Goal: Task Accomplishment & Management: Use online tool/utility

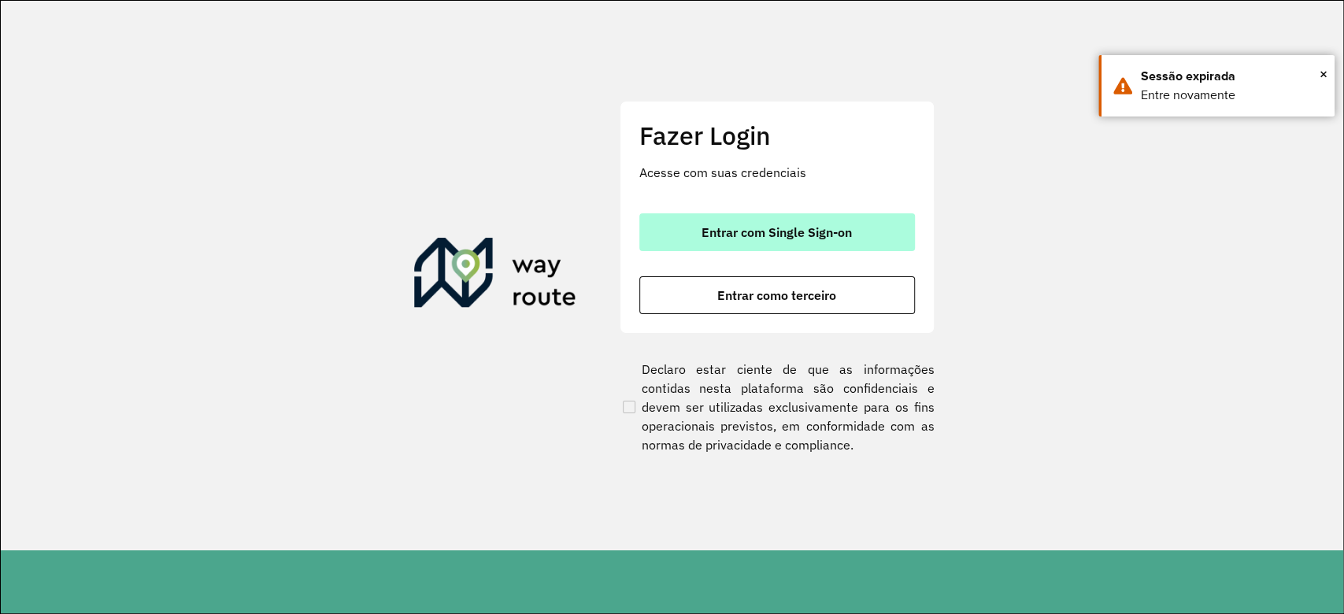
click at [790, 231] on span "Entrar com Single Sign-on" at bounding box center [776, 232] width 150 height 13
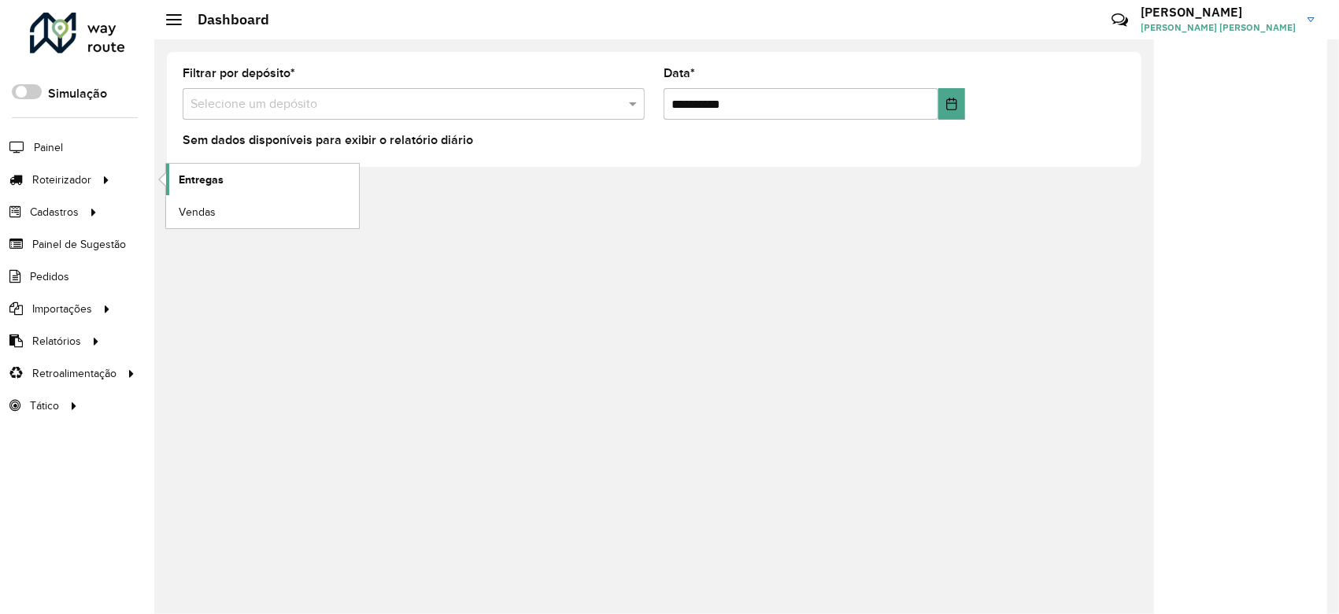
click at [255, 176] on link "Entregas" at bounding box center [262, 179] width 193 height 31
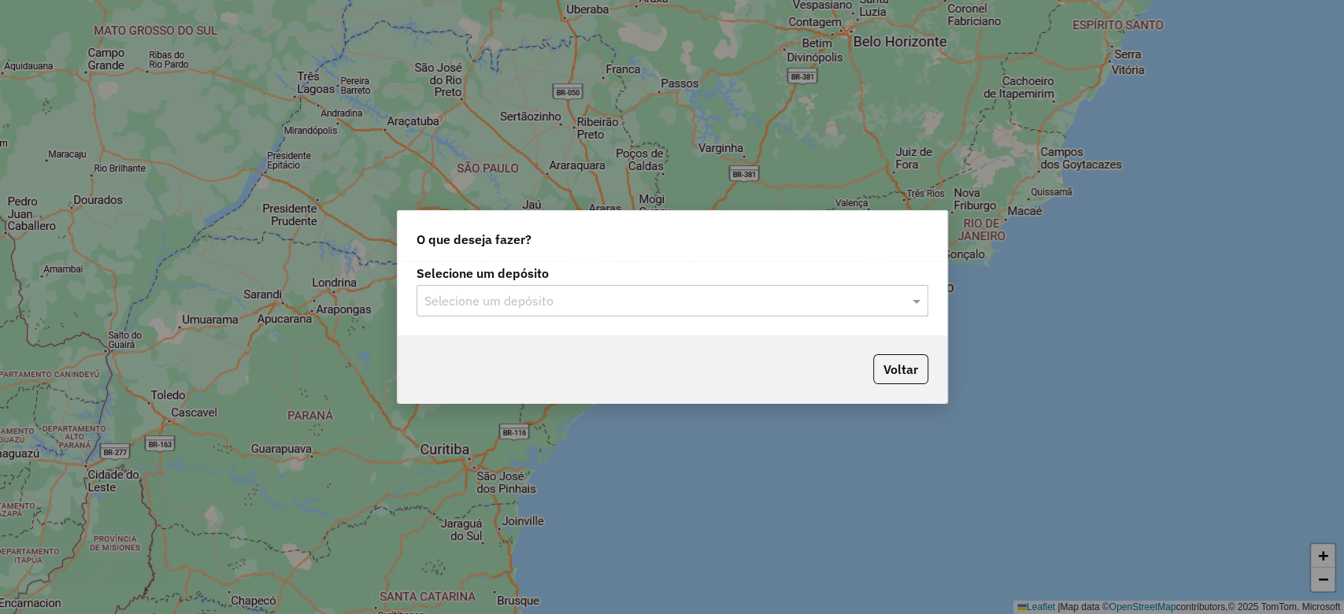
click at [546, 295] on input "text" at bounding box center [656, 301] width 465 height 19
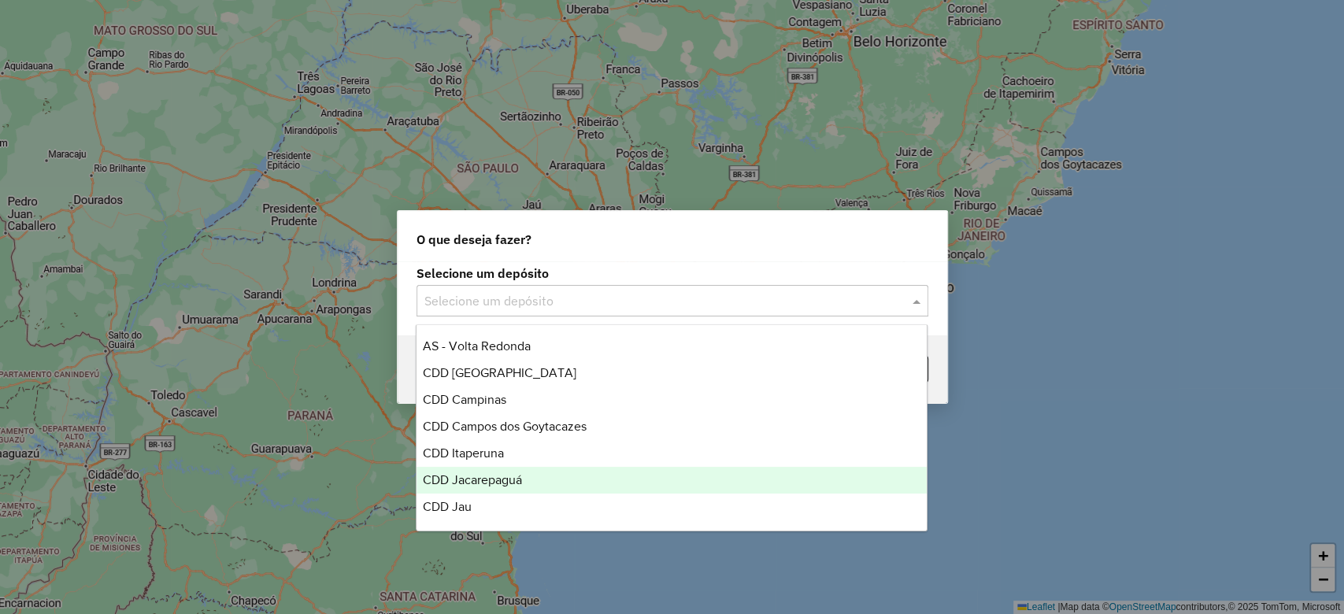
click at [522, 480] on span "CDD Jacarepaguá" at bounding box center [472, 479] width 99 height 13
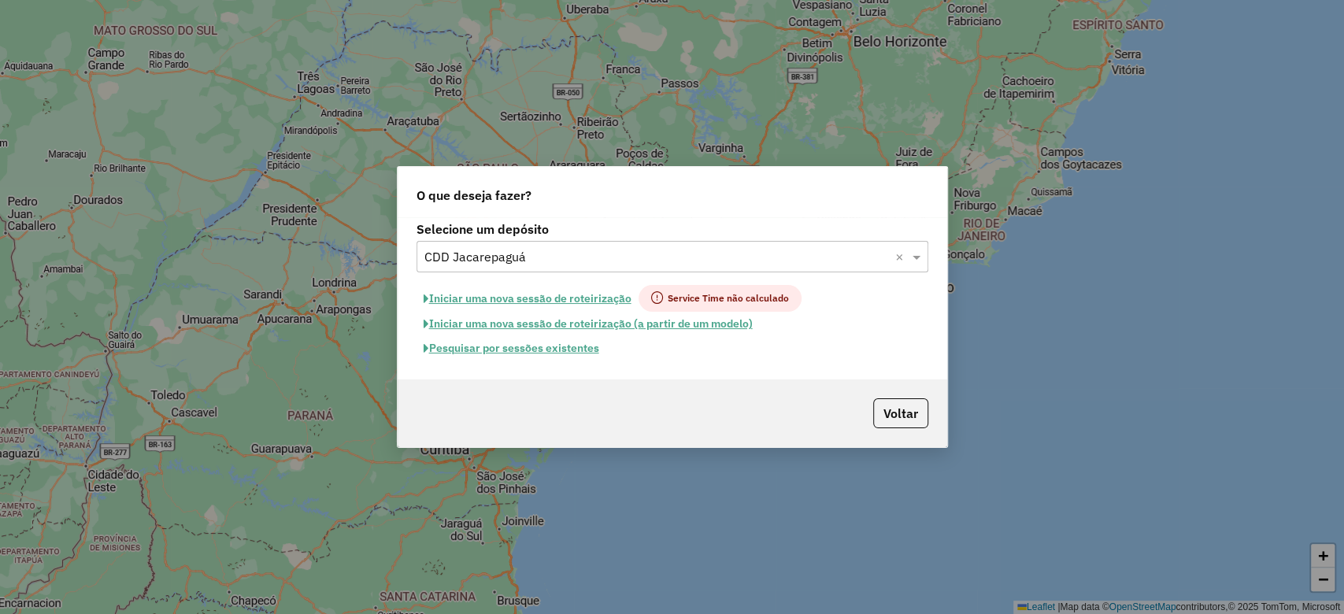
click at [535, 350] on button "Pesquisar por sessões existentes" at bounding box center [511, 348] width 190 height 24
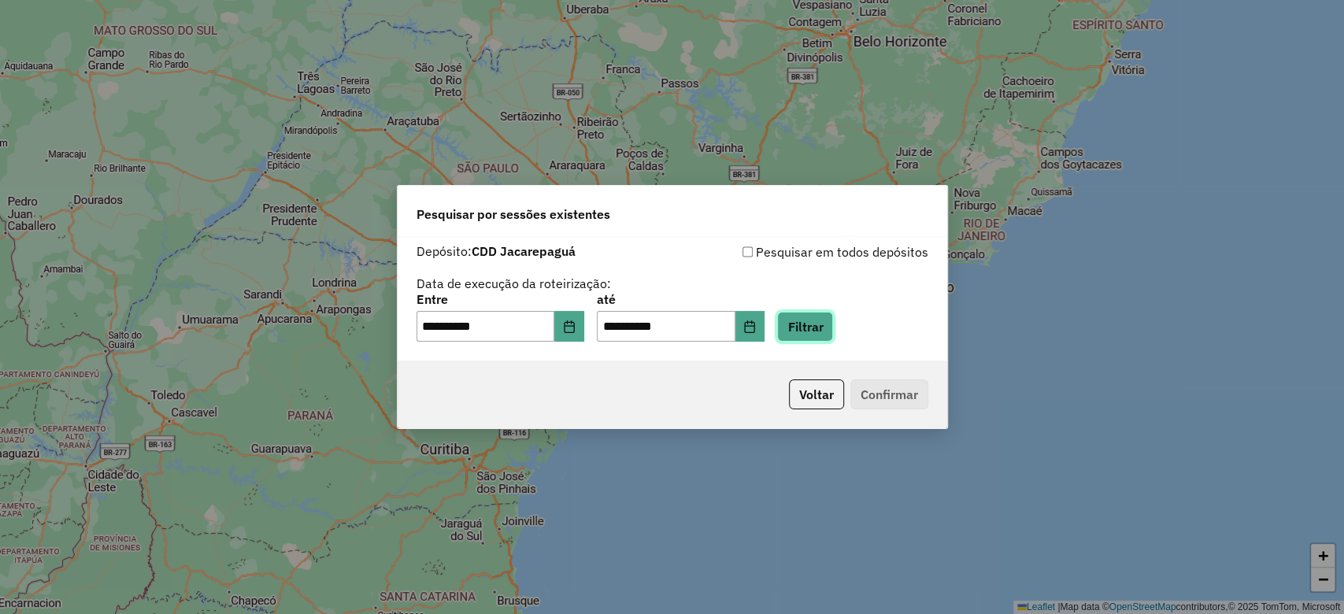
click at [825, 324] on button "Filtrar" at bounding box center [805, 327] width 56 height 30
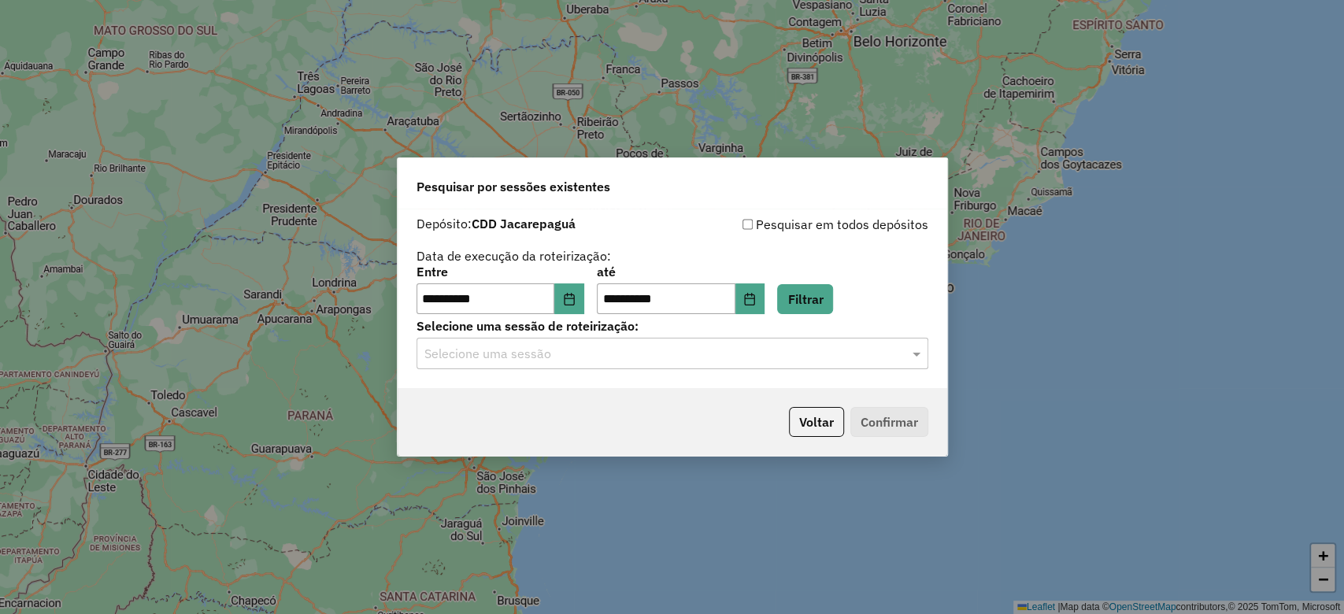
click at [579, 361] on input "text" at bounding box center [656, 354] width 465 height 19
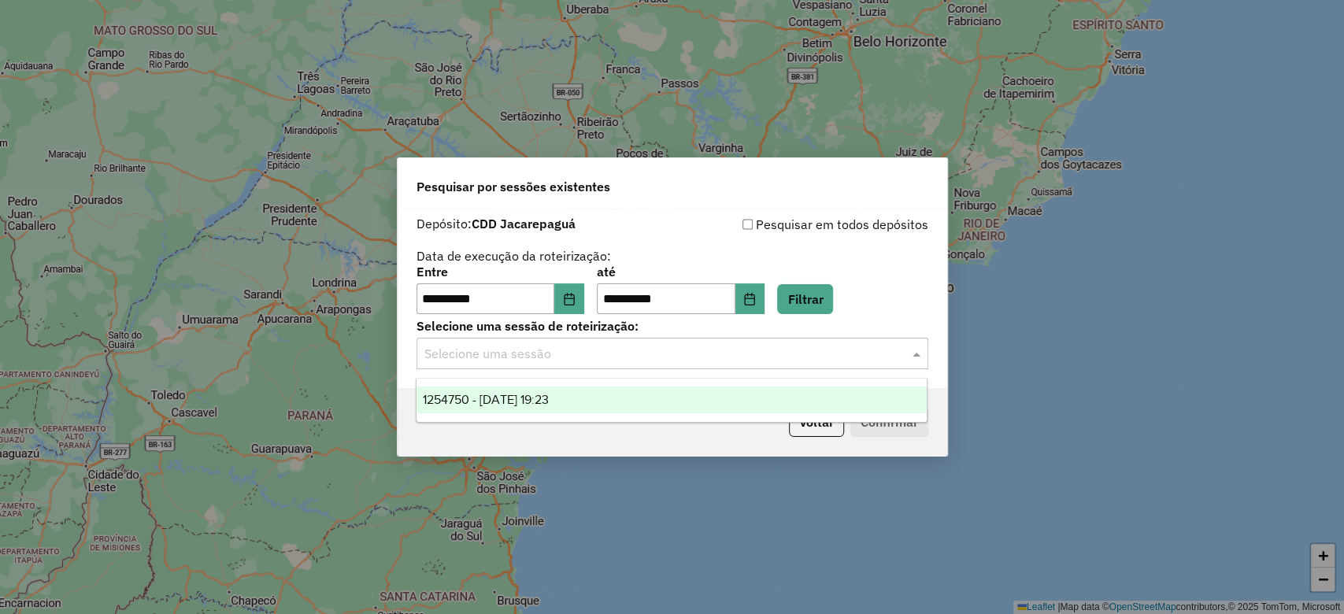
click at [608, 394] on div "1254750 - 28/08/2025 19:23" at bounding box center [671, 400] width 510 height 27
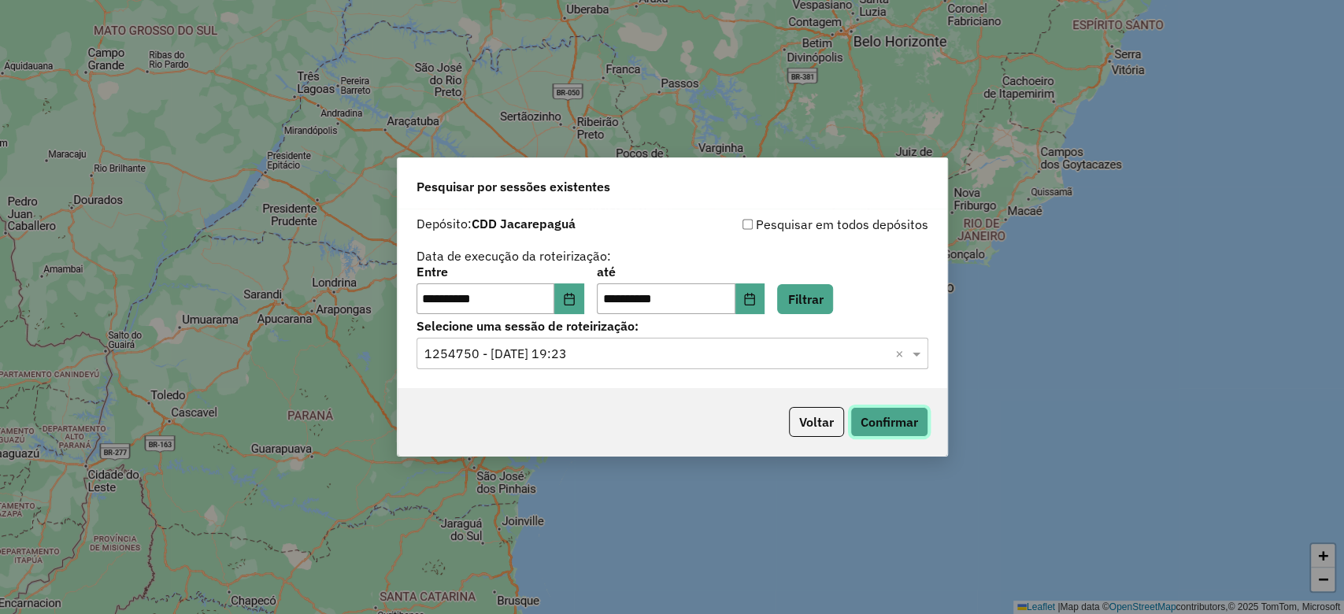
click at [875, 417] on button "Confirmar" at bounding box center [889, 422] width 78 height 30
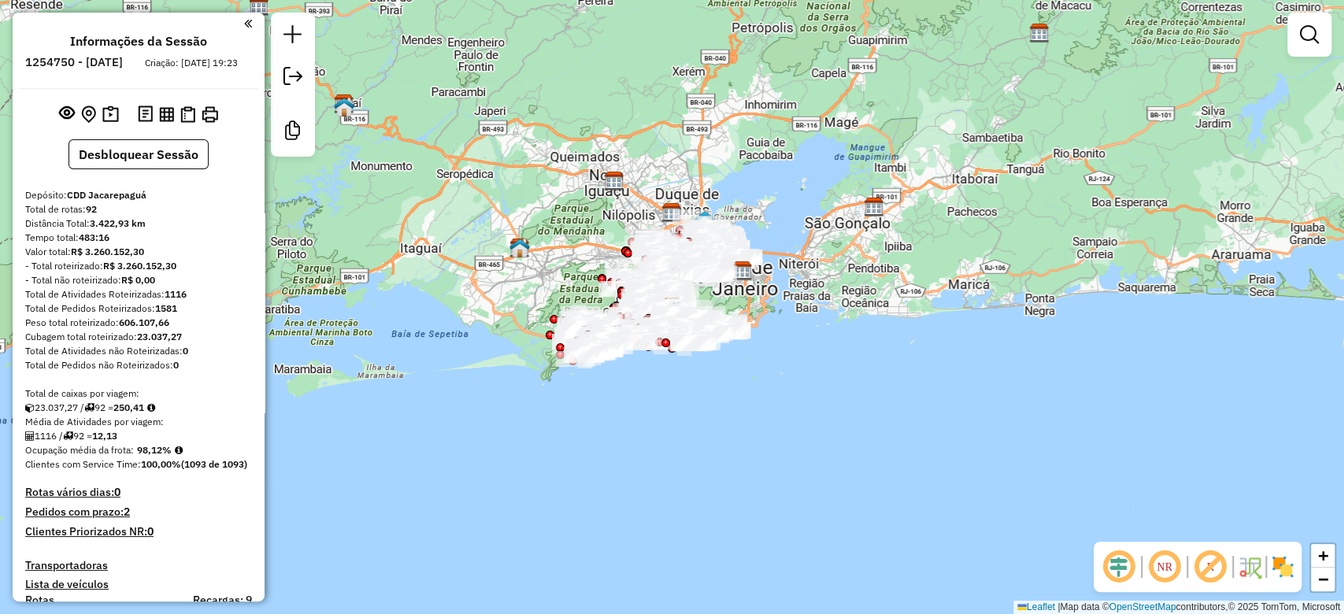
scroll to position [3185, 0]
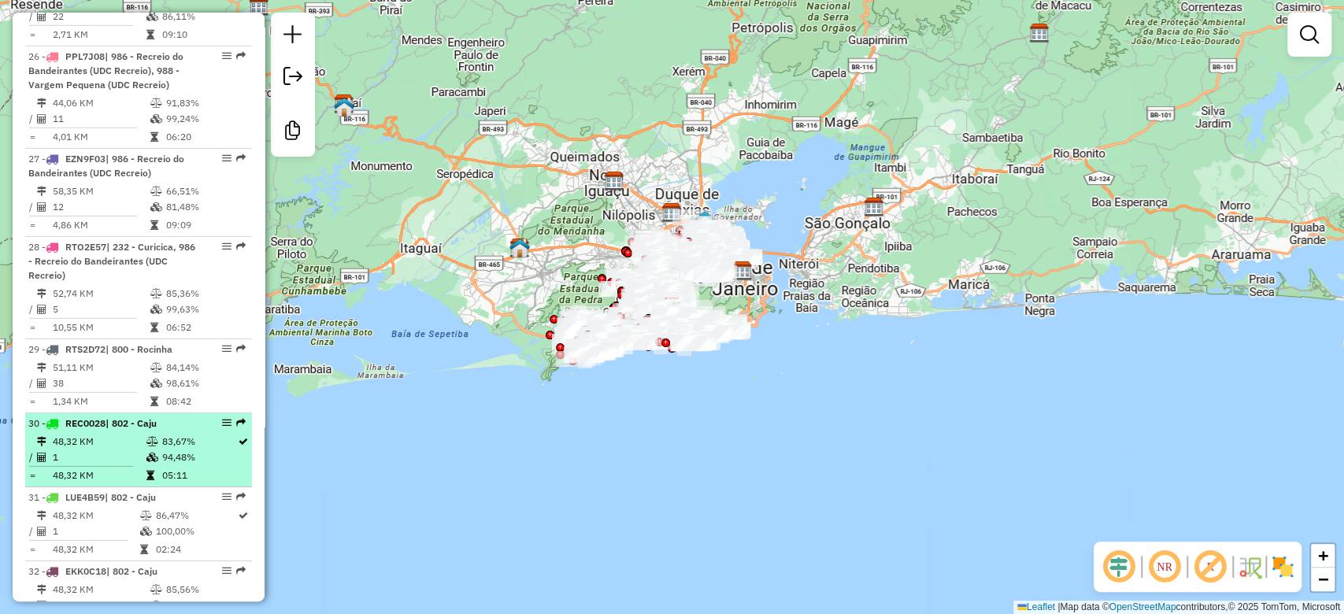
click at [153, 453] on icon at bounding box center [152, 457] width 12 height 9
select select "**********"
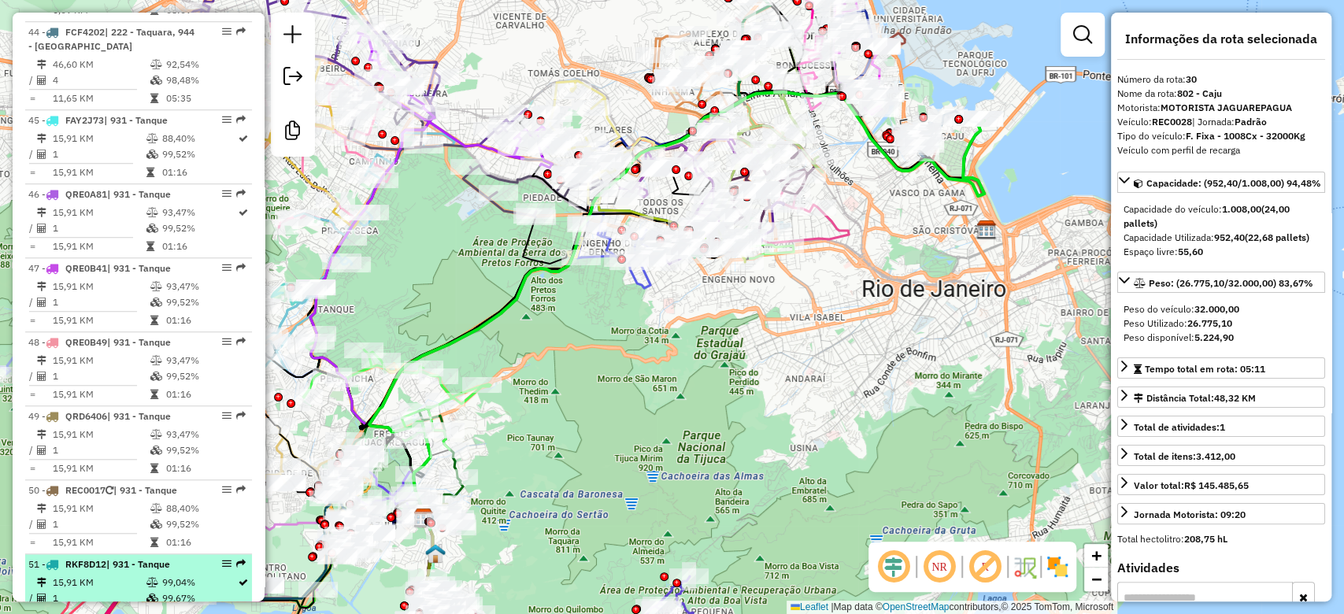
scroll to position [4934, 0]
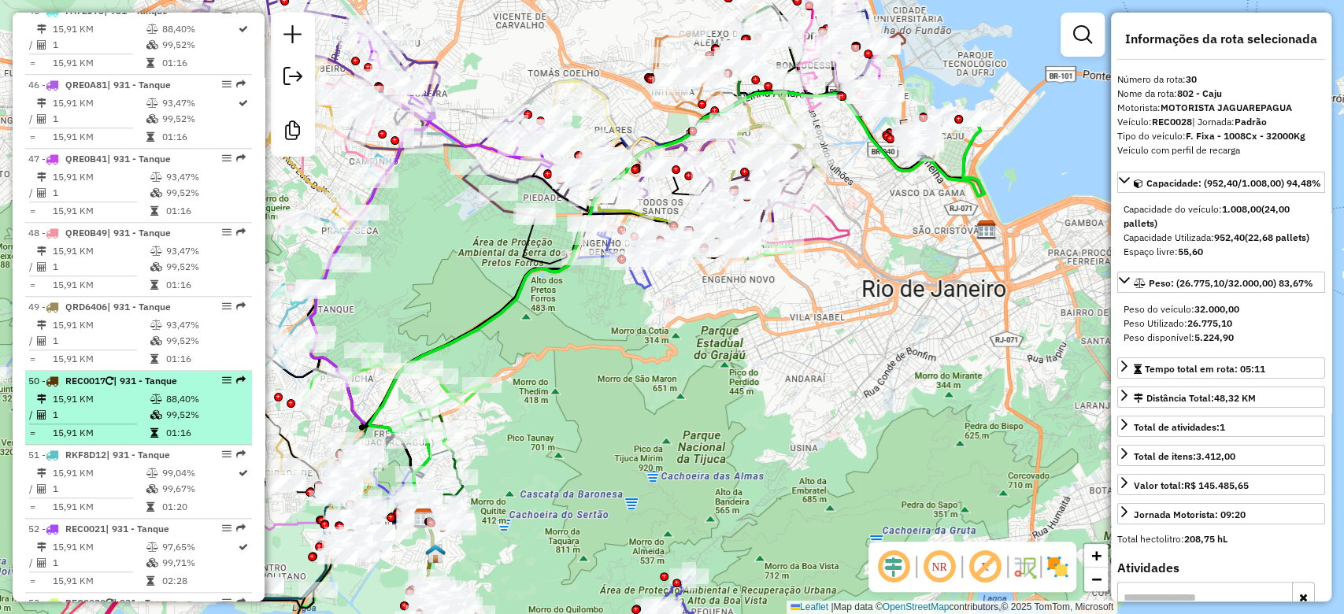
click at [139, 407] on td "1" at bounding box center [101, 415] width 98 height 16
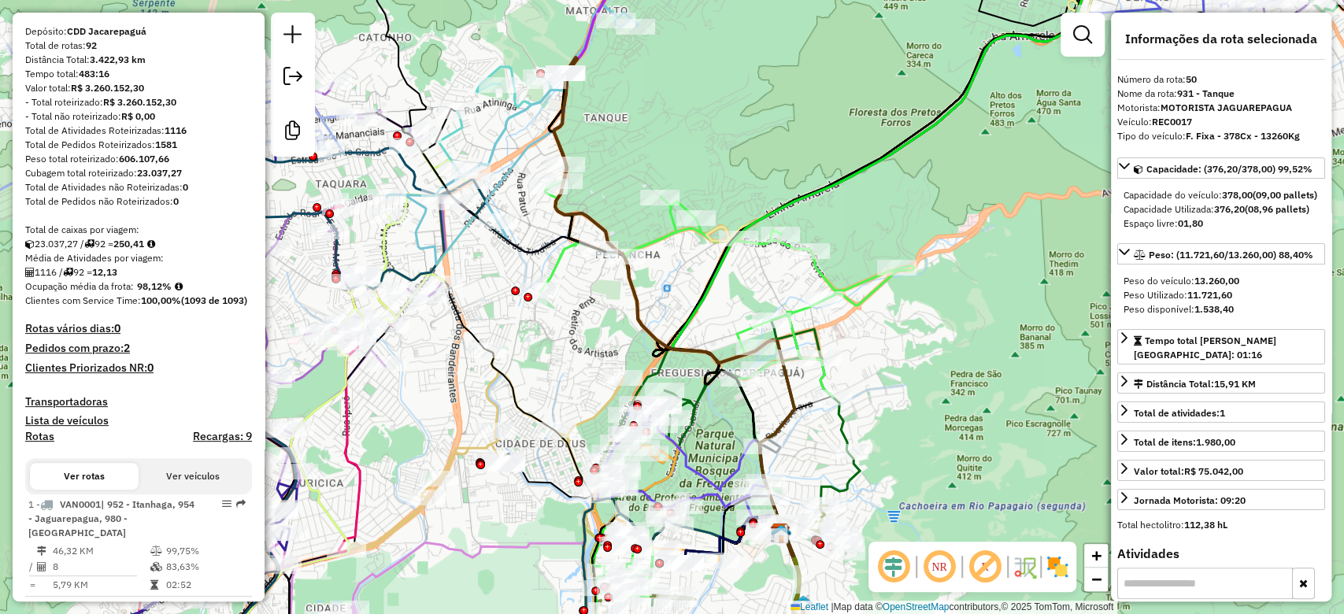
scroll to position [290, 0]
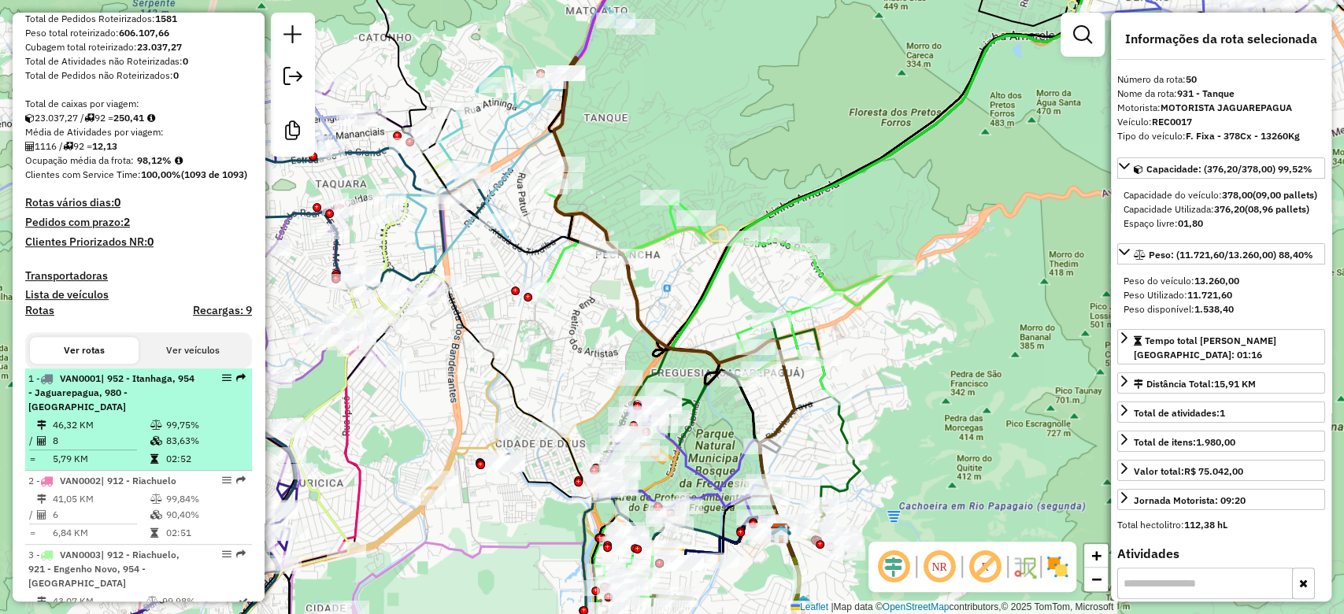
click at [138, 413] on span "| 952 - Itanhaga, 954 - Jaguarepagua, 980 - VIDIGAL" at bounding box center [111, 392] width 166 height 40
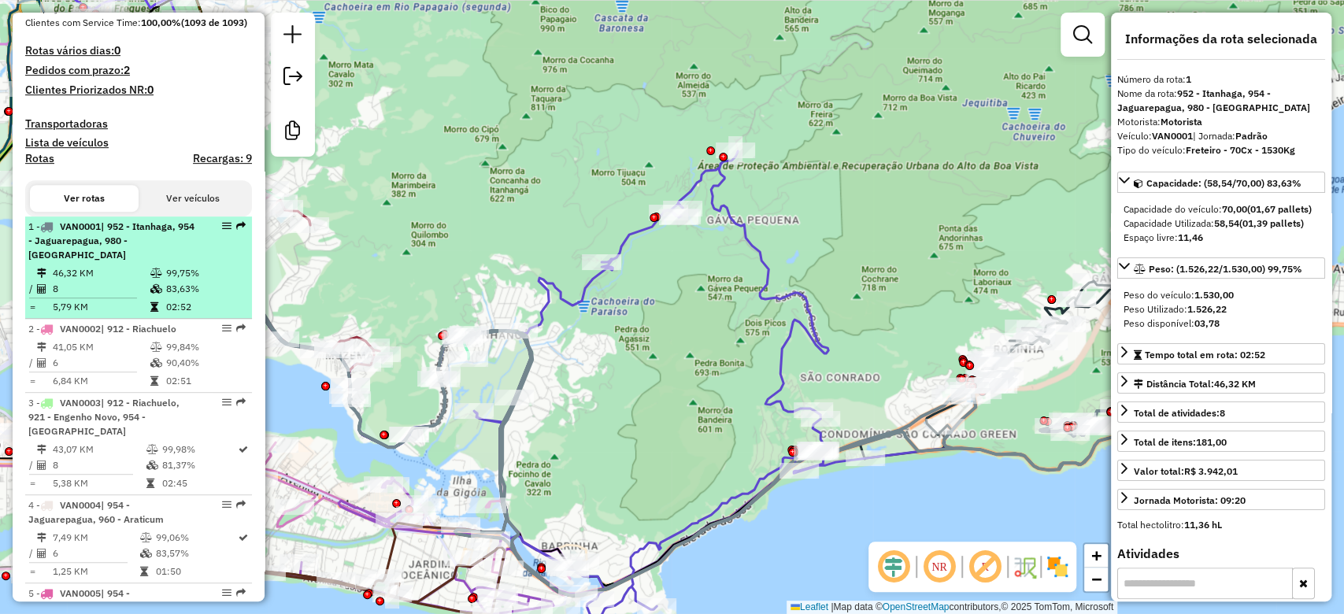
scroll to position [465, 0]
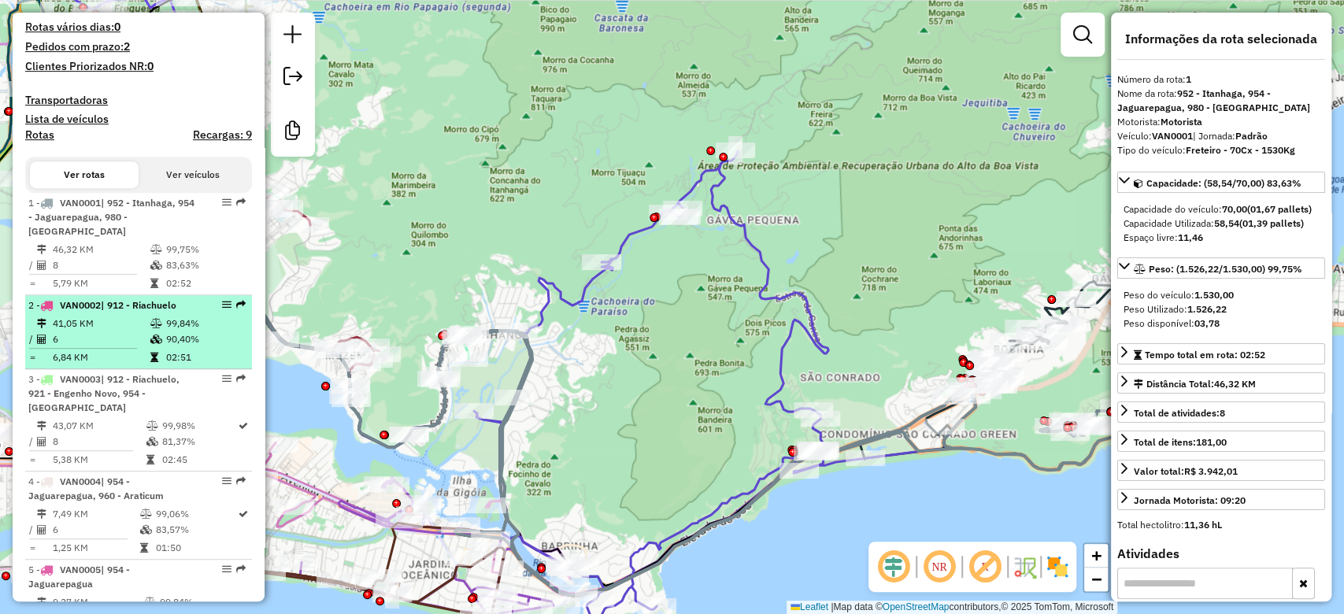
click at [128, 331] on td "41,05 KM" at bounding box center [101, 324] width 98 height 16
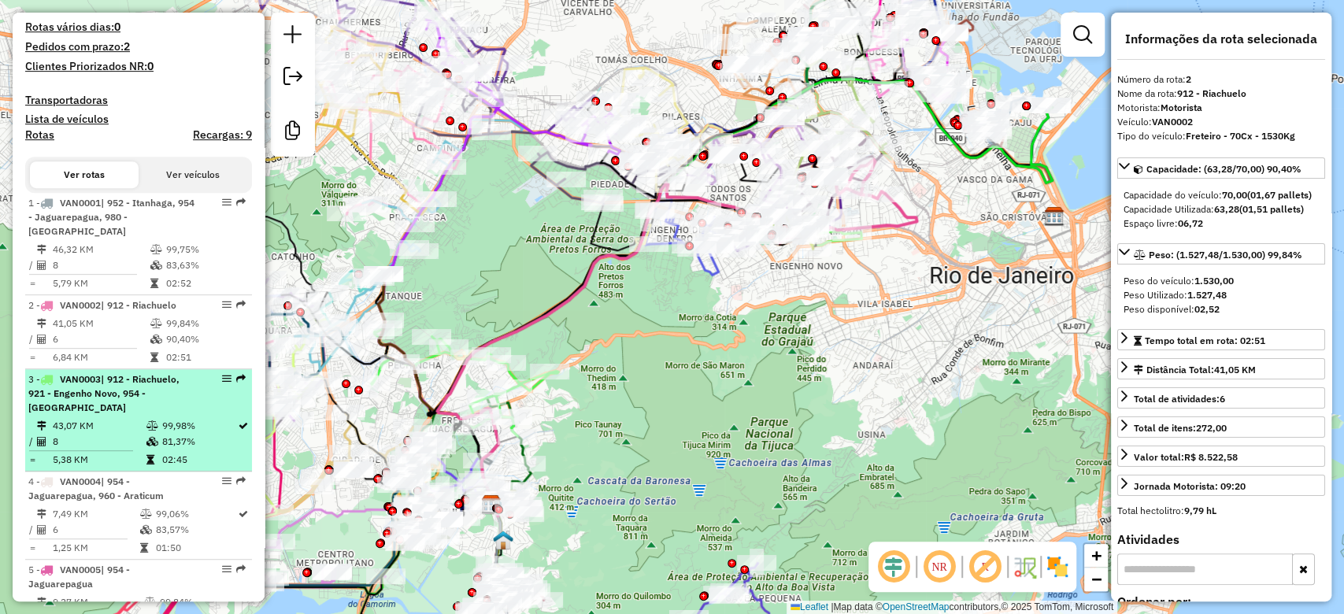
click at [128, 415] on div "3 - VAN0003 | 912 - Riachuelo, 921 - Engenho Novo, 954 - Jaguarepagua" at bounding box center [111, 393] width 167 height 43
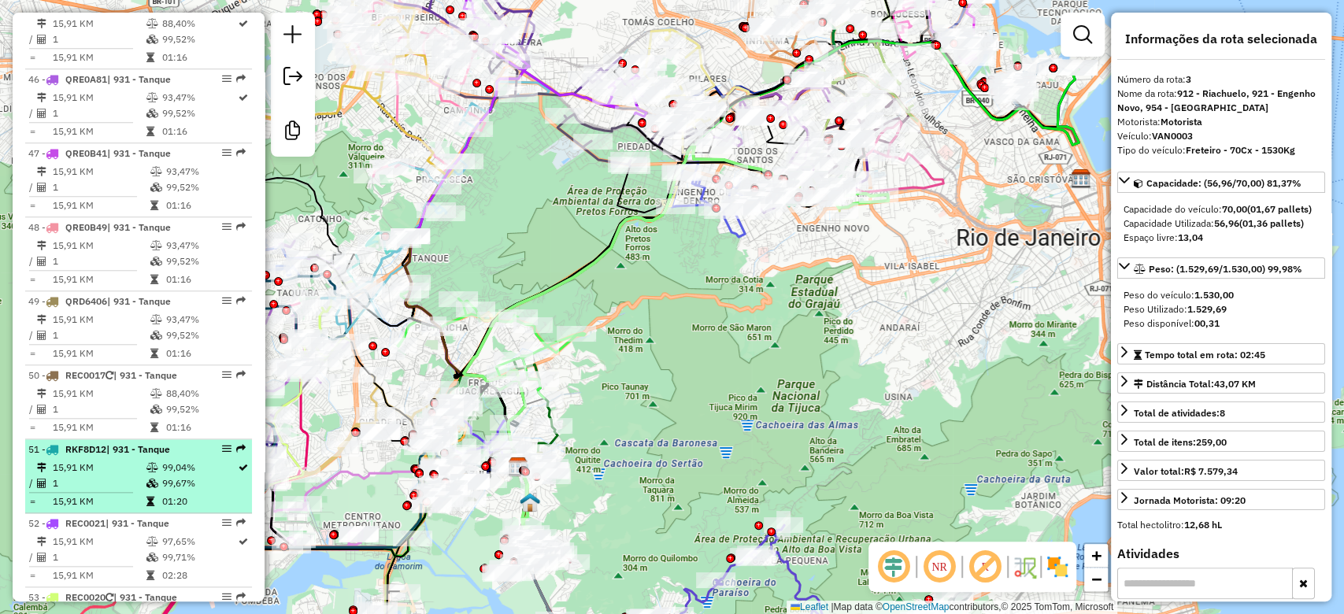
scroll to position [4944, 0]
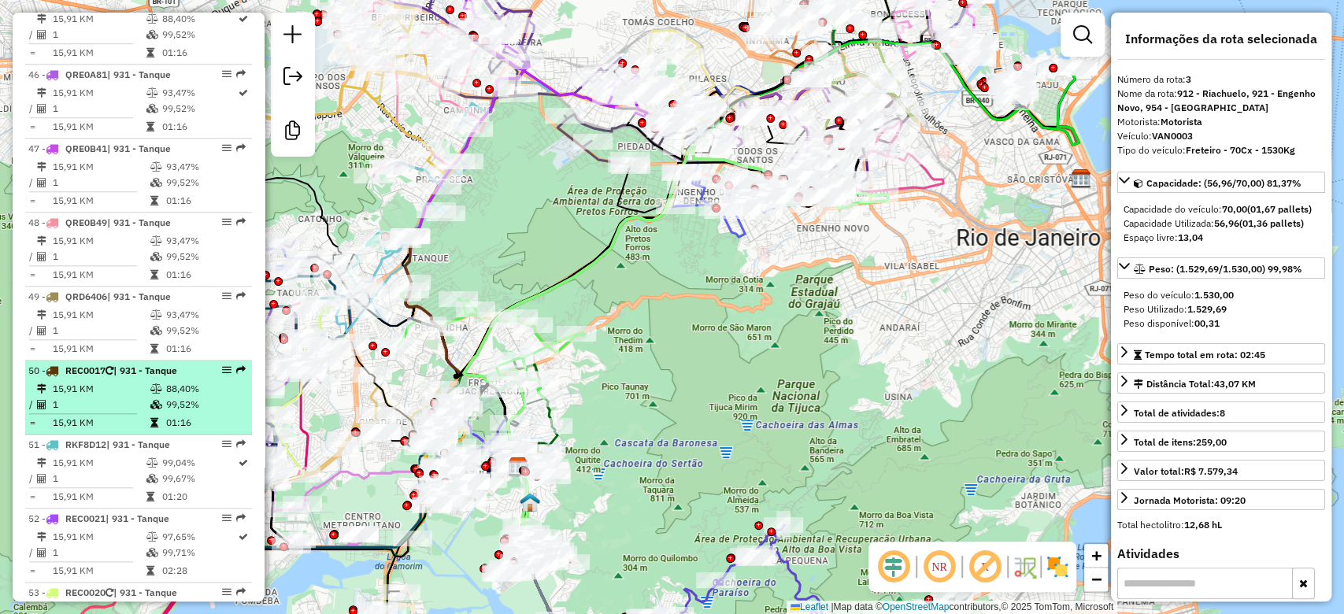
click at [153, 384] on icon at bounding box center [156, 388] width 12 height 9
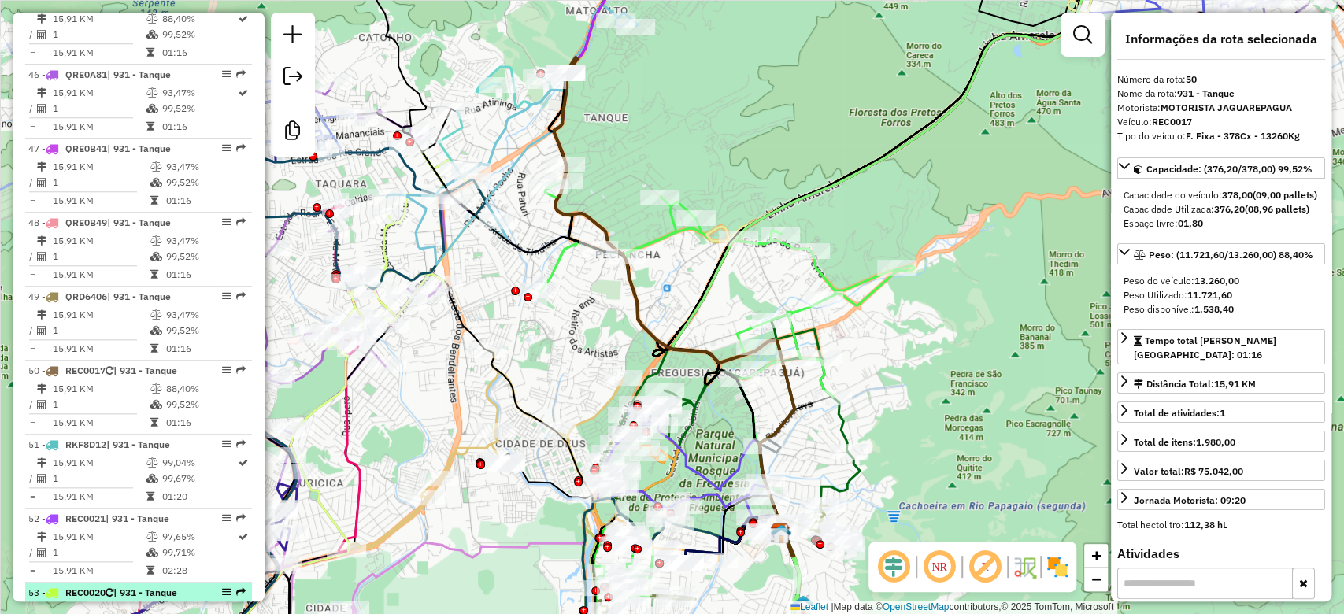
click at [148, 587] on span "| 931 - Tanque" at bounding box center [145, 593] width 64 height 12
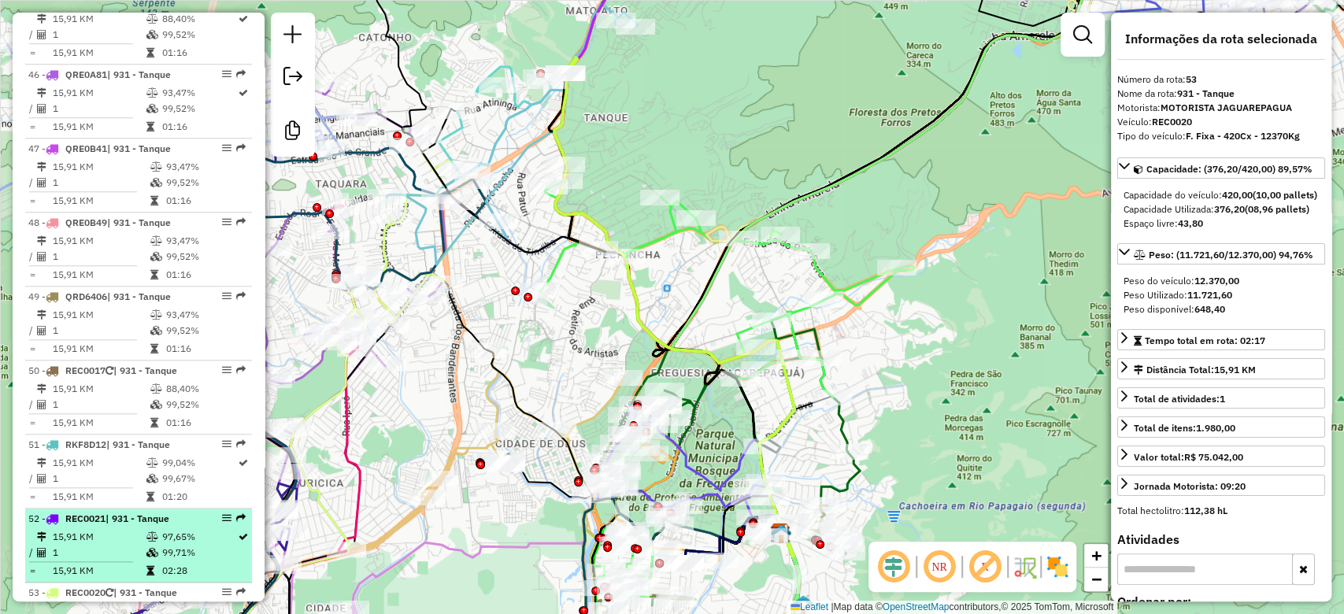
click at [165, 529] on td "97,65%" at bounding box center [199, 537] width 76 height 16
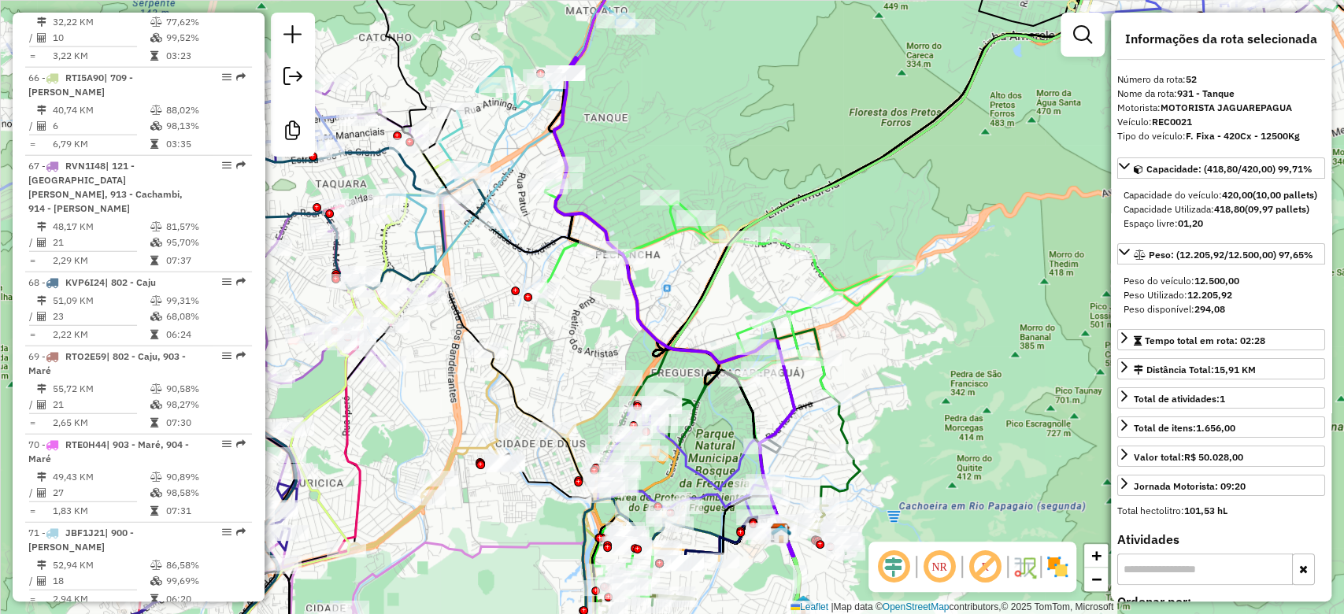
scroll to position [6694, 0]
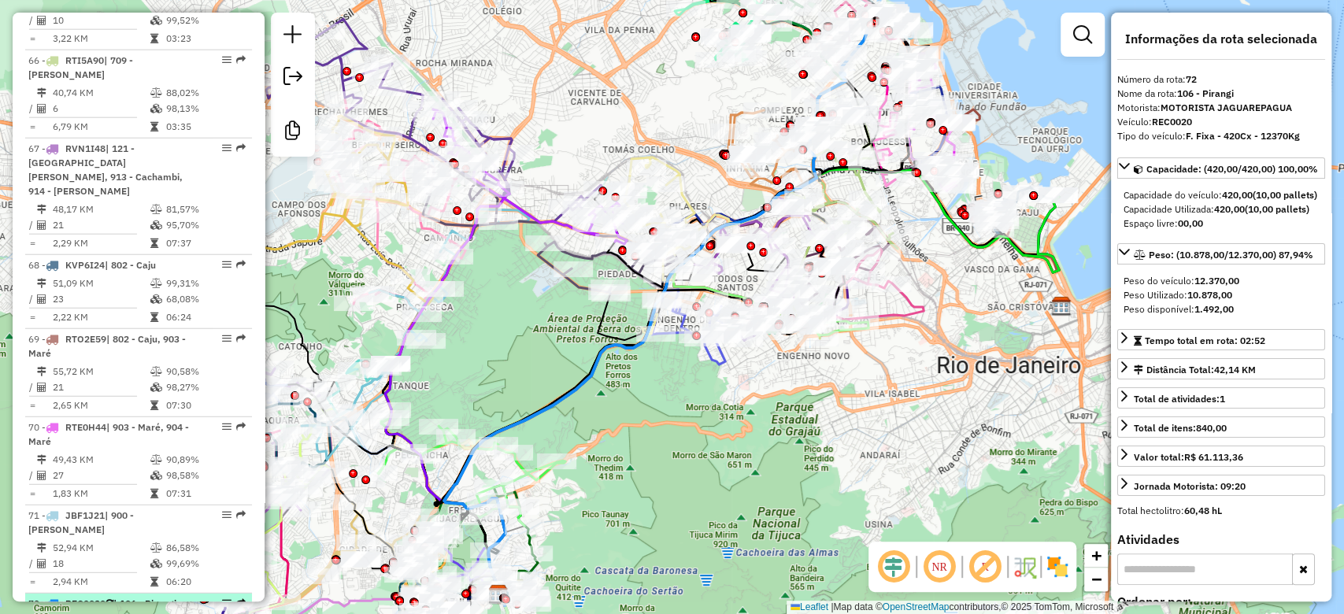
scroll to position [6798, 0]
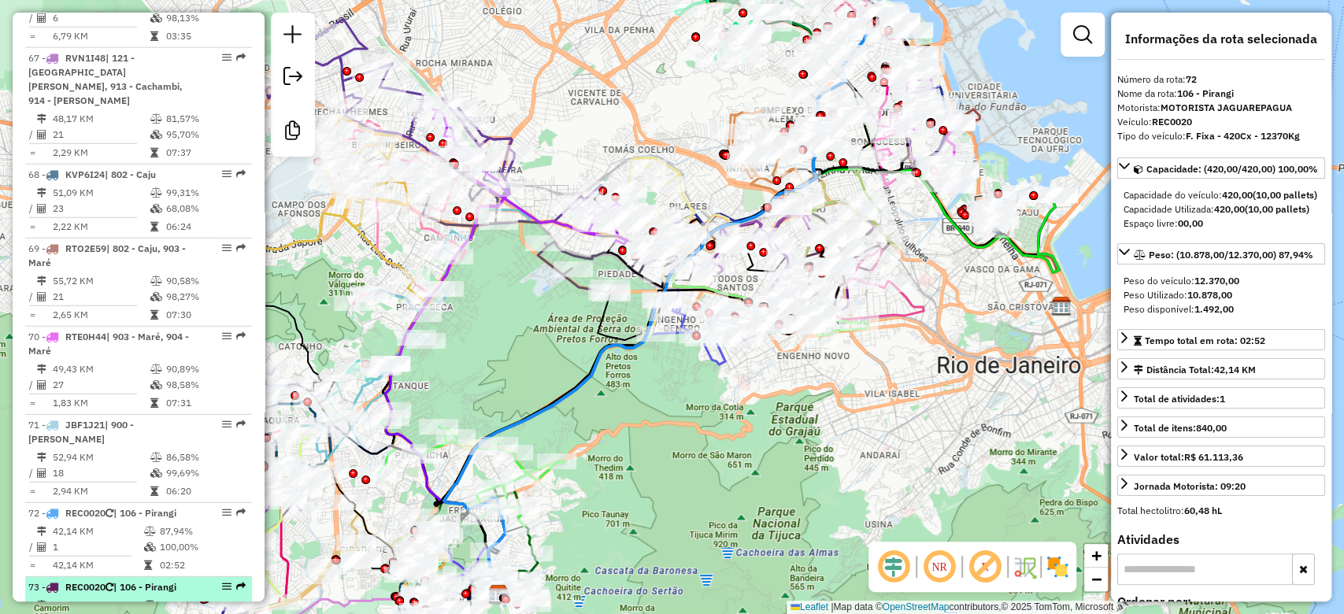
click at [154, 598] on td at bounding box center [151, 606] width 16 height 16
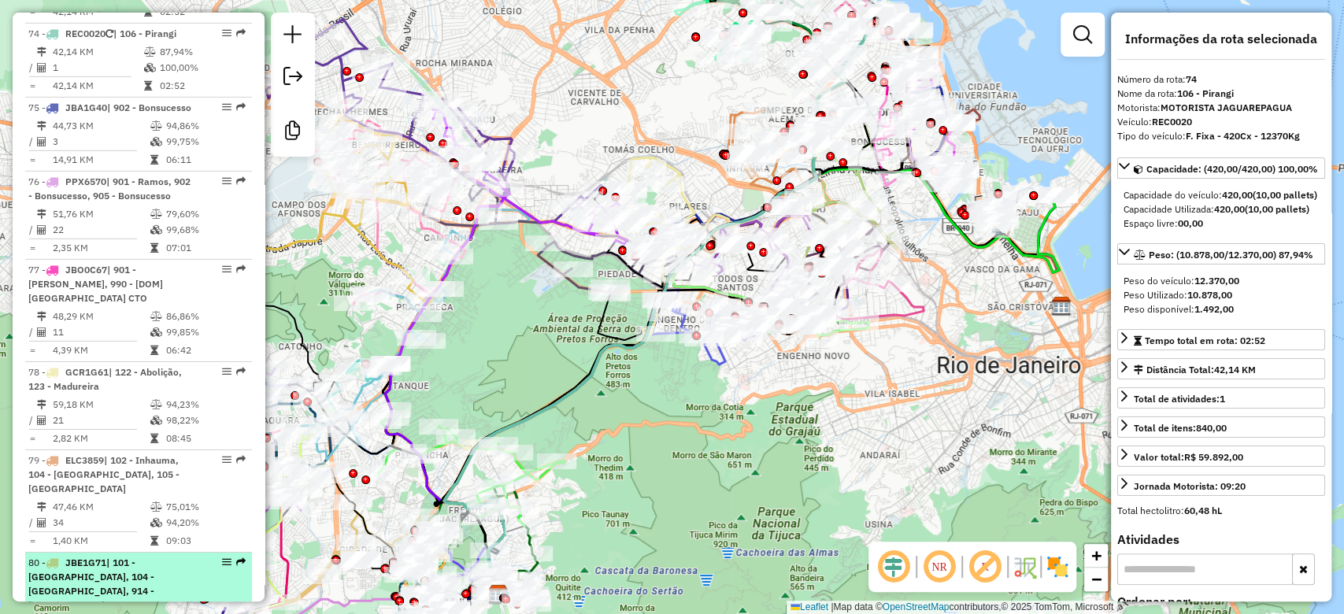
scroll to position [7428, 0]
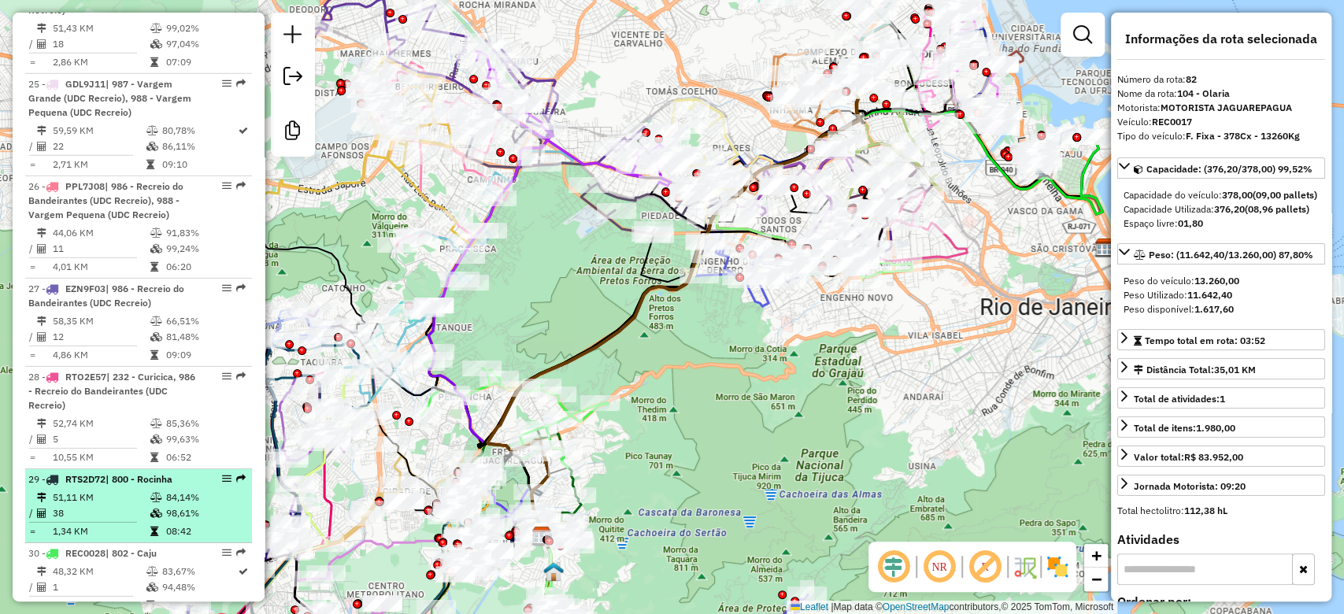
scroll to position [3089, 0]
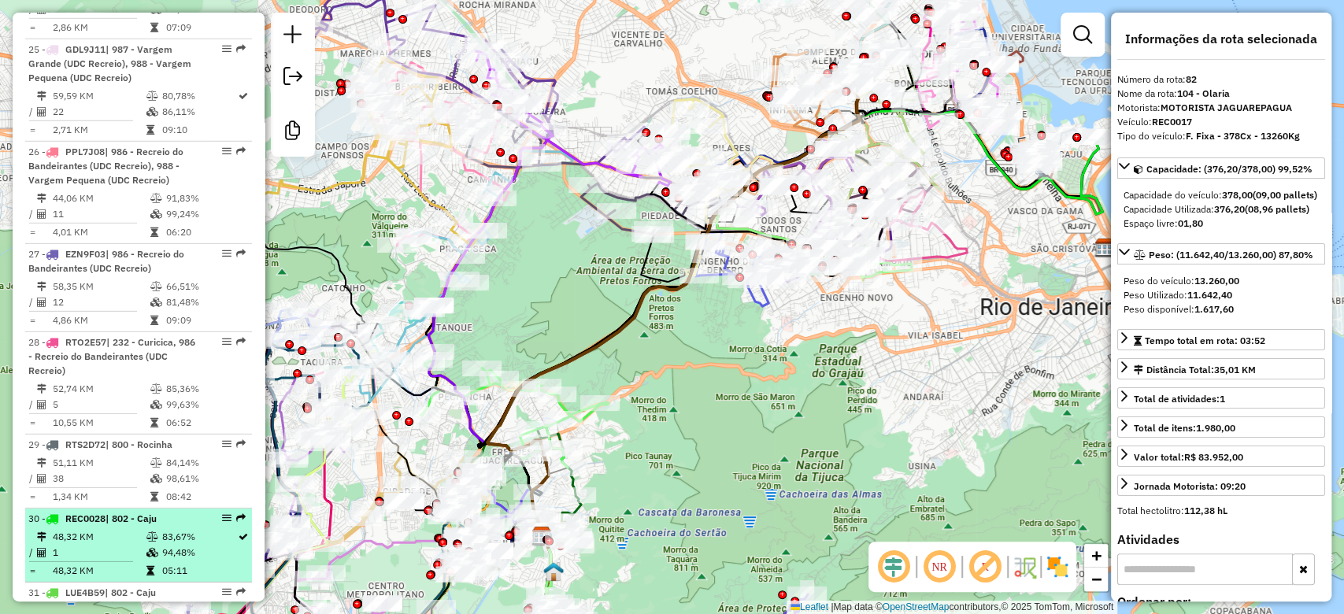
click at [120, 545] on td "1" at bounding box center [98, 553] width 93 height 16
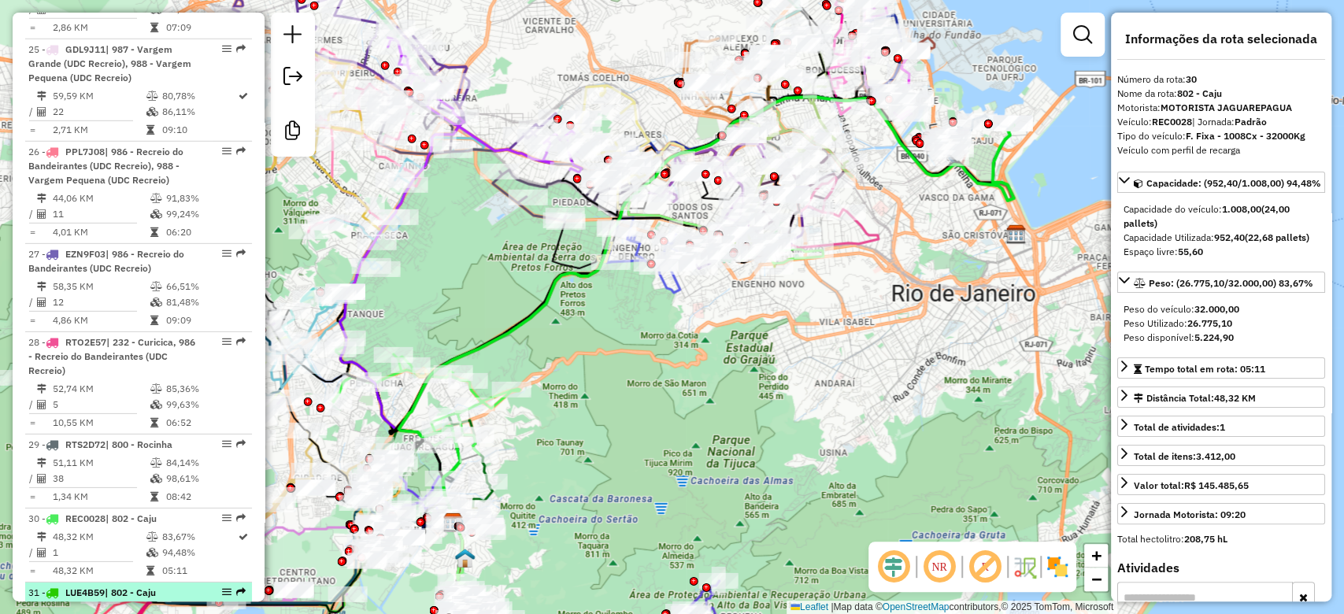
click at [113, 603] on td "48,32 KM" at bounding box center [95, 611] width 87 height 16
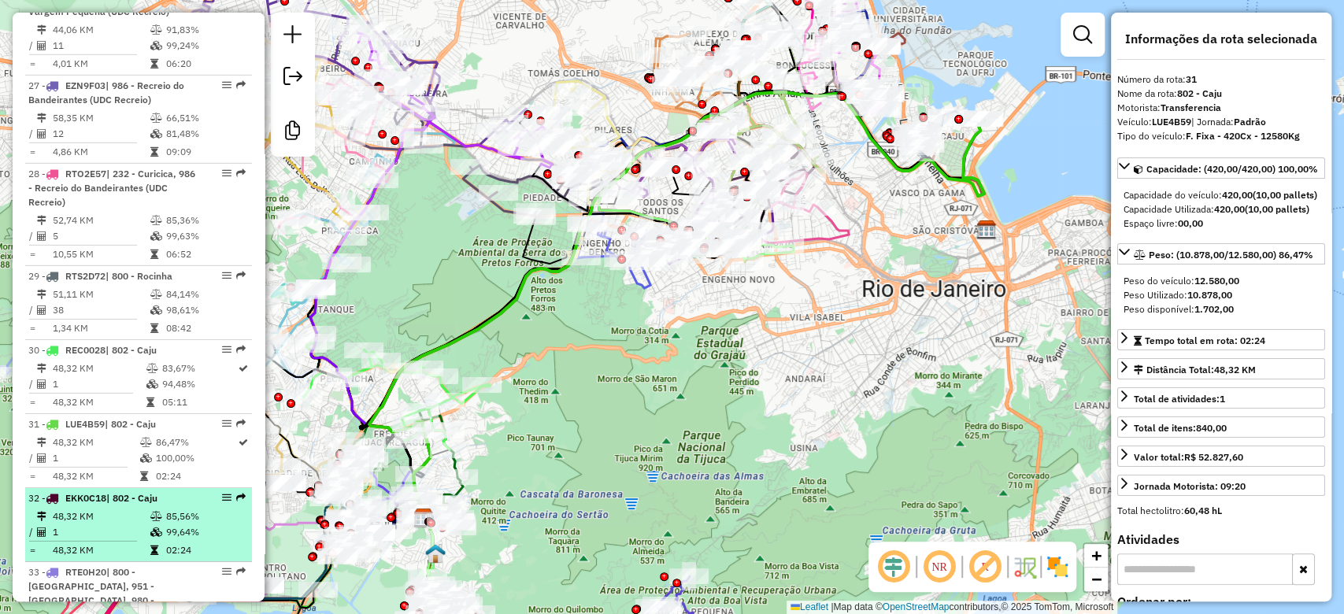
scroll to position [3264, 0]
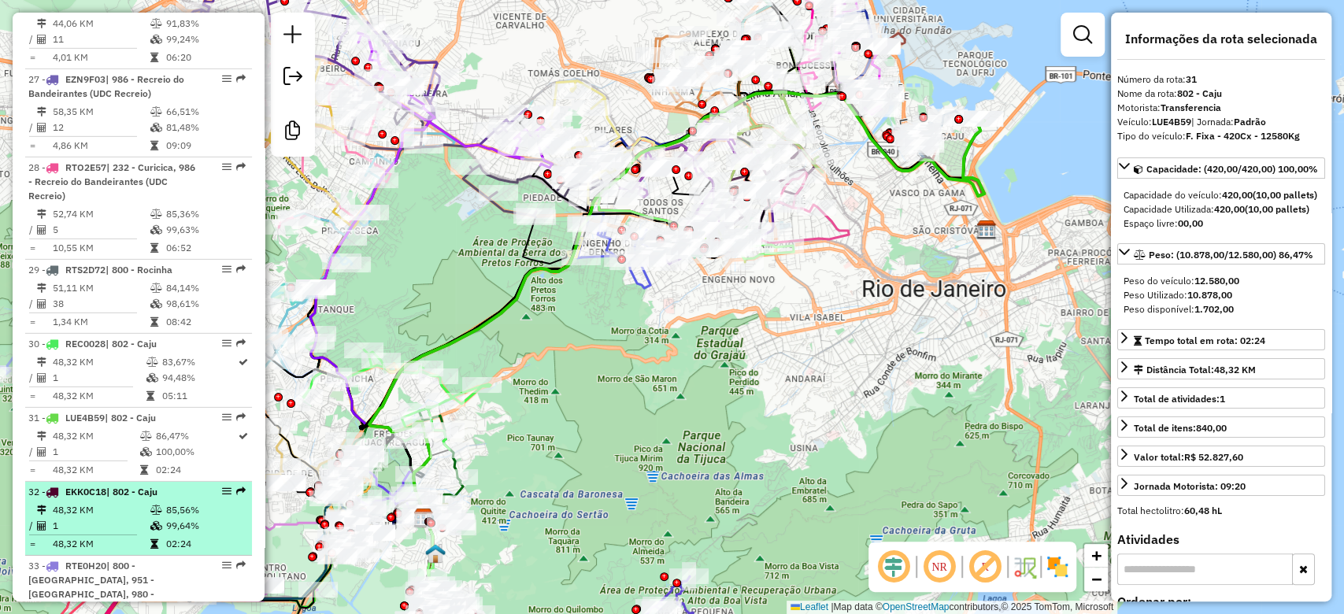
click at [123, 502] on td "48,32 KM" at bounding box center [101, 510] width 98 height 16
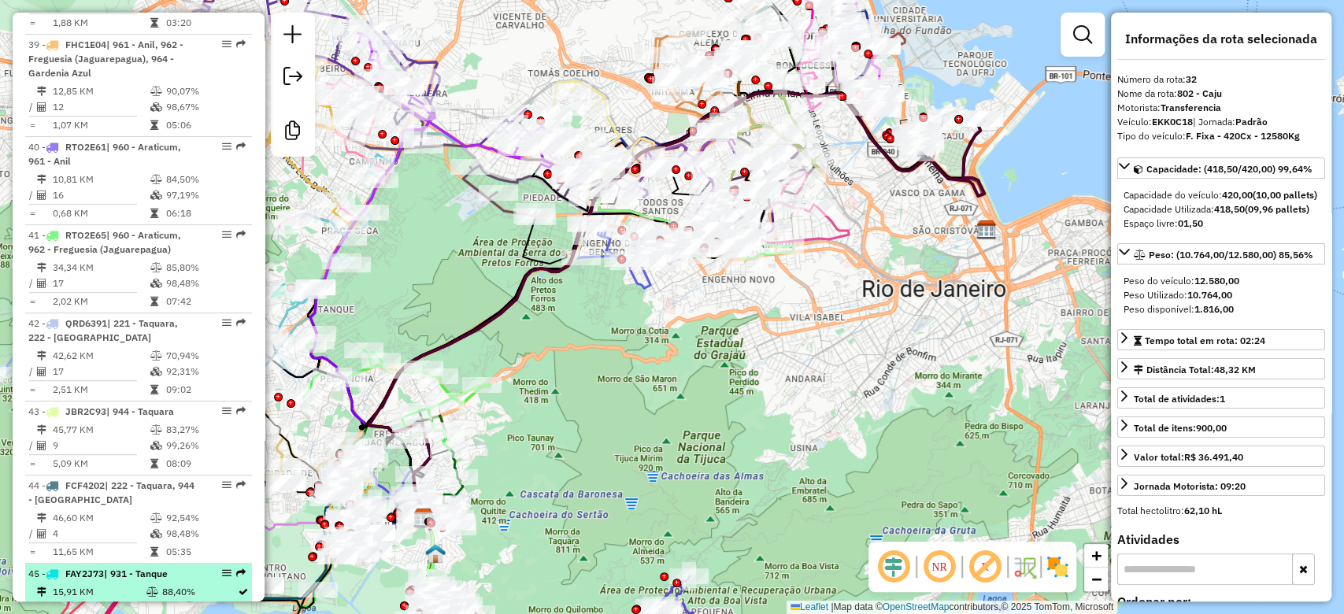
scroll to position [4384, 0]
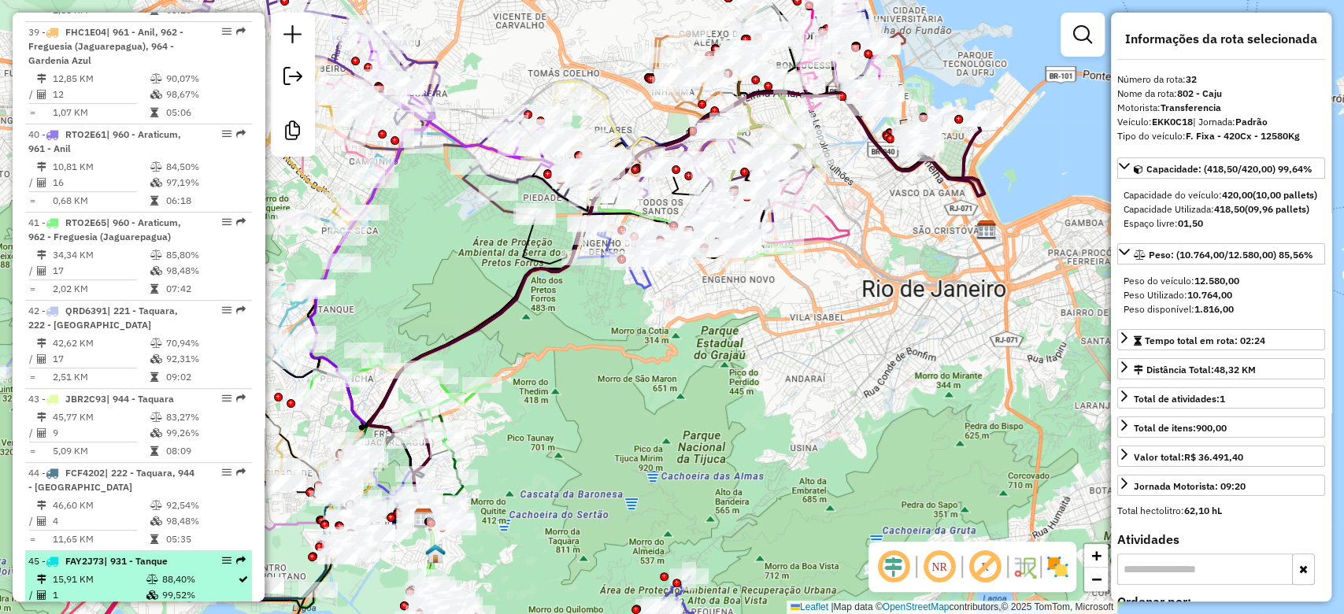
click at [122, 587] on td "1" at bounding box center [98, 595] width 93 height 16
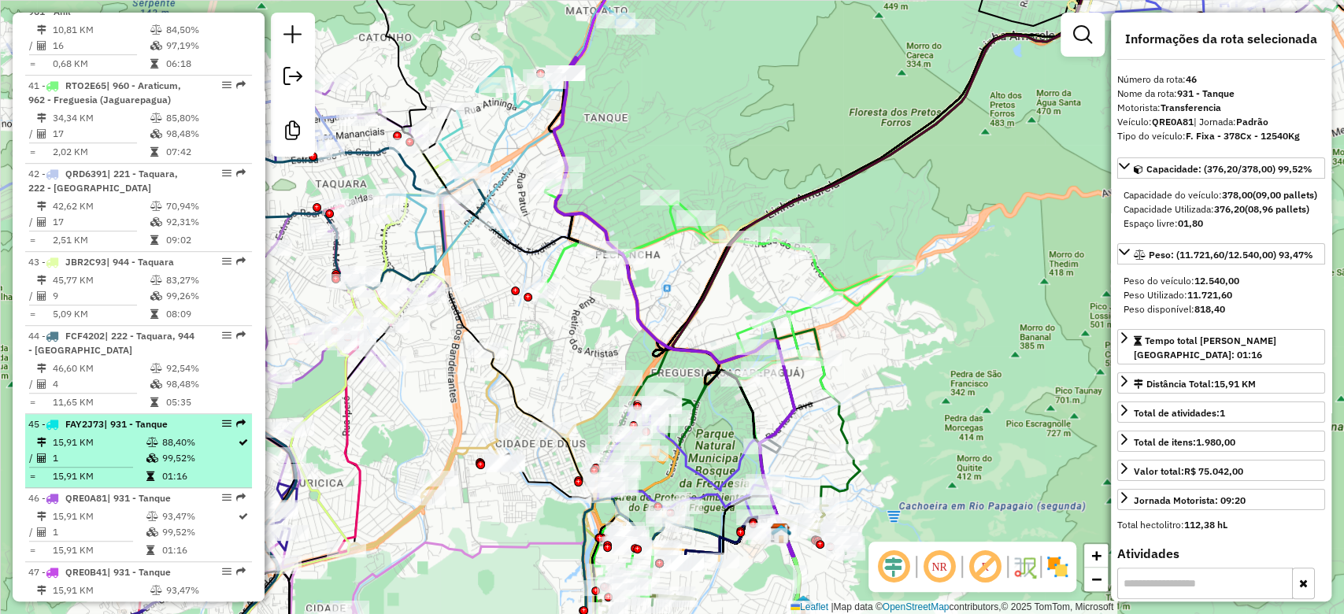
scroll to position [4524, 0]
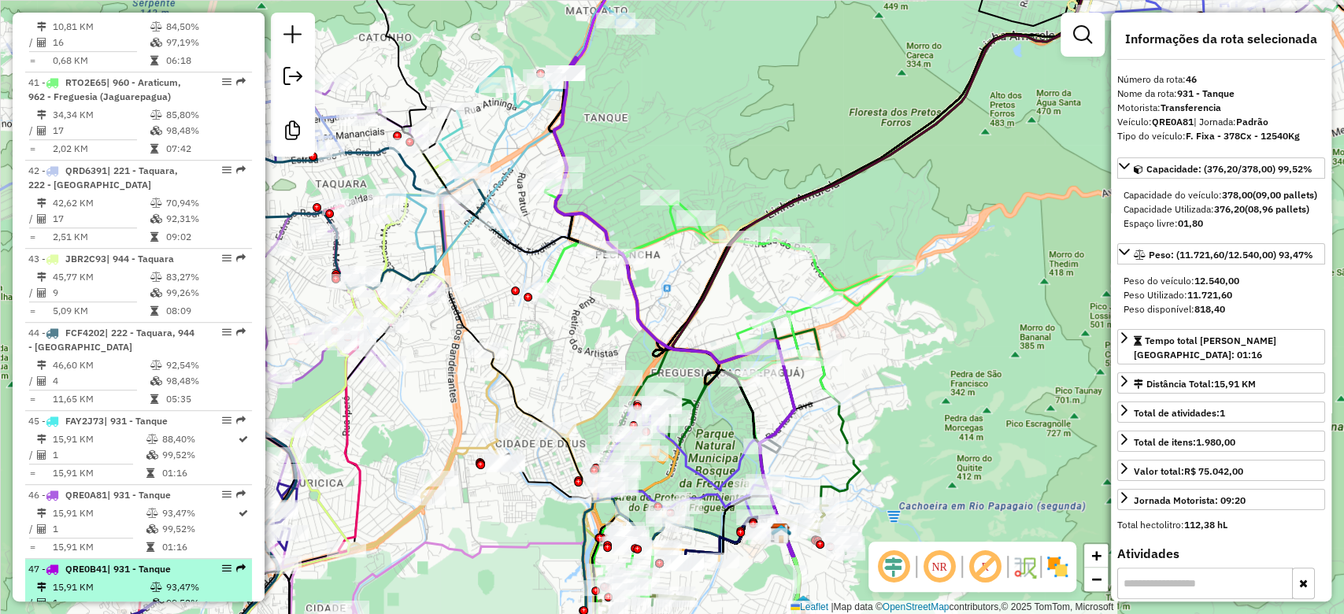
click at [138, 579] on td "15,91 KM" at bounding box center [101, 587] width 98 height 16
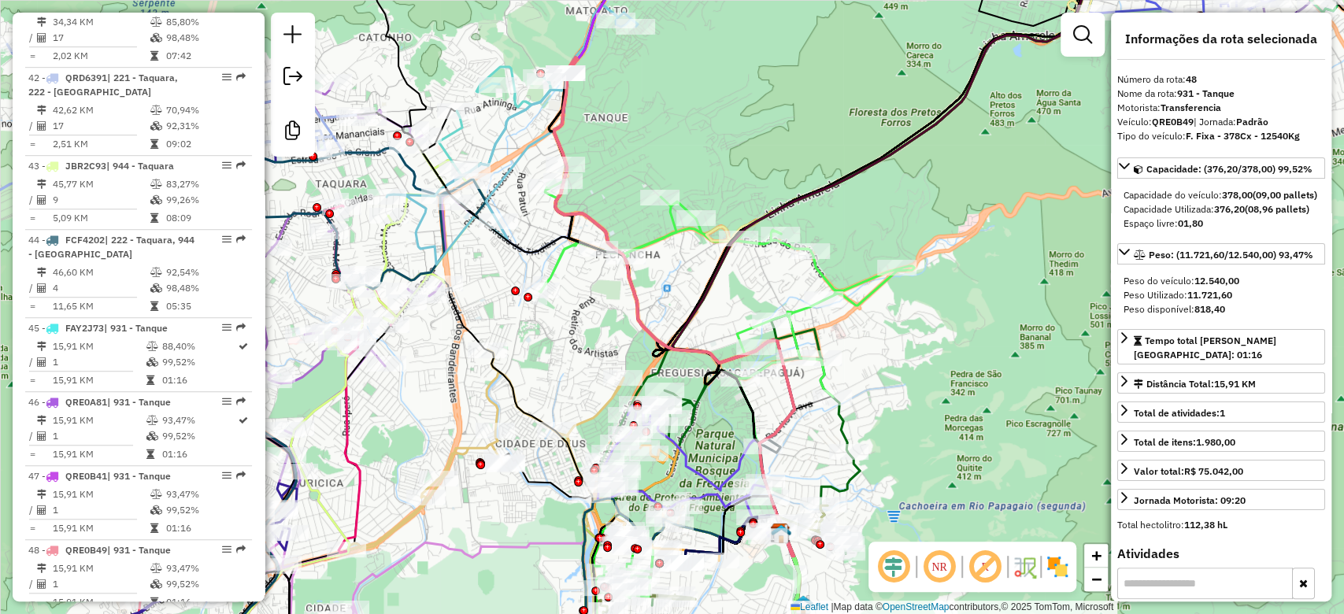
scroll to position [4664, 0]
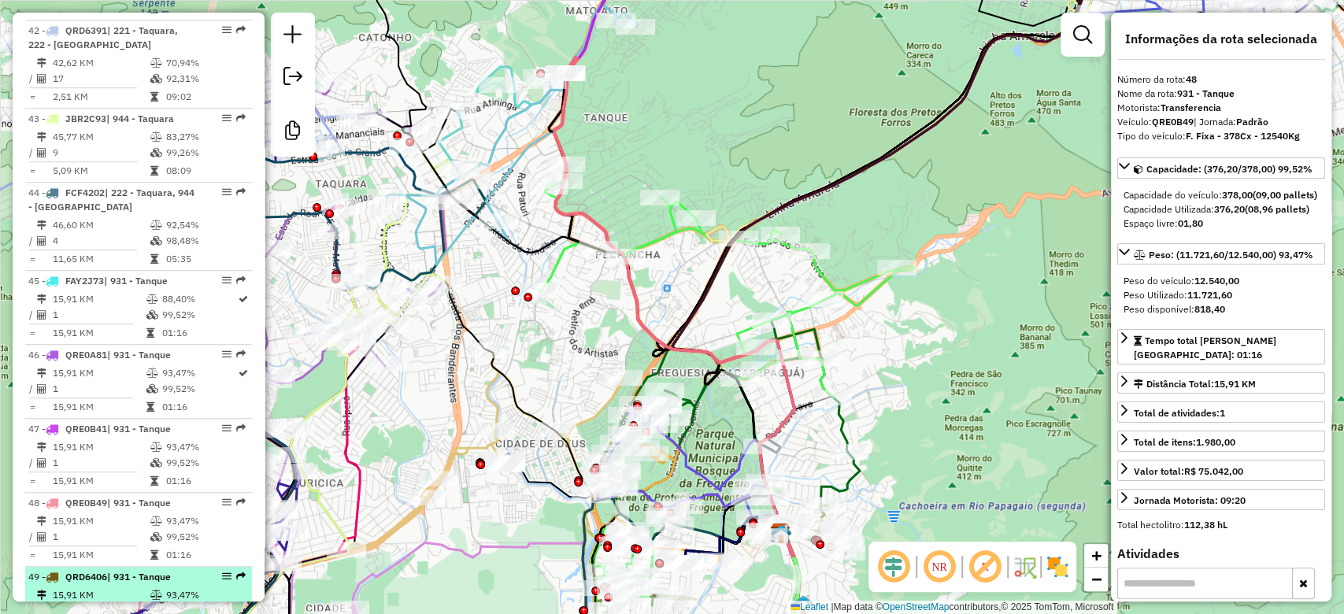
click at [134, 587] on td "15,91 KM" at bounding box center [101, 595] width 98 height 16
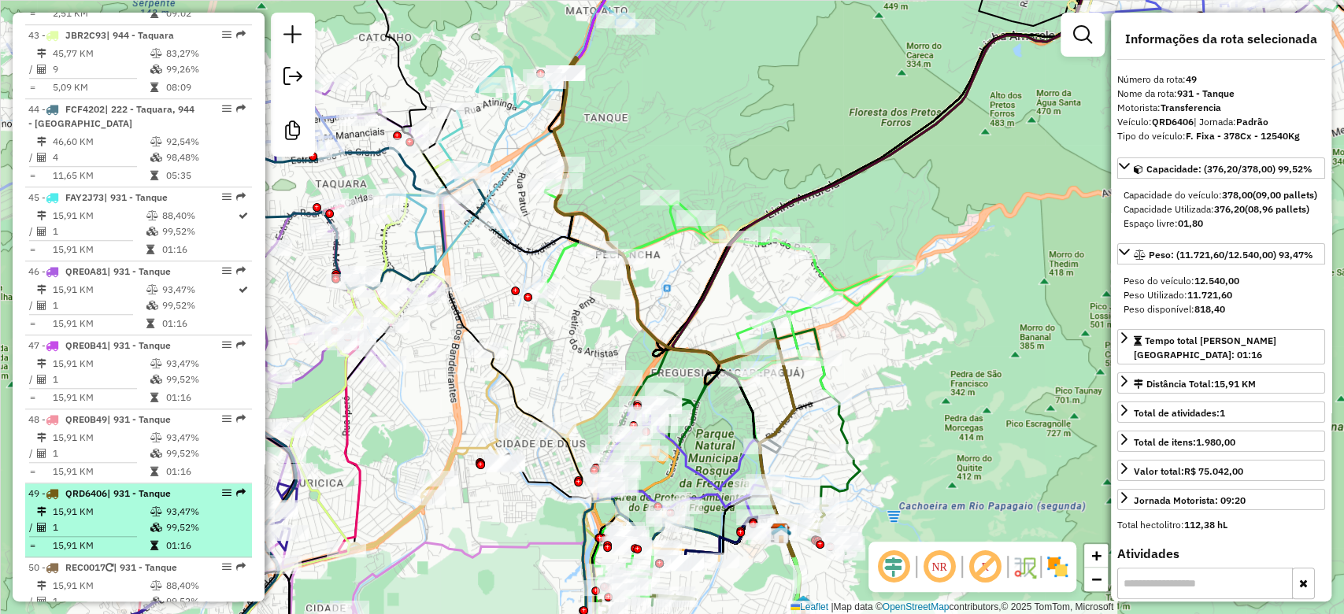
scroll to position [4769, 0]
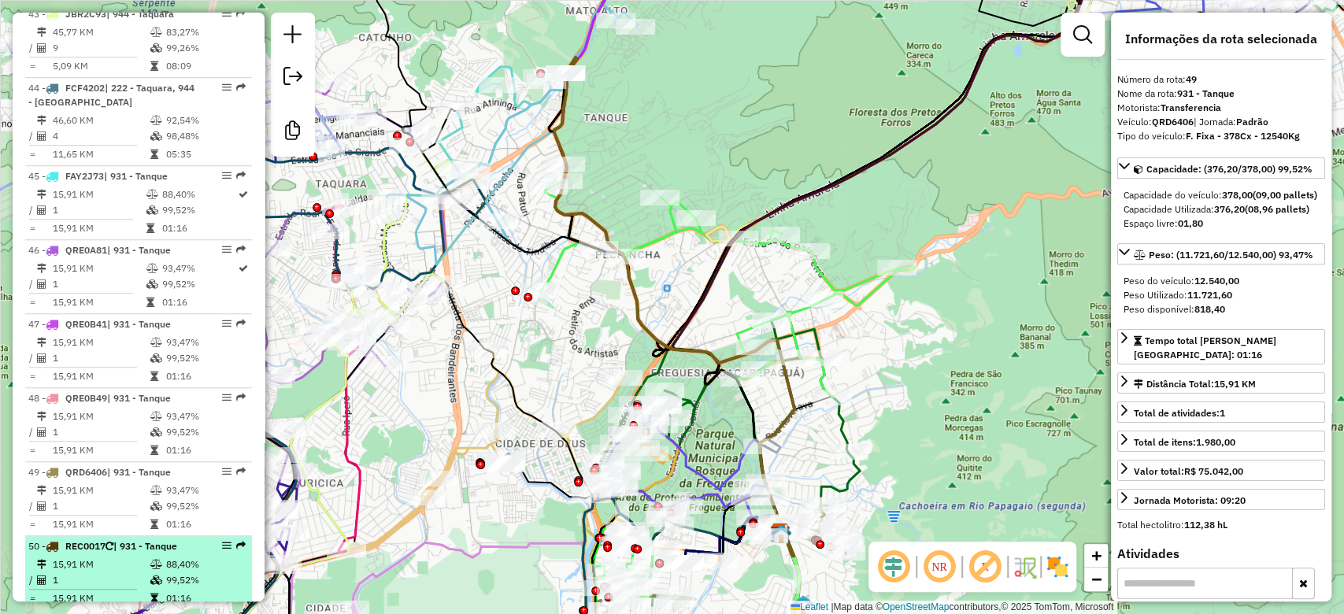
click at [140, 557] on td "15,91 KM" at bounding box center [101, 565] width 98 height 16
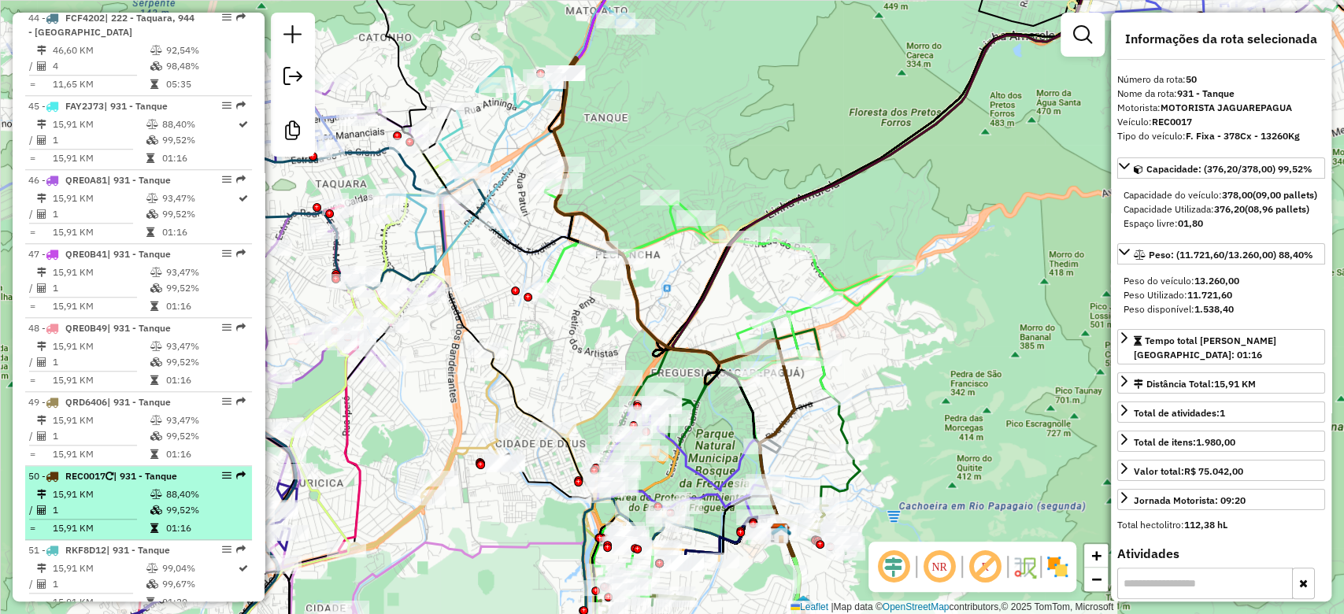
click at [140, 561] on td "15,91 KM" at bounding box center [98, 569] width 93 height 16
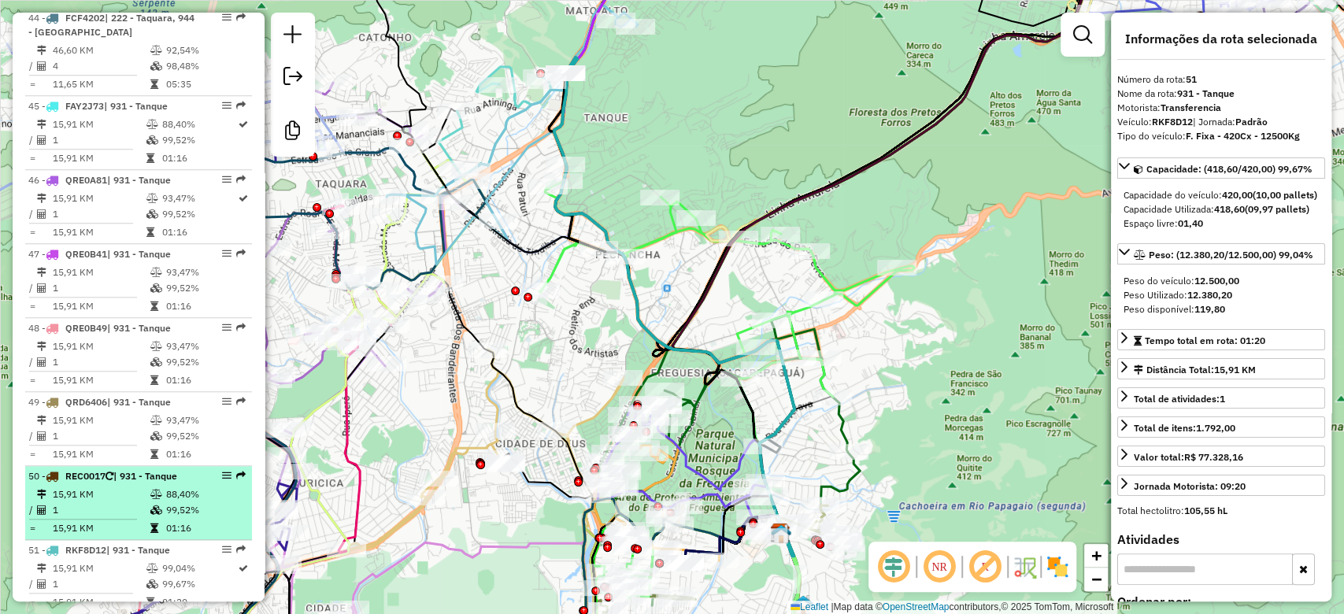
scroll to position [4874, 0]
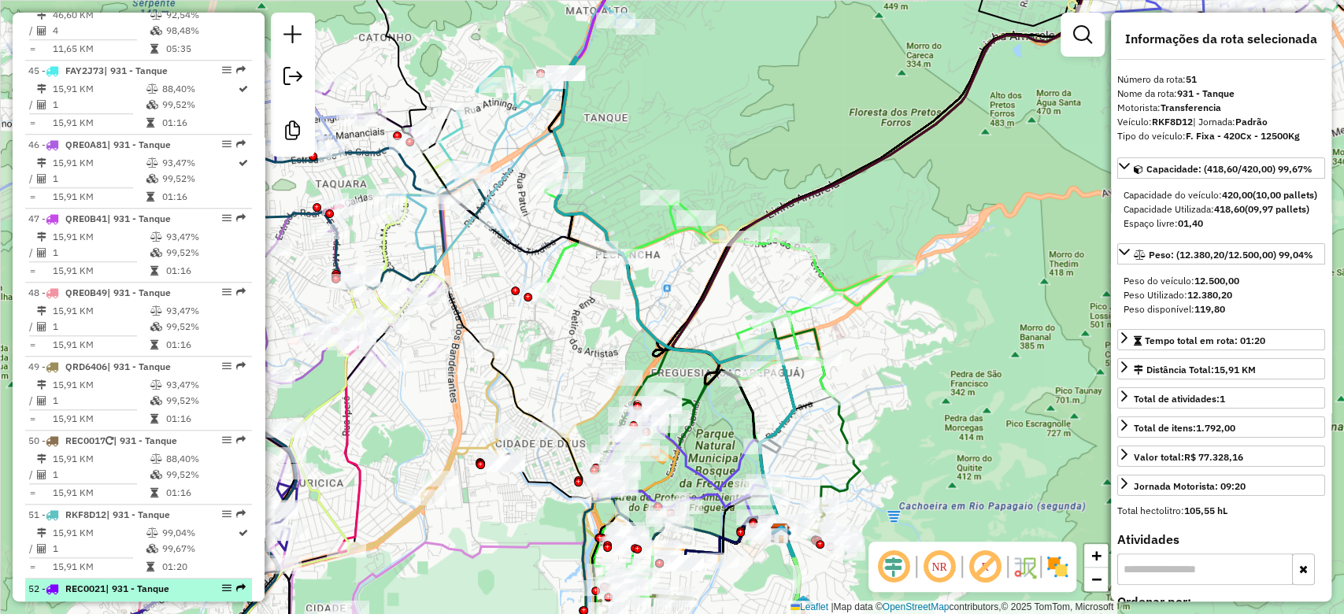
click at [145, 599] on td at bounding box center [153, 607] width 16 height 16
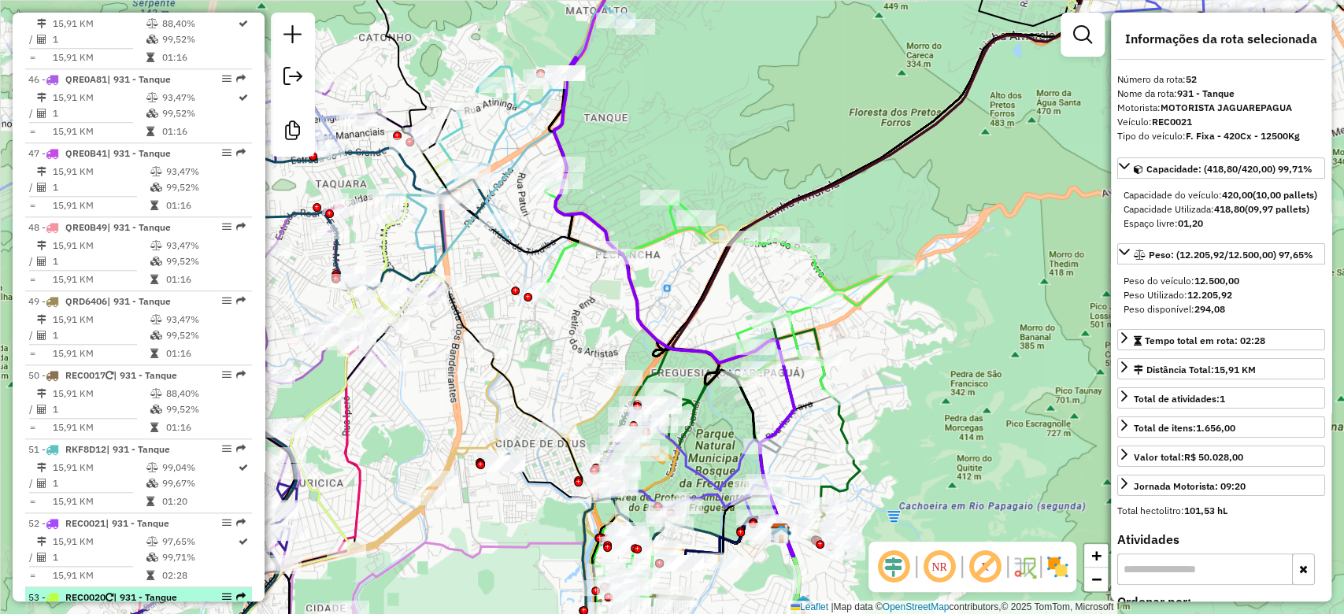
scroll to position [4944, 0]
click at [135, 603] on td "15,91 KM" at bounding box center [98, 611] width 93 height 16
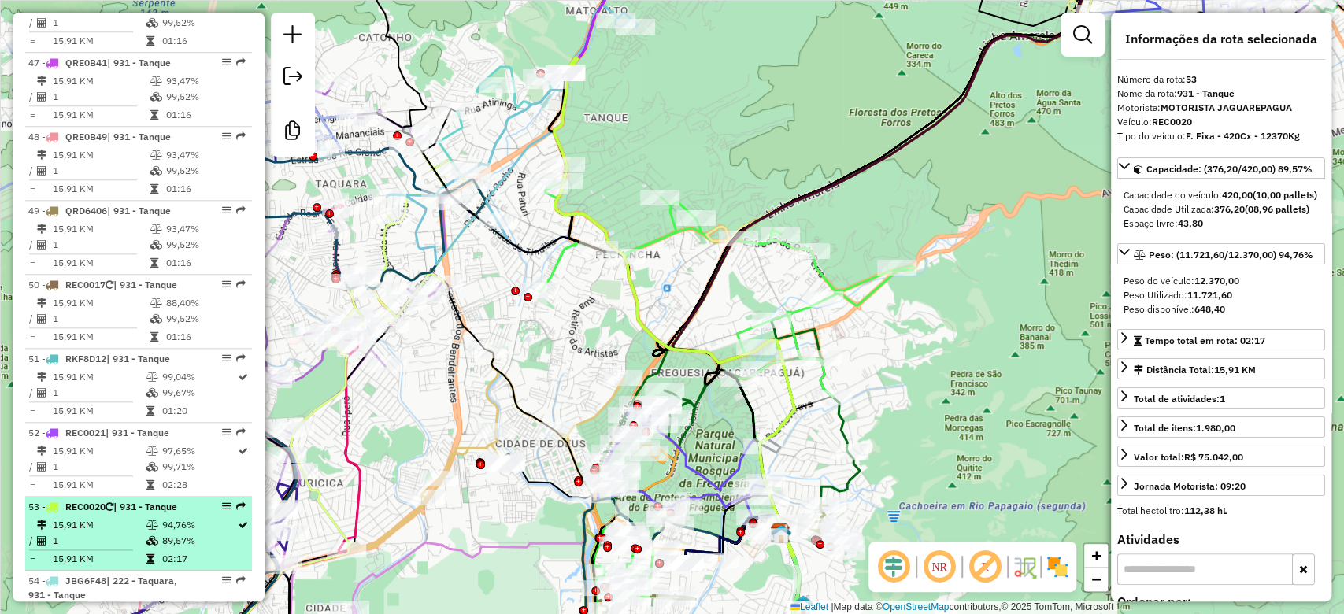
scroll to position [5013, 0]
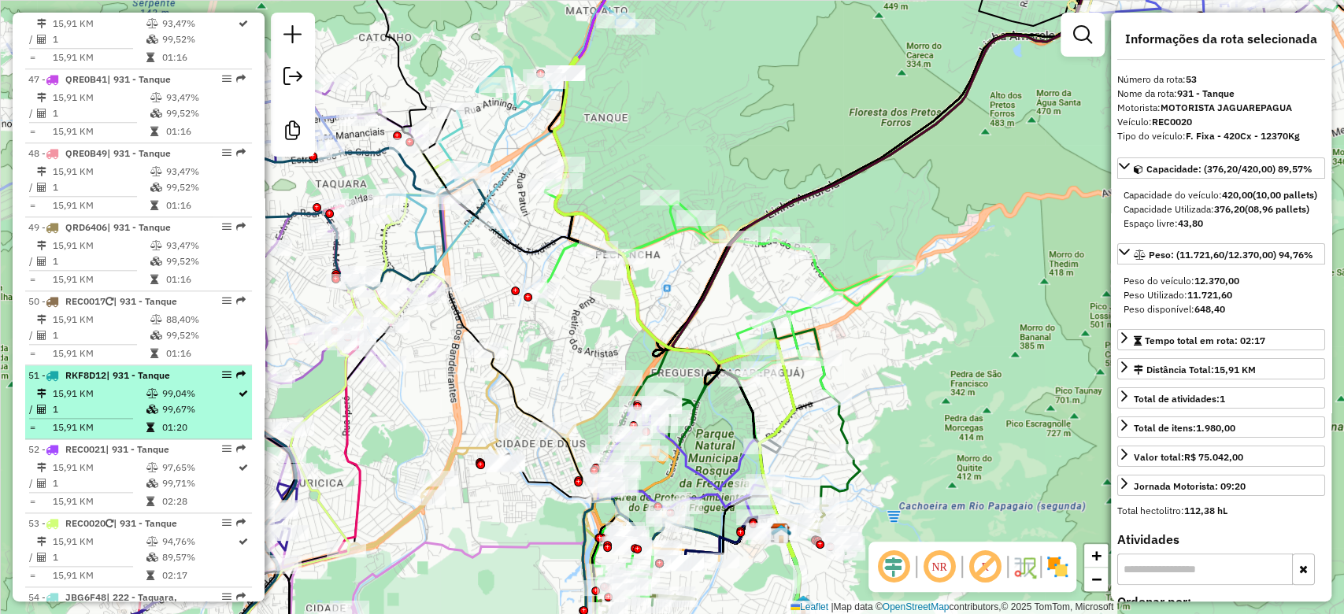
click at [149, 405] on icon at bounding box center [152, 409] width 12 height 9
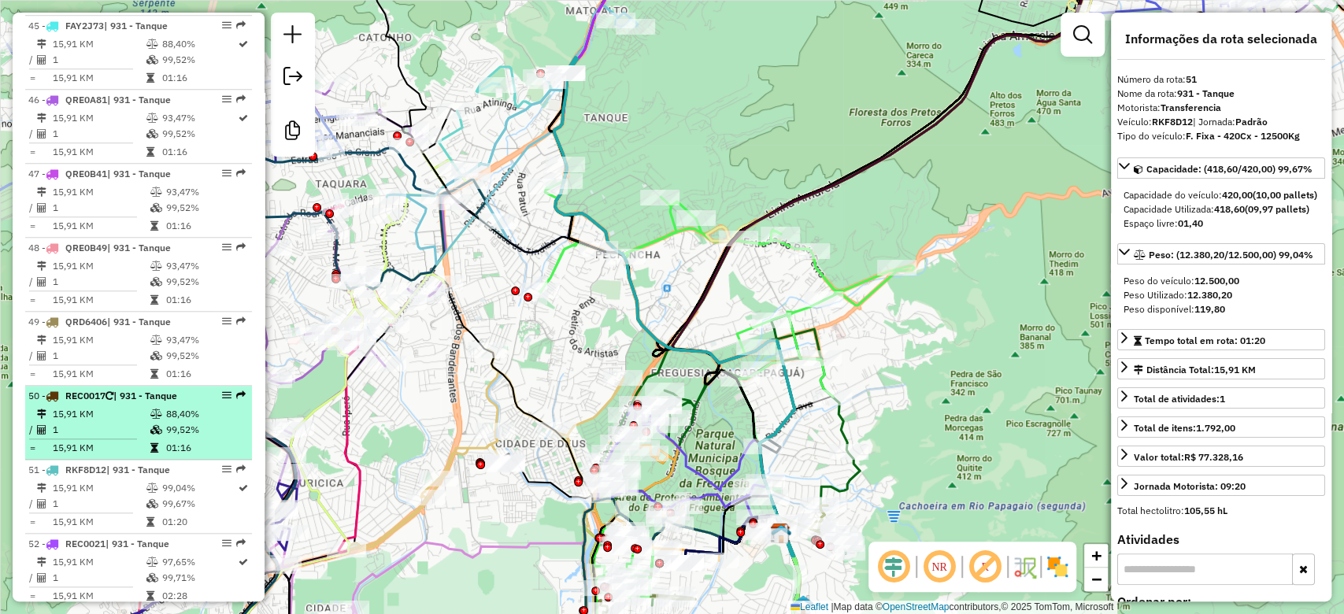
scroll to position [4909, 0]
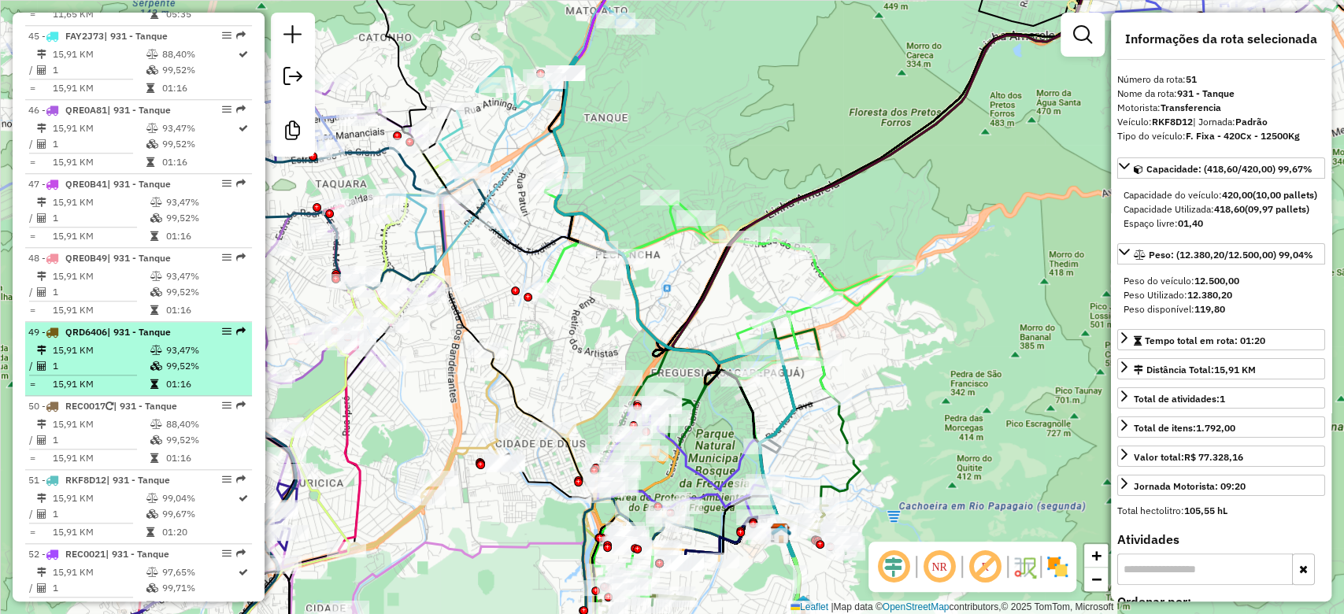
click at [165, 358] on td "99,52%" at bounding box center [205, 366] width 80 height 16
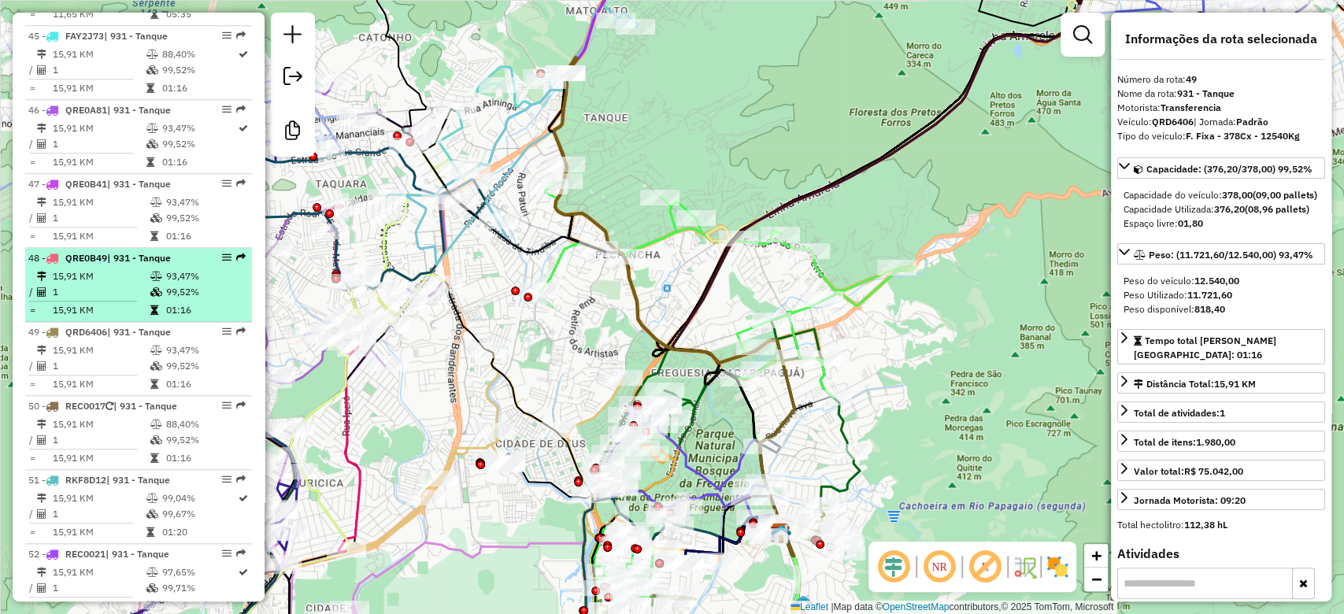
click at [172, 284] on td "99,52%" at bounding box center [205, 292] width 80 height 16
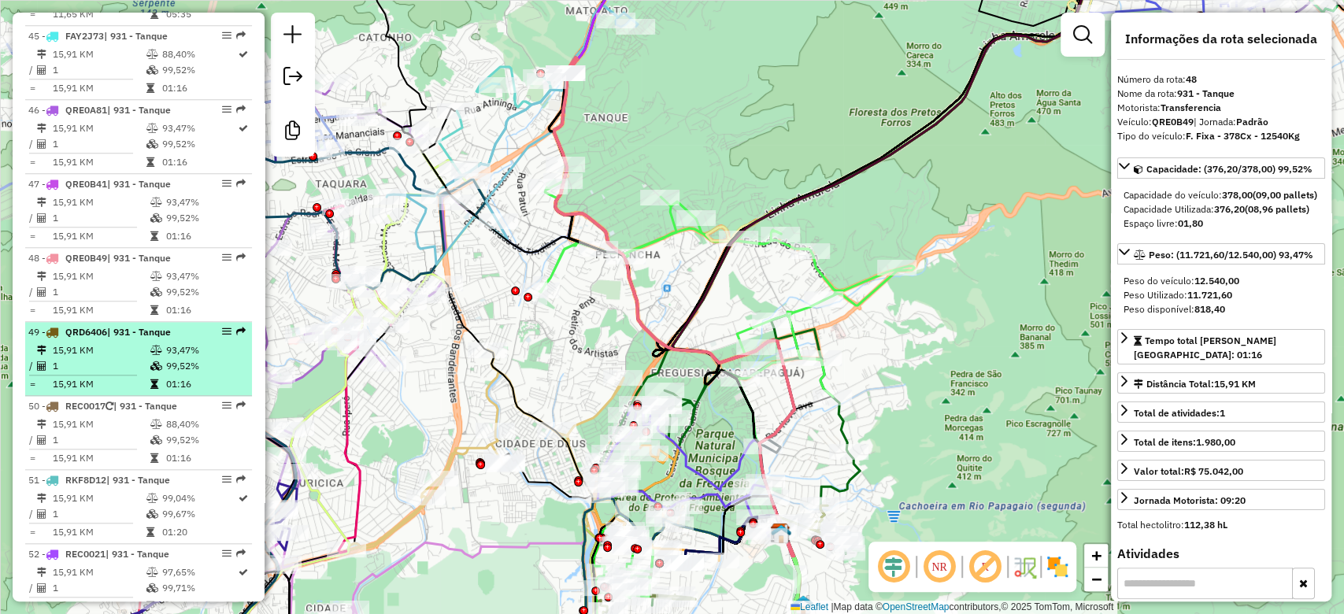
click at [165, 358] on td "99,52%" at bounding box center [205, 366] width 80 height 16
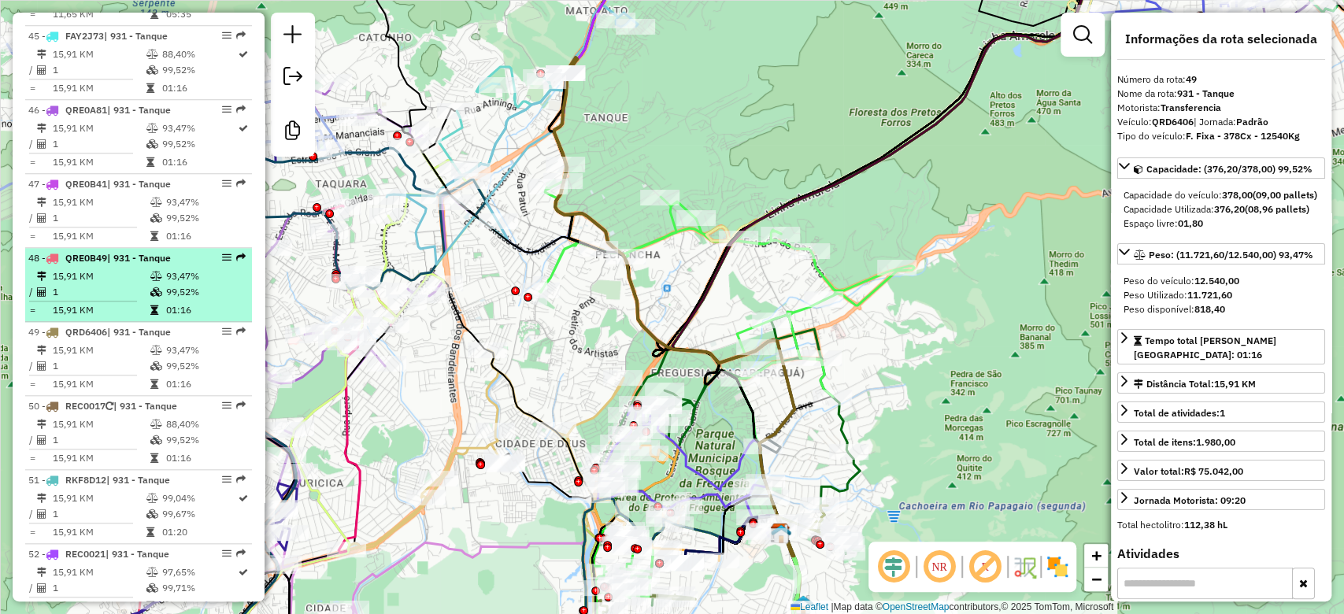
click at [167, 268] on td "93,47%" at bounding box center [205, 276] width 80 height 16
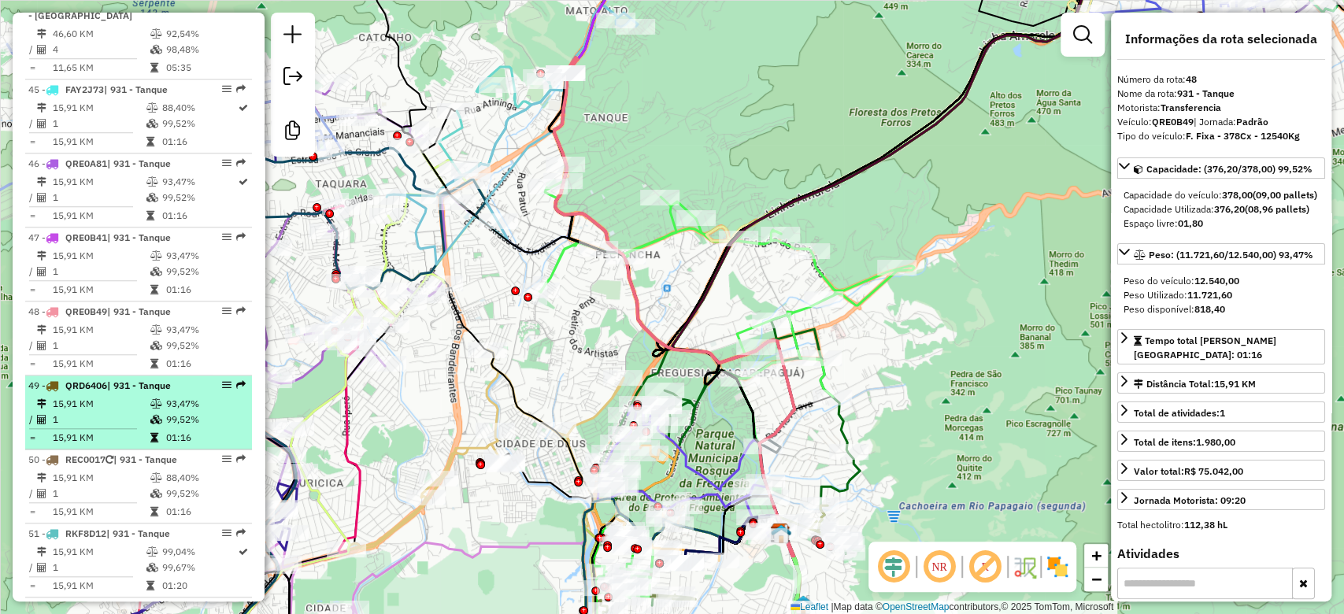
scroll to position [4839, 0]
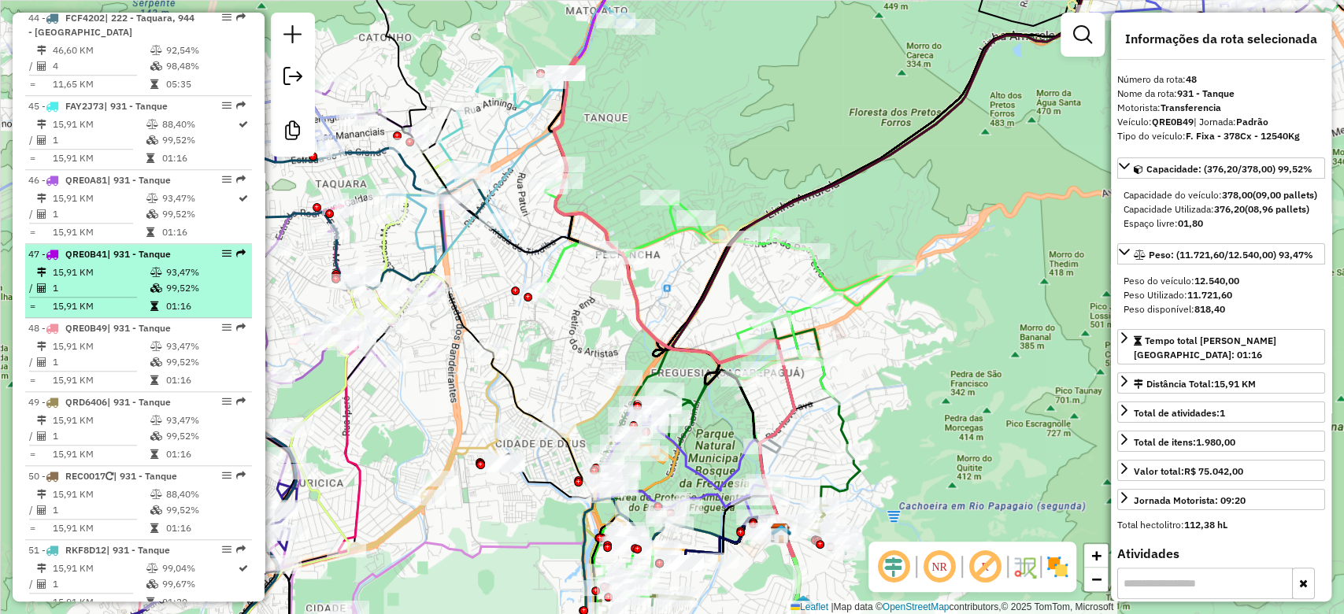
click at [165, 280] on td "99,52%" at bounding box center [205, 288] width 80 height 16
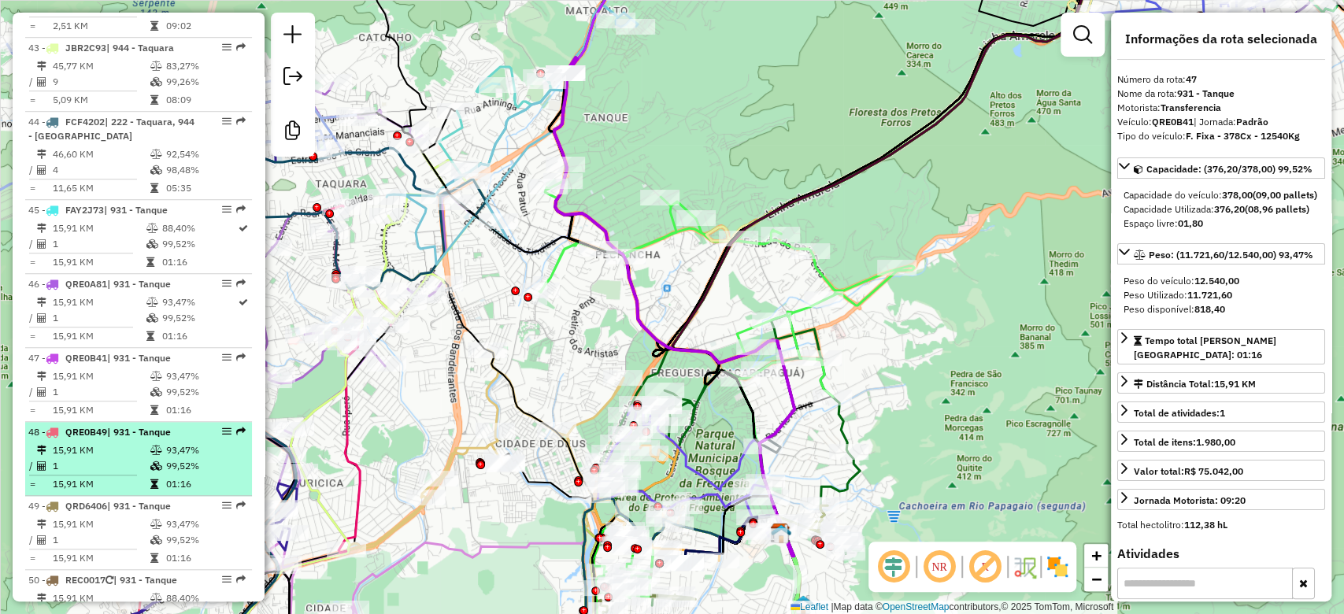
scroll to position [4734, 0]
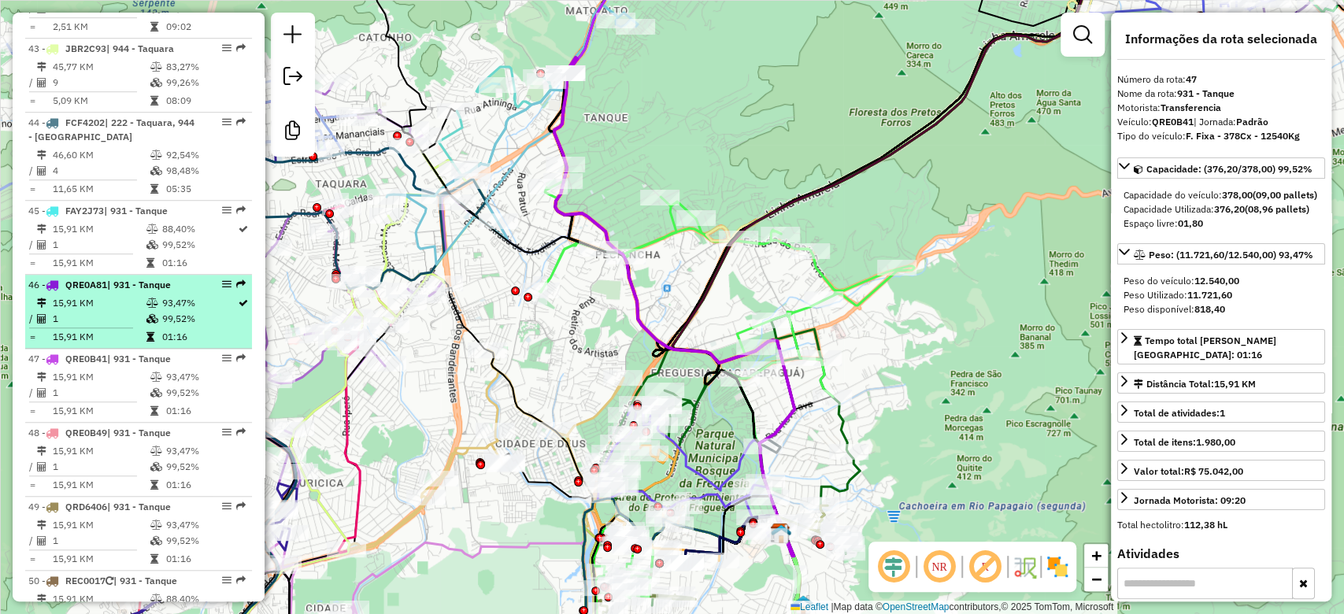
click at [155, 295] on td at bounding box center [153, 303] width 16 height 16
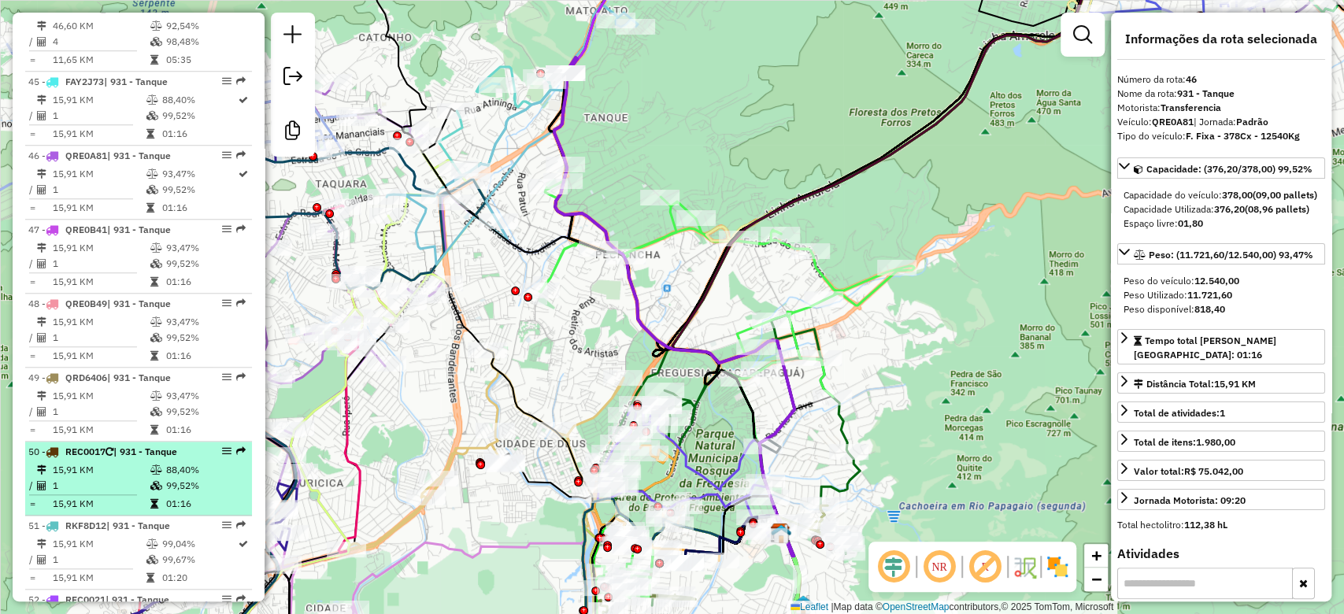
scroll to position [4874, 0]
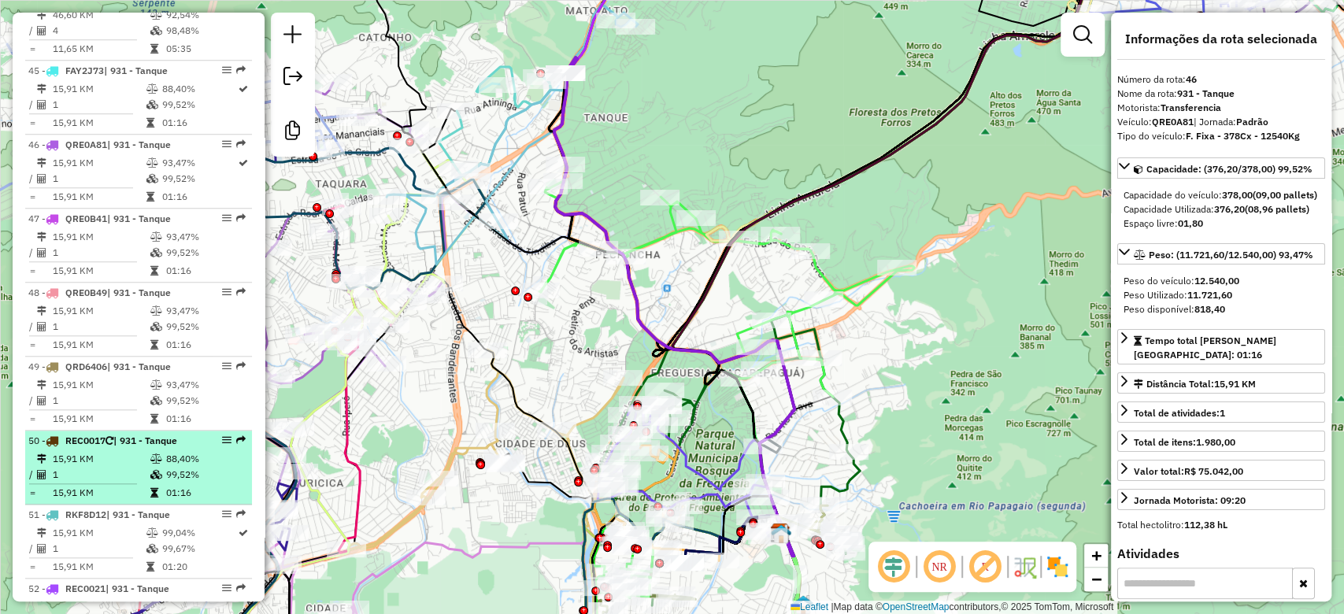
click at [158, 470] on icon at bounding box center [156, 474] width 12 height 9
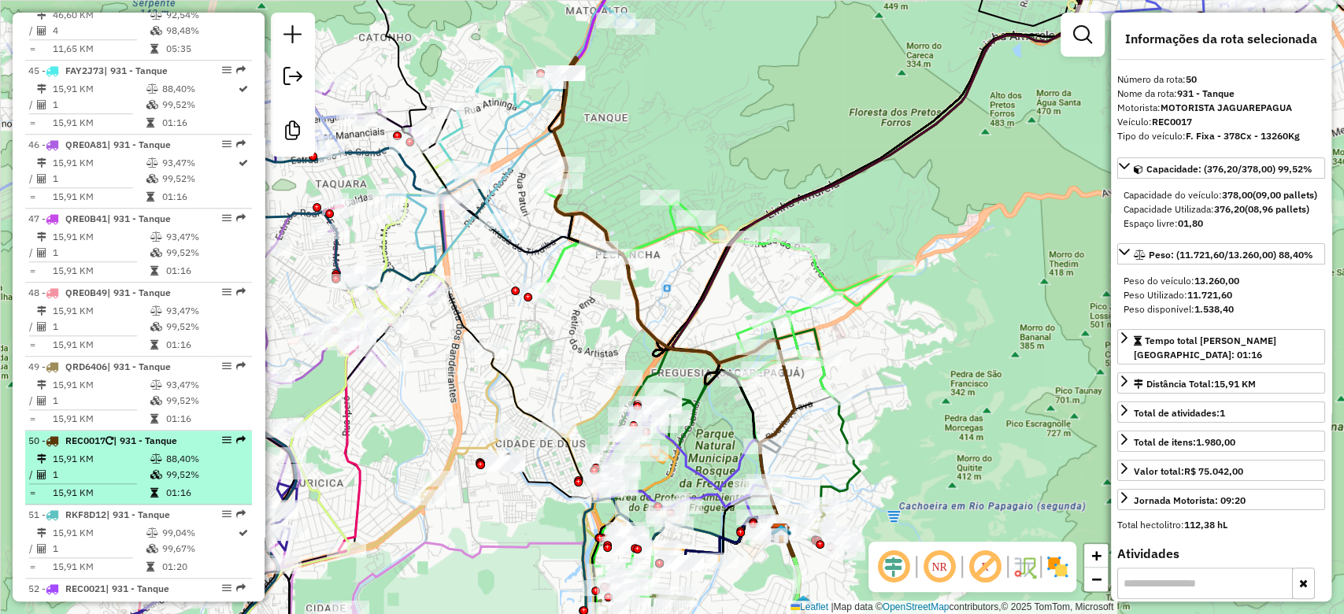
click at [158, 470] on icon at bounding box center [156, 474] width 12 height 9
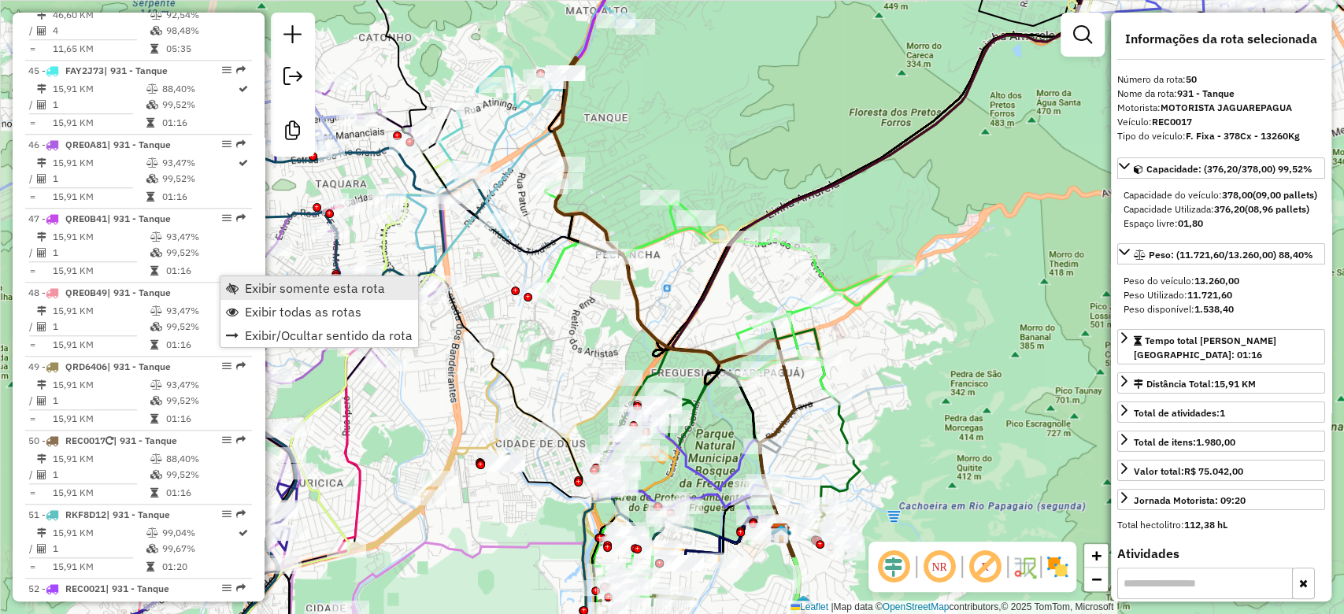
click at [290, 282] on span "Exibir somente esta rota" at bounding box center [315, 288] width 140 height 13
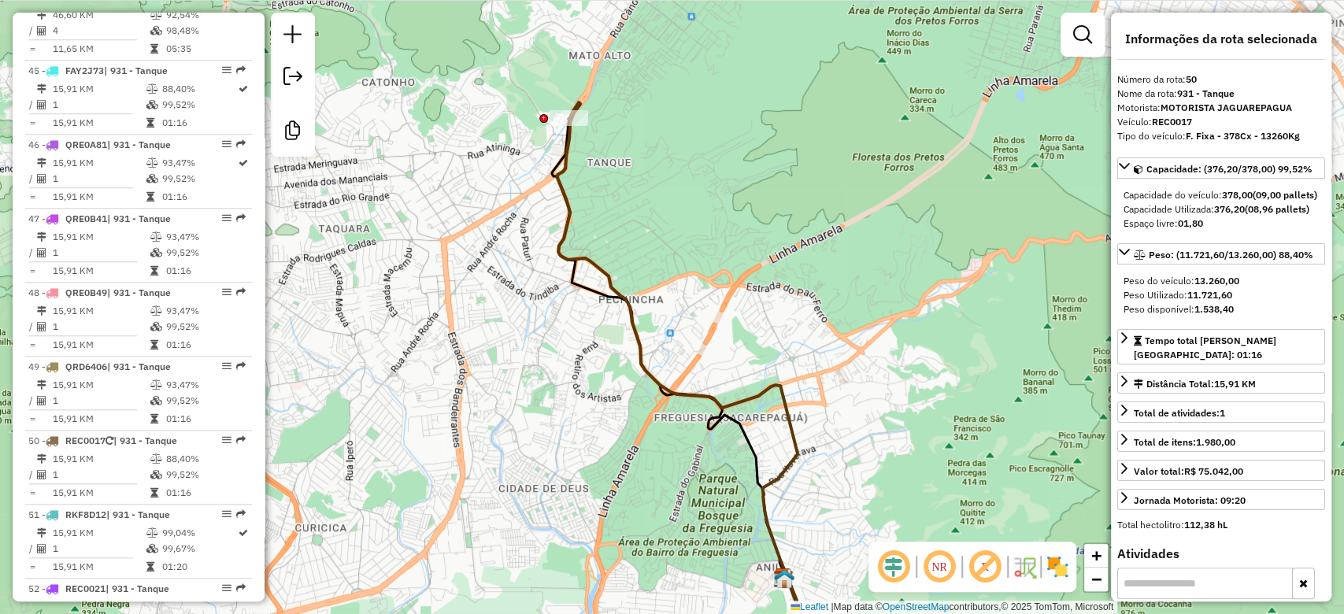
drag, startPoint x: 610, startPoint y: 148, endPoint x: 608, endPoint y: 321, distance: 173.2
click at [608, 321] on div "Janela de atendimento Grade de atendimento Capacidade Transportadoras Veículos …" at bounding box center [672, 307] width 1344 height 614
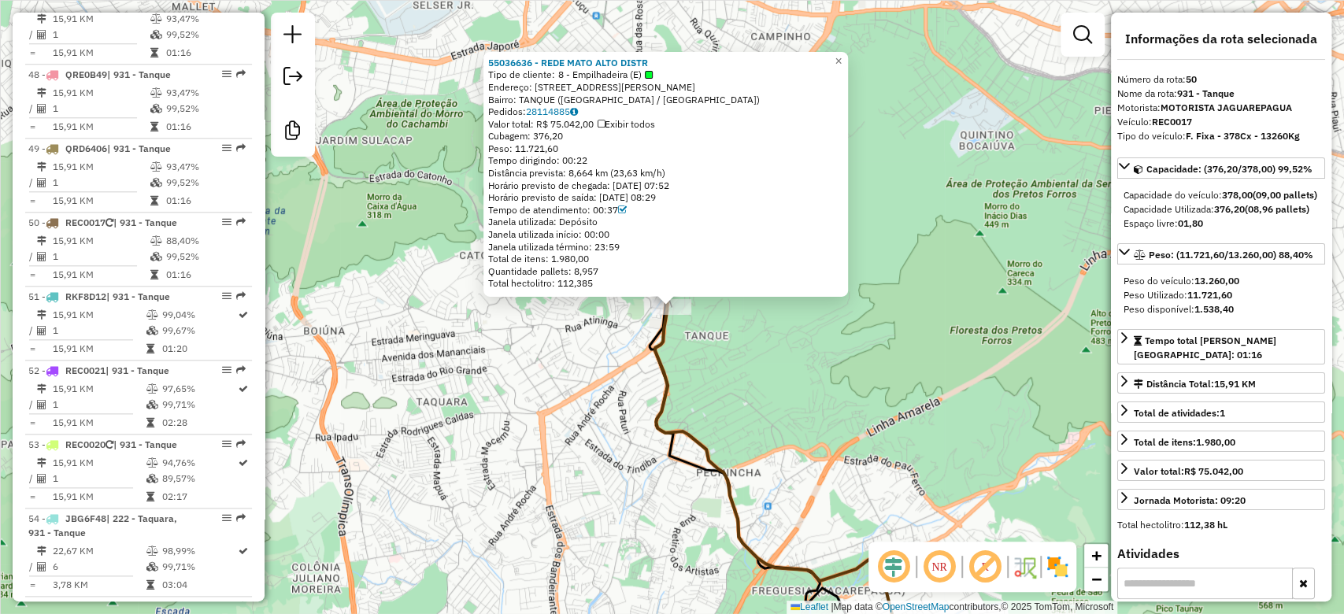
scroll to position [5132, 0]
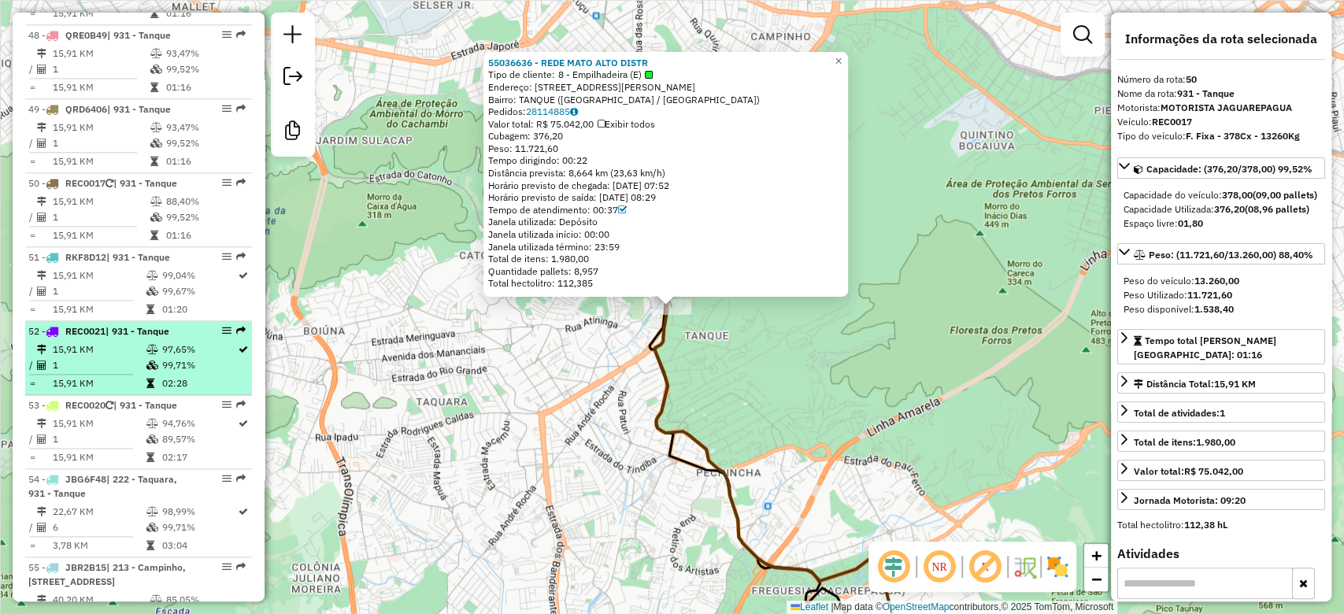
click at [171, 342] on td "97,65%" at bounding box center [199, 350] width 76 height 16
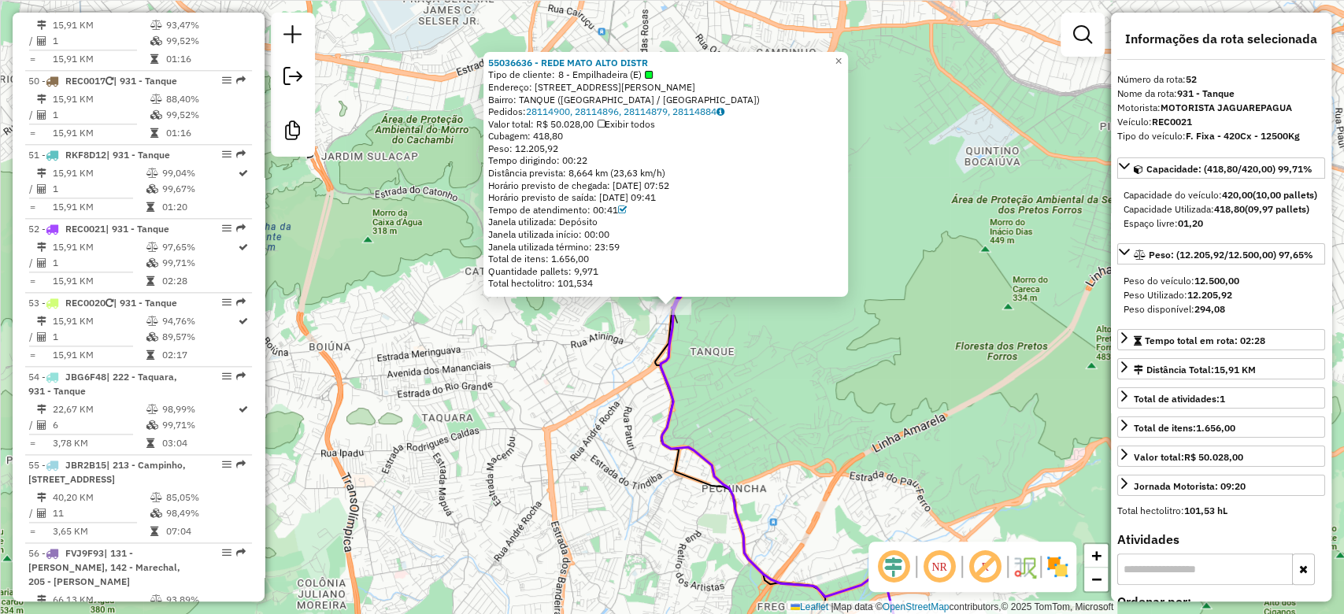
scroll to position [5278, 0]
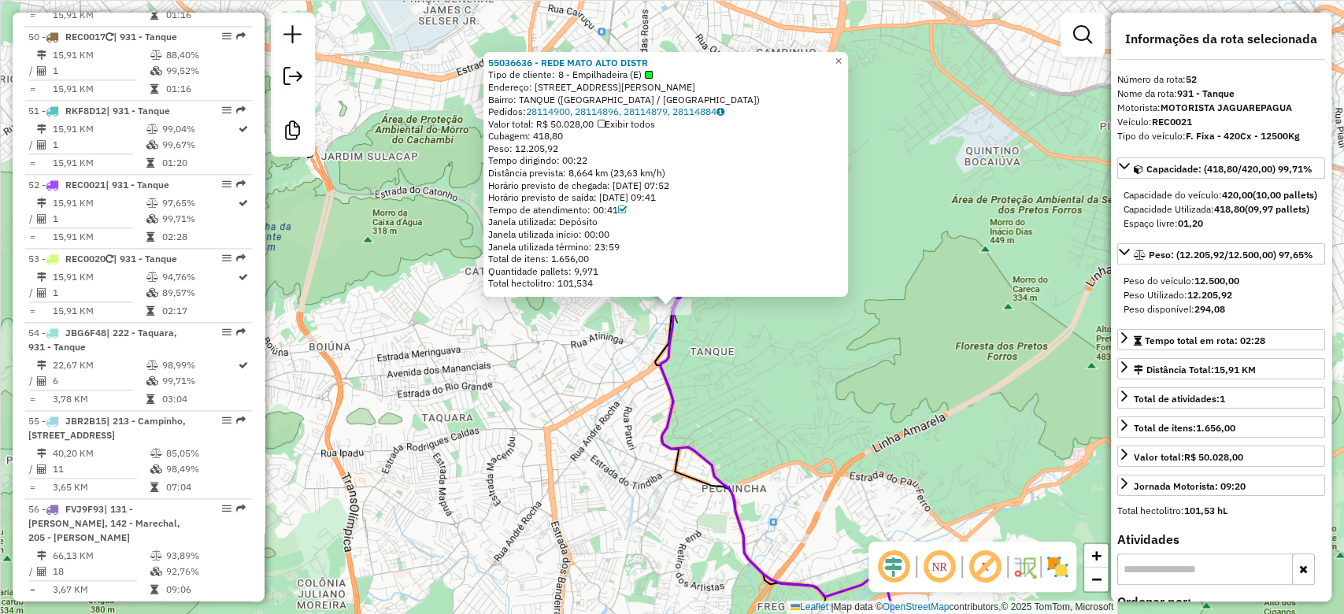
drag, startPoint x: 188, startPoint y: 128, endPoint x: 249, endPoint y: 139, distance: 61.6
click at [188, 285] on td "89,57%" at bounding box center [199, 293] width 76 height 16
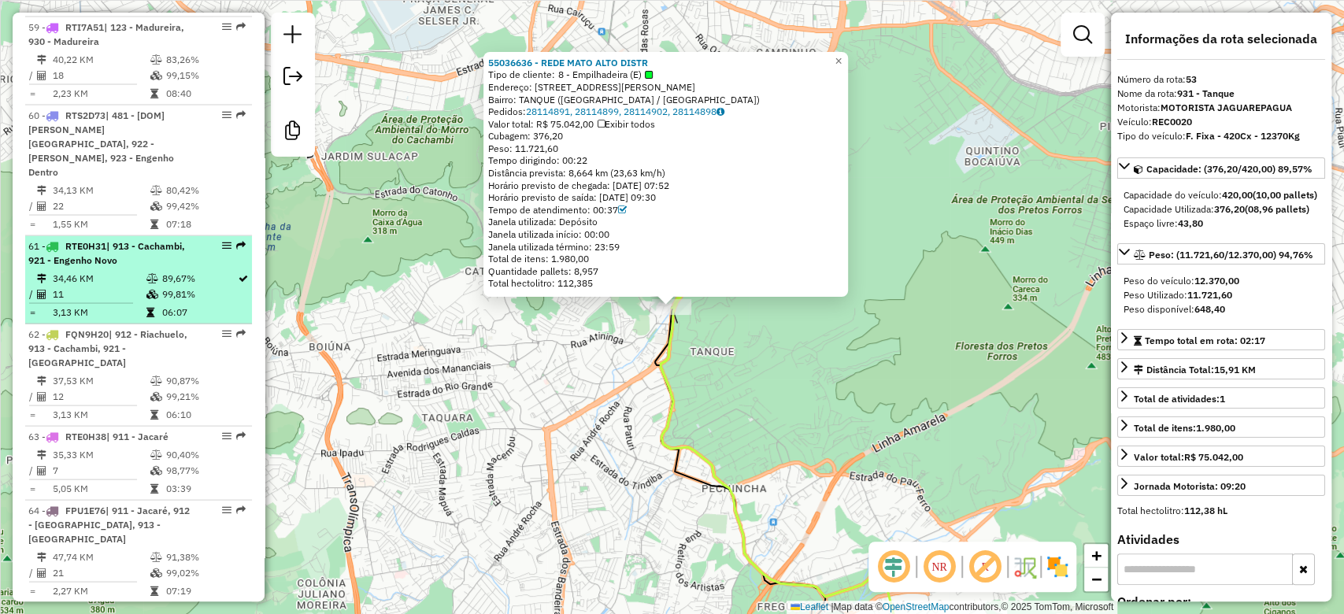
scroll to position [6227, 0]
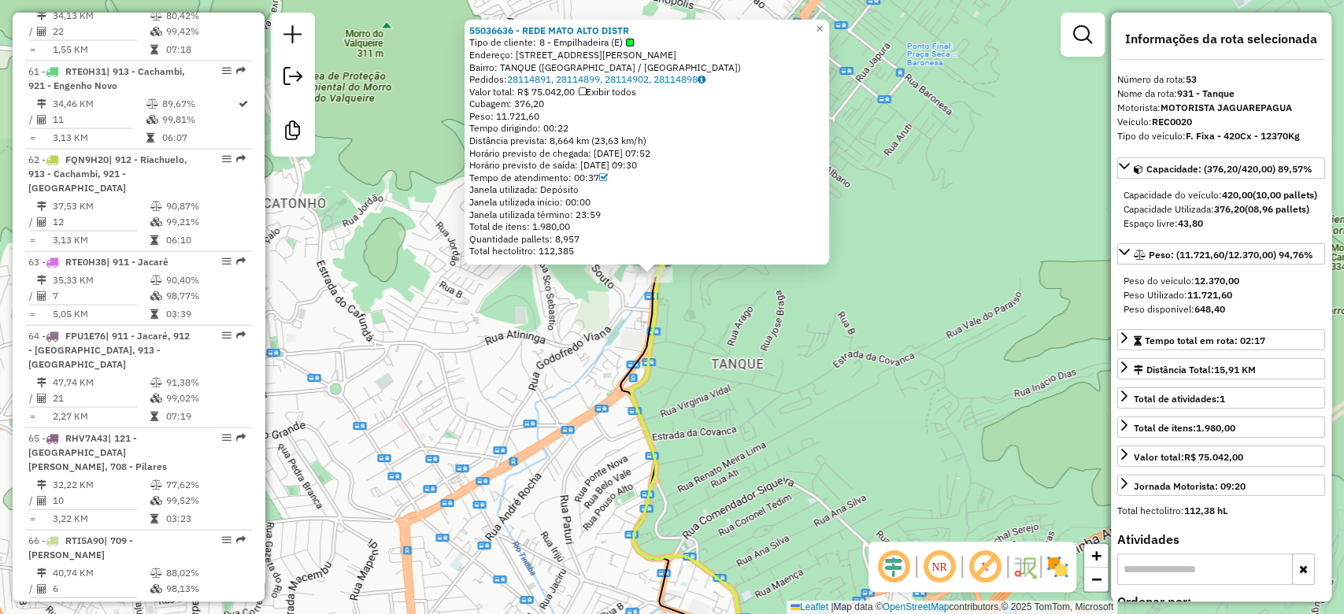
click at [690, 323] on div "55036636 - REDE MATO ALTO DISTR Tipo de cliente: 8 - Empilhadeira (E) Endereço:…" at bounding box center [672, 307] width 1344 height 614
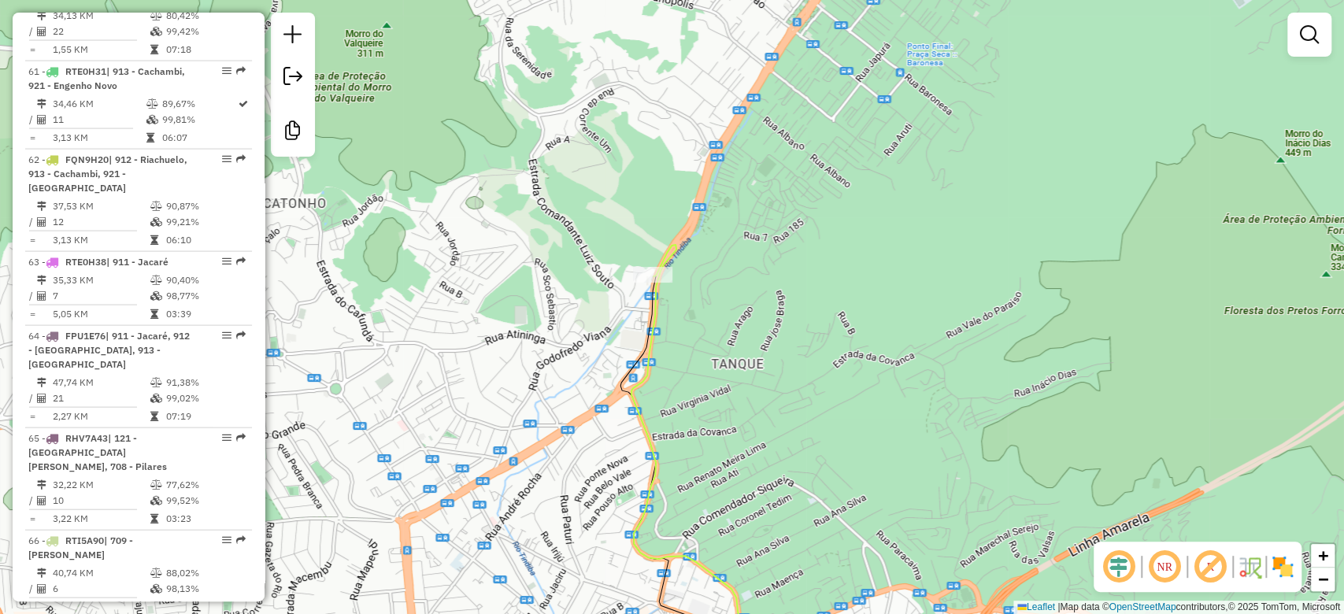
select select "**********"
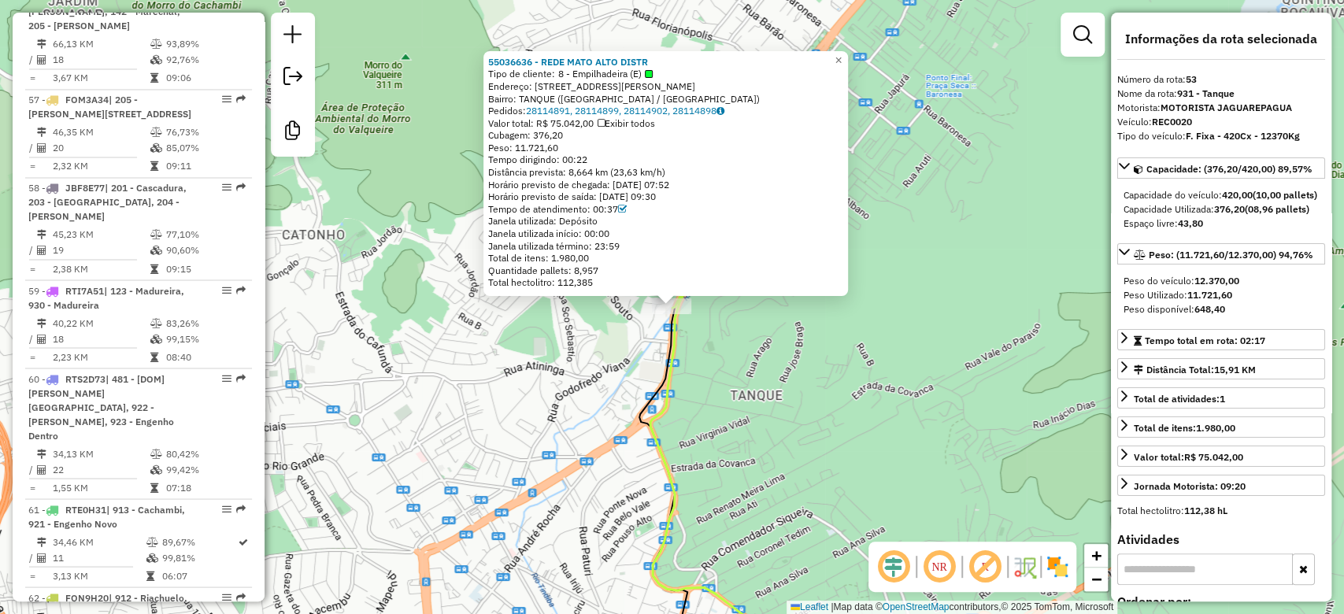
scroll to position [5353, 0]
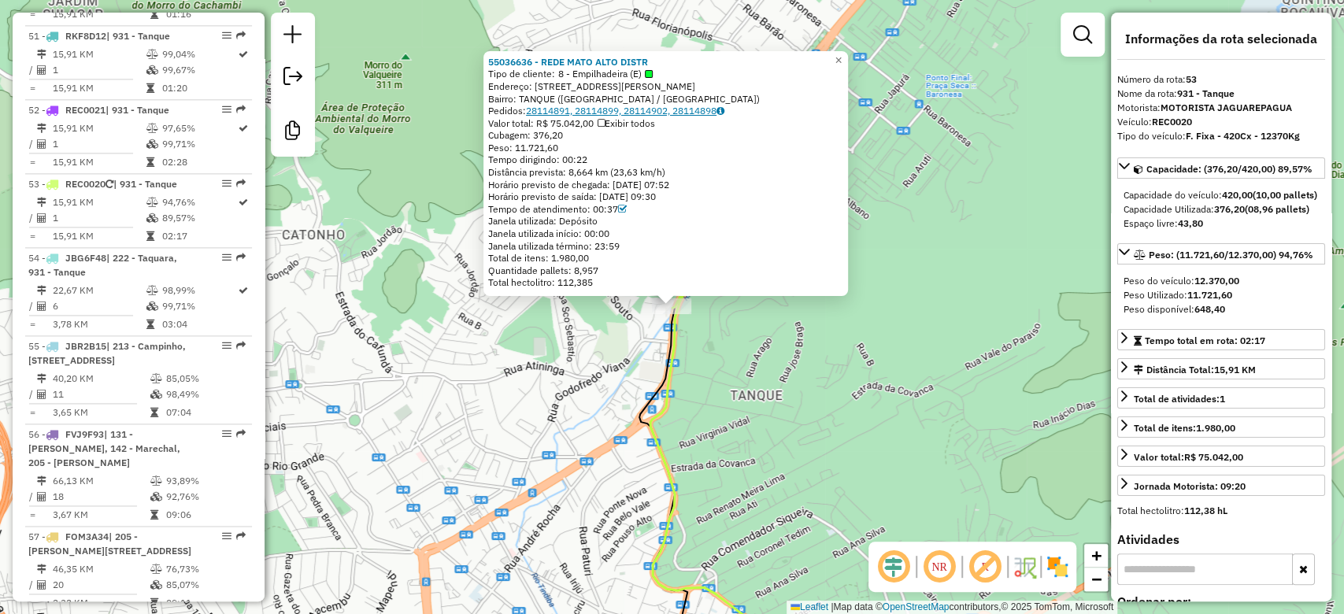
click at [560, 105] on link "28114891, 28114899, 28114902, 28114898" at bounding box center [625, 111] width 198 height 12
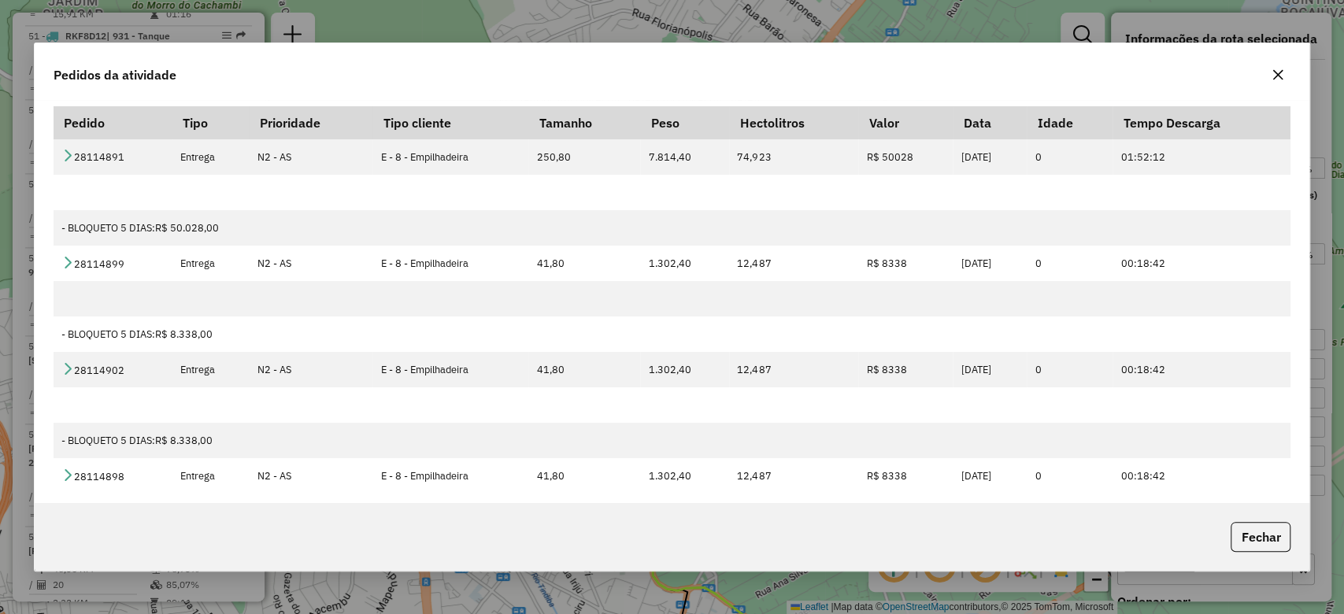
click at [1285, 68] on button "button" at bounding box center [1277, 74] width 25 height 25
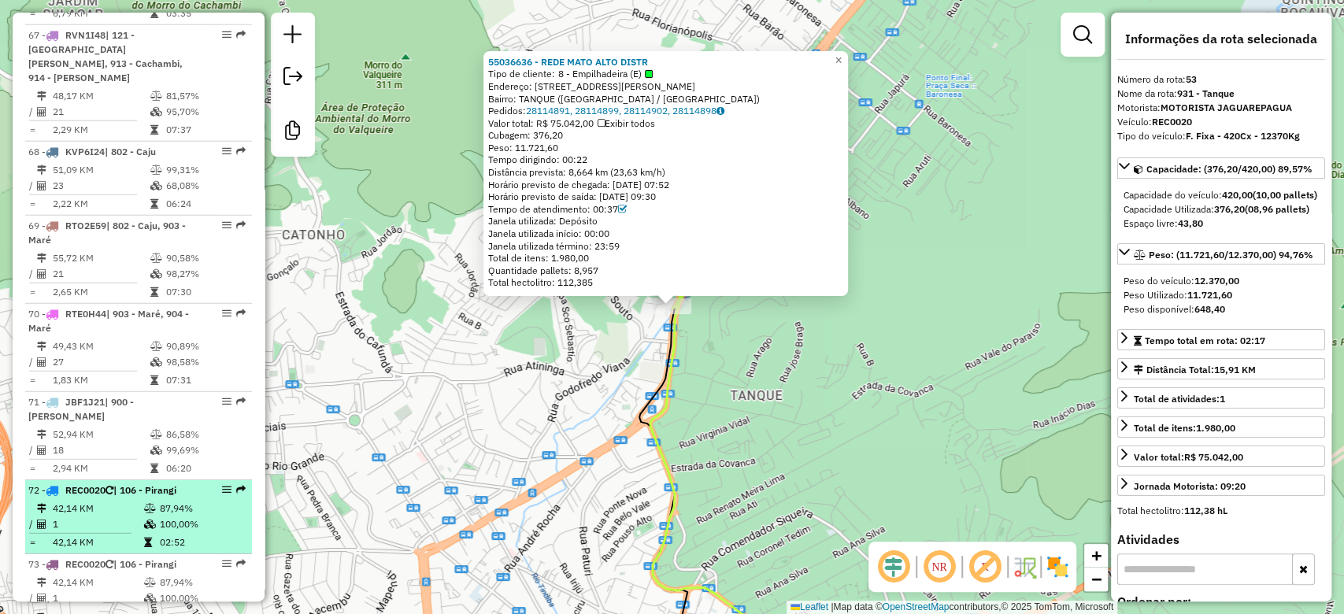
scroll to position [6822, 0]
click at [144, 503] on icon at bounding box center [150, 507] width 12 height 9
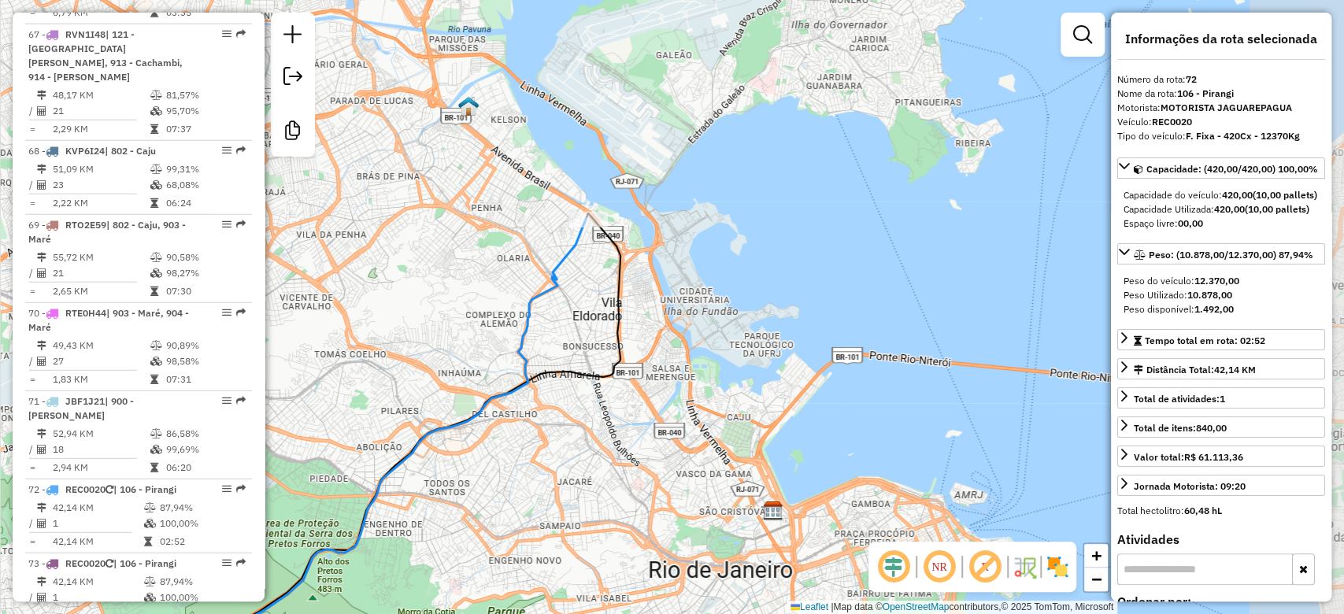
drag, startPoint x: 556, startPoint y: 220, endPoint x: 268, endPoint y: 424, distance: 352.8
click at [268, 424] on div "Janela de atendimento Grade de atendimento Capacidade Transportadoras Veículos …" at bounding box center [672, 307] width 1344 height 614
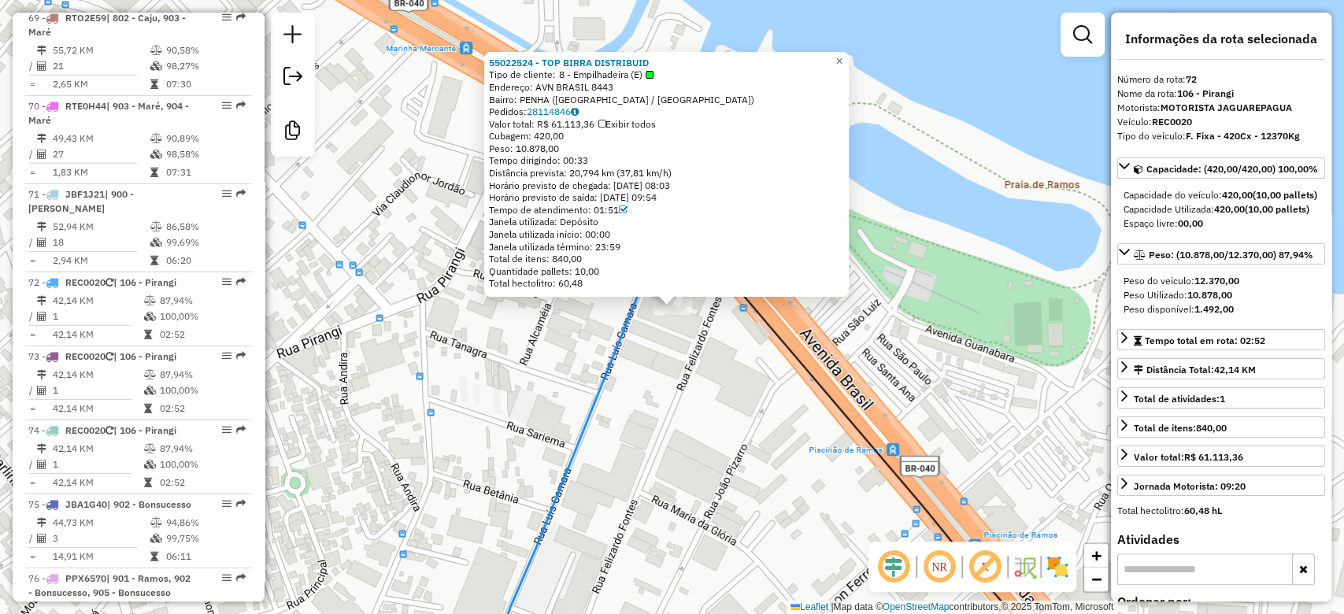
scroll to position [7041, 0]
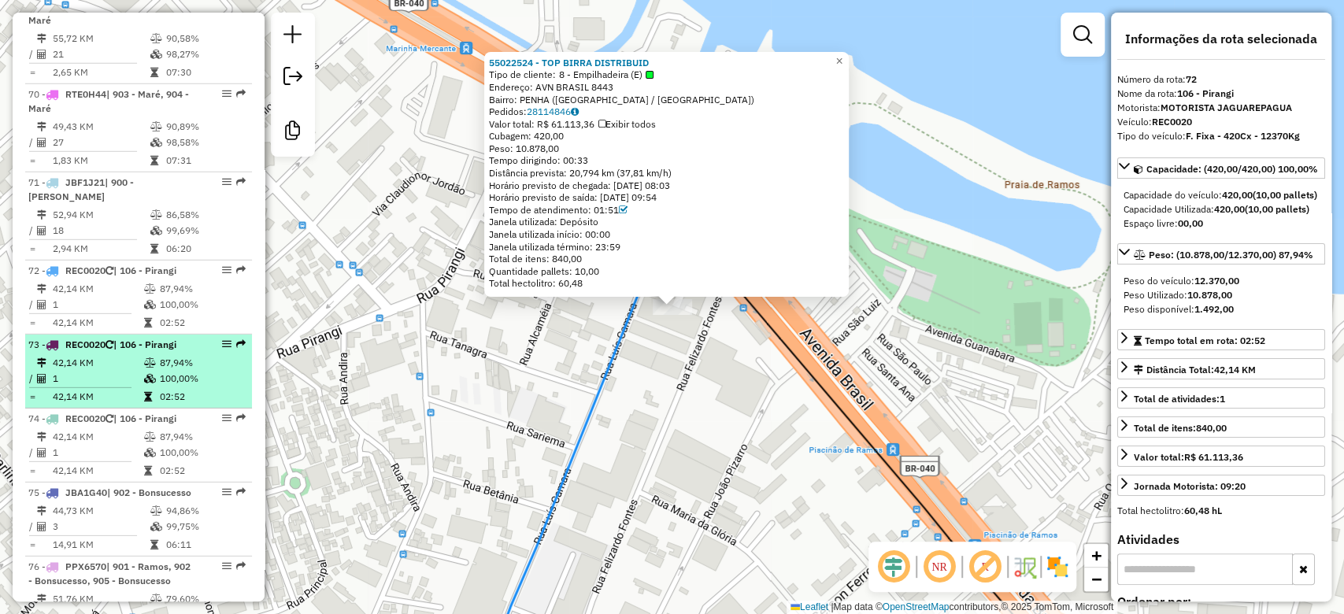
click at [176, 389] on td "02:52" at bounding box center [202, 397] width 87 height 16
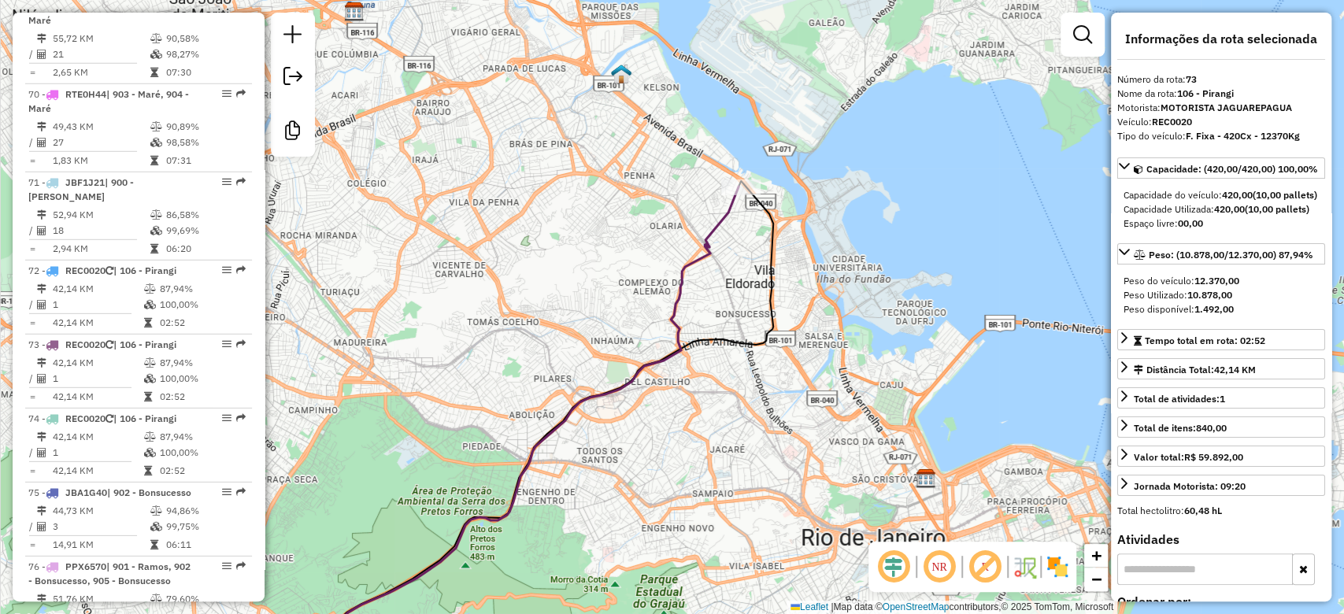
drag, startPoint x: 787, startPoint y: 232, endPoint x: 659, endPoint y: 363, distance: 183.2
click at [657, 387] on div "Janela de atendimento Grade de atendimento Capacidade Transportadoras Veículos …" at bounding box center [672, 307] width 1344 height 614
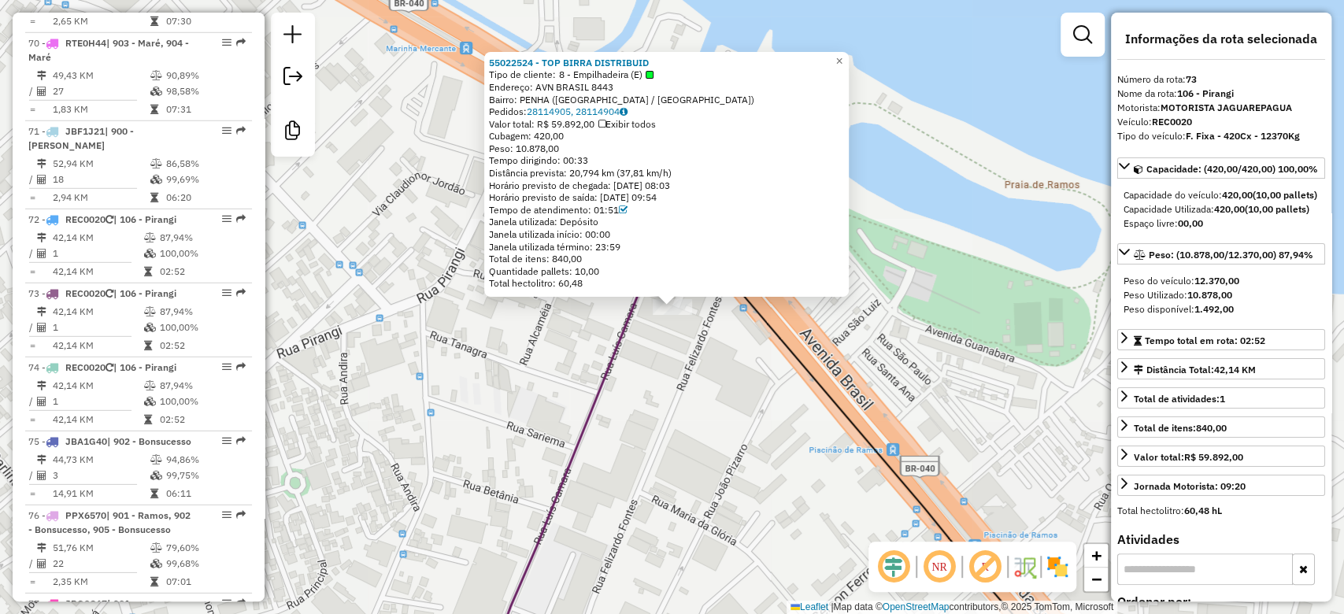
scroll to position [7115, 0]
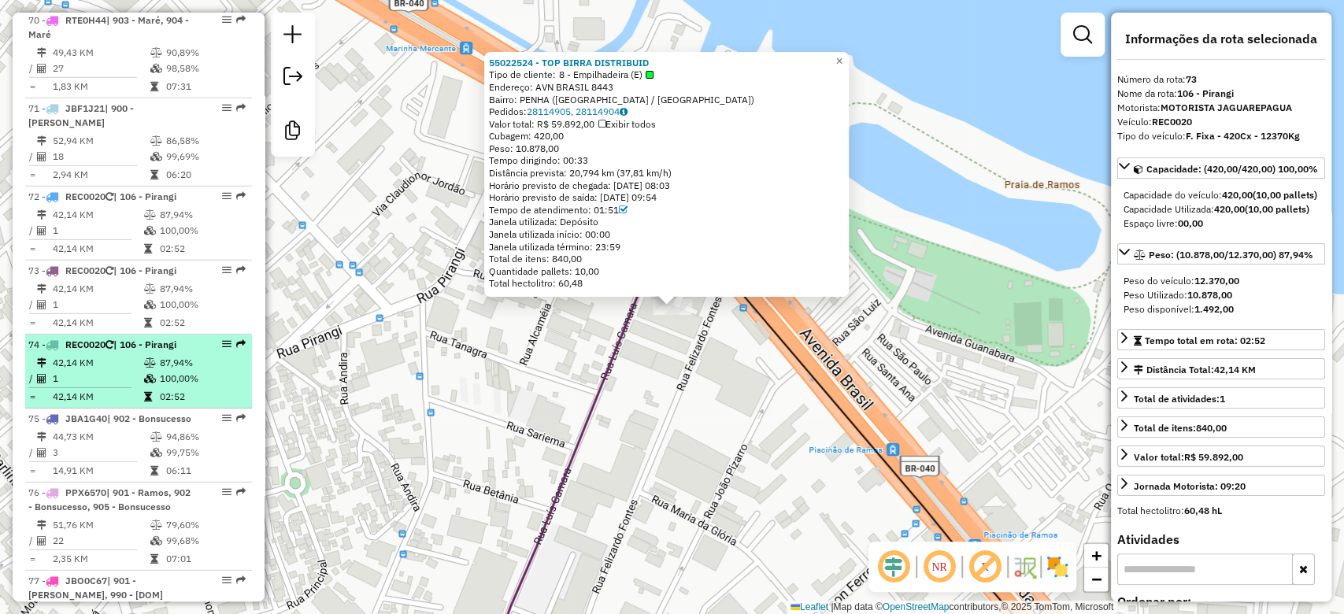
click at [181, 371] on td "100,00%" at bounding box center [202, 379] width 87 height 16
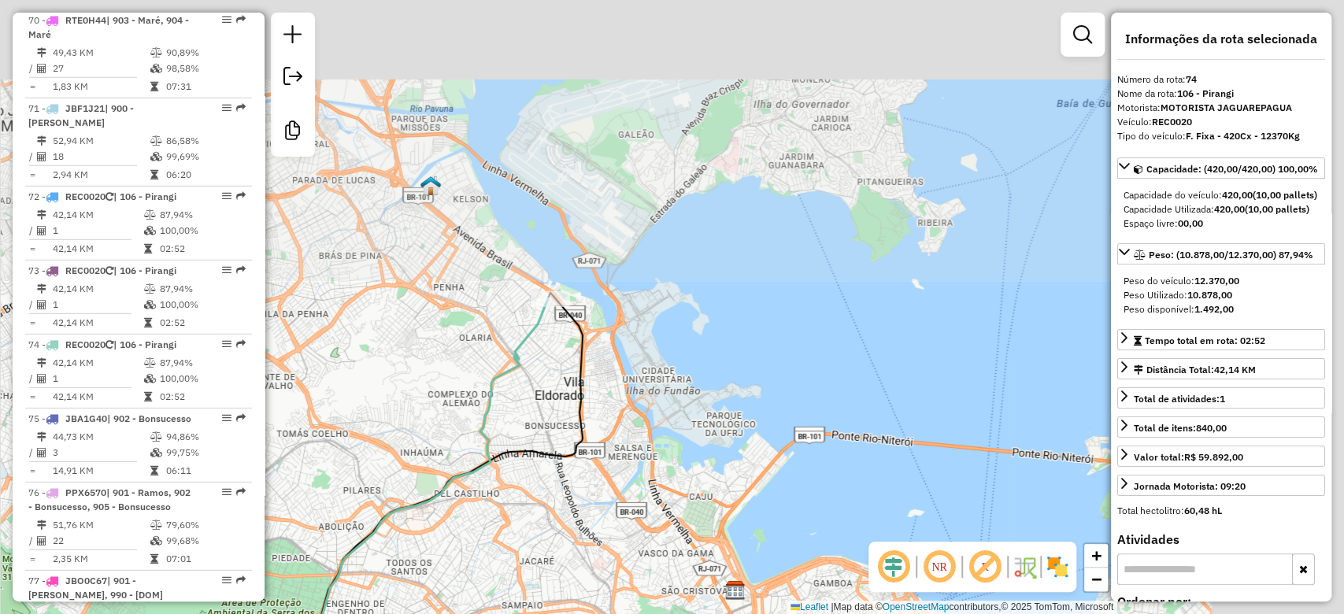
drag, startPoint x: 575, startPoint y: 397, endPoint x: 540, endPoint y: 328, distance: 77.5
click at [452, 495] on div "Janela de atendimento Grade de atendimento Capacidade Transportadoras Veículos …" at bounding box center [672, 307] width 1344 height 614
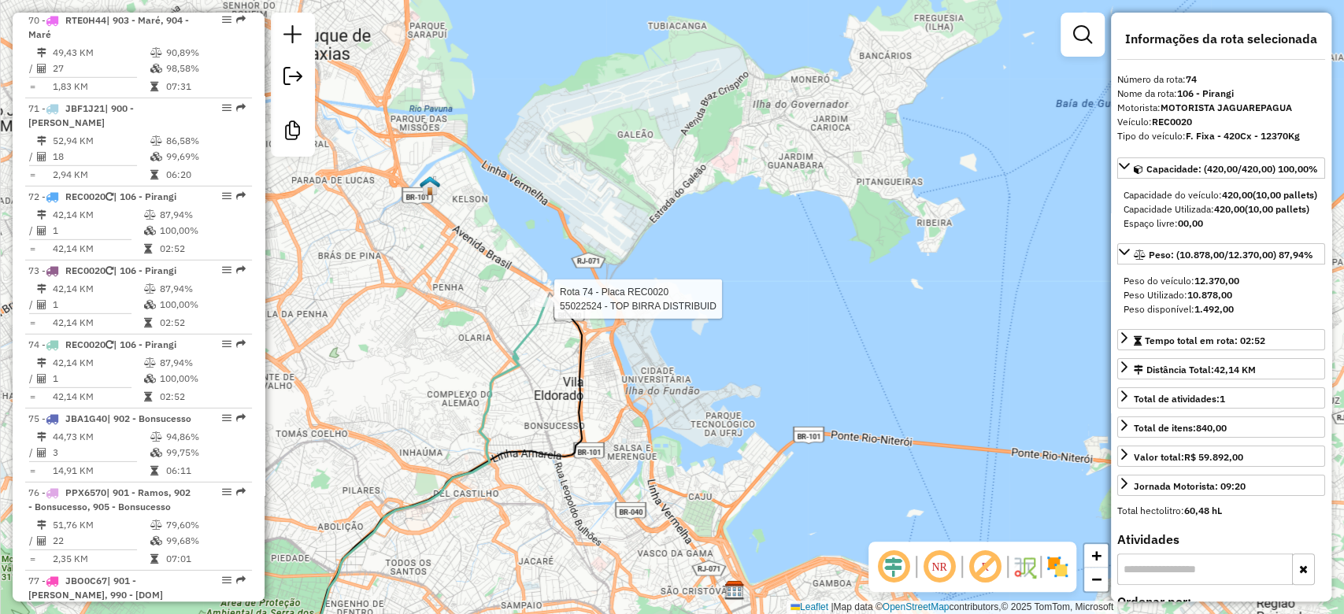
click at [549, 293] on icon at bounding box center [412, 484] width 339 height 383
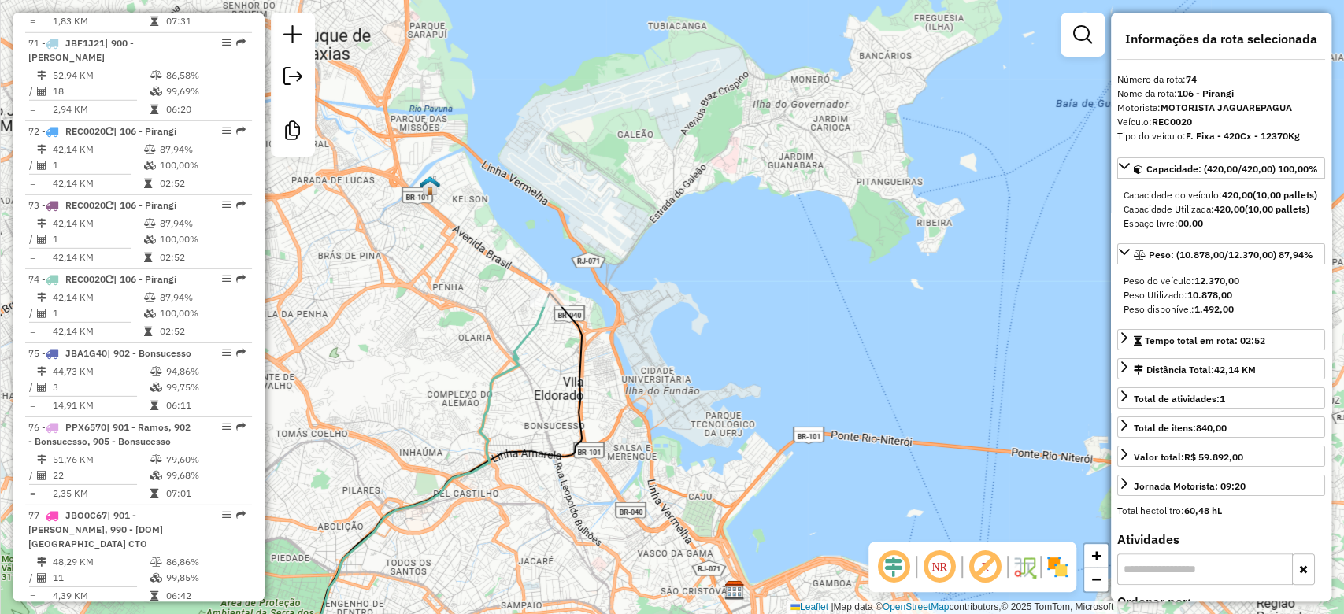
scroll to position [7188, 0]
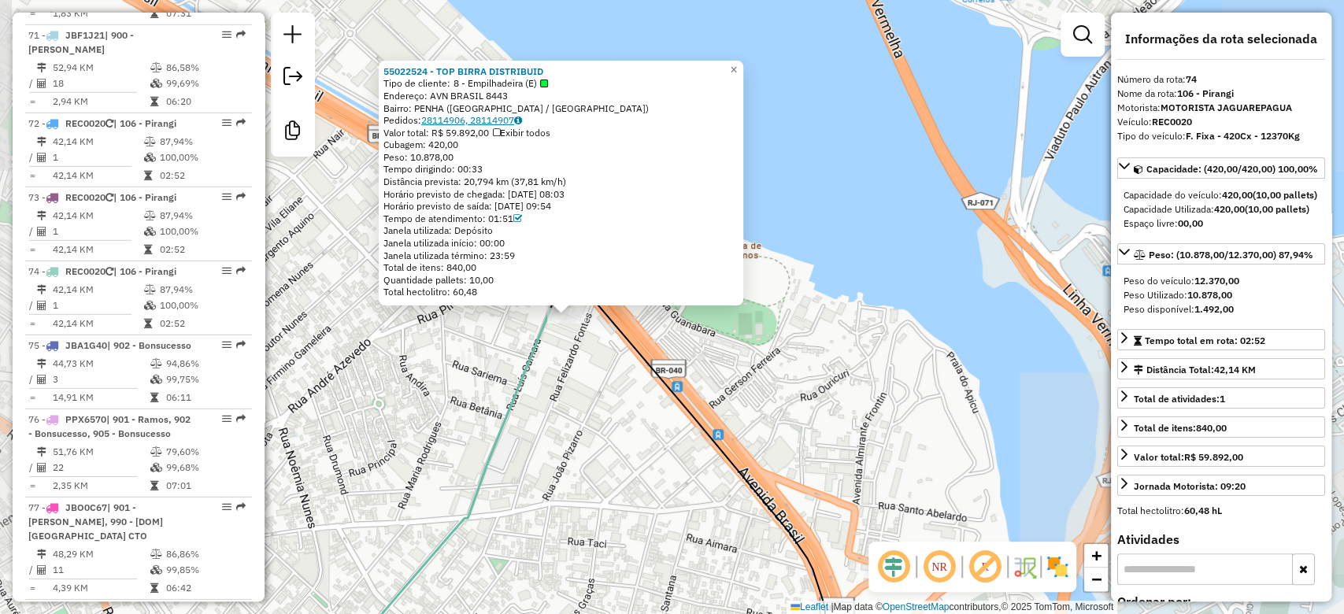
click at [453, 117] on link "28114906, 28114907" at bounding box center [471, 120] width 101 height 12
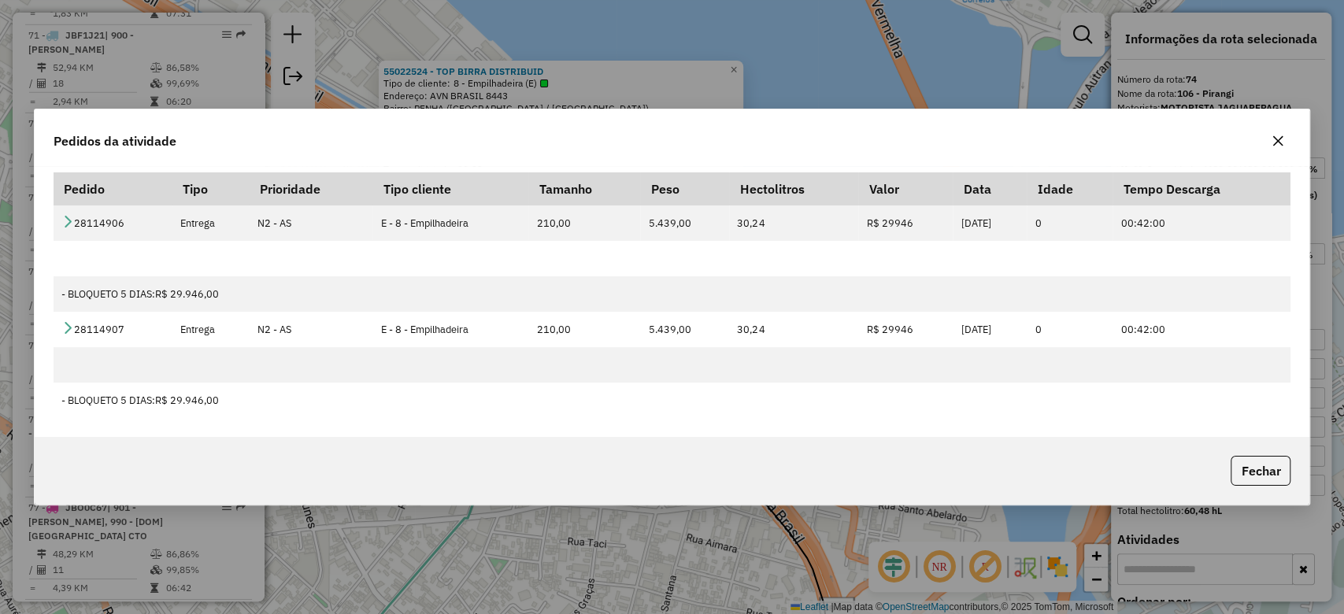
click at [1281, 142] on icon "button" at bounding box center [1277, 141] width 13 height 13
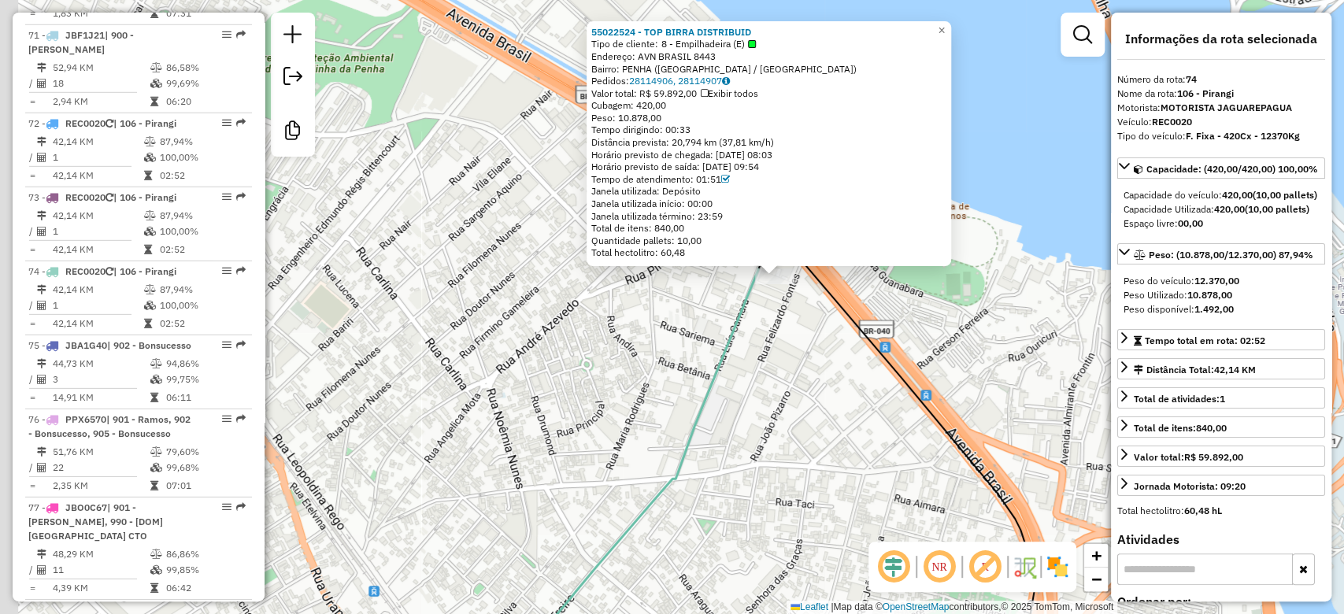
drag, startPoint x: 367, startPoint y: 398, endPoint x: 661, endPoint y: 339, distance: 299.5
click at [661, 339] on div "55022524 - TOP BIRRA DISTRIBUID Tipo de cliente: 8 - Empilhadeira (E) Endereço:…" at bounding box center [672, 307] width 1344 height 614
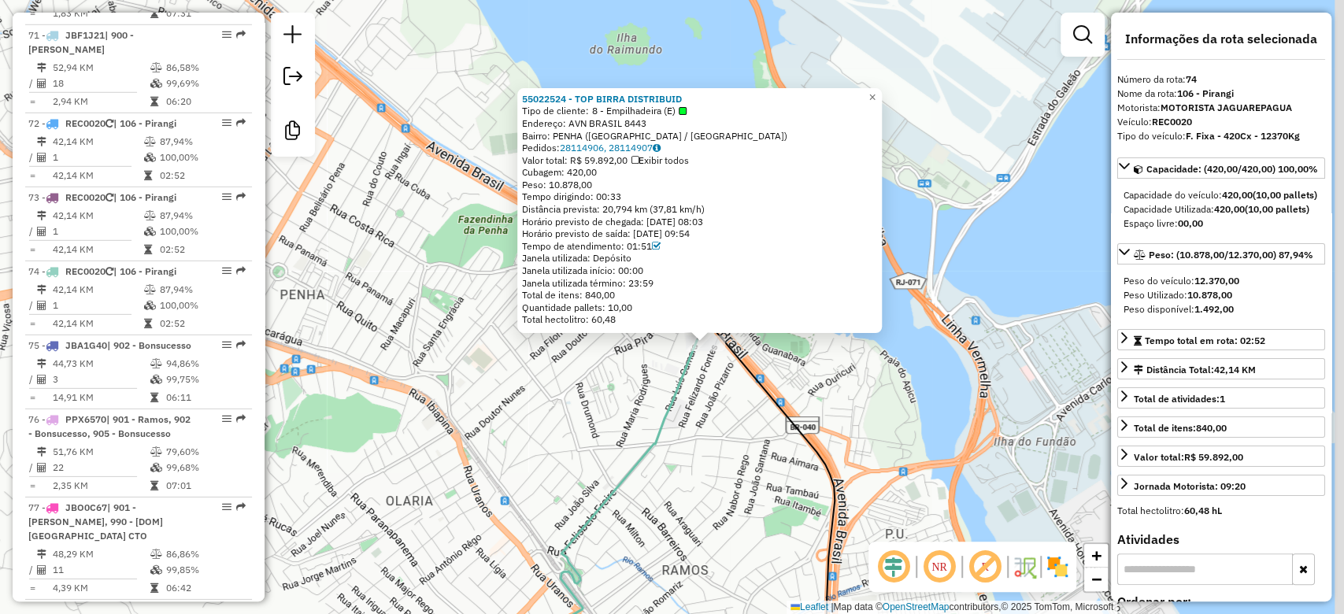
drag, startPoint x: 494, startPoint y: 414, endPoint x: 457, endPoint y: 470, distance: 66.6
click at [457, 470] on div "55022524 - TOP BIRRA DISTRIBUID Tipo de cliente: 8 - Empilhadeira (E) Endereço:…" at bounding box center [672, 307] width 1344 height 614
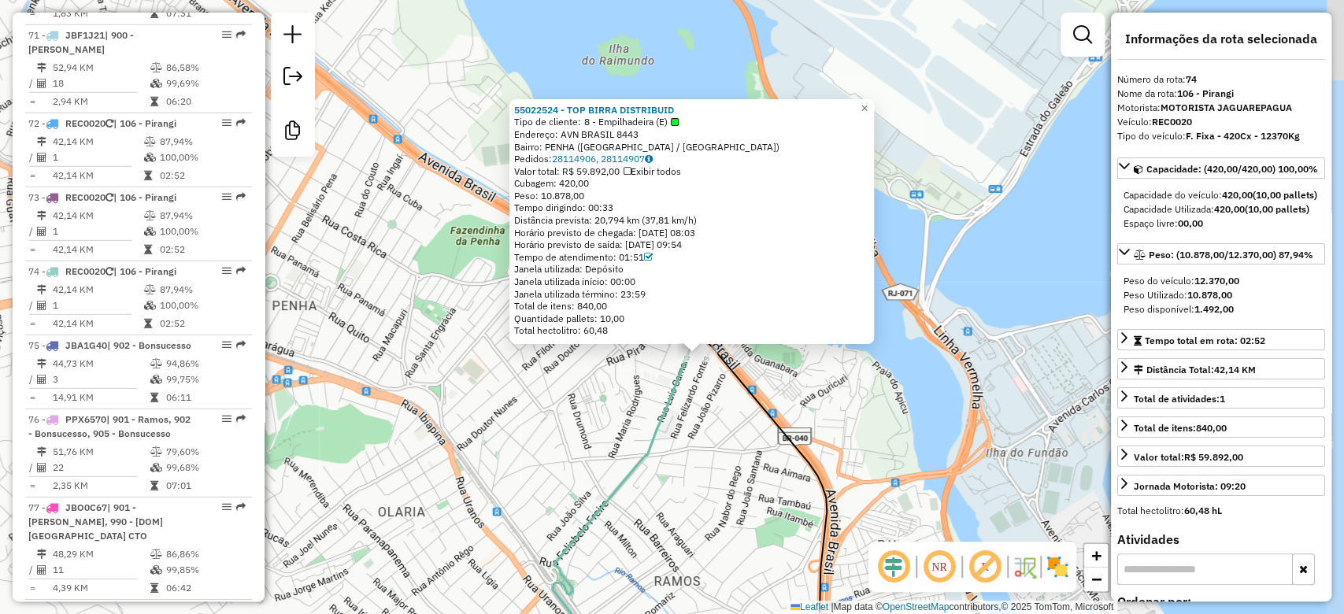
drag, startPoint x: 450, startPoint y: 483, endPoint x: 440, endPoint y: 507, distance: 26.2
click at [440, 507] on div "55022524 - TOP BIRRA DISTRIBUID Tipo de cliente: 8 - Empilhadeira (E) Endereço:…" at bounding box center [672, 307] width 1344 height 614
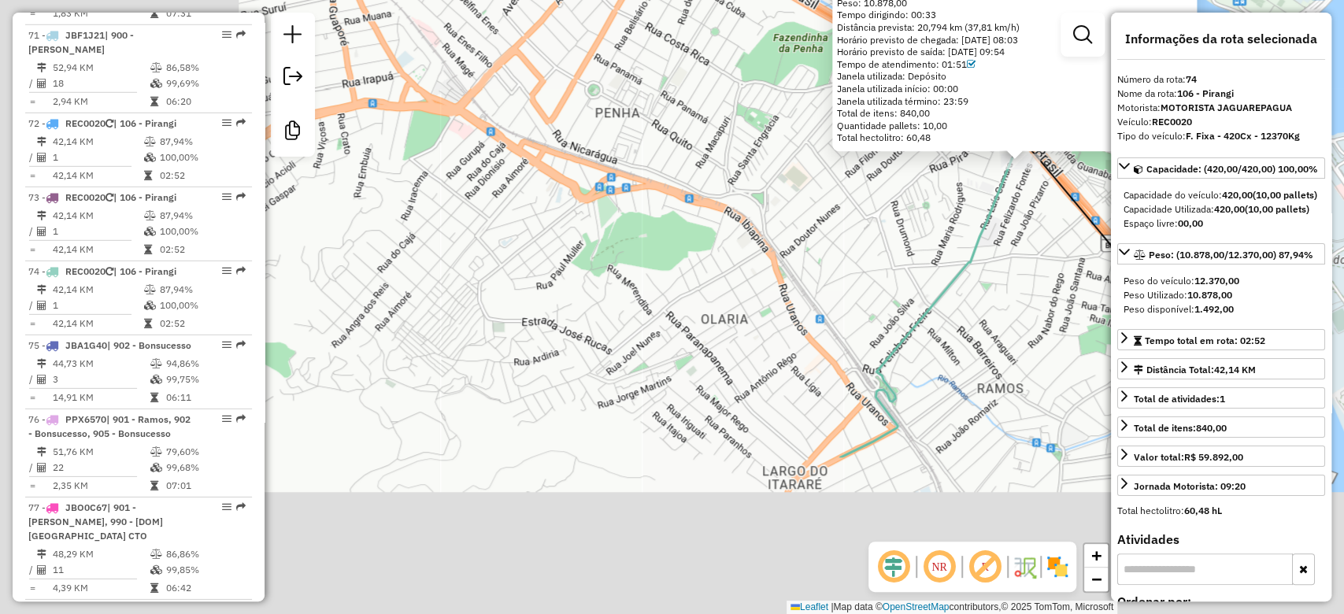
drag, startPoint x: 387, startPoint y: 521, endPoint x: 781, endPoint y: 263, distance: 471.4
click at [800, 249] on div "55022524 - TOP BIRRA DISTRIBUID Tipo de cliente: 8 - Empilhadeira (E) Endereço:…" at bounding box center [672, 307] width 1344 height 614
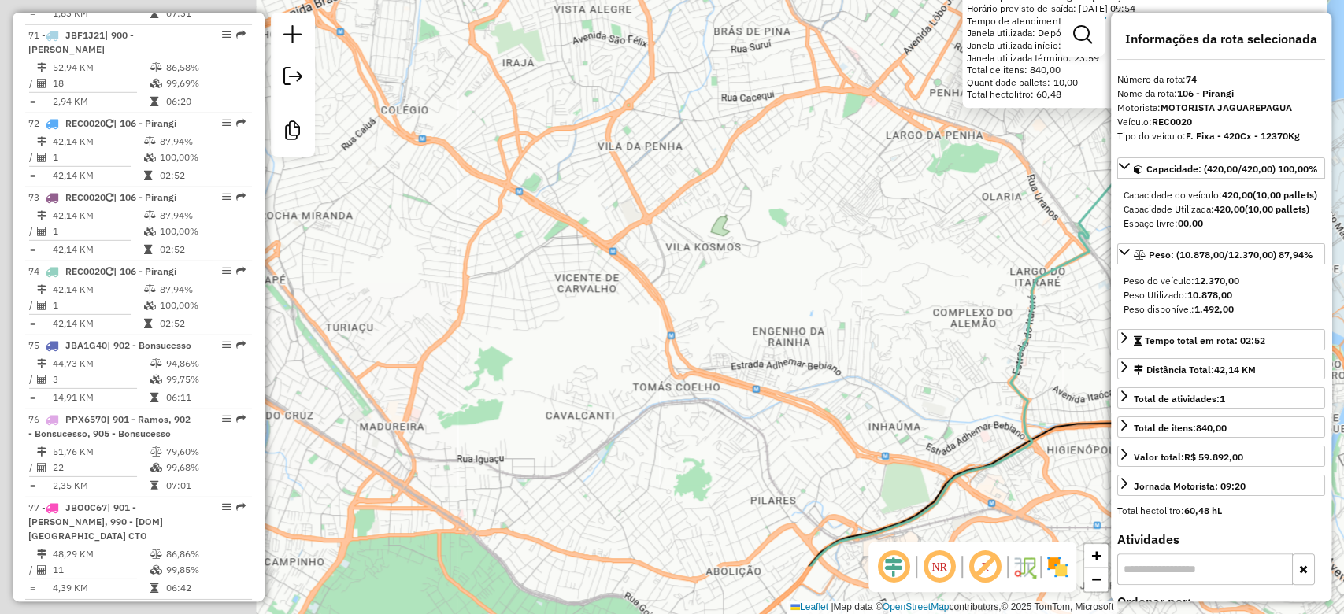
drag, startPoint x: 466, startPoint y: 440, endPoint x: 816, endPoint y: 310, distance: 373.7
click at [816, 310] on div "55022524 - TOP BIRRA DISTRIBUID Tipo de cliente: 8 - Empilhadeira (E) Endereço:…" at bounding box center [672, 307] width 1344 height 614
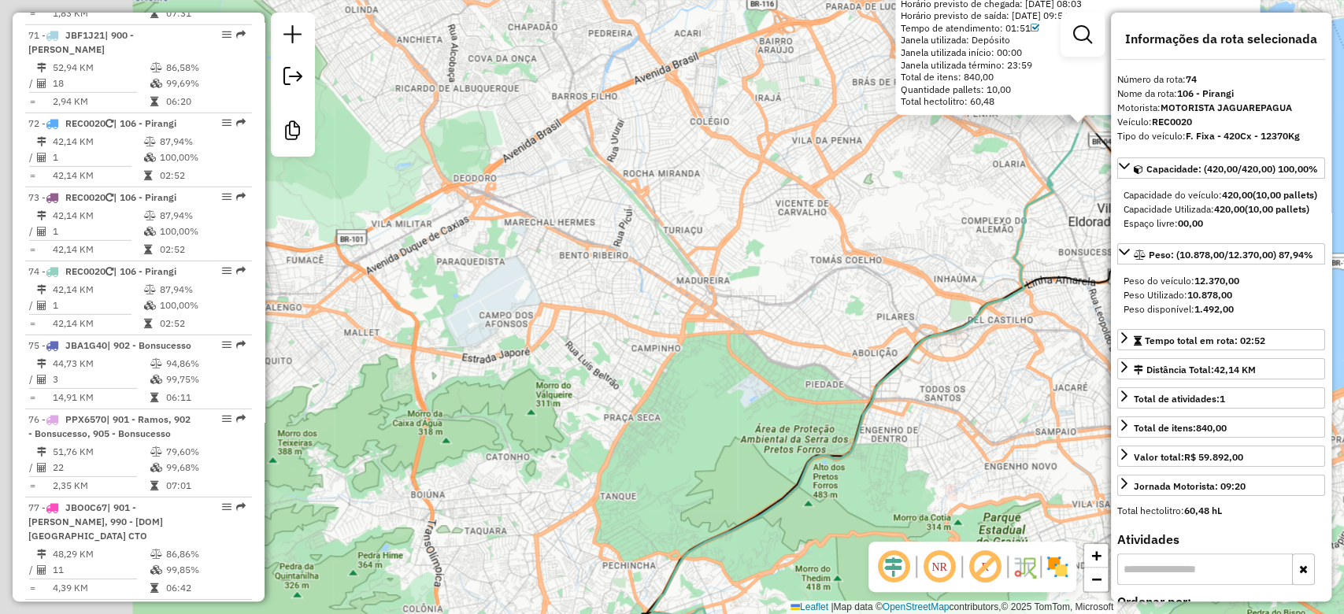
drag, startPoint x: 438, startPoint y: 384, endPoint x: 780, endPoint y: 310, distance: 350.4
click at [780, 310] on div "55022524 - TOP BIRRA DISTRIBUID Tipo de cliente: 8 - Empilhadeira (E) Endereço:…" at bounding box center [672, 307] width 1344 height 614
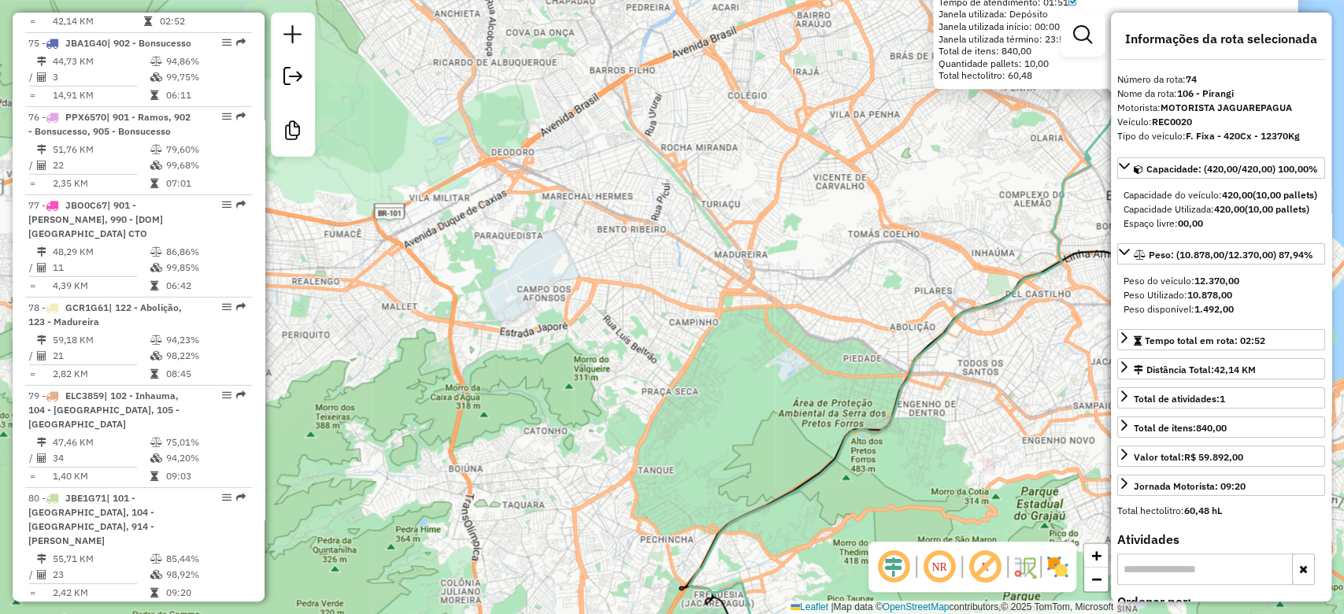
scroll to position [7503, 0]
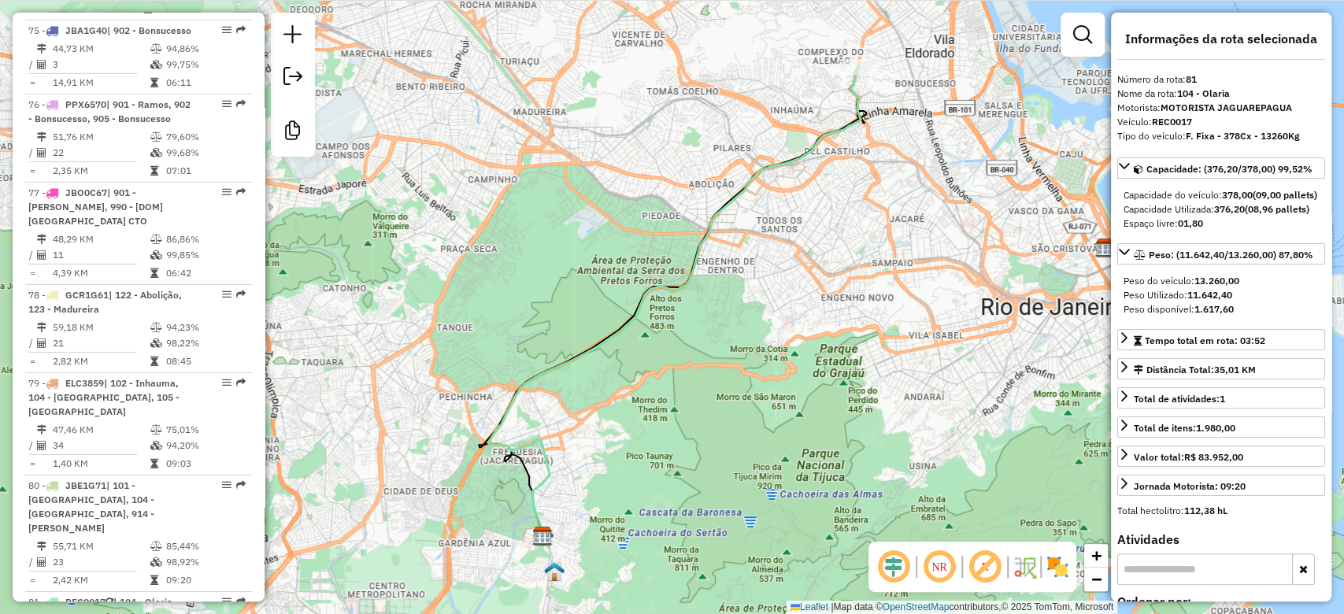
drag, startPoint x: 713, startPoint y: 305, endPoint x: 746, endPoint y: 244, distance: 69.7
click at [713, 305] on div "Janela de atendimento Grade de atendimento Capacidade Transportadoras Veículos …" at bounding box center [672, 307] width 1344 height 614
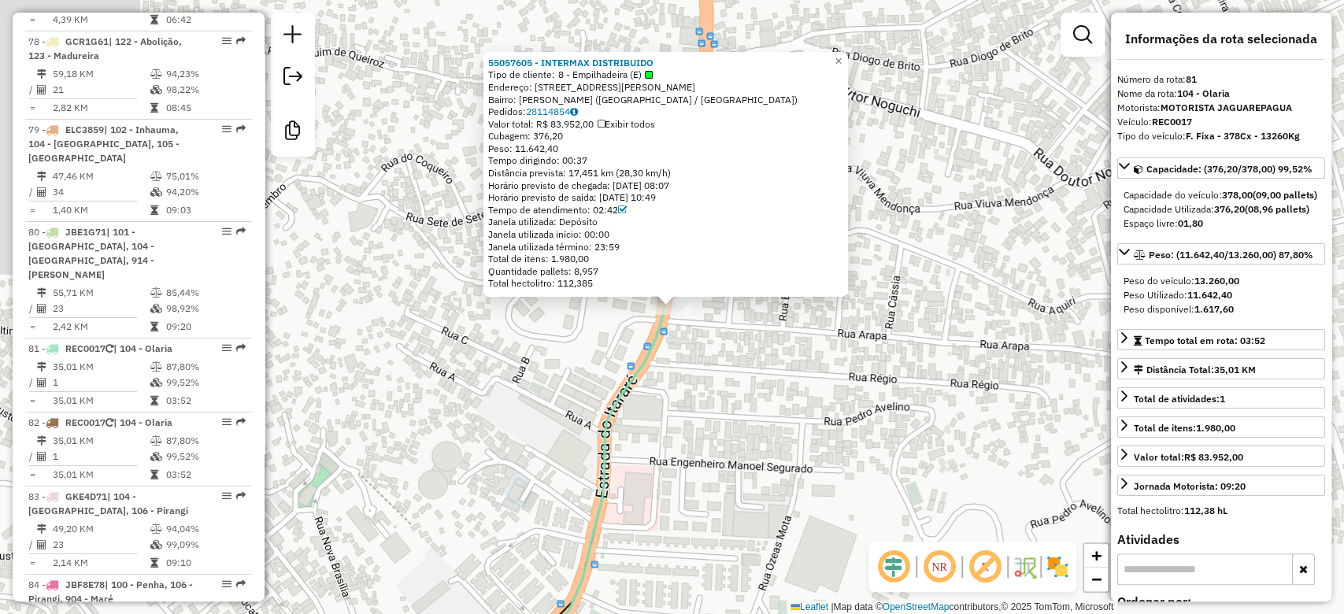
scroll to position [7819, 0]
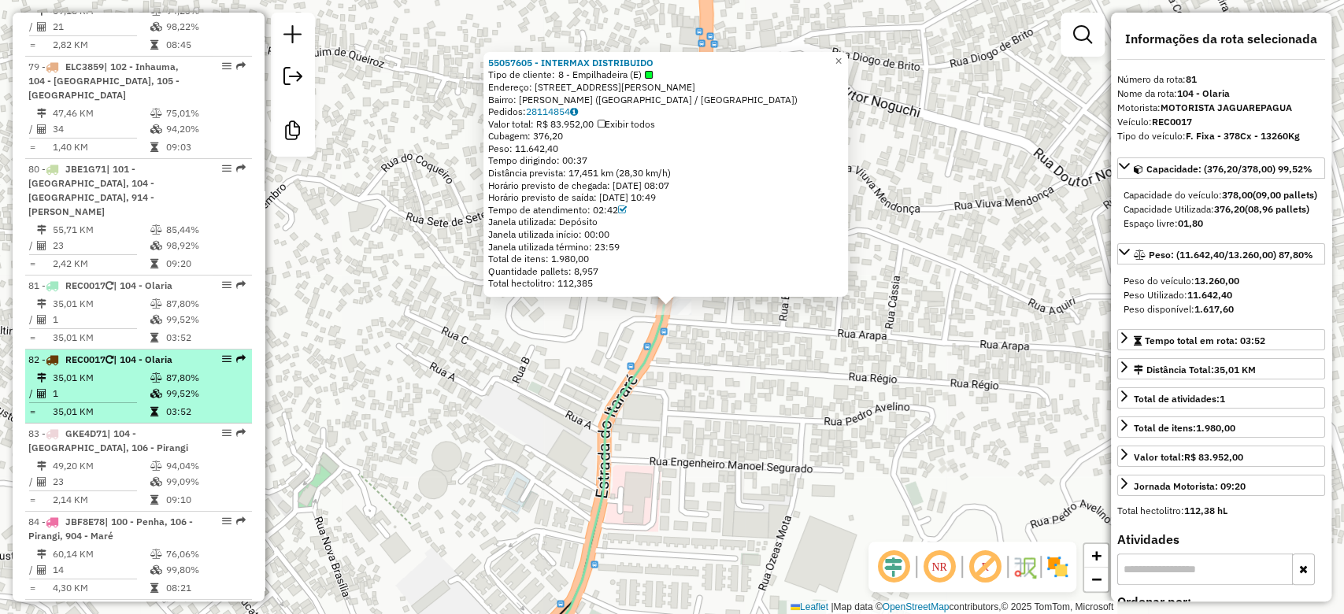
click at [171, 386] on td "99,52%" at bounding box center [205, 394] width 80 height 16
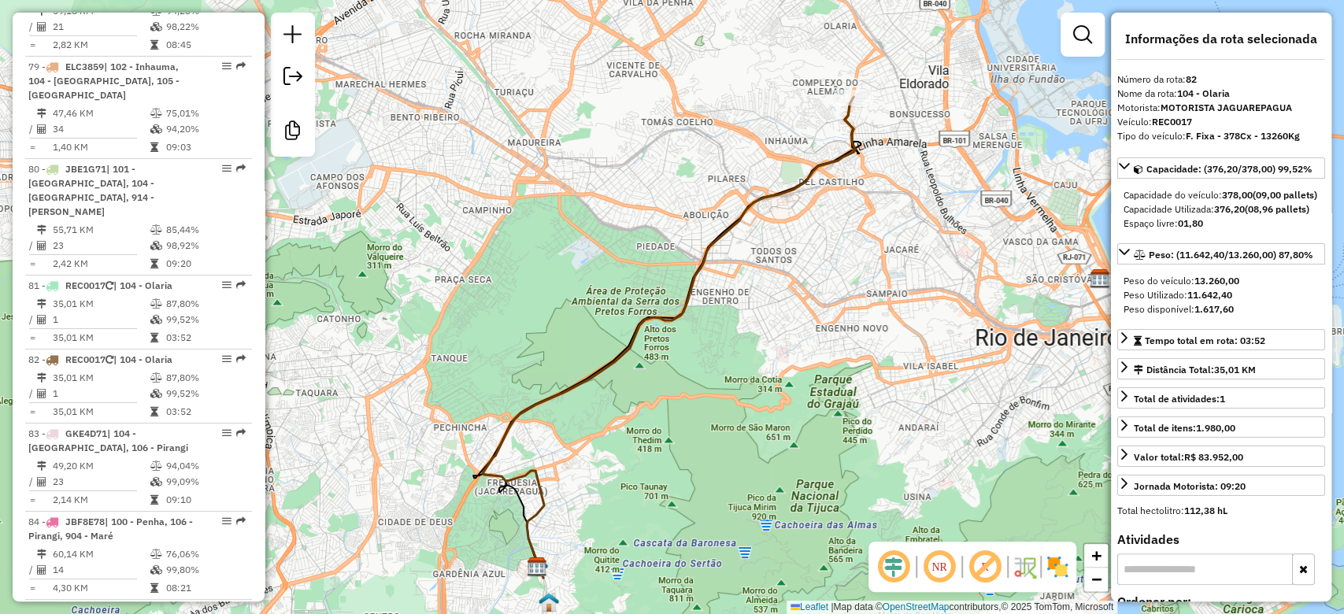
drag, startPoint x: 716, startPoint y: 280, endPoint x: 701, endPoint y: 304, distance: 28.0
click at [636, 409] on div "Janela de atendimento Grade de atendimento Capacidade Transportadoras Veículos …" at bounding box center [672, 307] width 1344 height 614
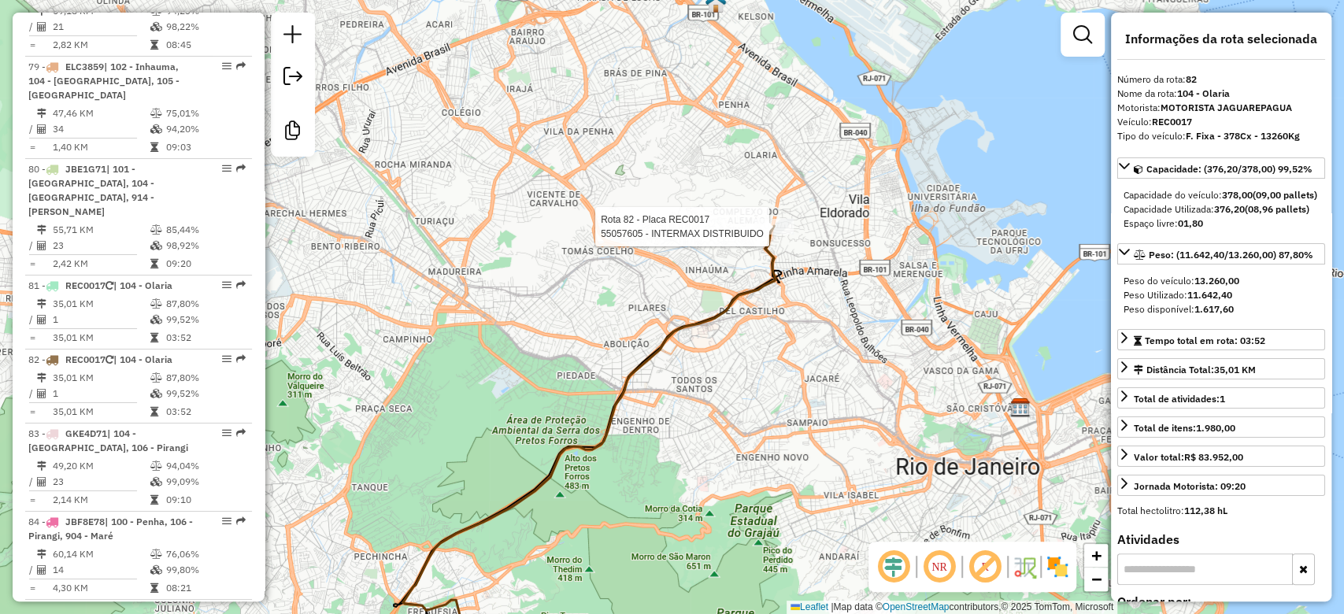
click at [776, 235] on div at bounding box center [773, 227] width 39 height 16
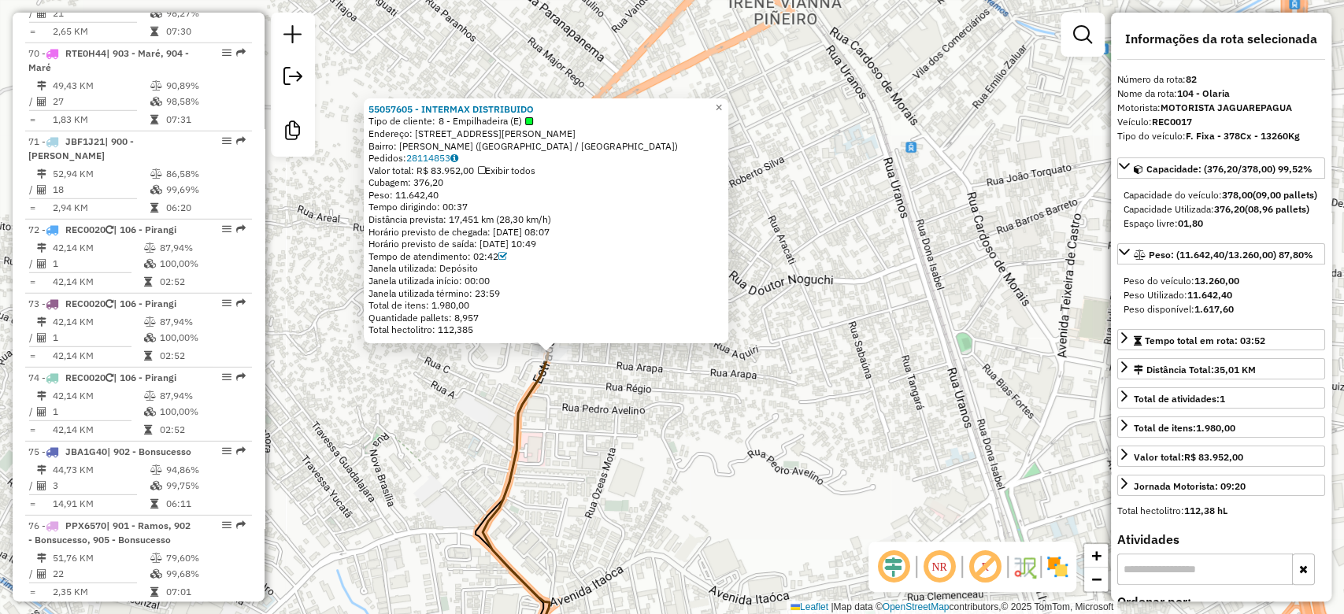
scroll to position [6802, 0]
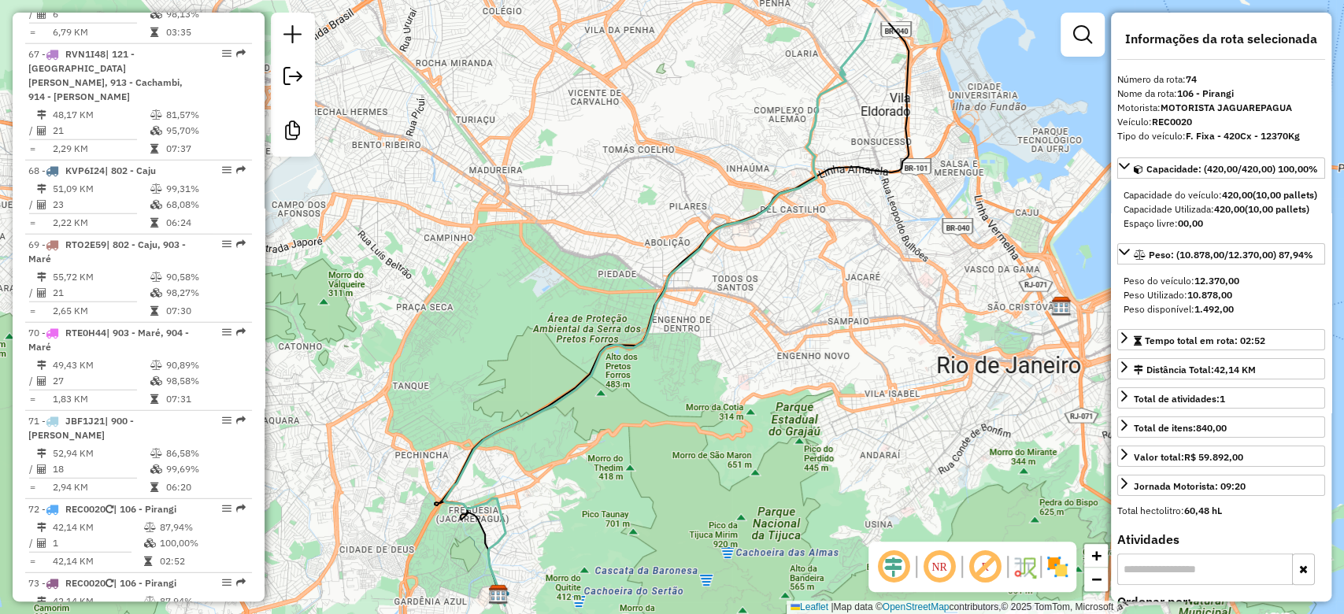
drag, startPoint x: 793, startPoint y: 369, endPoint x: 790, endPoint y: 338, distance: 31.6
click at [793, 368] on div "Janela de atendimento Grade de atendimento Capacidade Transportadoras Veículos …" at bounding box center [672, 307] width 1344 height 614
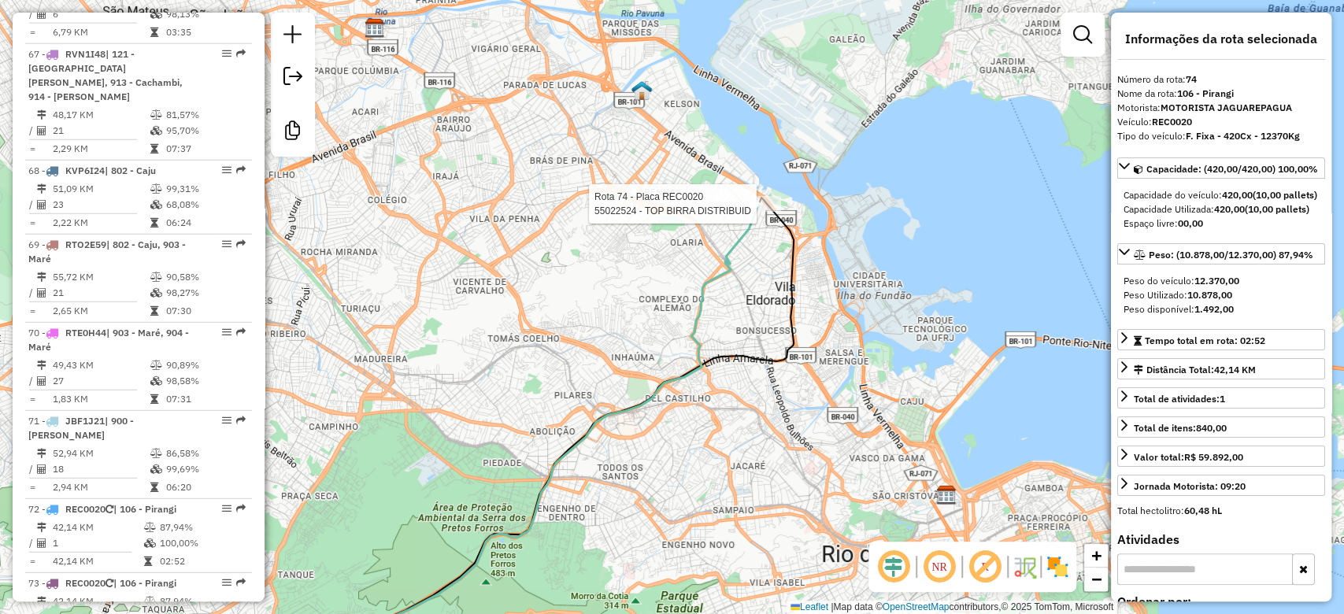
click at [757, 203] on icon at bounding box center [549, 439] width 420 height 472
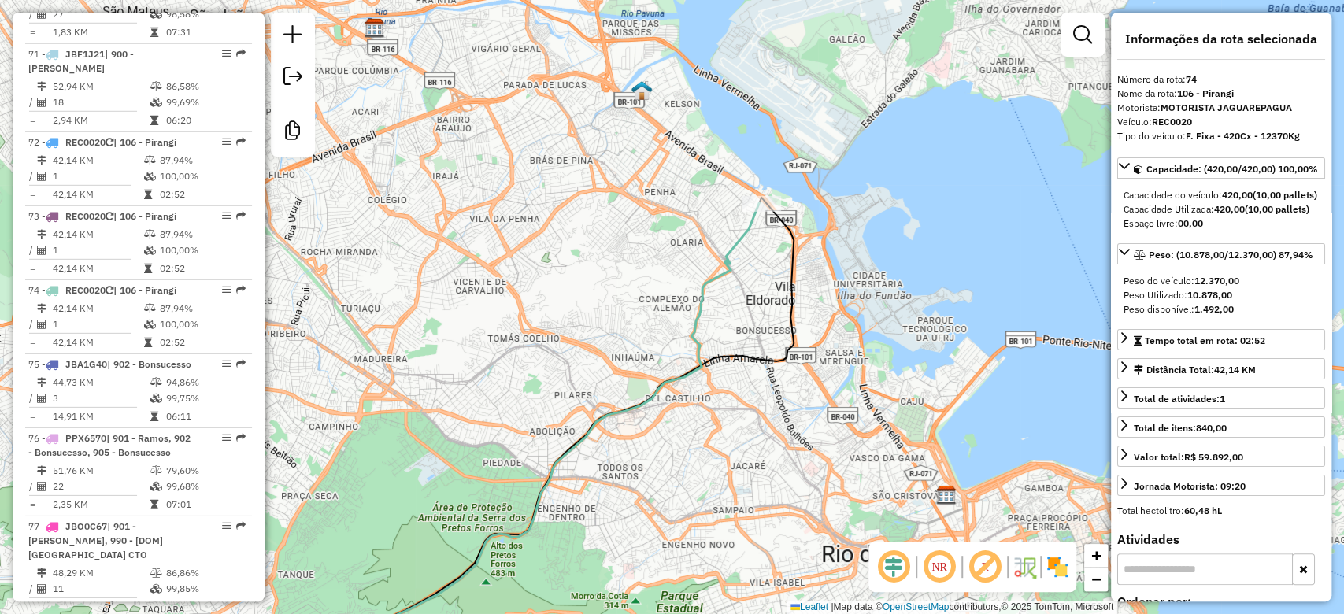
click at [738, 210] on div "Rota 74 - Placa REC0020 55022524 - TOP BIRRA DISTRIBUID Janela de atendimento G…" at bounding box center [672, 307] width 1344 height 614
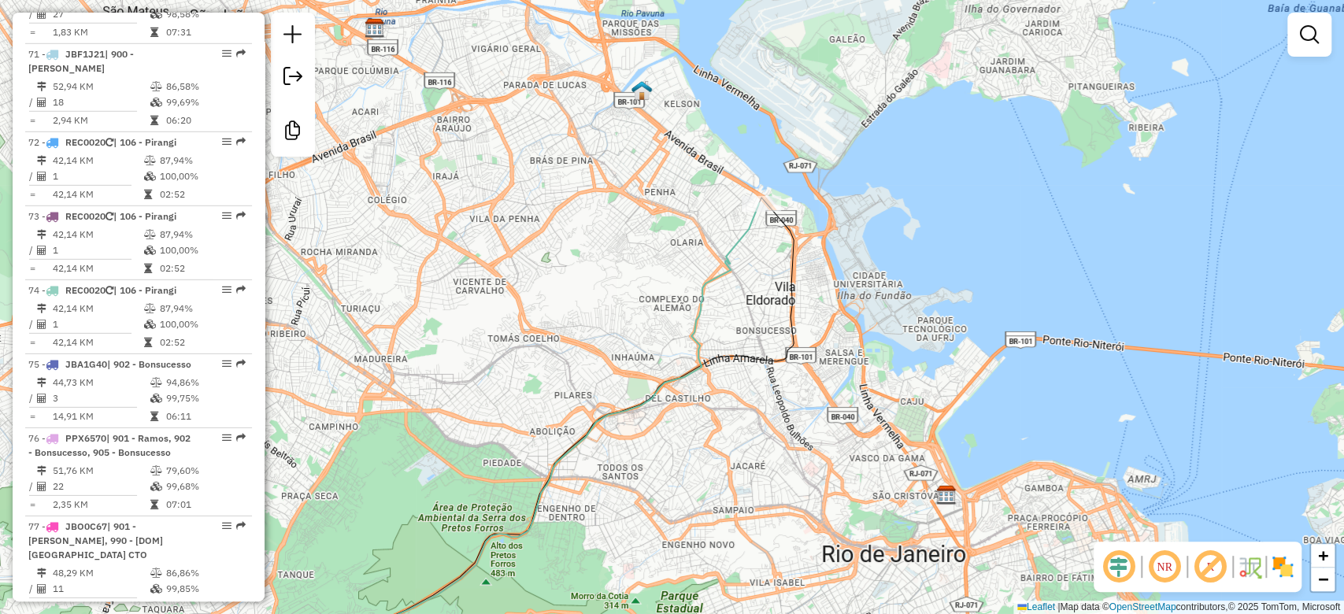
scroll to position [7188, 0]
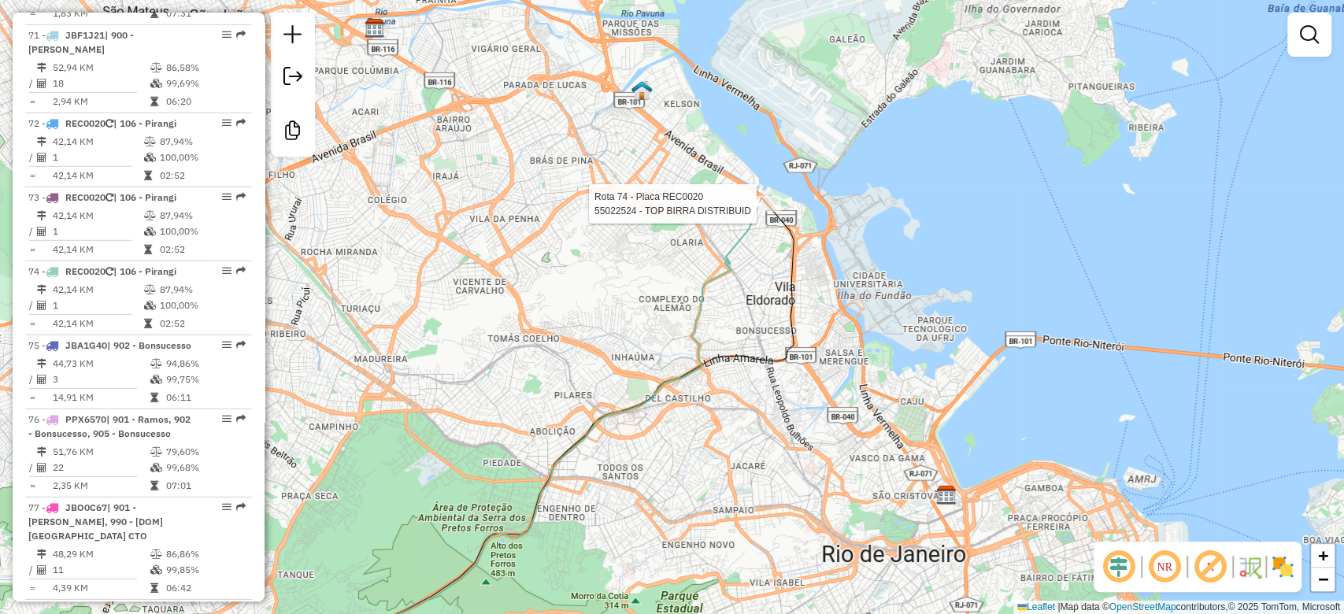
select select "**********"
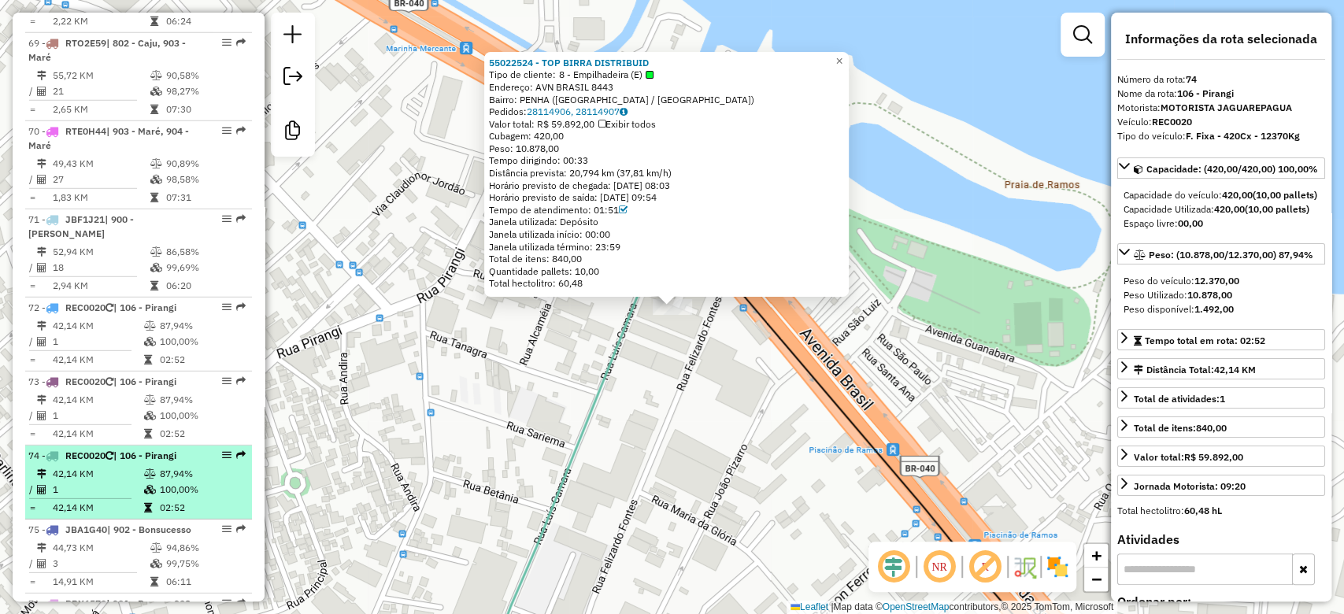
scroll to position [6979, 0]
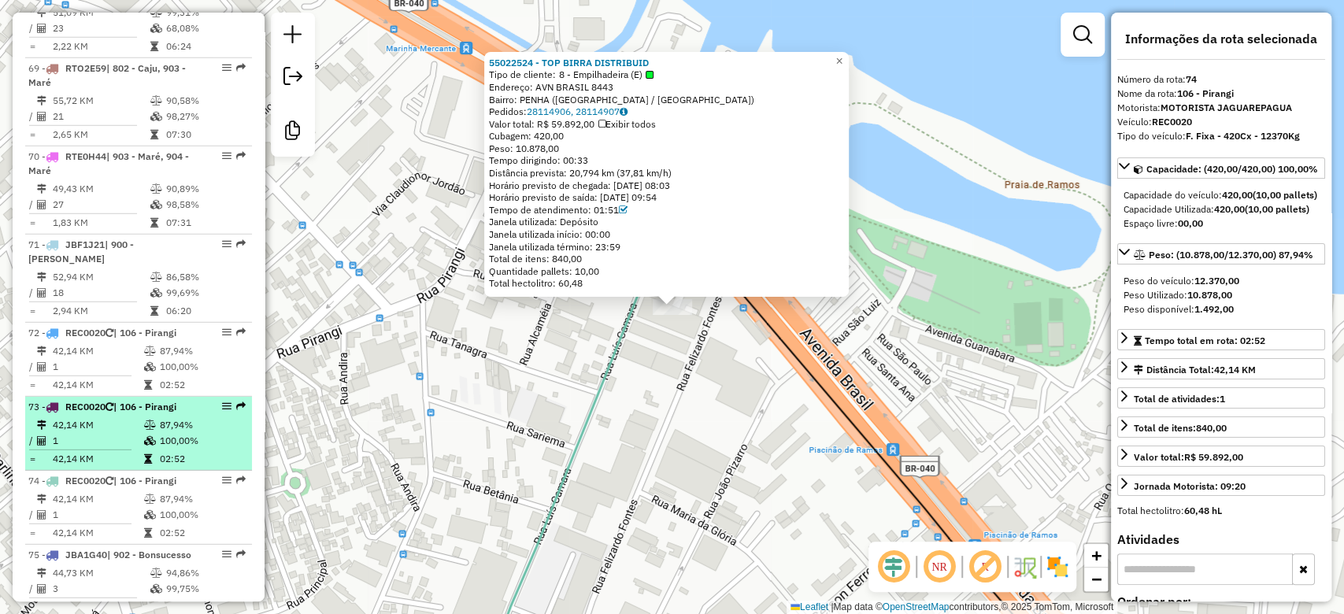
click at [132, 433] on td "1" at bounding box center [97, 441] width 91 height 16
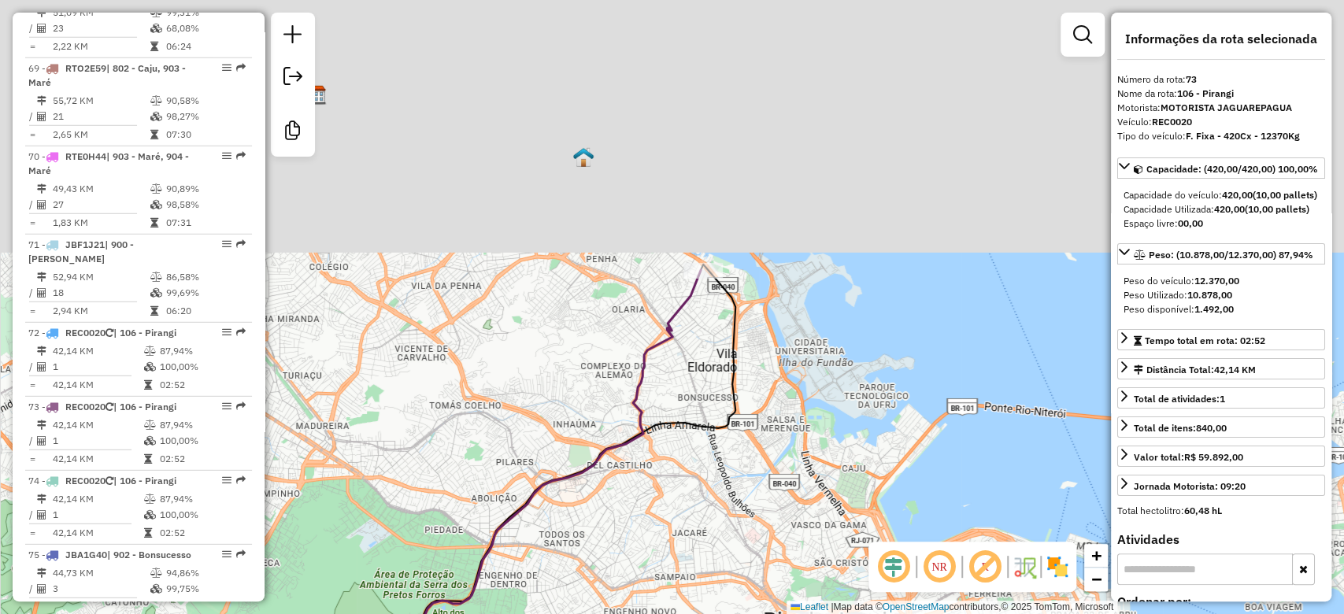
drag, startPoint x: 674, startPoint y: 418, endPoint x: 644, endPoint y: 463, distance: 53.9
click at [644, 463] on div "Janela de atendimento Grade de atendimento Capacidade Transportadoras Veículos …" at bounding box center [672, 307] width 1344 height 614
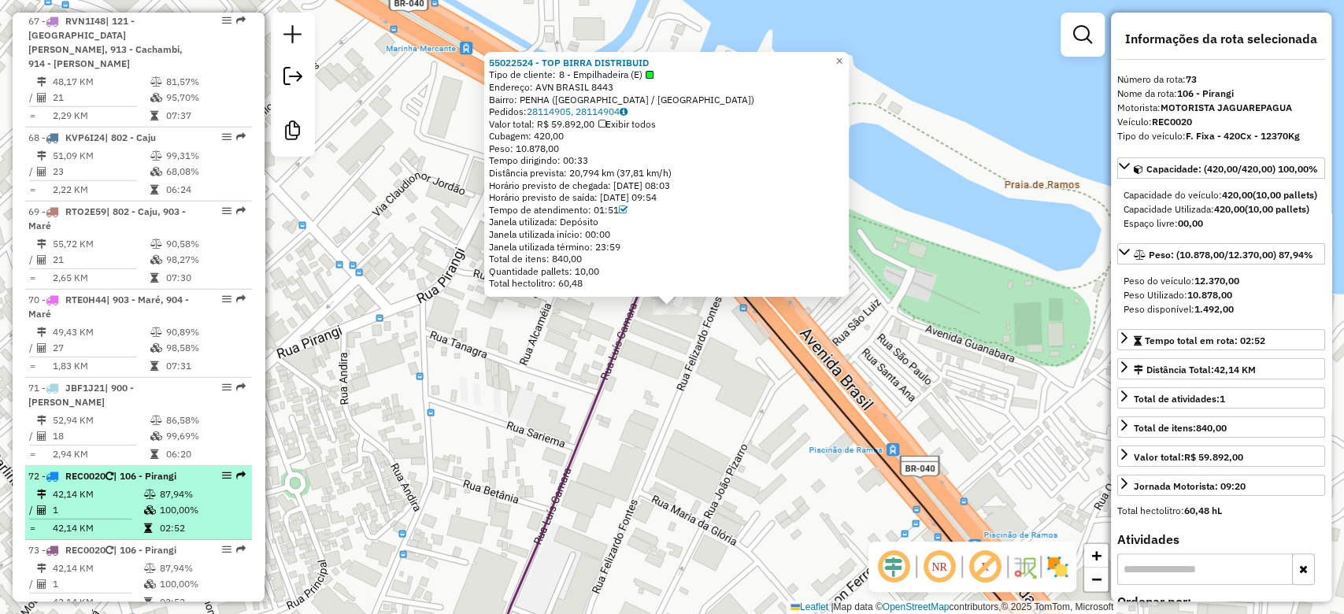
scroll to position [6834, 0]
click at [144, 506] on icon at bounding box center [150, 510] width 12 height 9
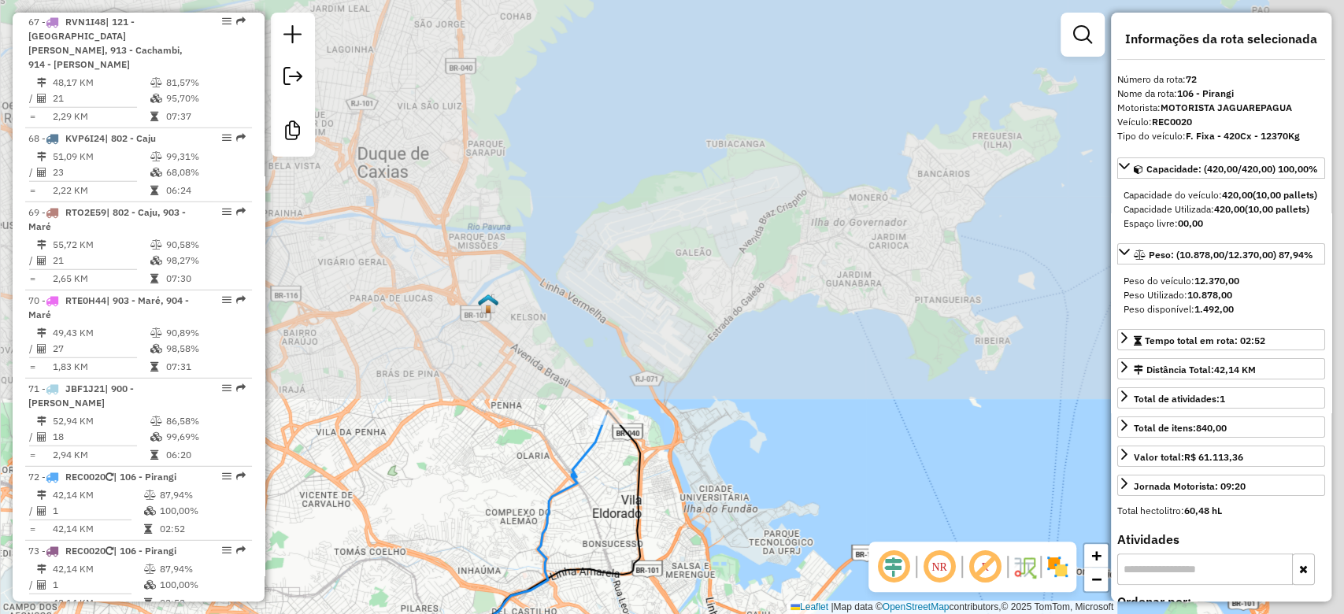
drag, startPoint x: 633, startPoint y: 516, endPoint x: 561, endPoint y: 556, distance: 81.7
click at [556, 609] on div "Janela de atendimento Grade de atendimento Capacidade Transportadoras Veículos …" at bounding box center [672, 307] width 1344 height 614
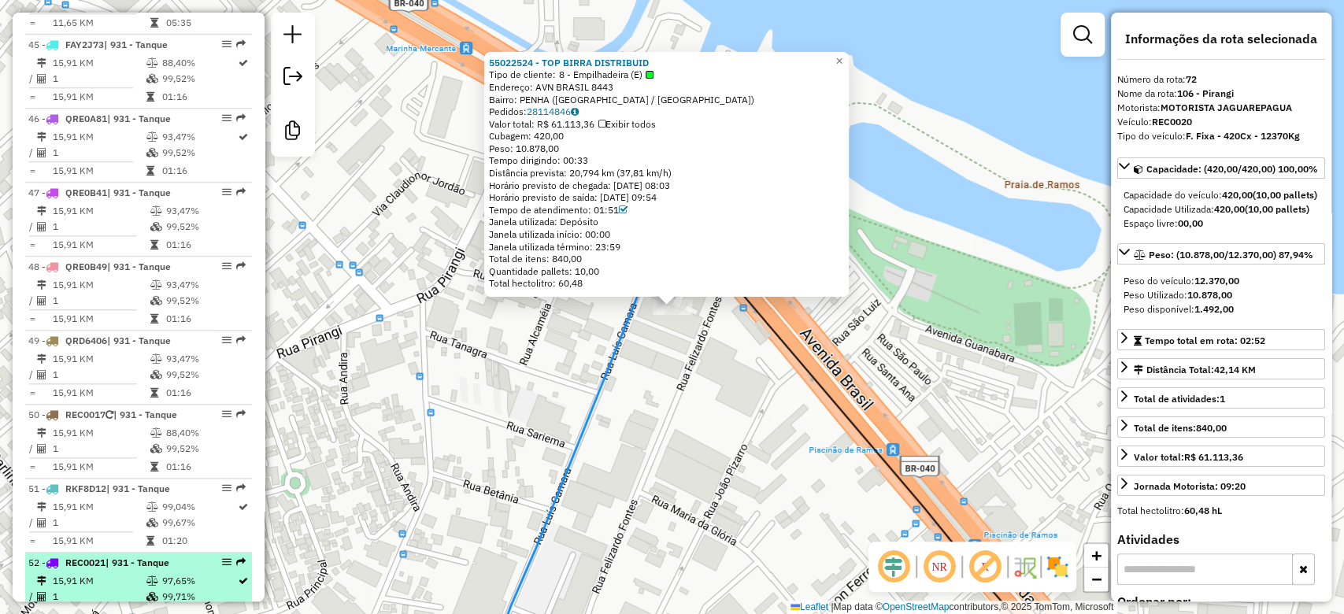
scroll to position [4941, 0]
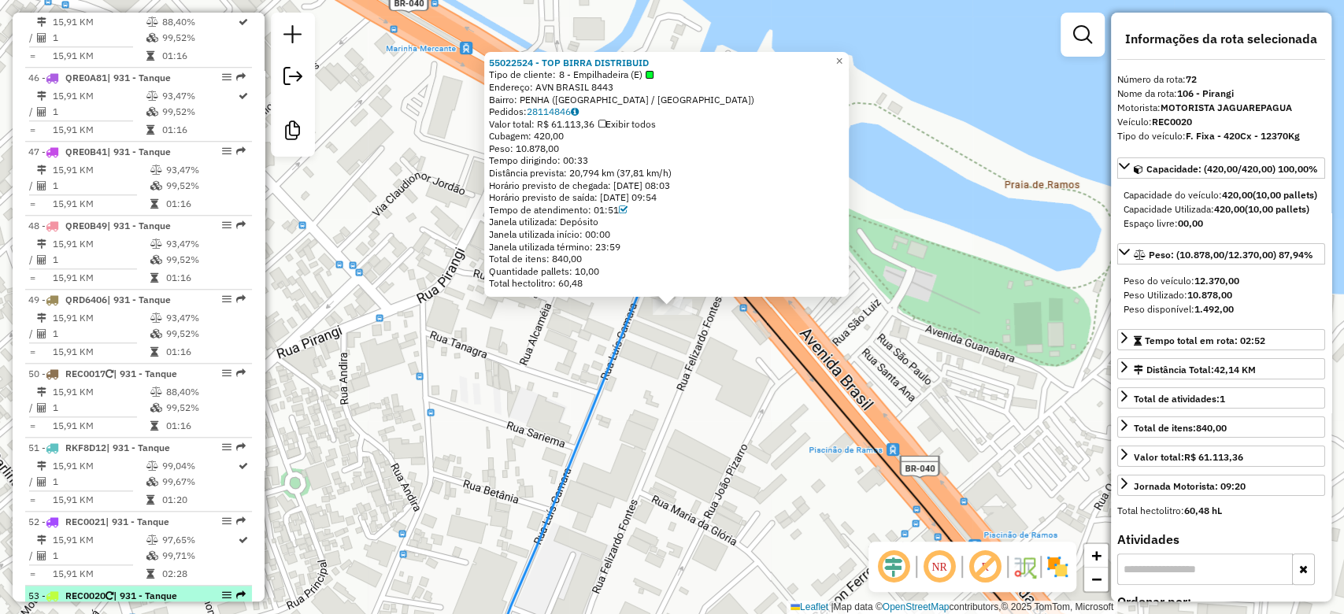
click at [147, 586] on li "53 - REC0020 | 931 - Tanque 15,91 KM 94,76% / 1 89,57% = 15,91 KM 02:17" at bounding box center [138, 623] width 227 height 74
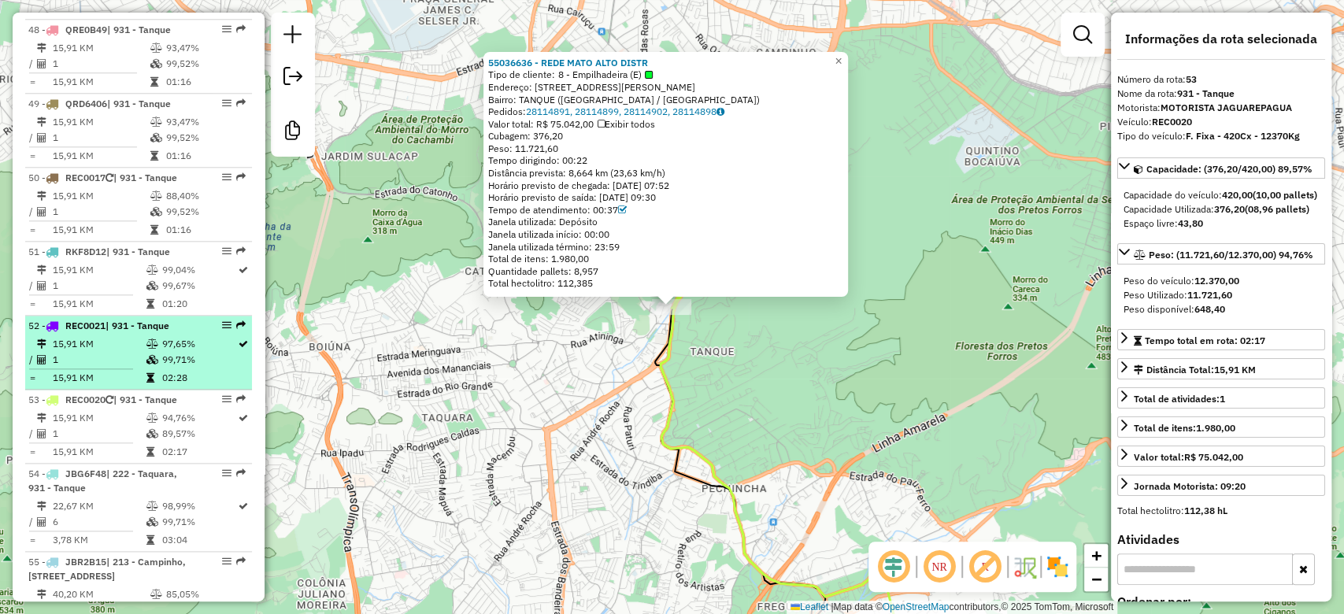
scroll to position [5108, 0]
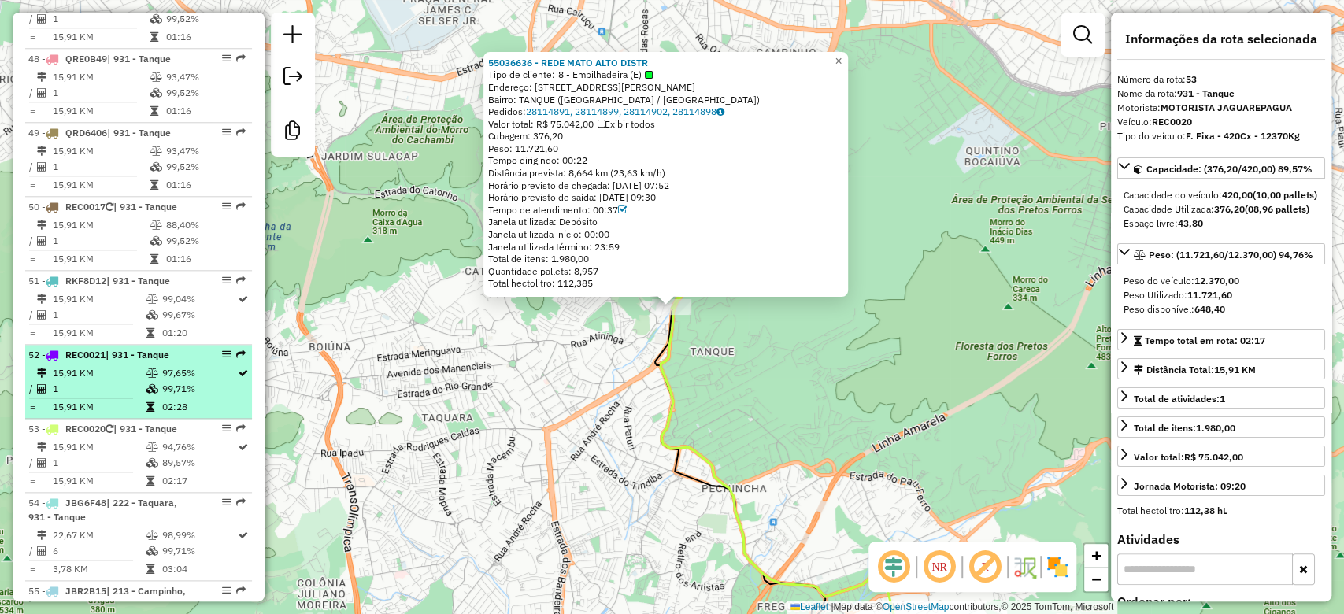
click at [155, 381] on td at bounding box center [153, 389] width 16 height 16
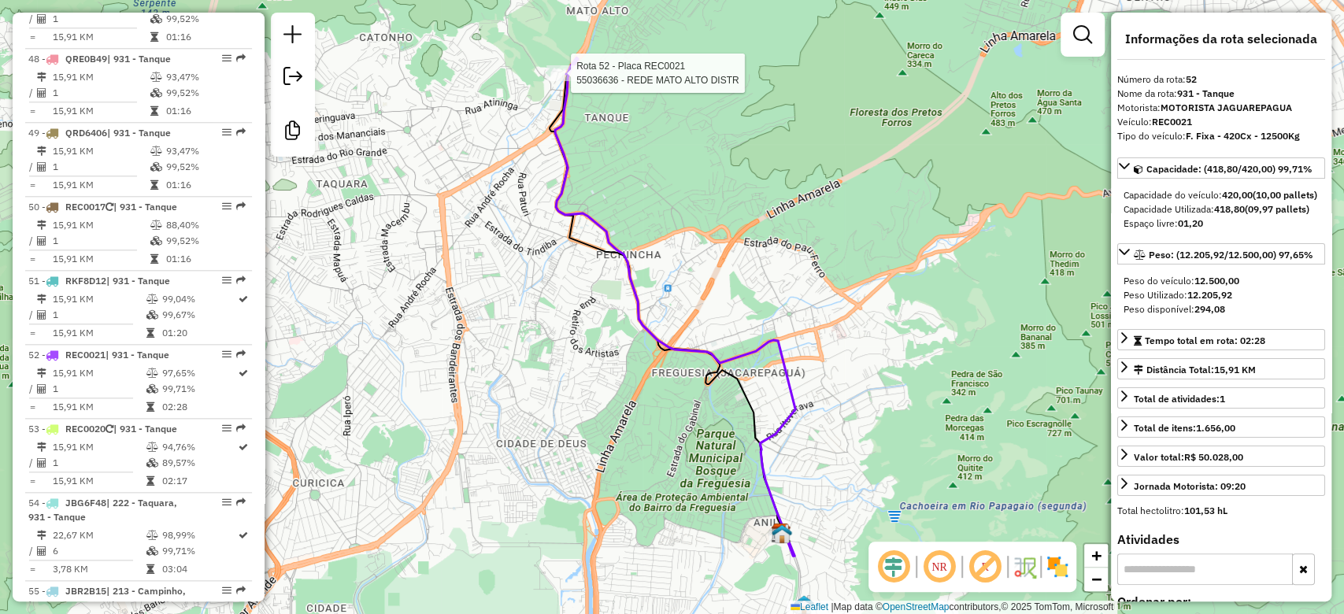
click at [564, 81] on div at bounding box center [565, 73] width 39 height 16
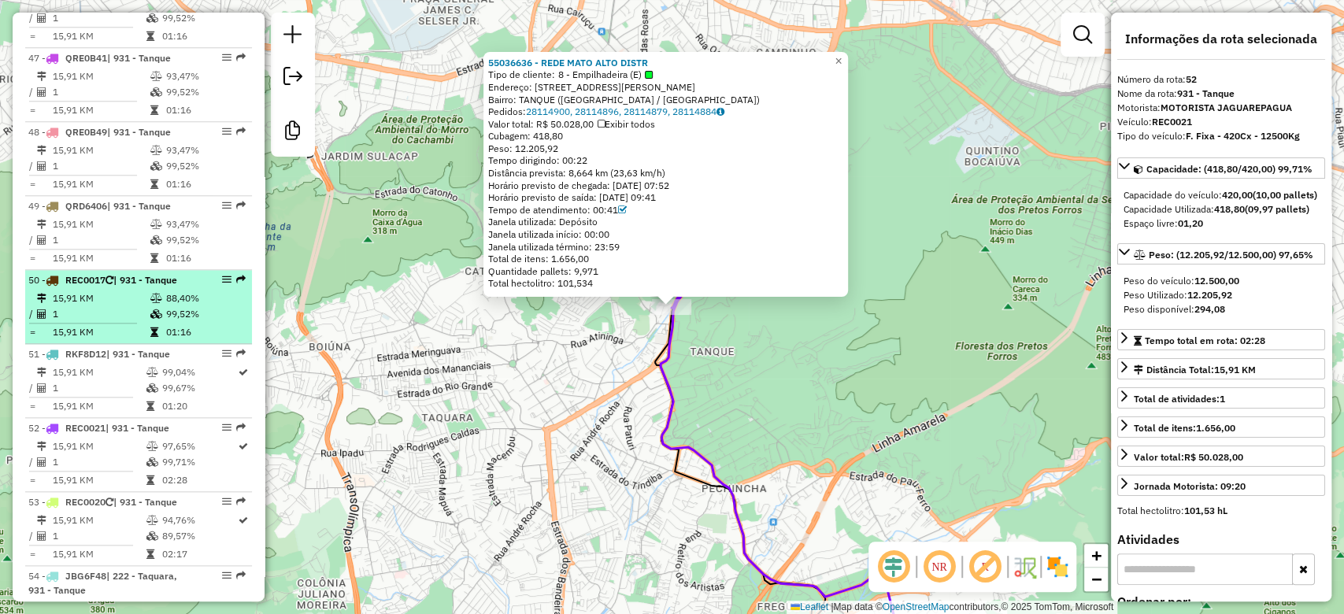
scroll to position [5033, 0]
click at [176, 308] on td "99,52%" at bounding box center [205, 316] width 80 height 16
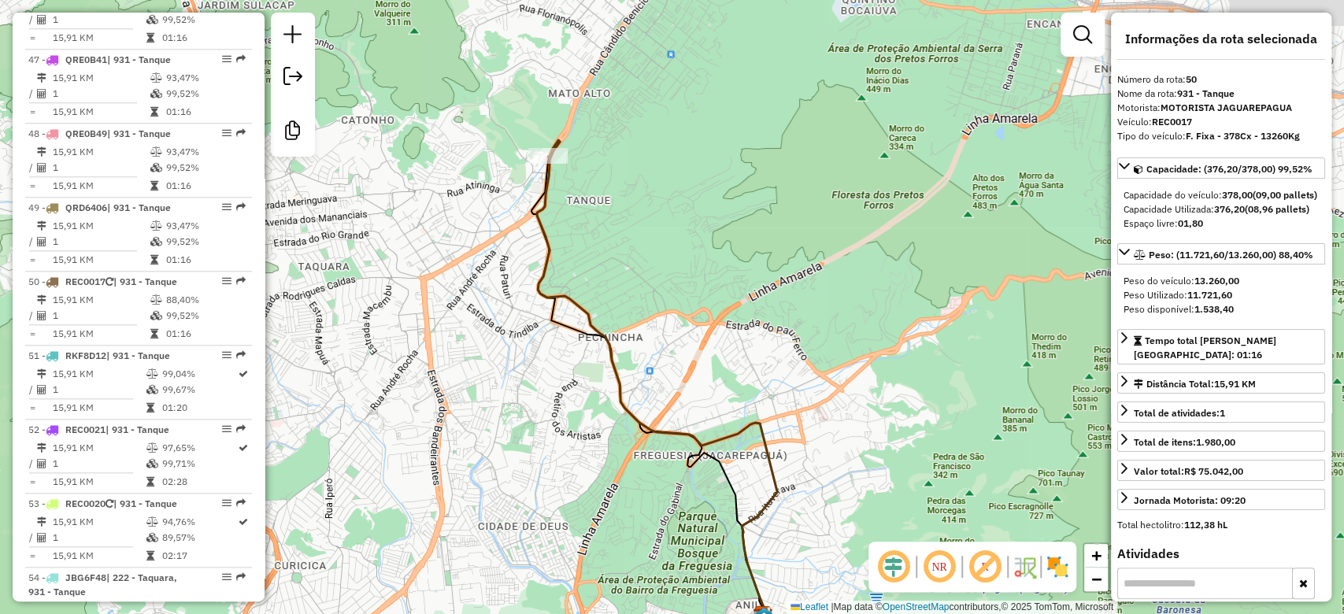
drag, startPoint x: 529, startPoint y: 308, endPoint x: 554, endPoint y: 287, distance: 33.0
click at [517, 390] on div "Janela de atendimento Grade de atendimento Capacidade Transportadoras Veículos …" at bounding box center [672, 307] width 1344 height 614
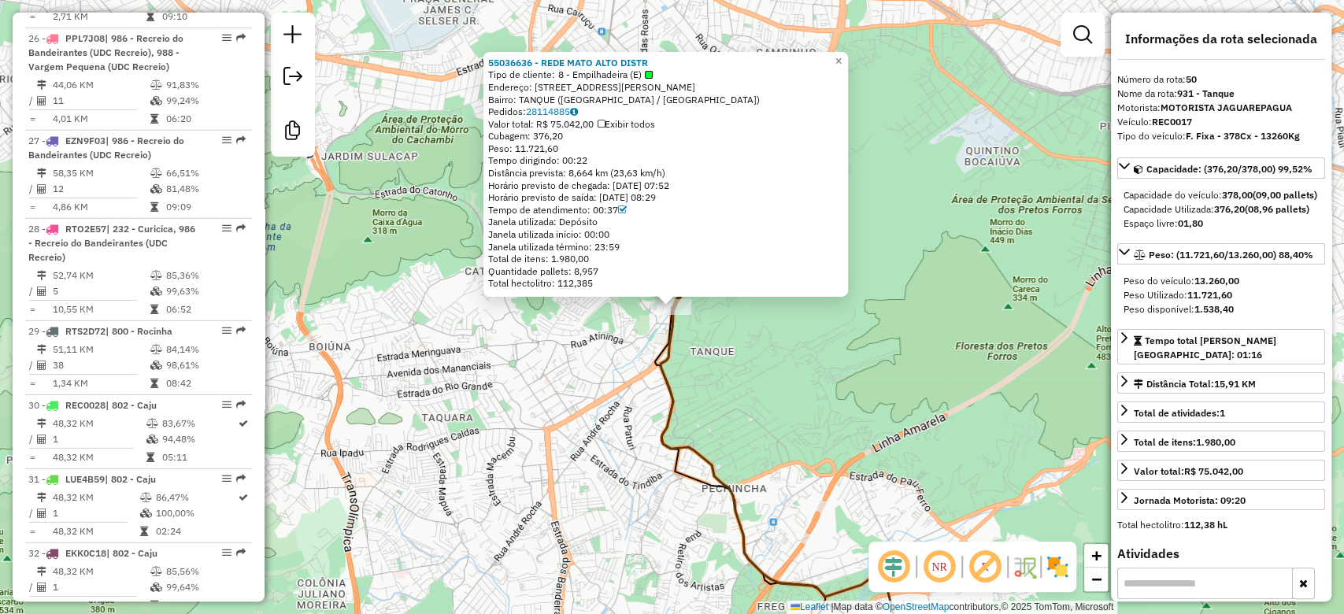
scroll to position [3172, 0]
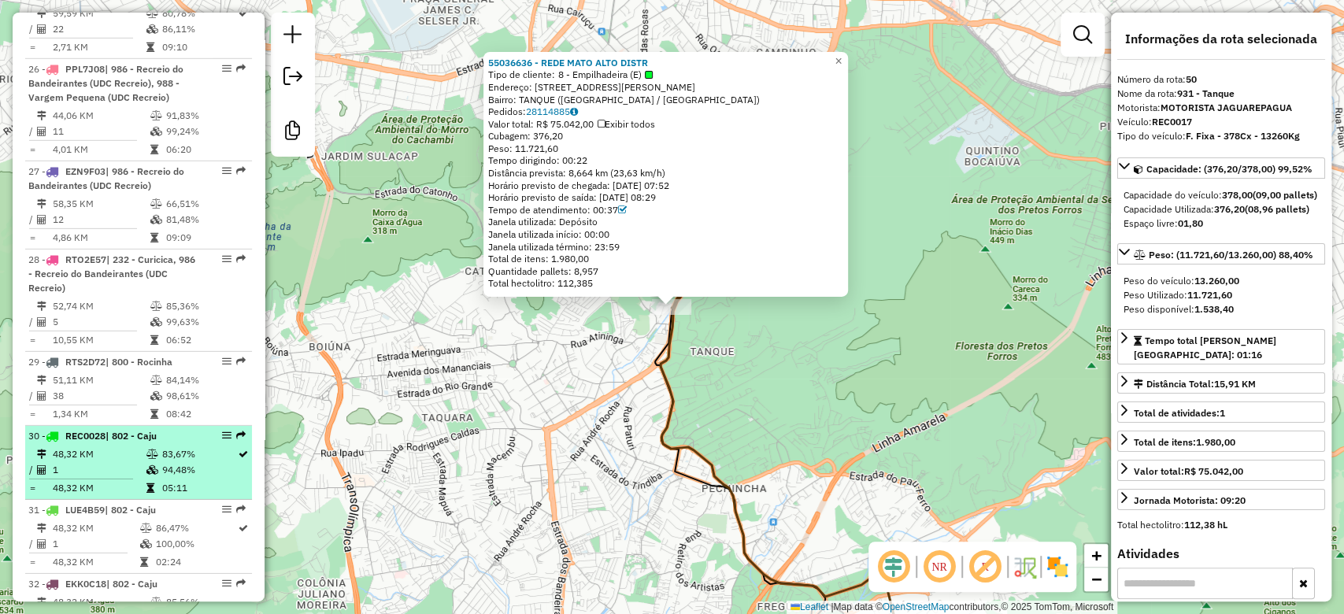
click at [161, 446] on td "83,67%" at bounding box center [199, 454] width 76 height 16
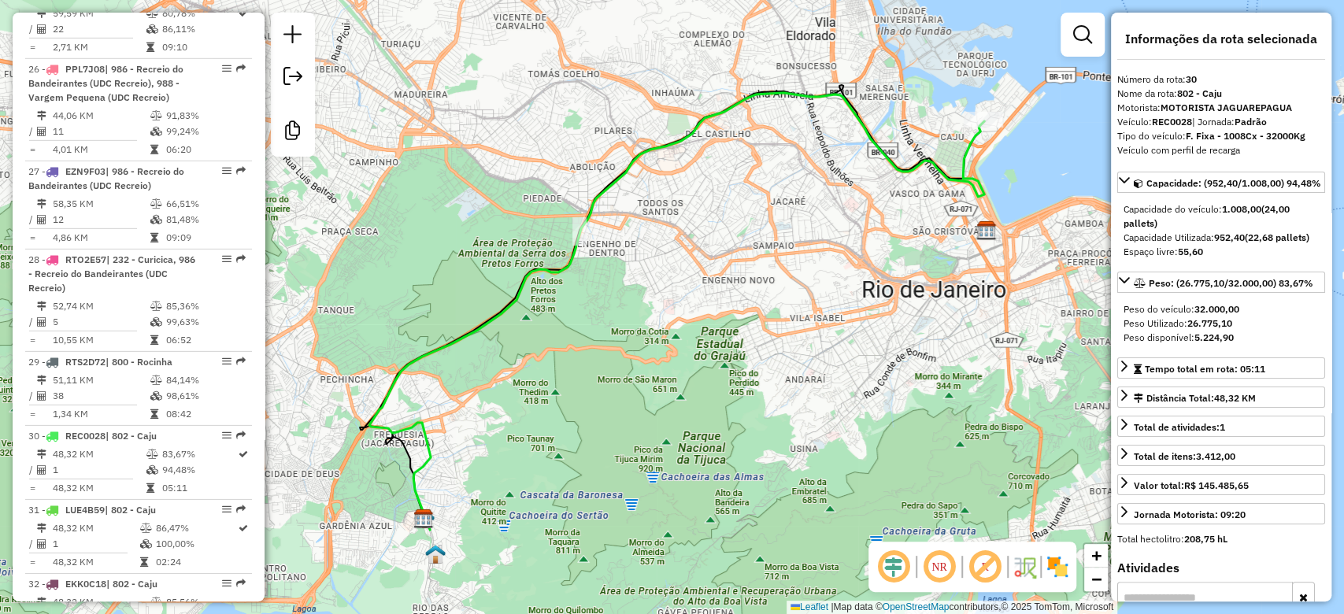
click at [847, 325] on div "Janela de atendimento Grade de atendimento Capacidade Transportadoras Veículos …" at bounding box center [672, 307] width 1344 height 614
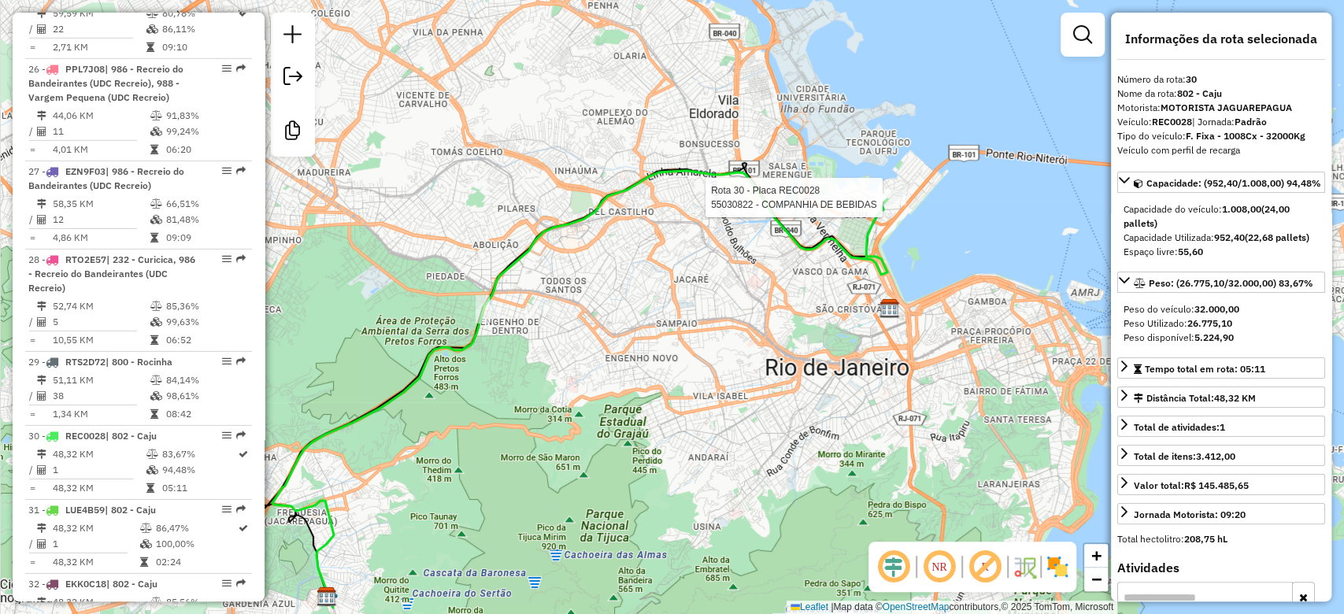
click at [883, 180] on div "Rota 30 - Placa REC0028 55030822 - COMPANHIA DE BEBIDAS Janela de atendimento G…" at bounding box center [672, 307] width 1344 height 614
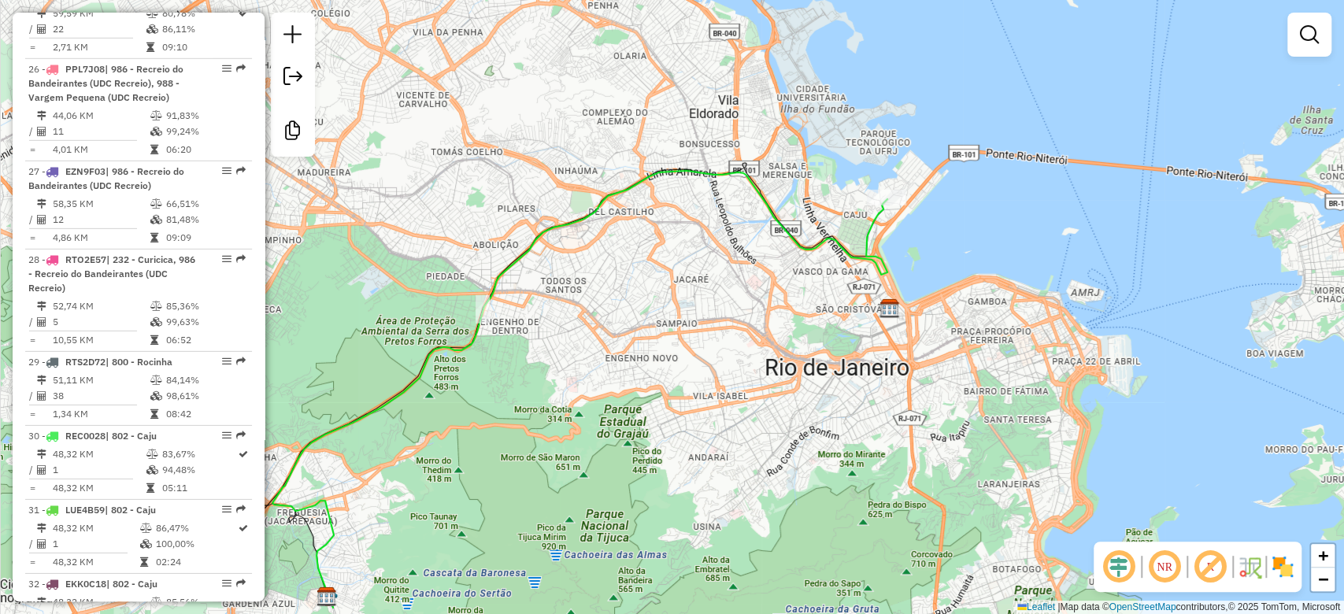
select select "**********"
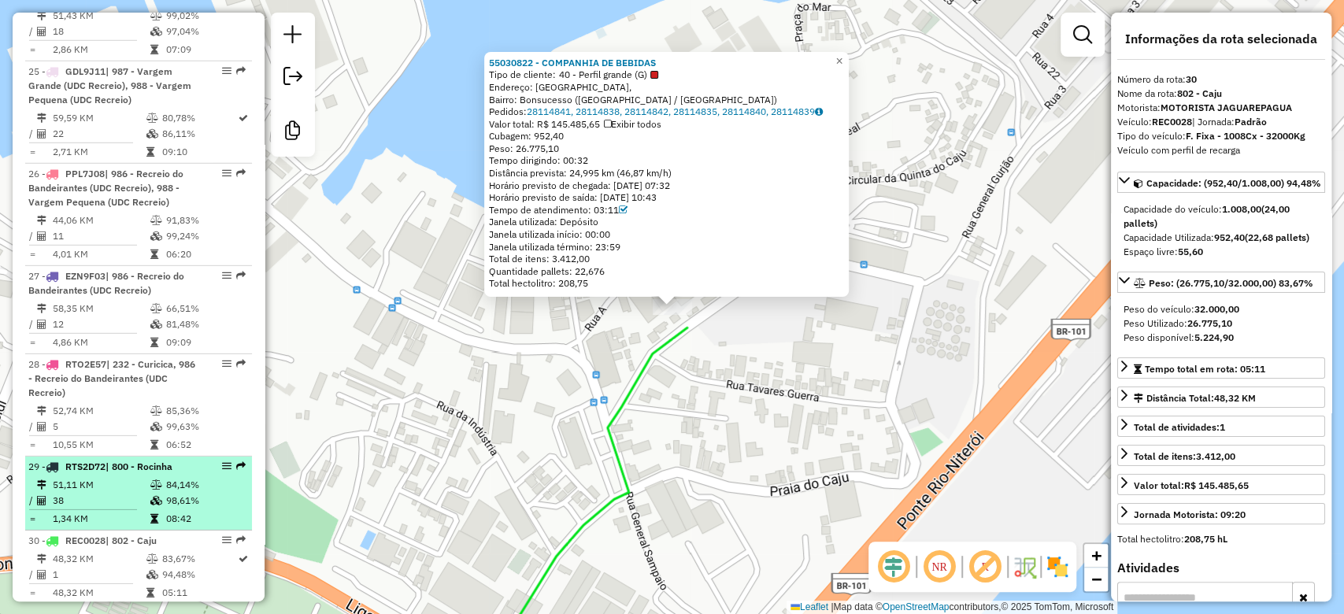
scroll to position [3084, 0]
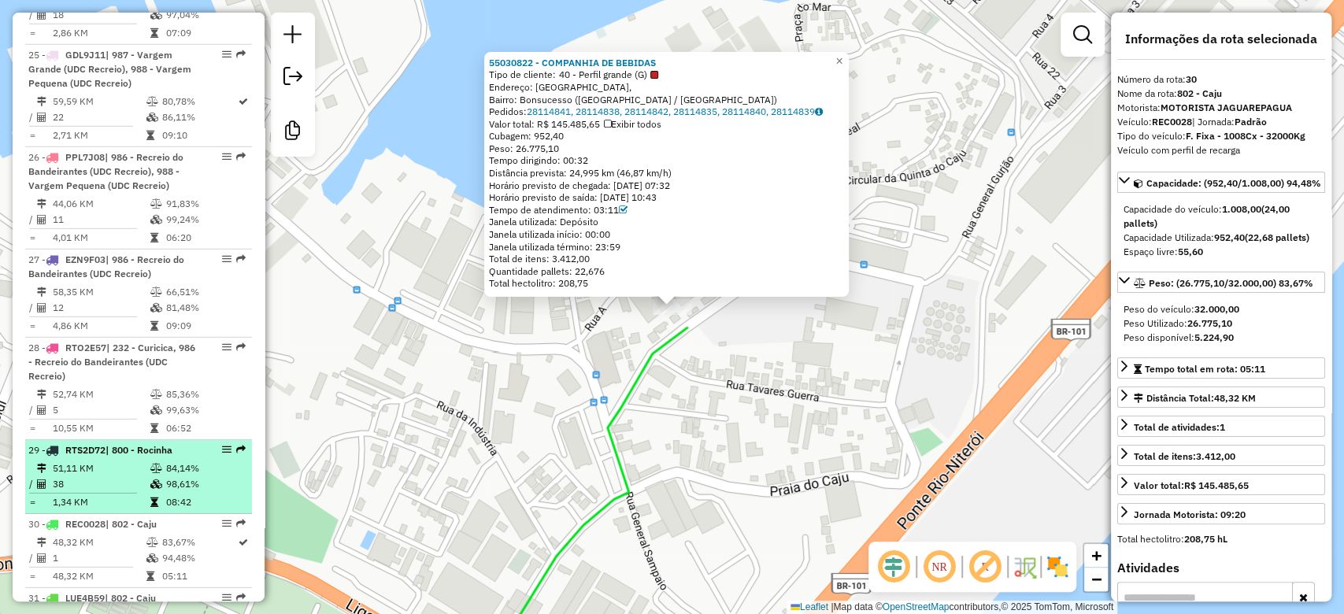
click at [140, 461] on td "51,11 KM" at bounding box center [101, 469] width 98 height 16
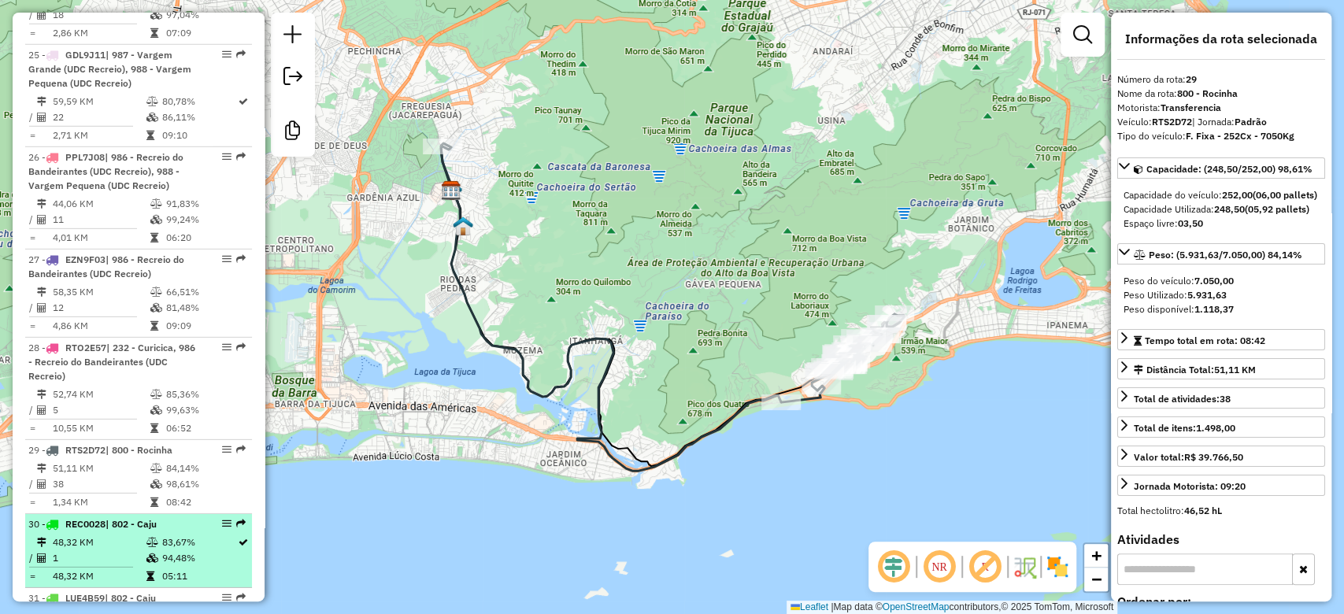
click at [151, 538] on icon at bounding box center [152, 542] width 12 height 9
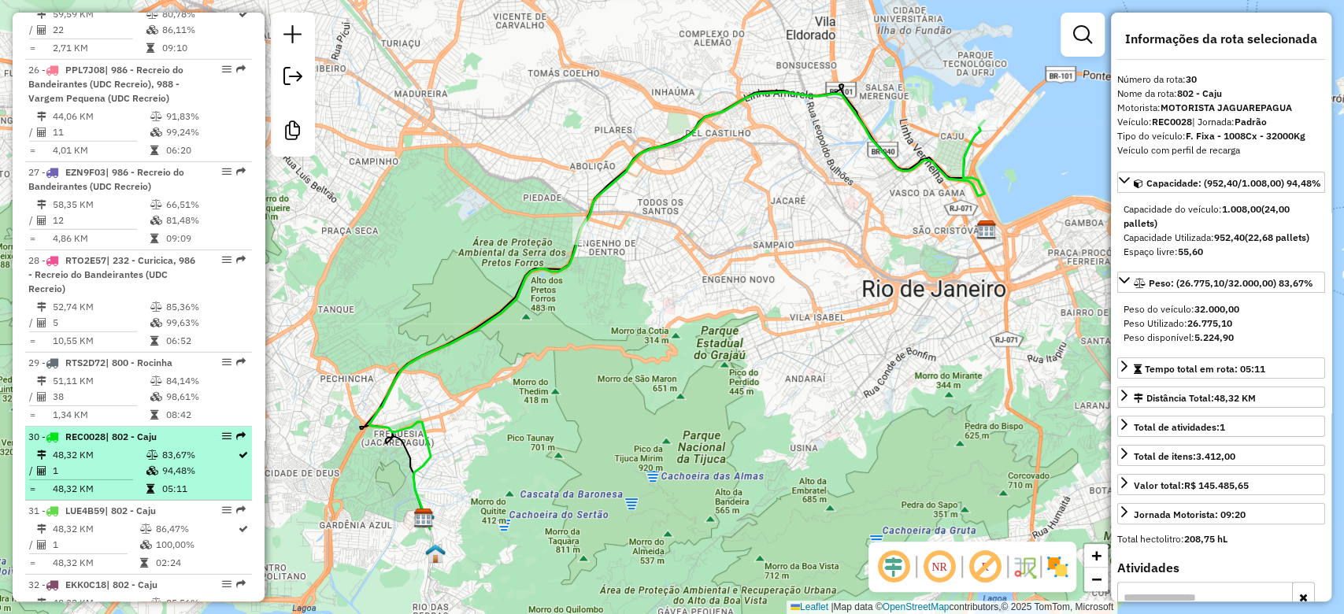
scroll to position [3189, 0]
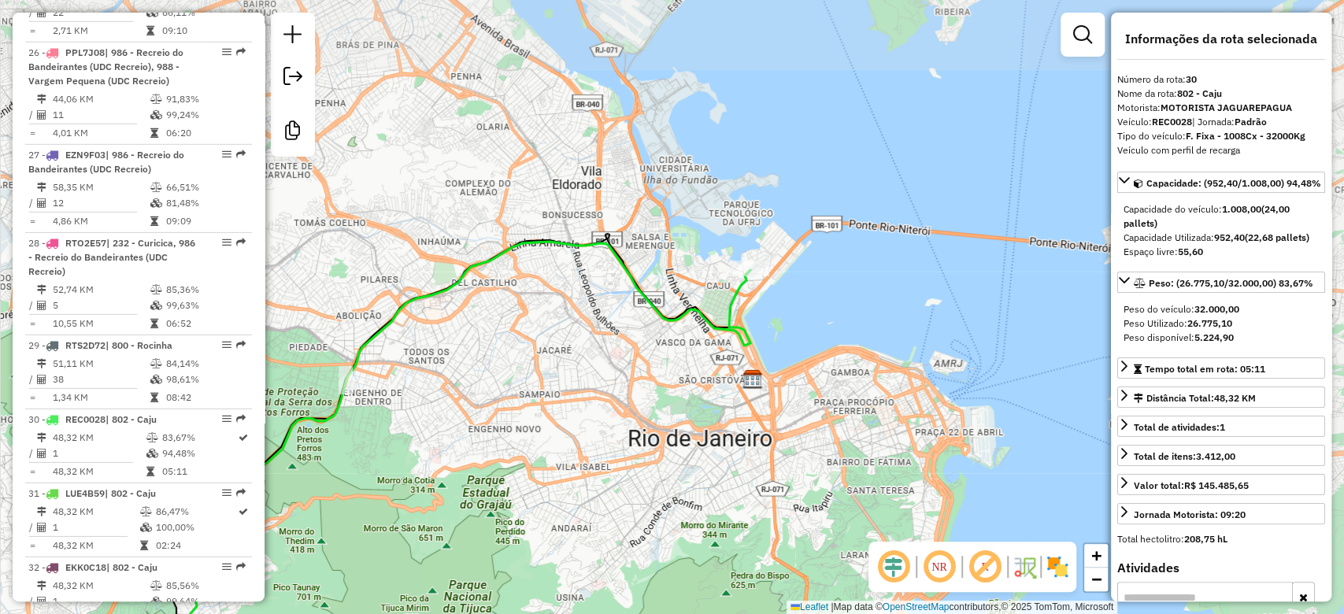
drag, startPoint x: 712, startPoint y: 380, endPoint x: 640, endPoint y: 432, distance: 88.5
click at [640, 432] on div "Janela de atendimento Grade de atendimento Capacidade Transportadoras Veículos …" at bounding box center [672, 307] width 1344 height 614
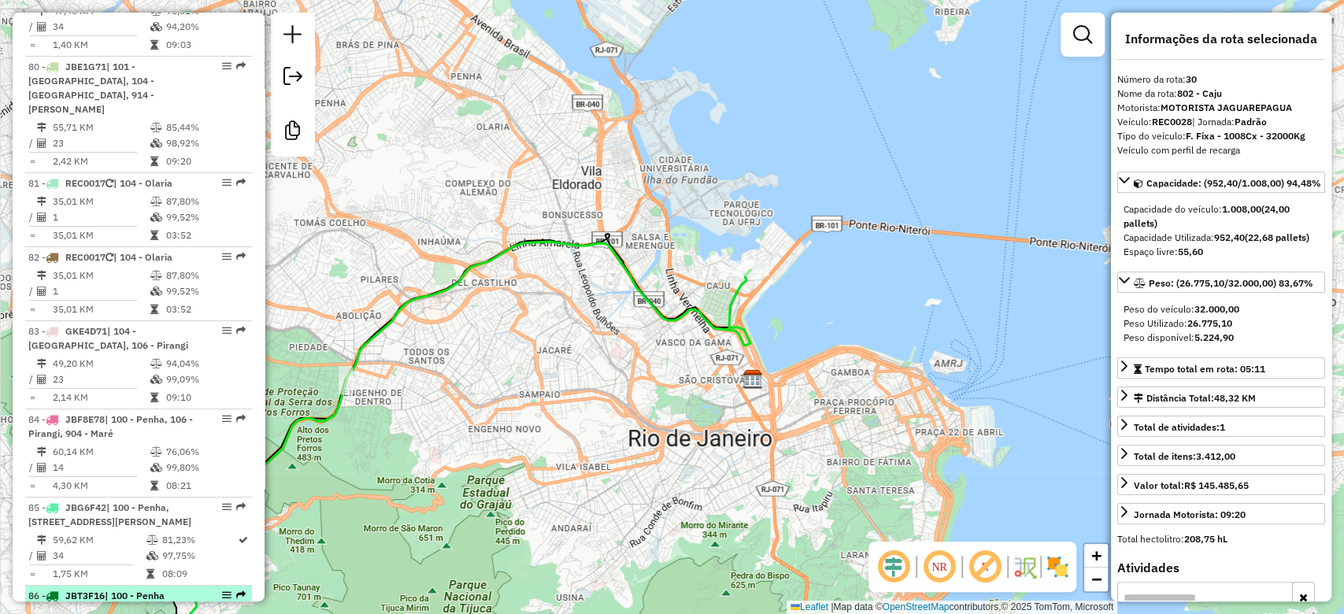
scroll to position [7607, 0]
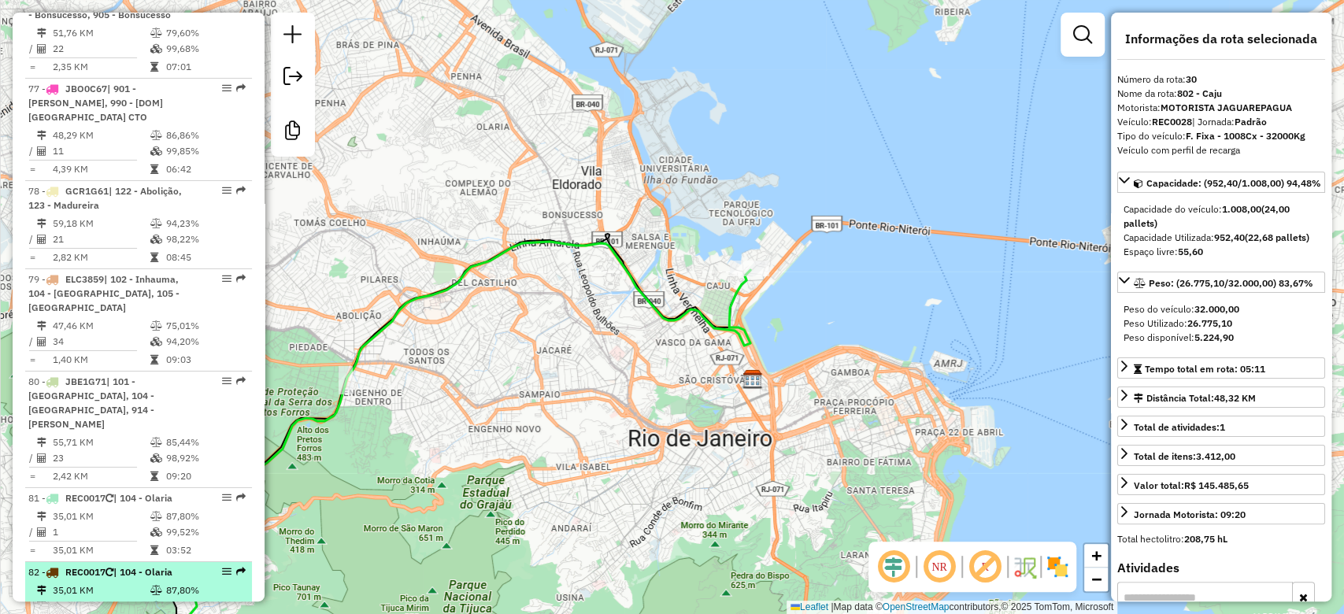
click at [158, 598] on td at bounding box center [158, 606] width 16 height 16
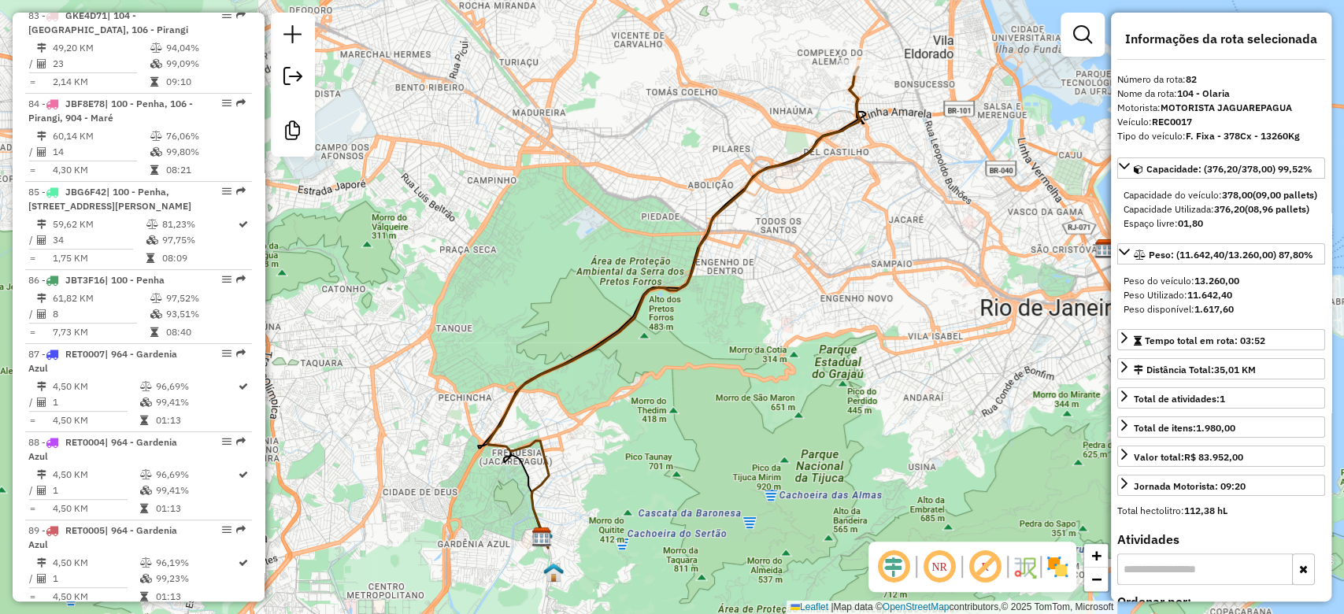
scroll to position [8271, 0]
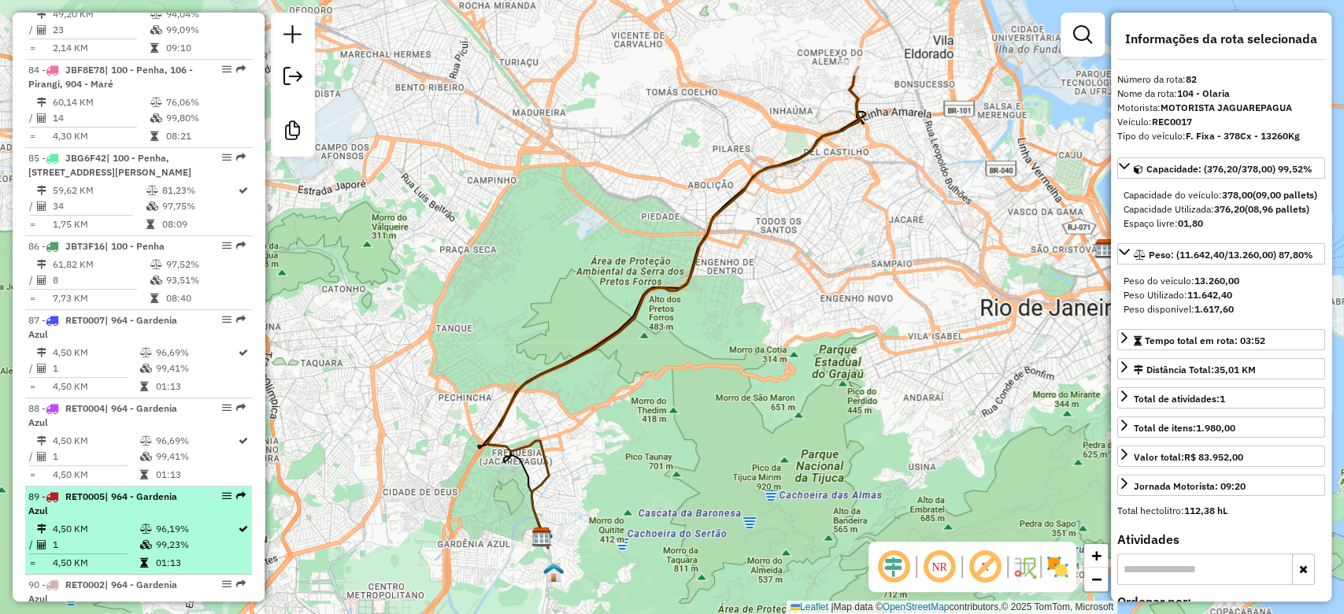
click at [150, 521] on td at bounding box center [147, 529] width 16 height 16
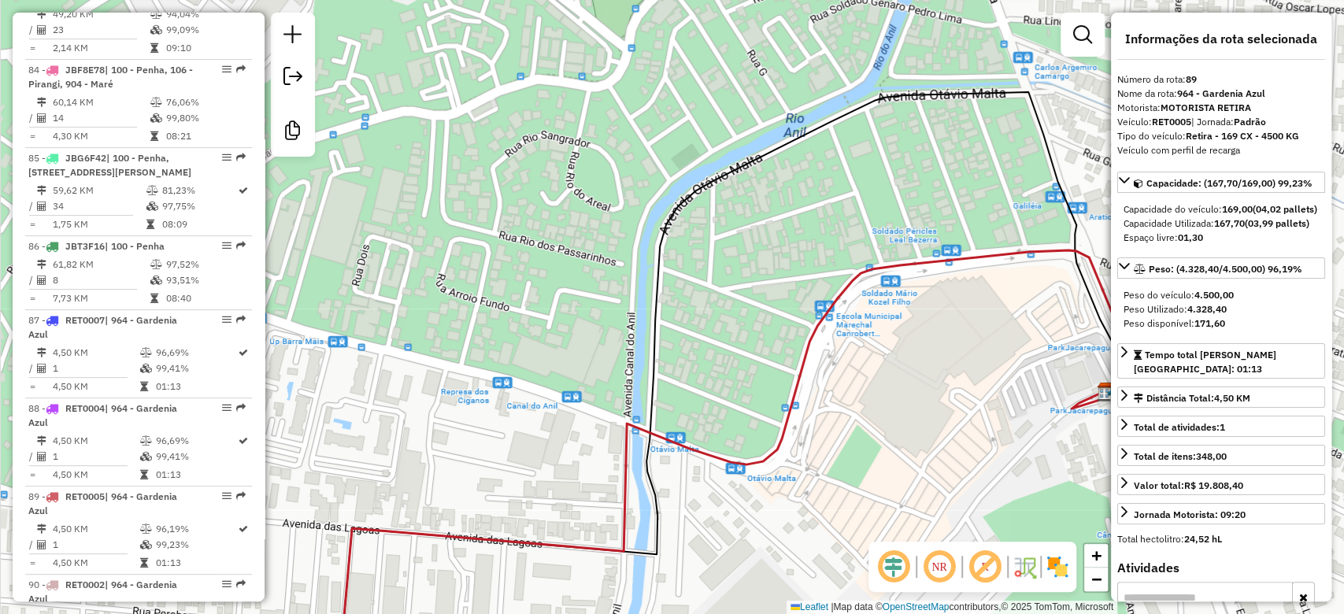
drag, startPoint x: 531, startPoint y: 393, endPoint x: 541, endPoint y: 397, distance: 10.2
click at [541, 397] on div "Janela de atendimento Grade de atendimento Capacidade Transportadoras Veículos …" at bounding box center [672, 307] width 1344 height 614
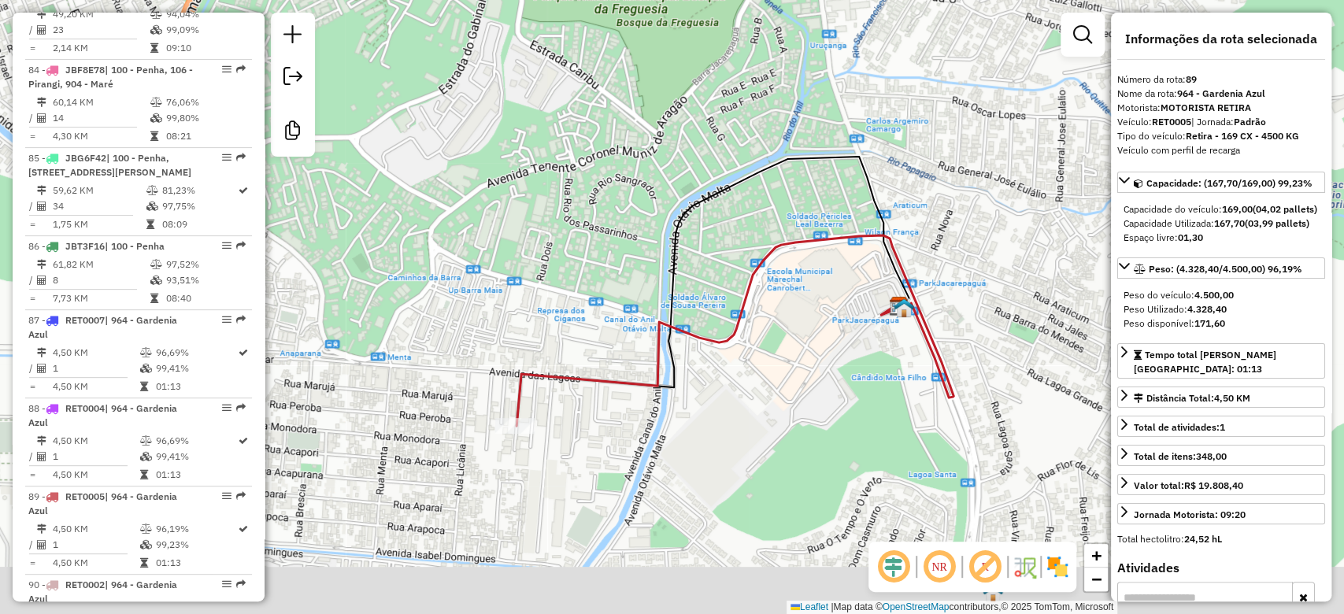
drag, startPoint x: 839, startPoint y: 461, endPoint x: 805, endPoint y: 342, distance: 124.6
click at [805, 342] on div "Janela de atendimento Grade de atendimento Capacidade Transportadoras Veículos …" at bounding box center [672, 307] width 1344 height 614
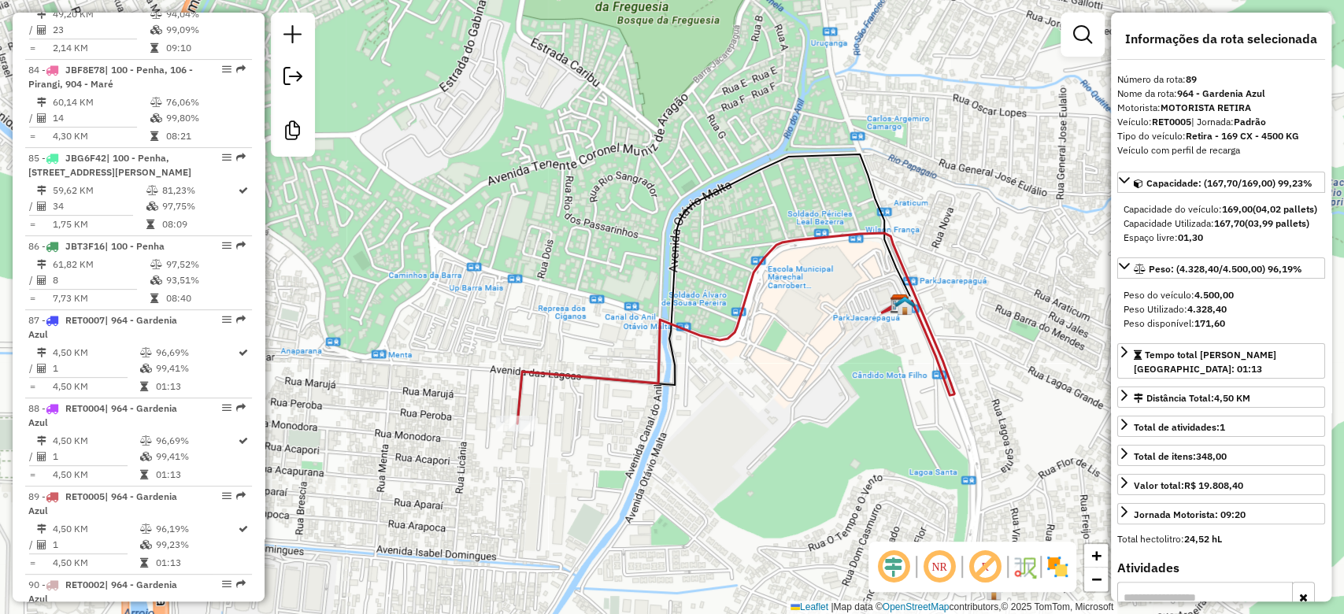
click at [883, 557] on em at bounding box center [894, 567] width 38 height 38
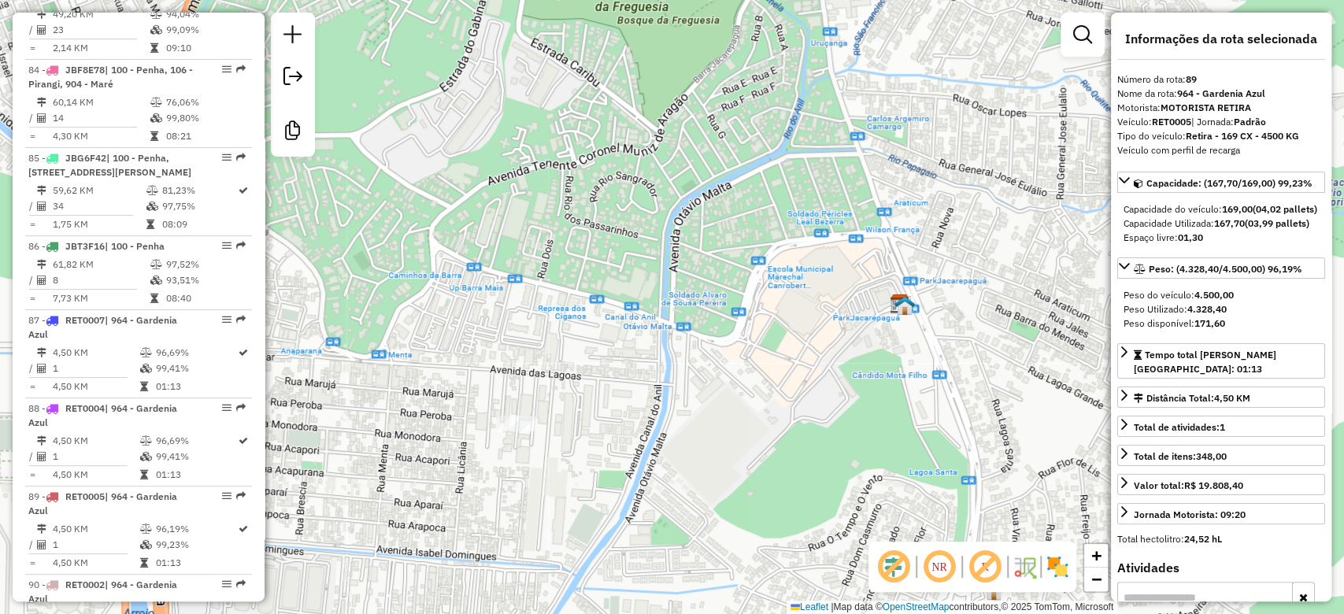
click at [994, 565] on em at bounding box center [985, 567] width 38 height 38
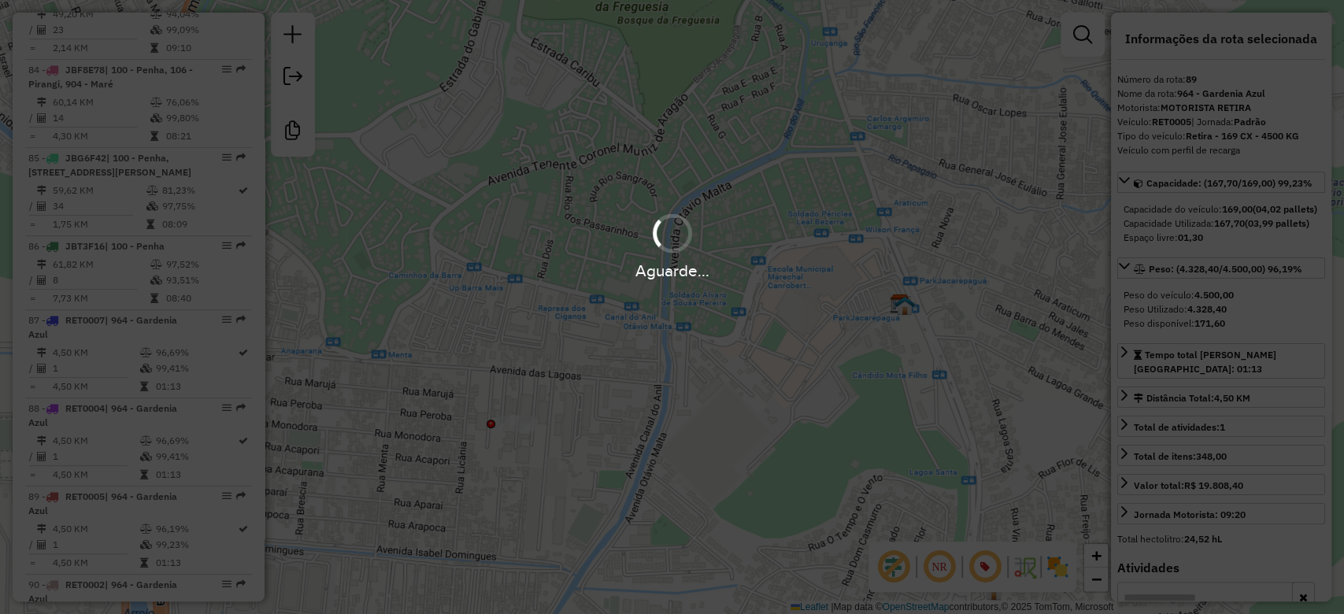
click at [1045, 568] on img at bounding box center [1057, 566] width 25 height 25
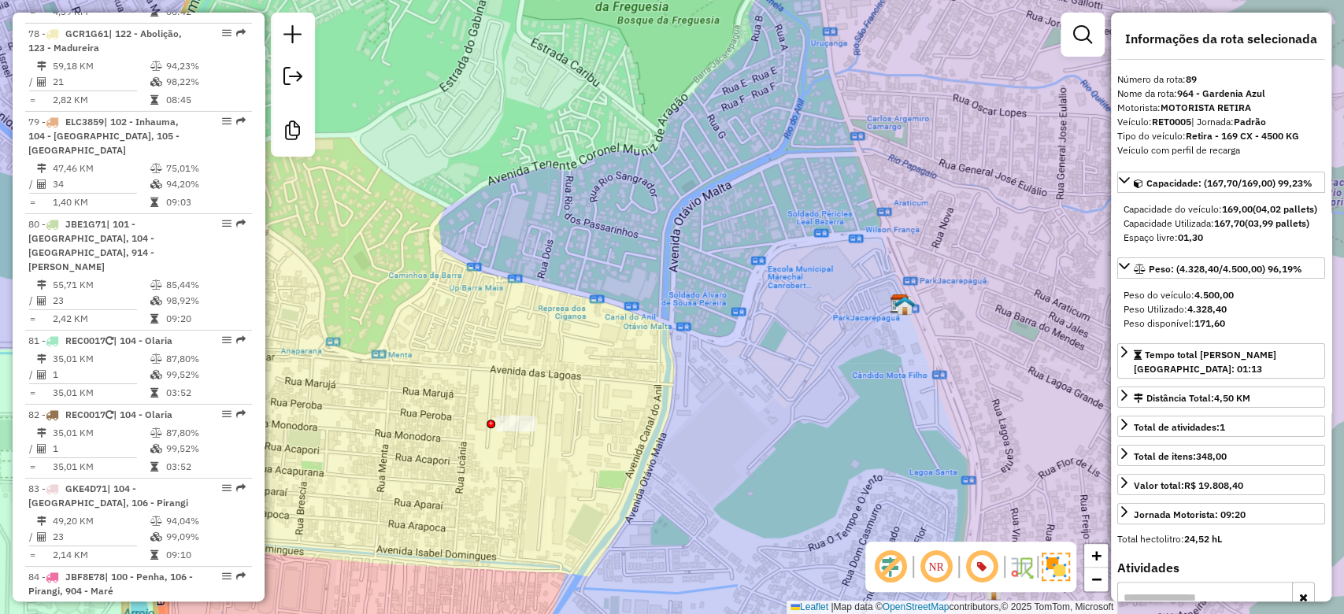
scroll to position [7677, 0]
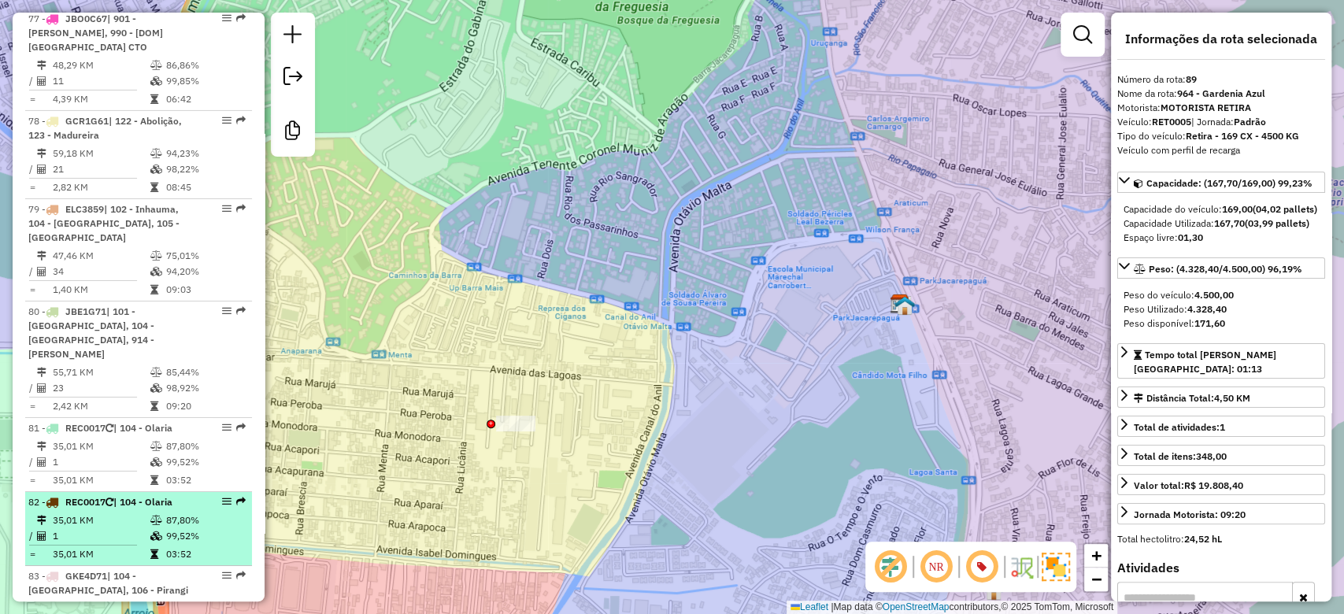
click at [139, 546] on td "35,01 KM" at bounding box center [101, 554] width 98 height 16
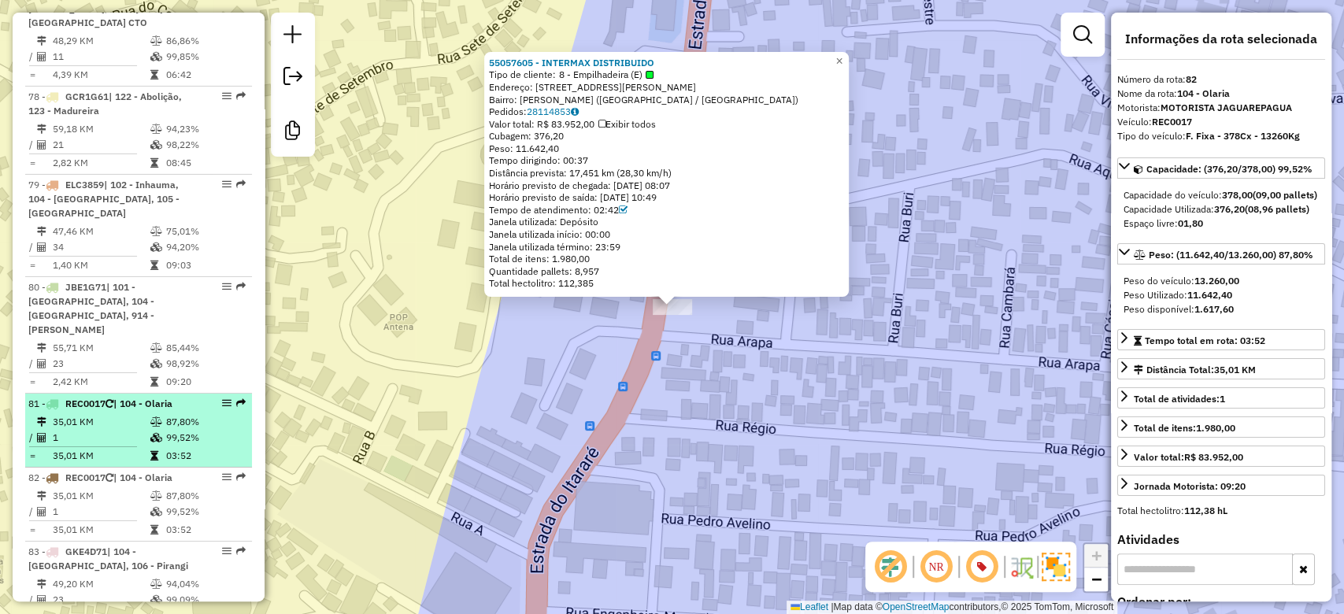
scroll to position [7683, 0]
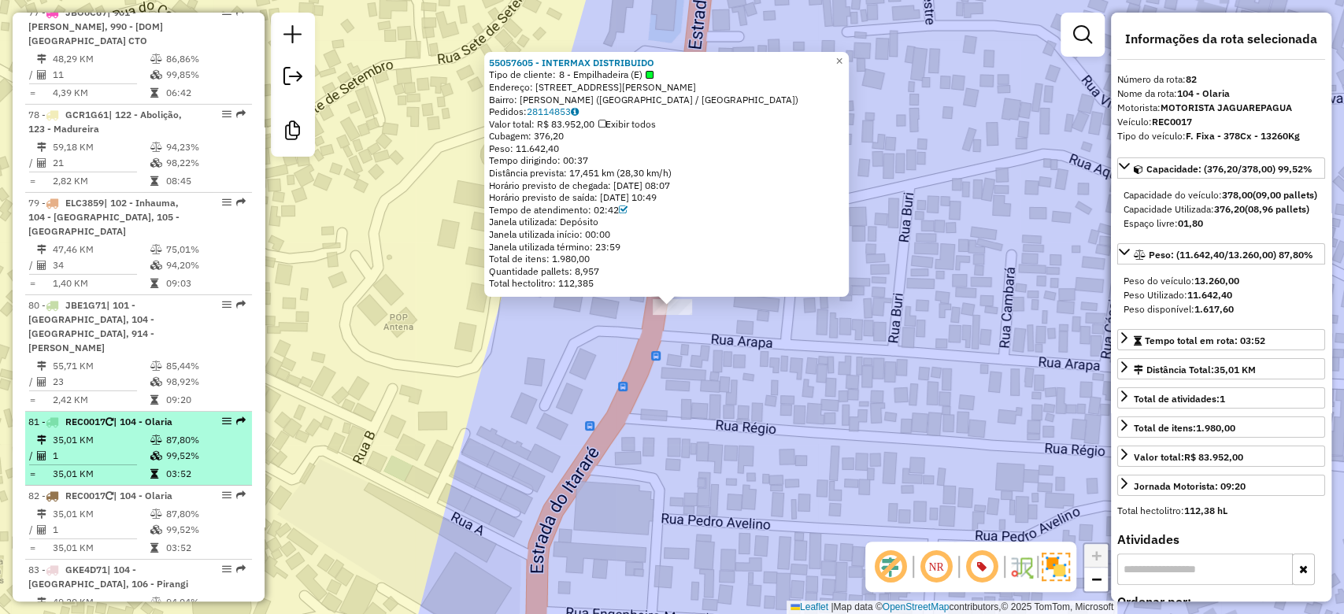
click at [172, 448] on td "99,52%" at bounding box center [205, 456] width 80 height 16
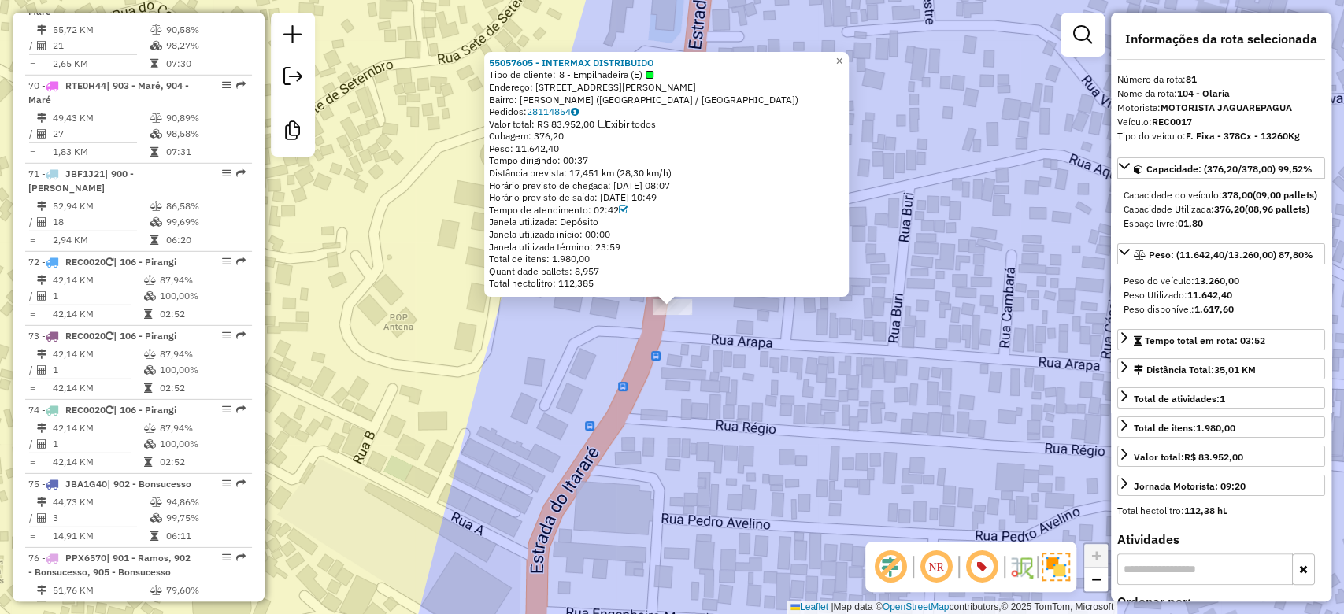
scroll to position [6979, 0]
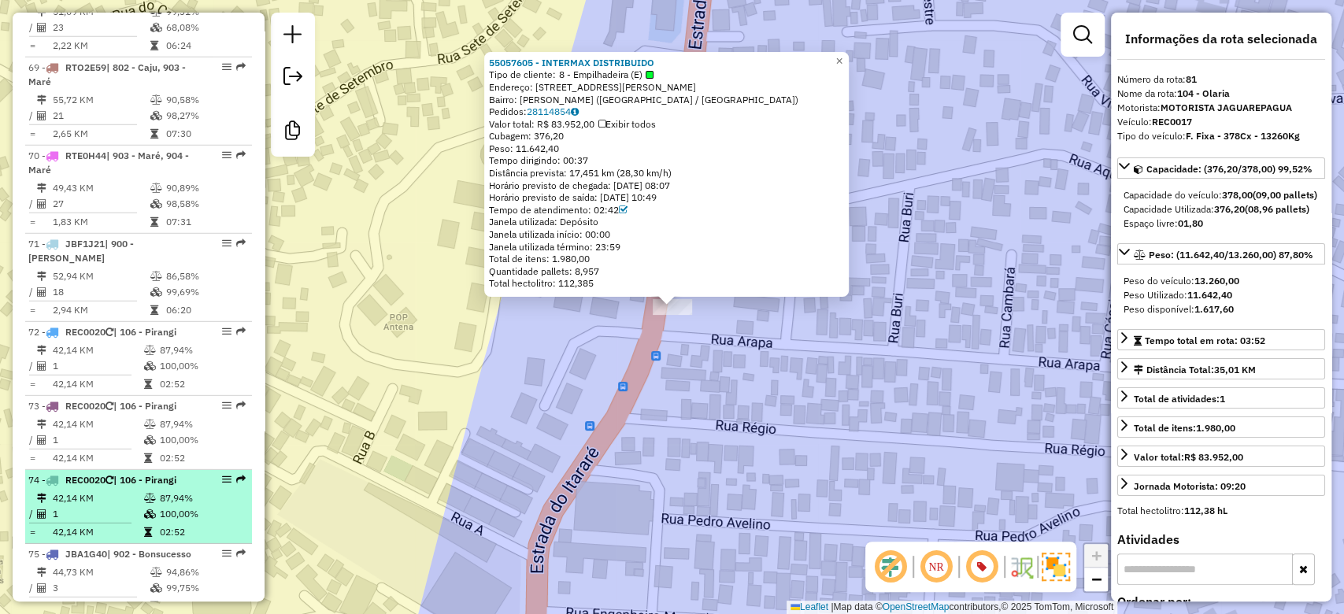
click at [173, 490] on td "87,94%" at bounding box center [202, 498] width 87 height 16
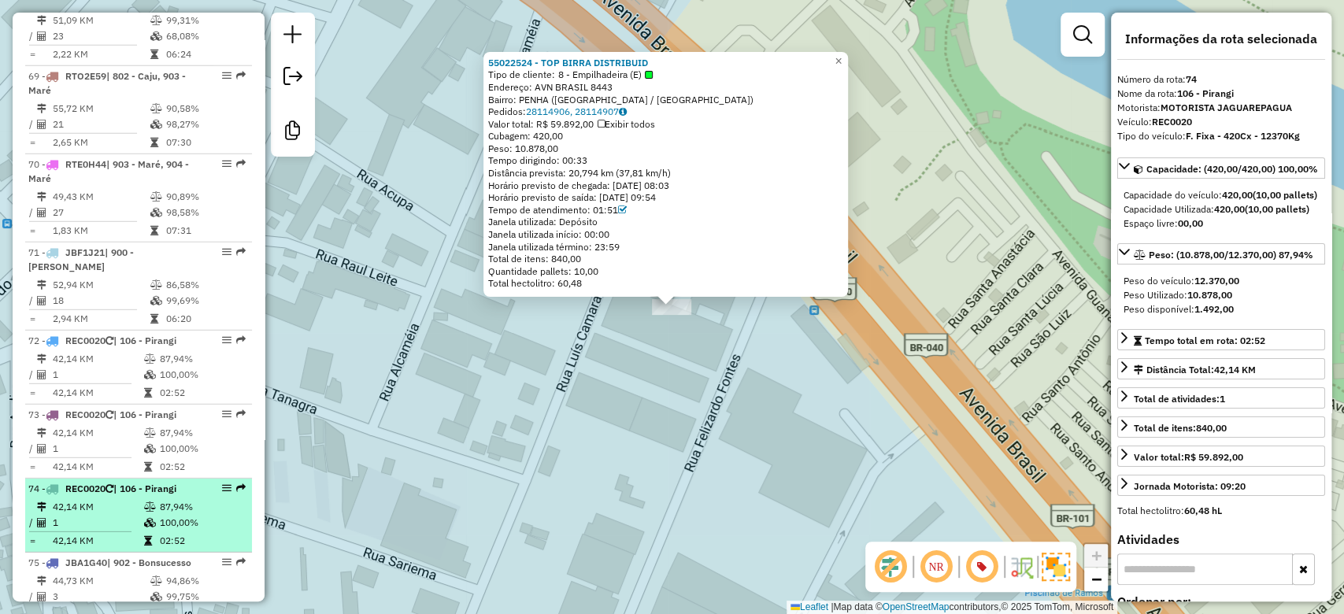
scroll to position [6943, 0]
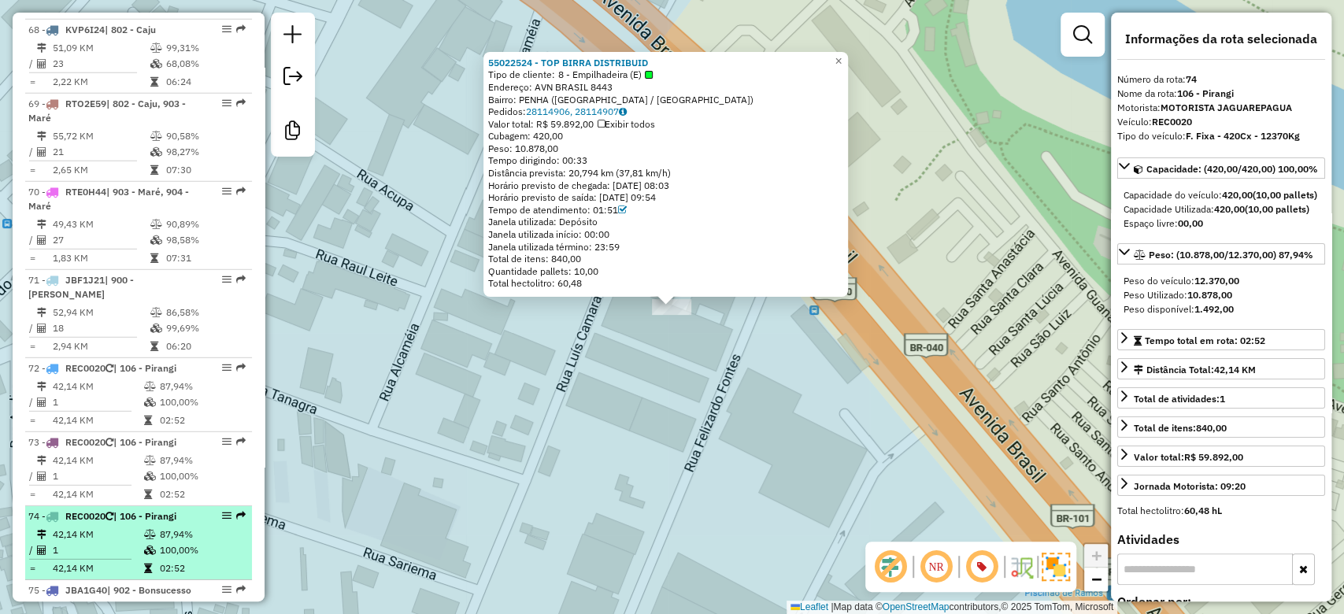
click at [135, 453] on td "42,14 KM" at bounding box center [97, 461] width 91 height 16
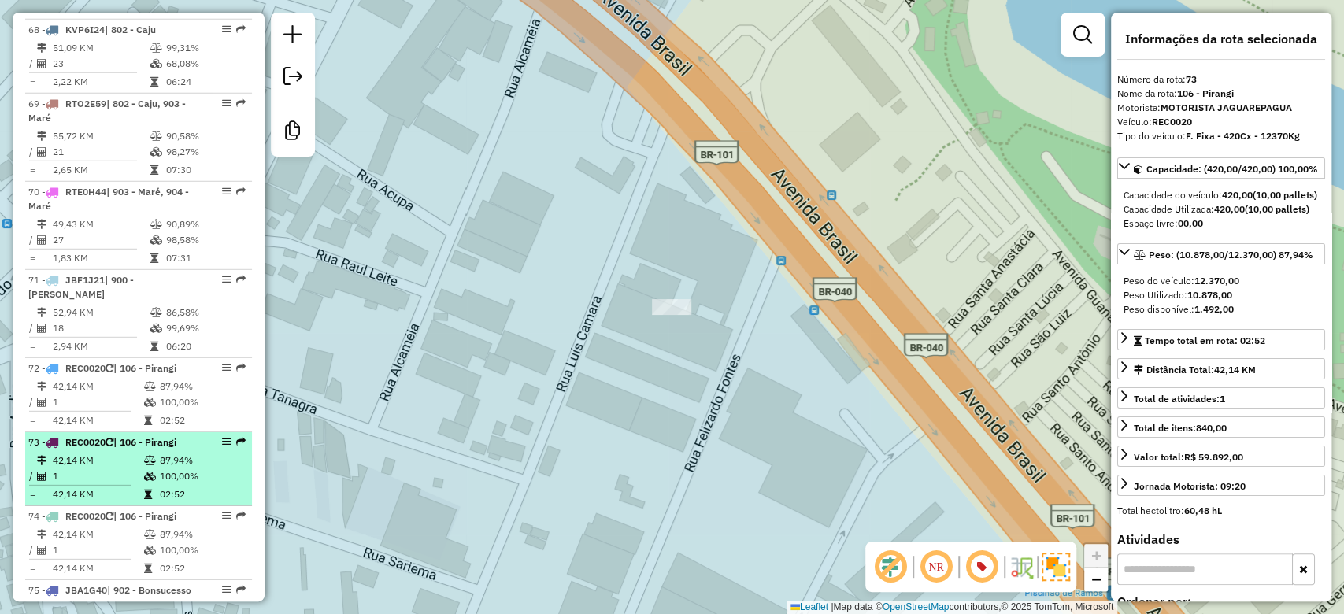
click at [171, 468] on td "100,00%" at bounding box center [202, 476] width 87 height 16
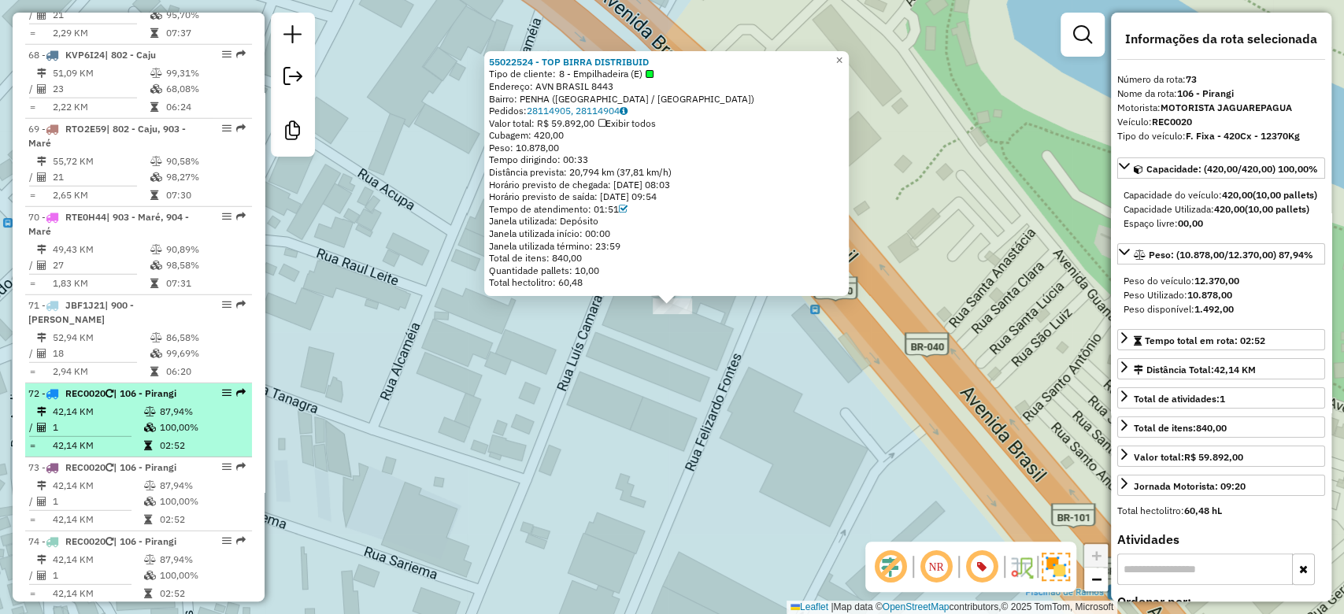
scroll to position [6905, 0]
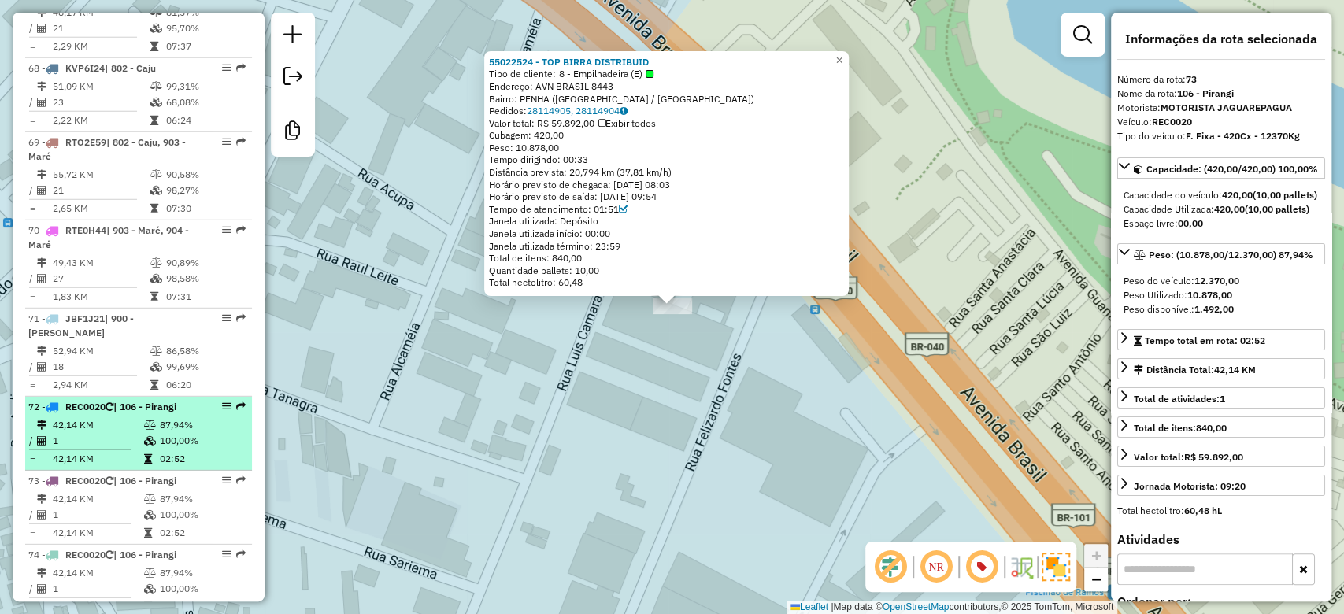
click at [193, 433] on td "100,00%" at bounding box center [202, 441] width 87 height 16
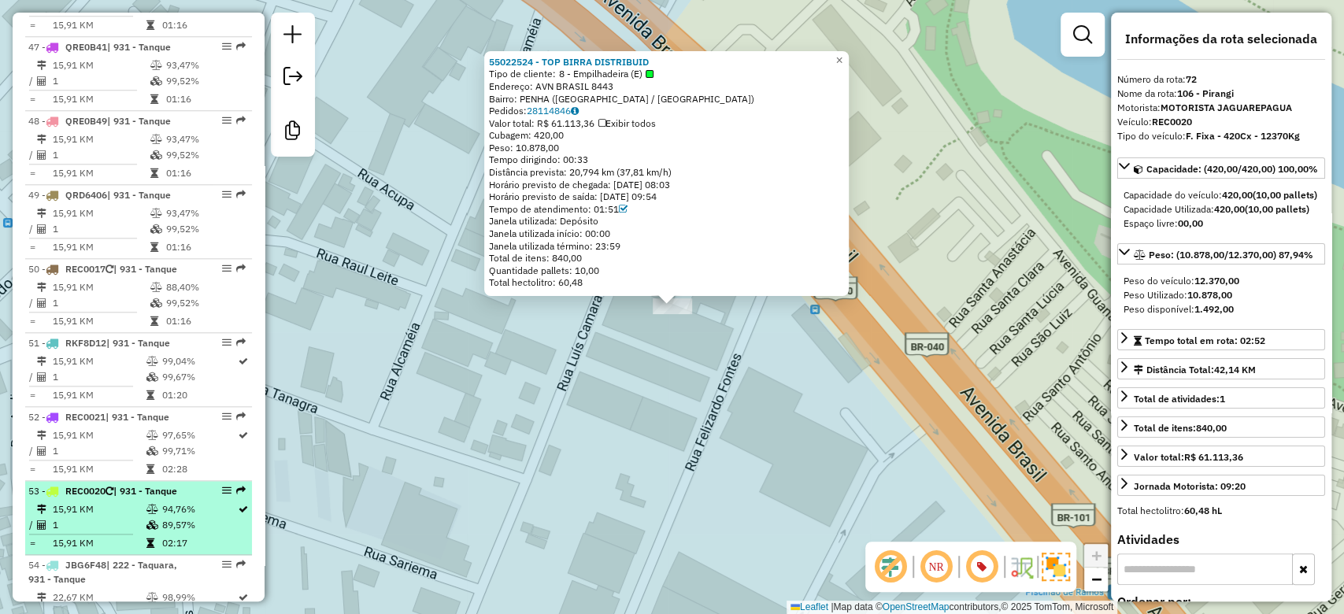
scroll to position [5011, 0]
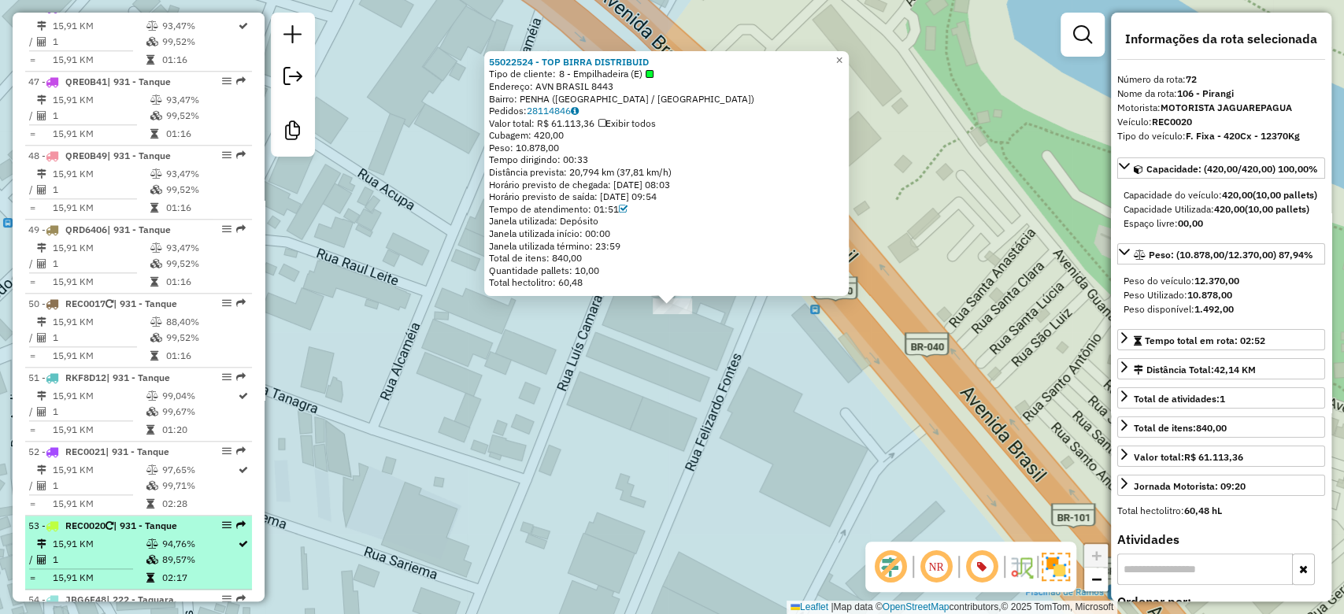
click at [176, 552] on td "89,57%" at bounding box center [199, 560] width 76 height 16
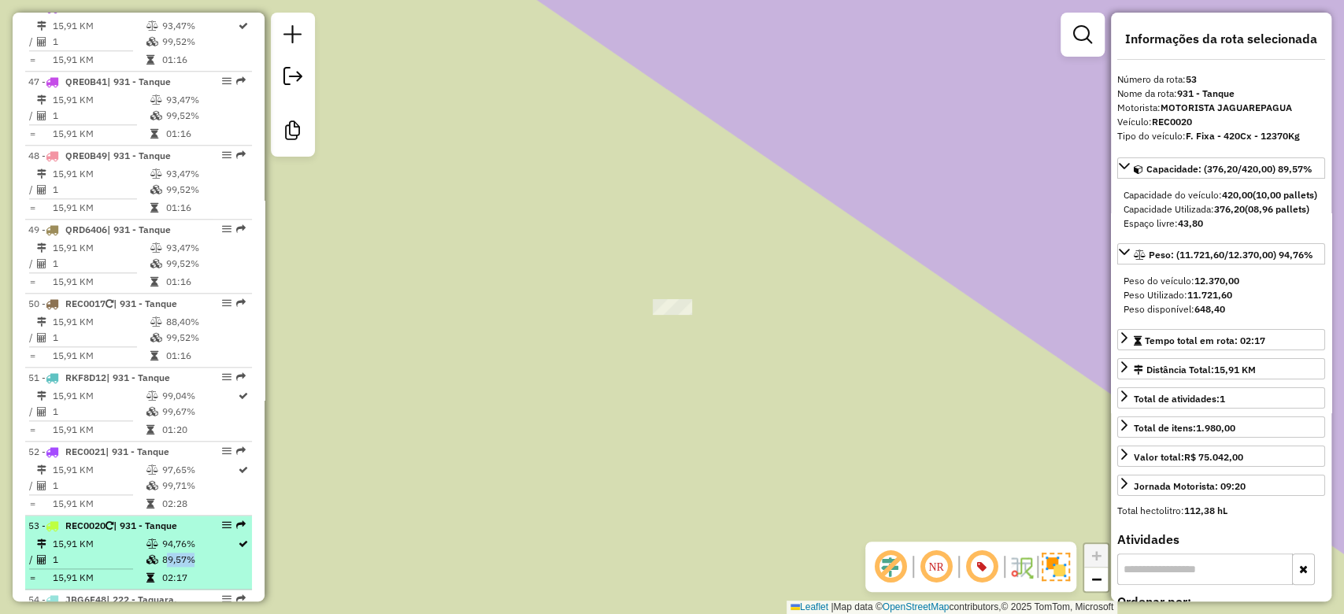
click at [176, 552] on td "89,57%" at bounding box center [199, 560] width 76 height 16
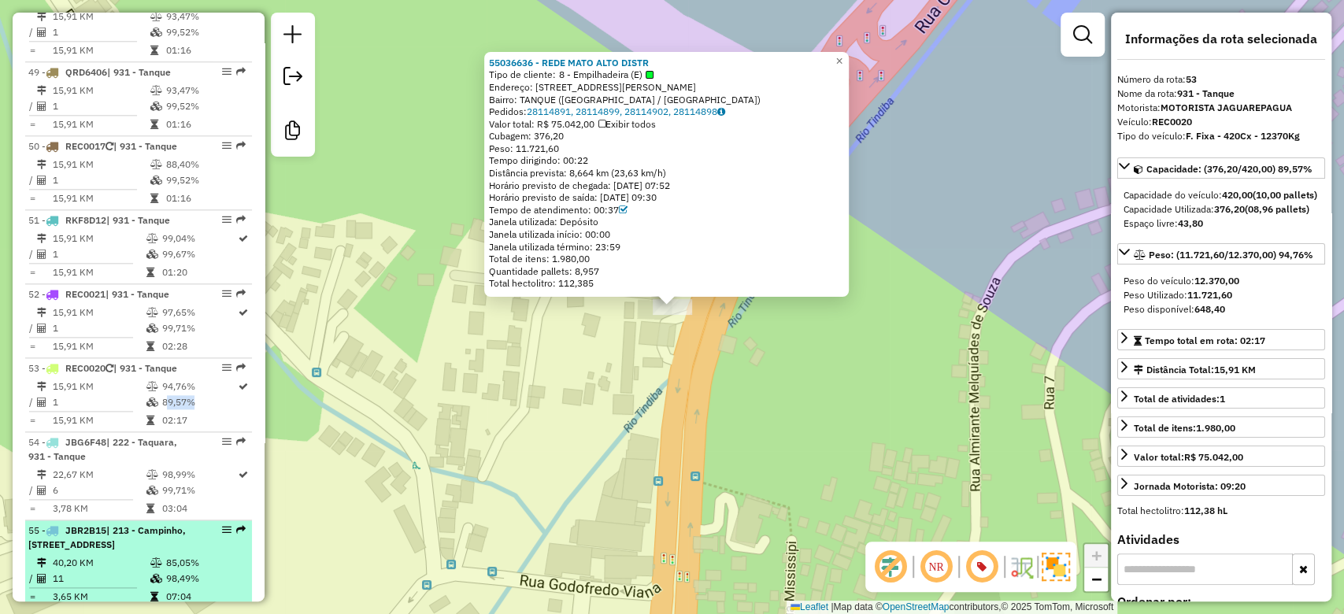
scroll to position [5108, 0]
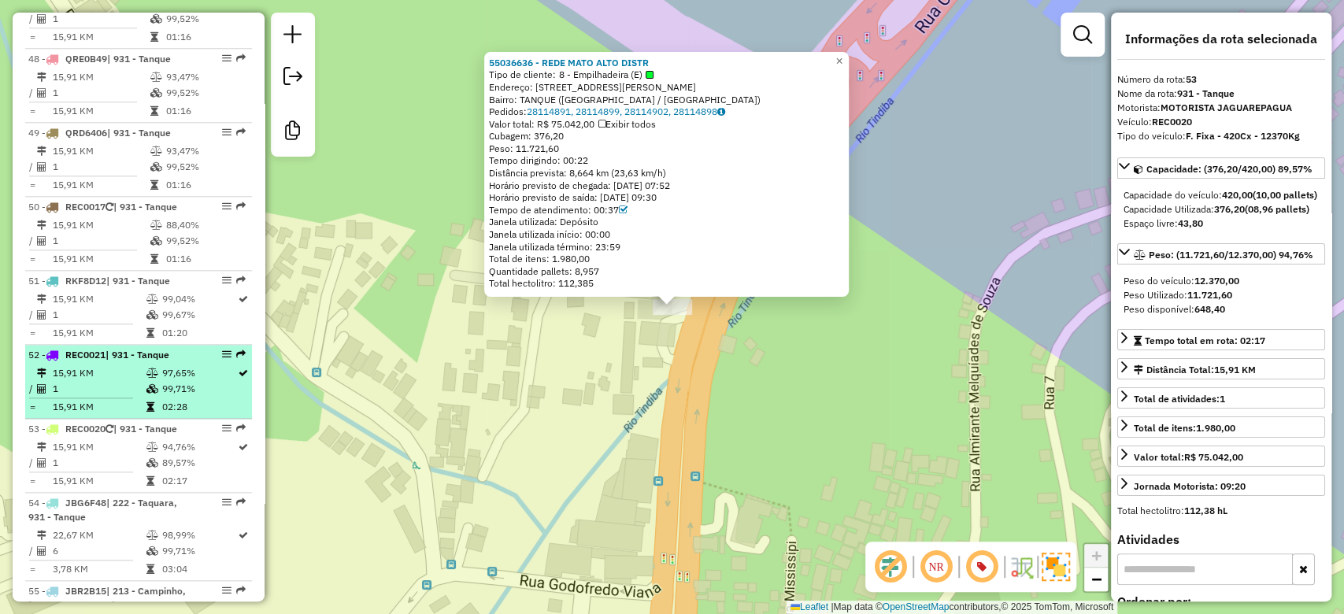
click at [146, 368] on icon at bounding box center [152, 372] width 12 height 9
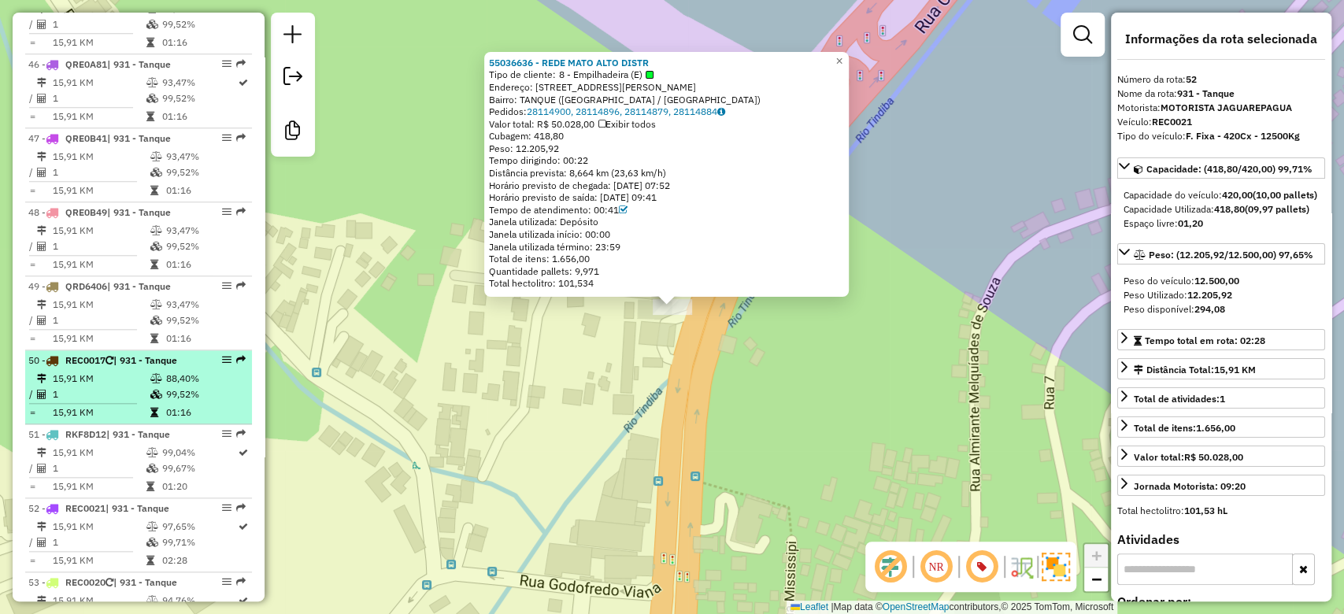
click at [165, 371] on td "88,40%" at bounding box center [205, 379] width 80 height 16
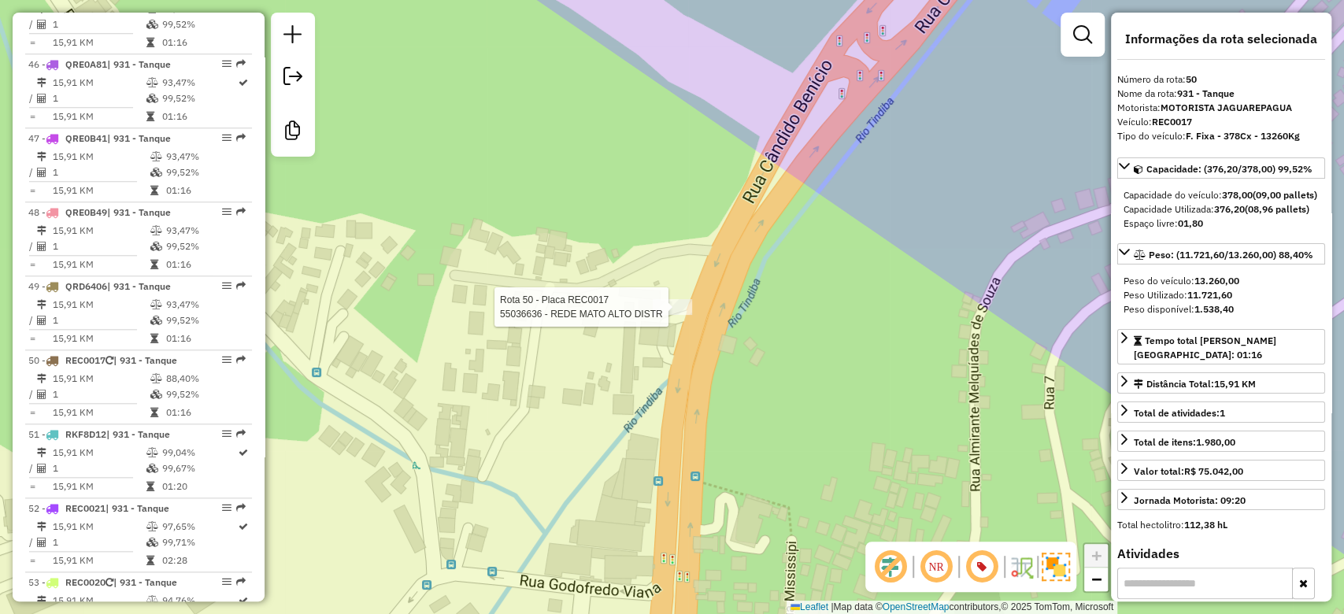
click at [674, 315] on div at bounding box center [672, 307] width 39 height 16
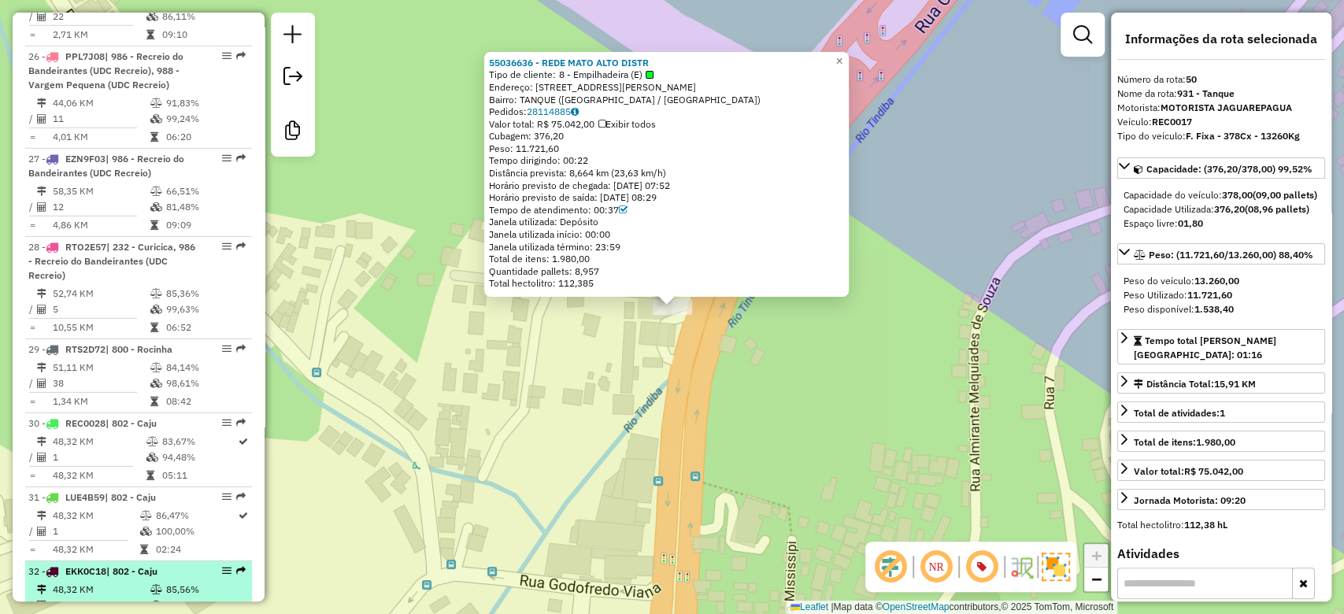
scroll to position [3032, 0]
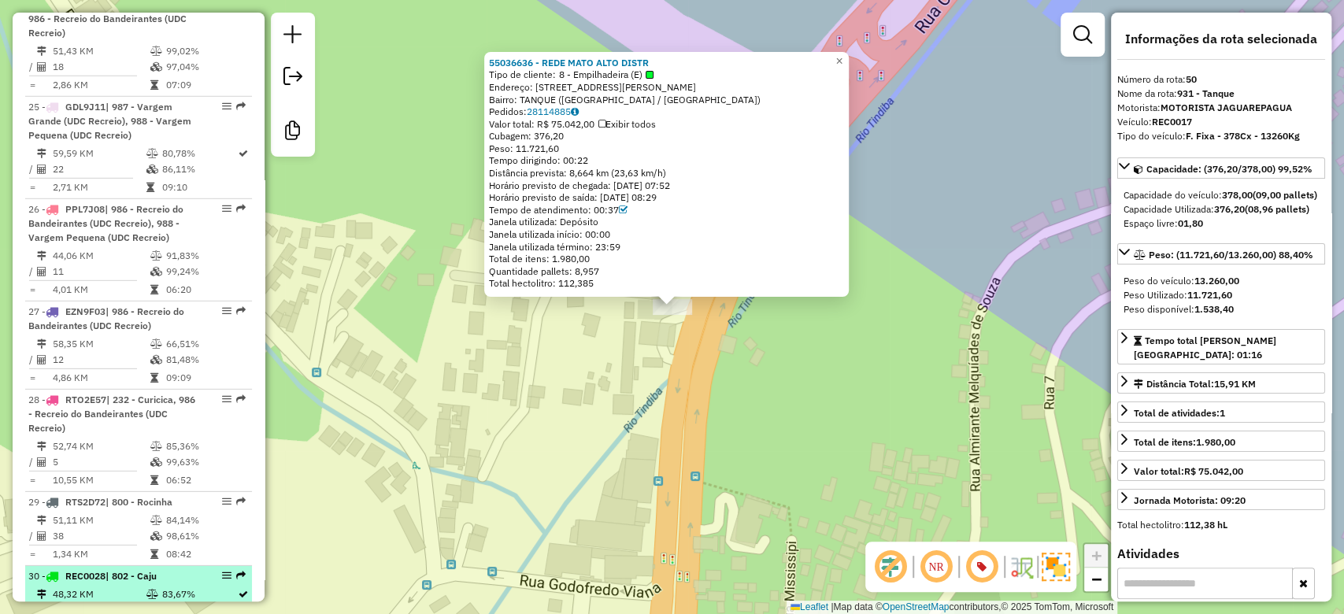
click at [183, 569] on div "30 - REC0028 | 802 - Caju" at bounding box center [111, 576] width 167 height 14
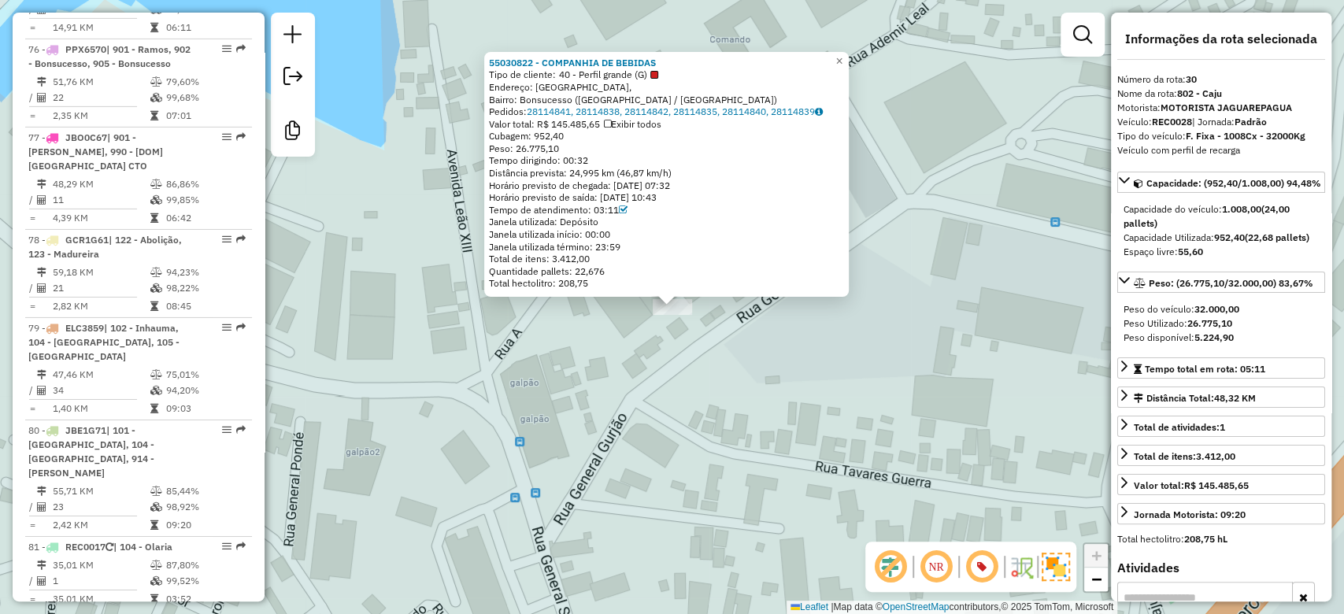
scroll to position [7432, 0]
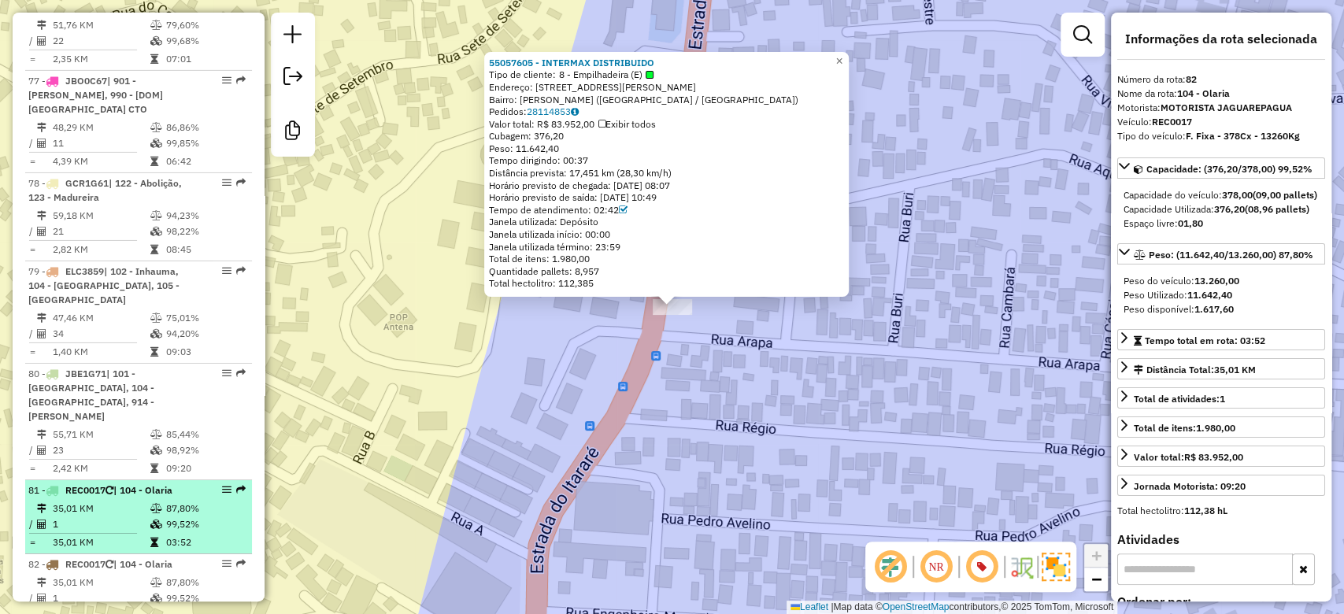
scroll to position [7613, 0]
click at [168, 502] on td "87,80%" at bounding box center [205, 510] width 80 height 16
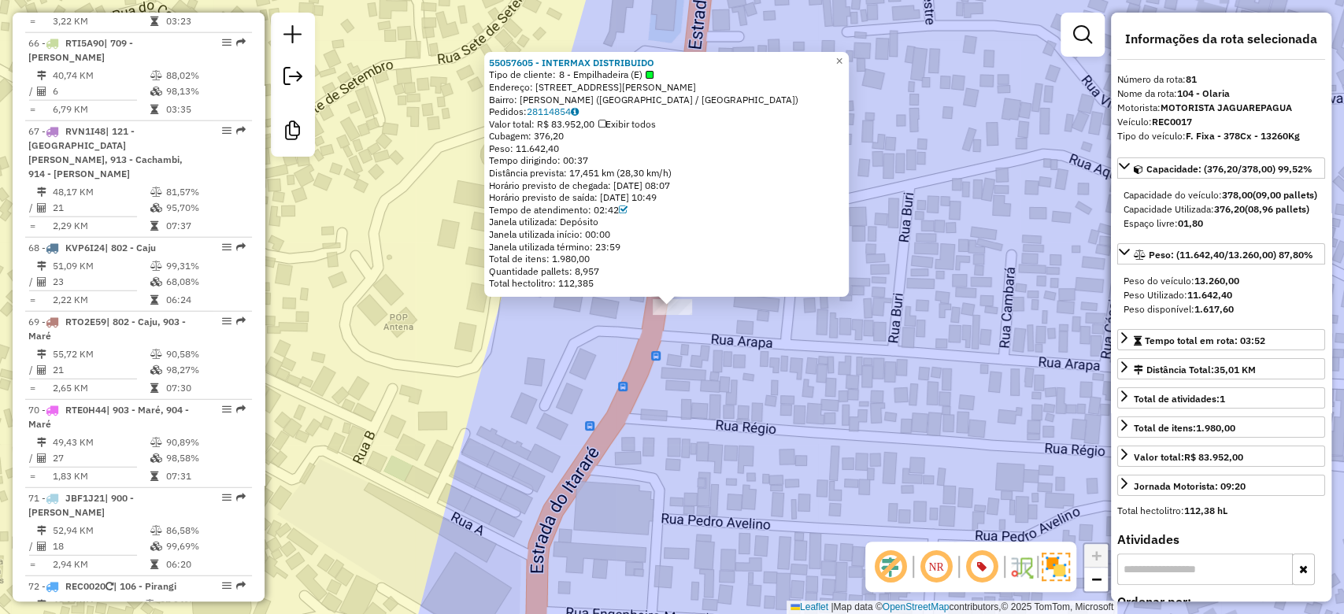
scroll to position [6770, 0]
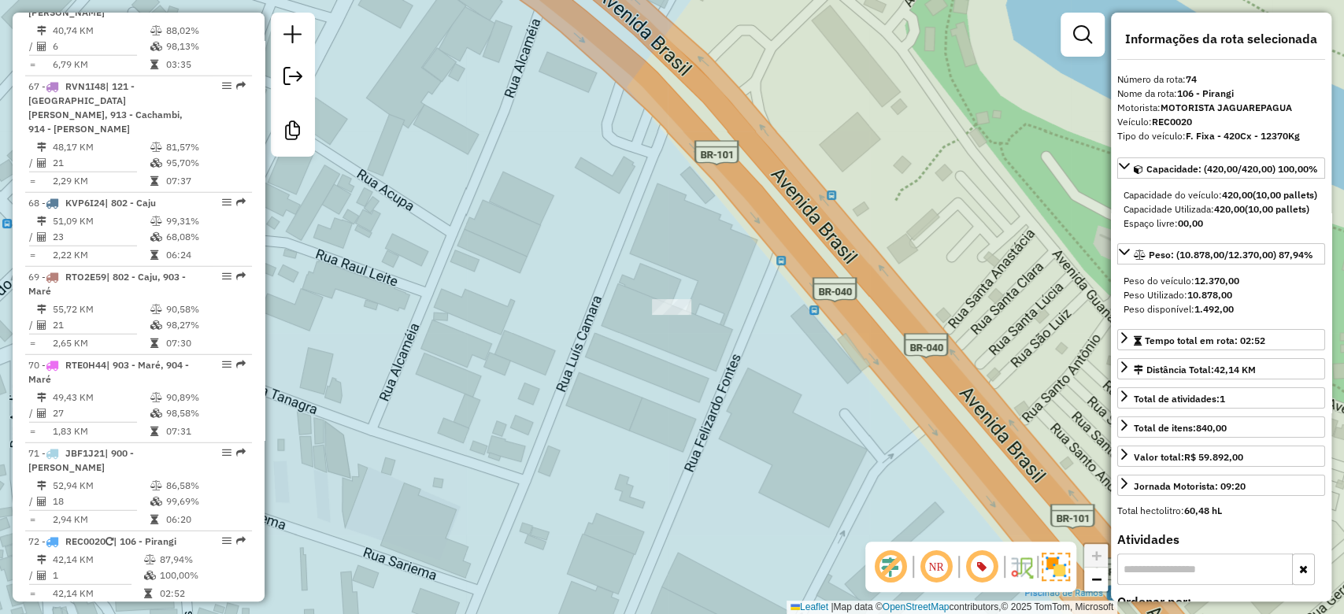
click at [683, 294] on div "Rota 74 - Placa REC0020 55022524 - TOP BIRRA DISTRIBUID Janela de atendimento G…" at bounding box center [672, 307] width 1344 height 614
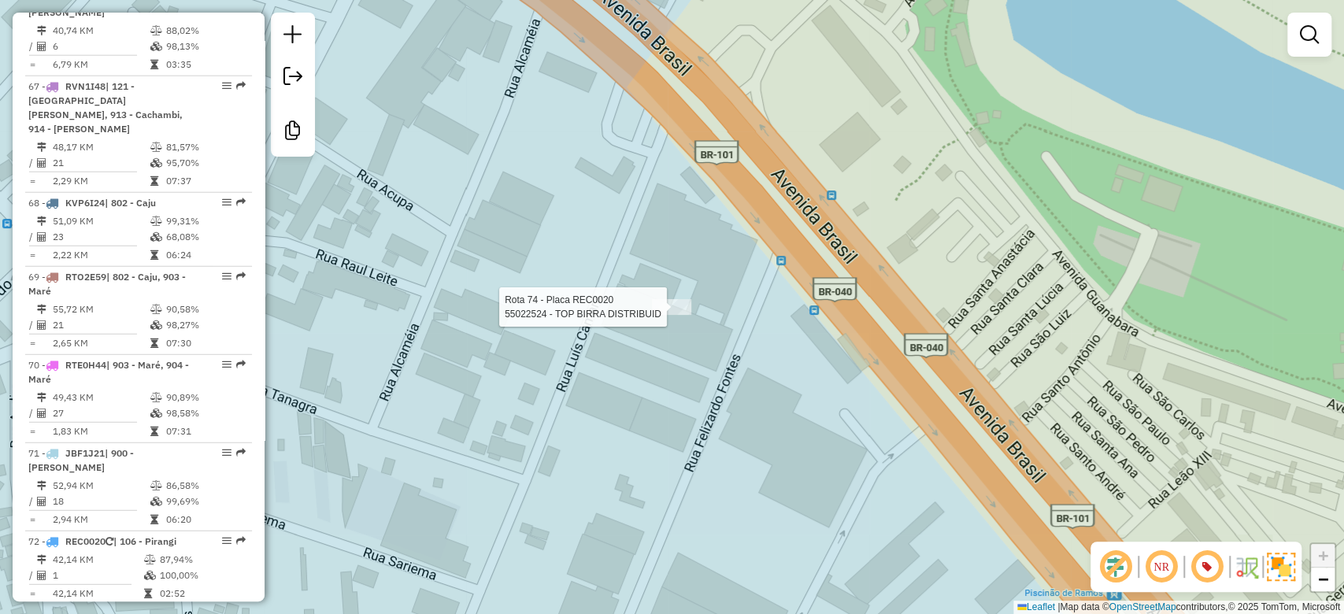
select select "**********"
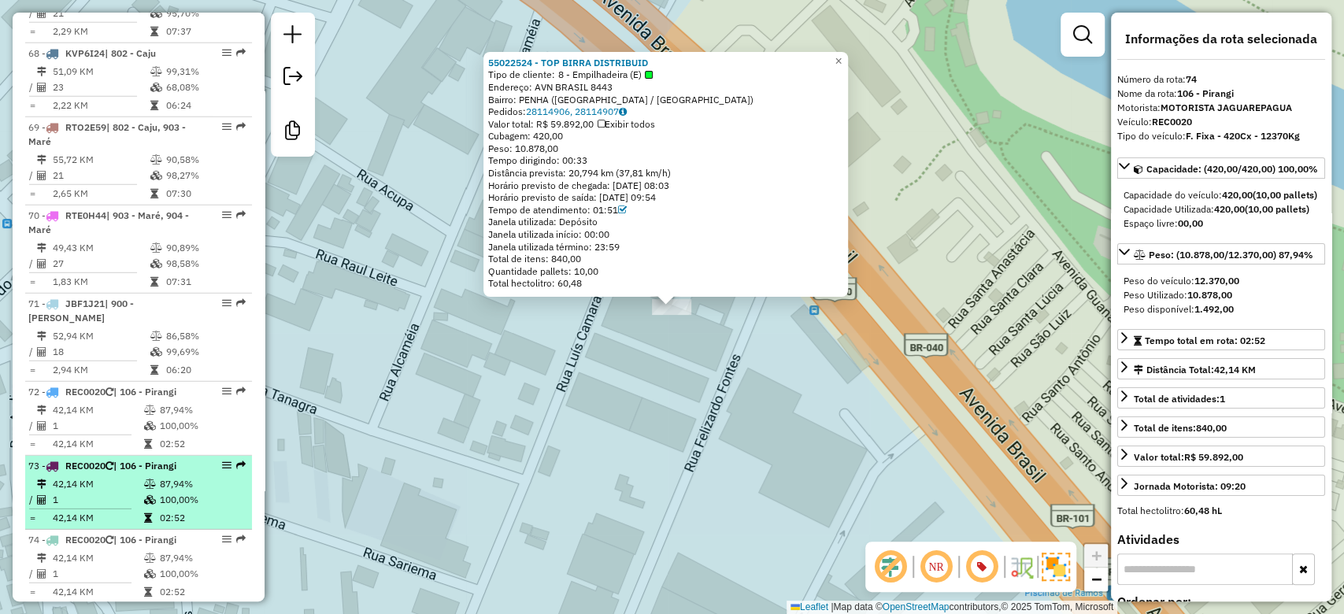
scroll to position [6908, 0]
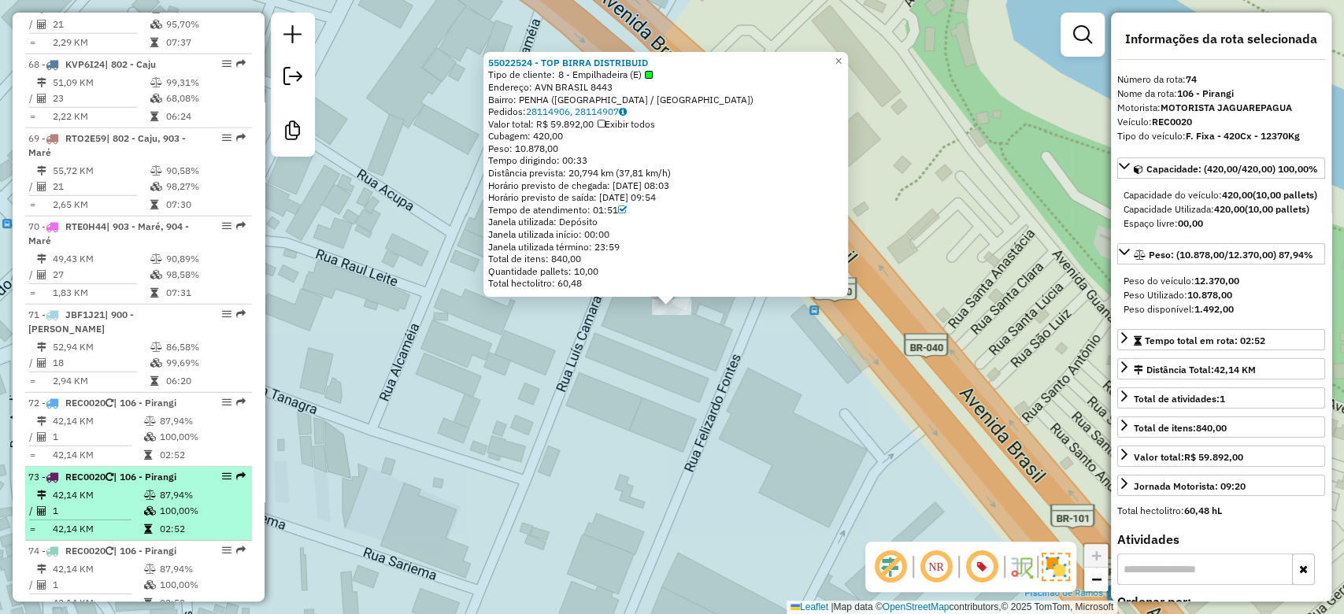
click at [189, 467] on li "73 - REC0020 | 106 - Pirangi 42,14 KM 87,94% / 1 100,00% = 42,14 KM 02:52" at bounding box center [138, 504] width 227 height 74
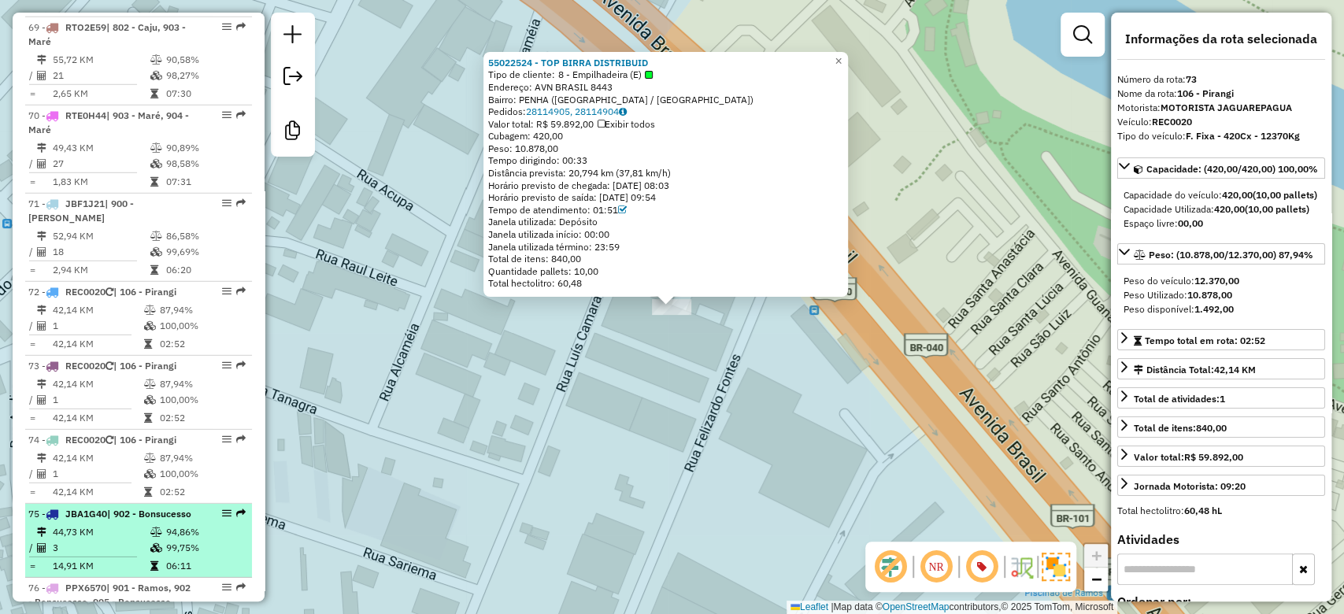
scroll to position [6940, 0]
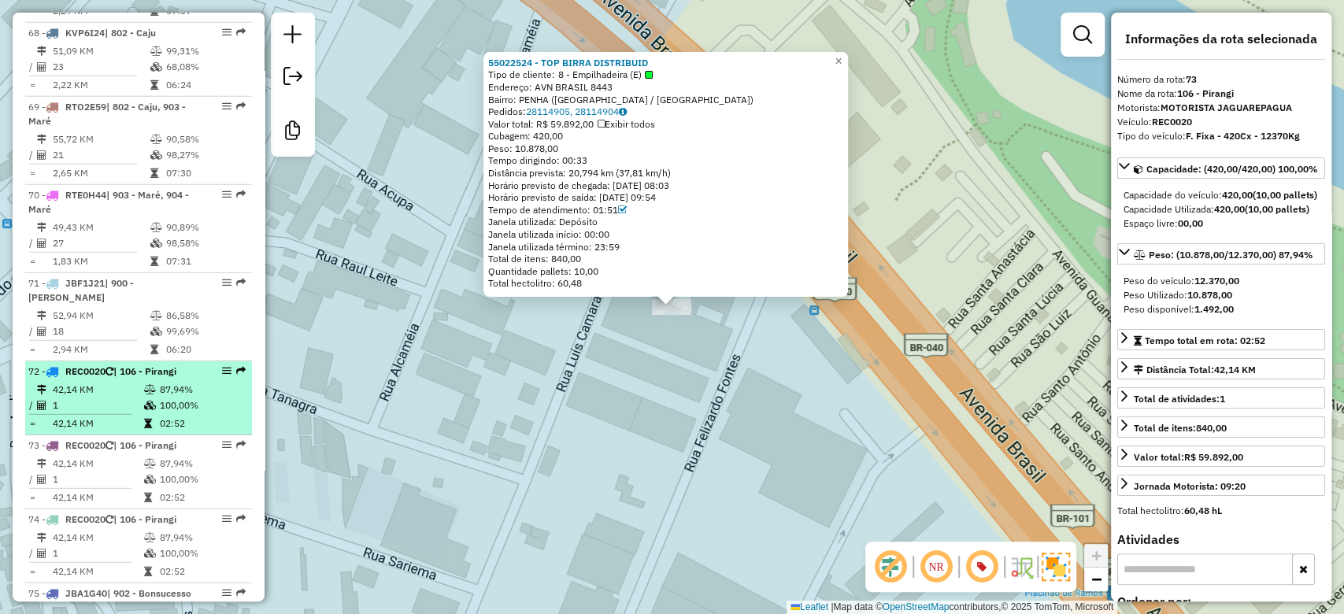
click at [171, 398] on td "100,00%" at bounding box center [202, 406] width 87 height 16
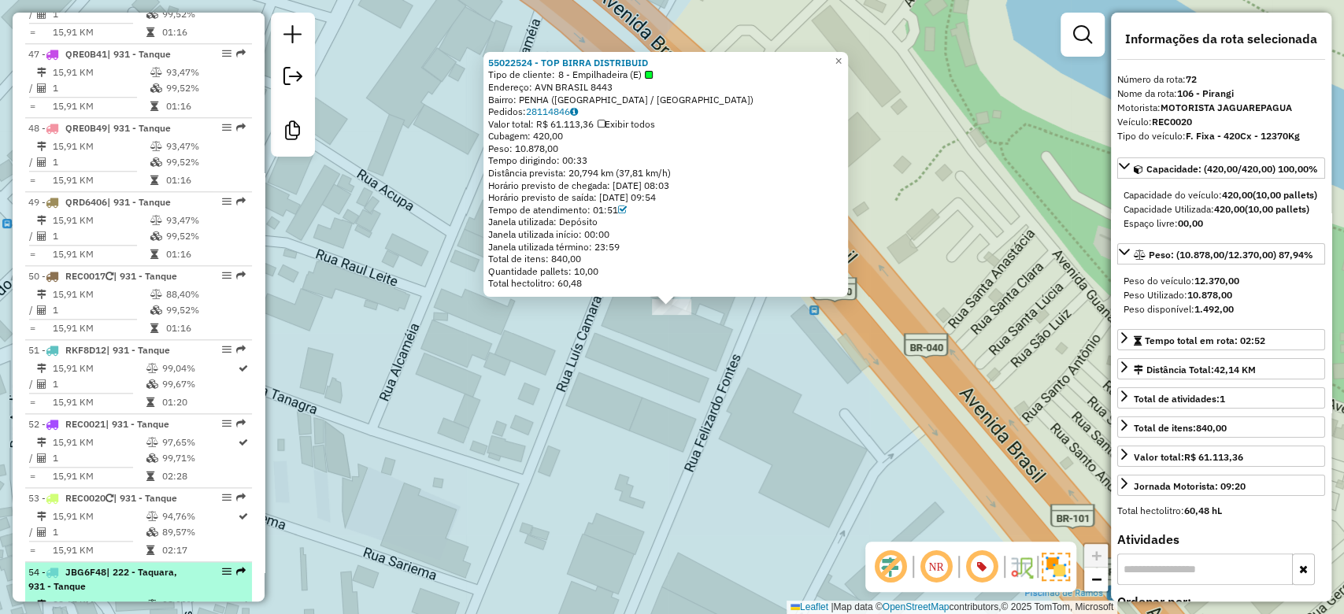
scroll to position [4871, 0]
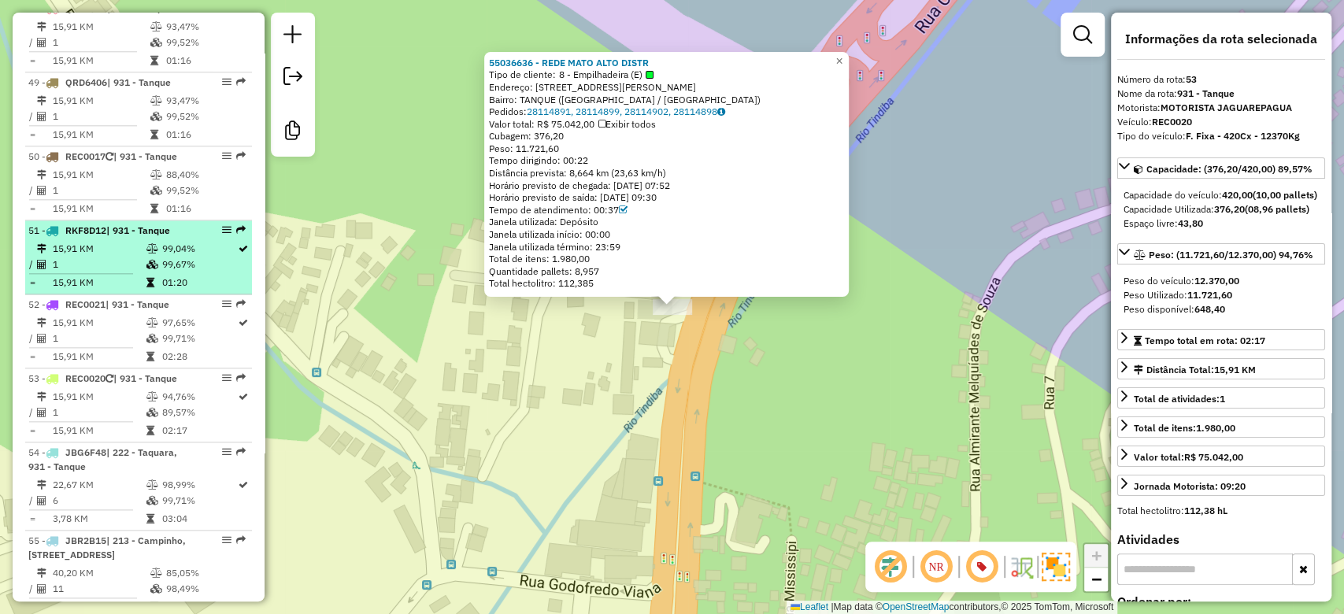
scroll to position [5073, 0]
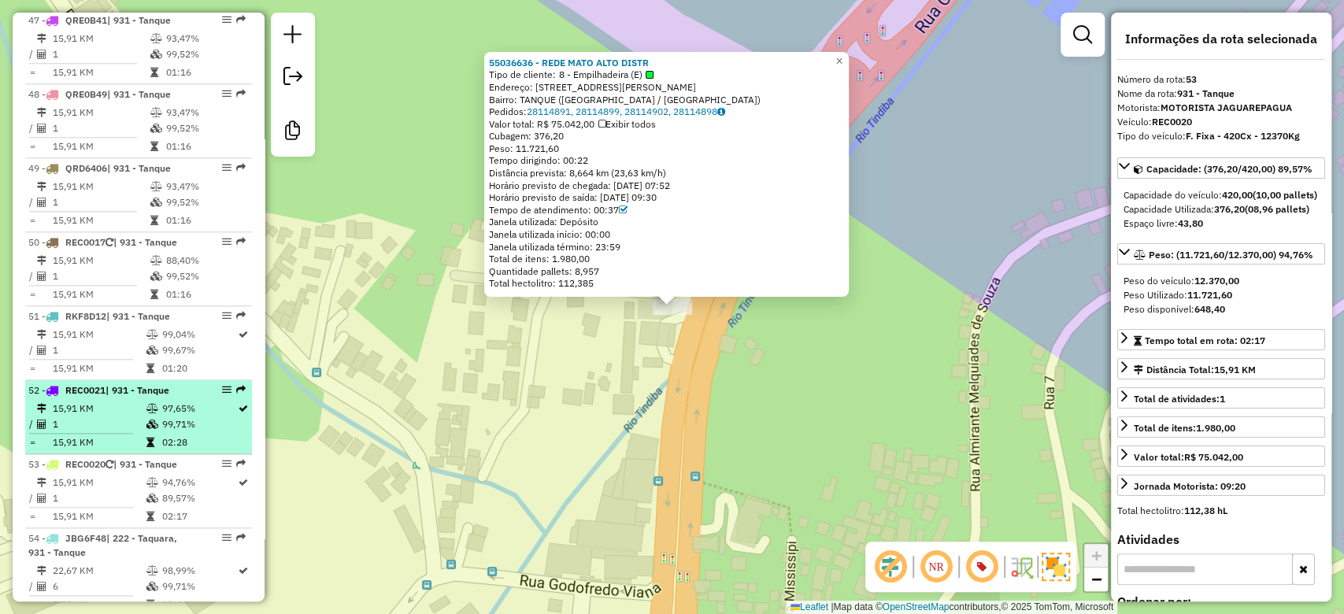
click at [173, 401] on td "97,65%" at bounding box center [199, 409] width 76 height 16
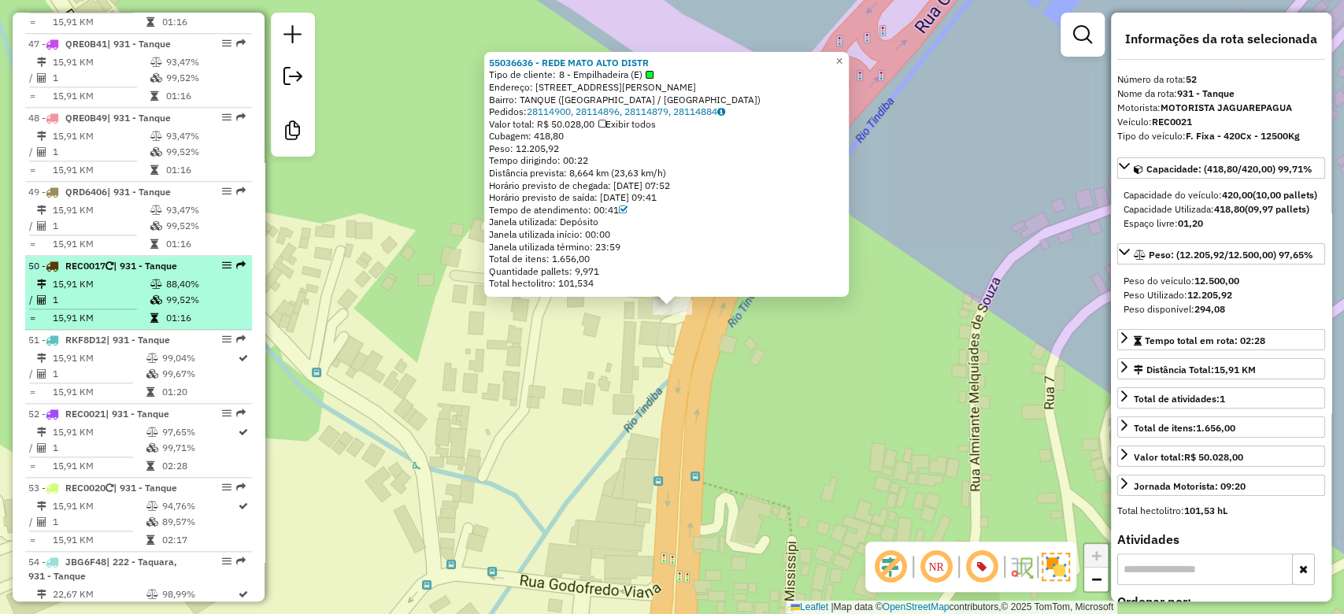
scroll to position [4999, 0]
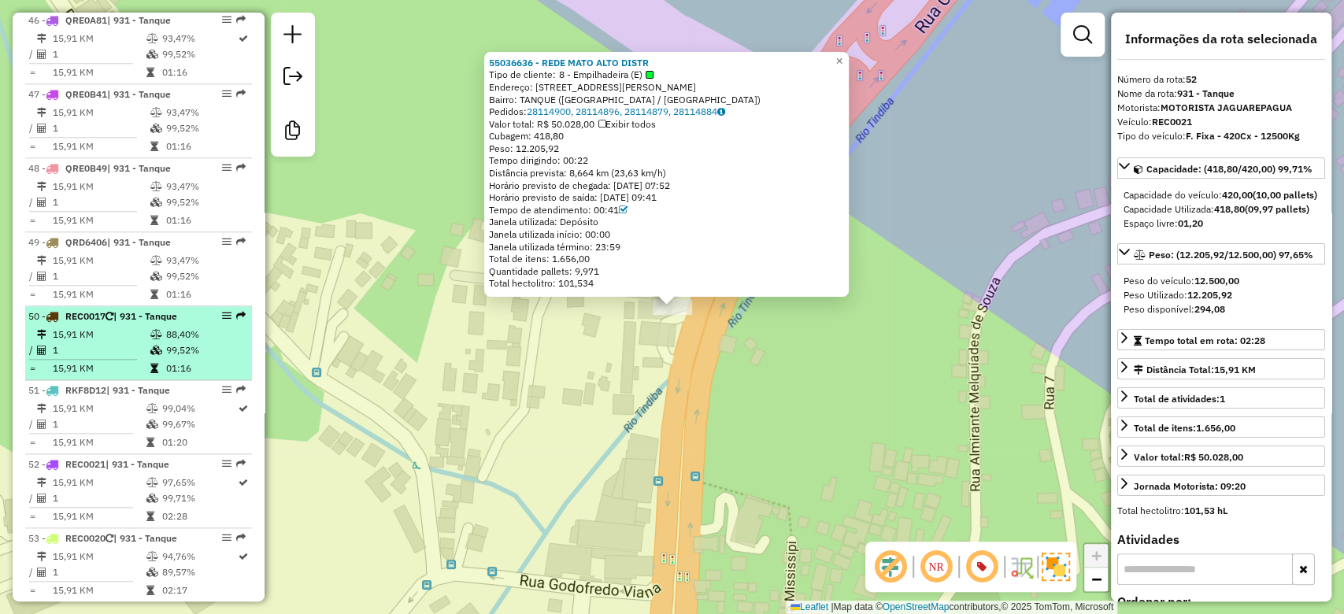
click at [186, 342] on td "99,52%" at bounding box center [205, 350] width 80 height 16
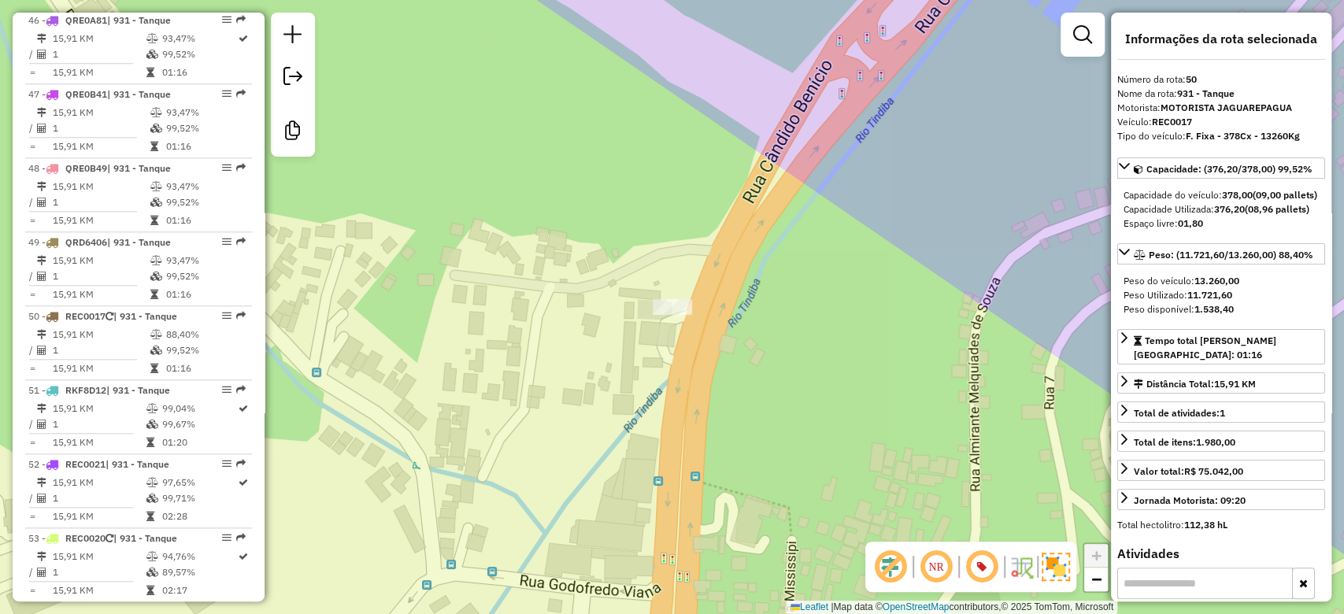
click at [666, 313] on div at bounding box center [672, 307] width 39 height 16
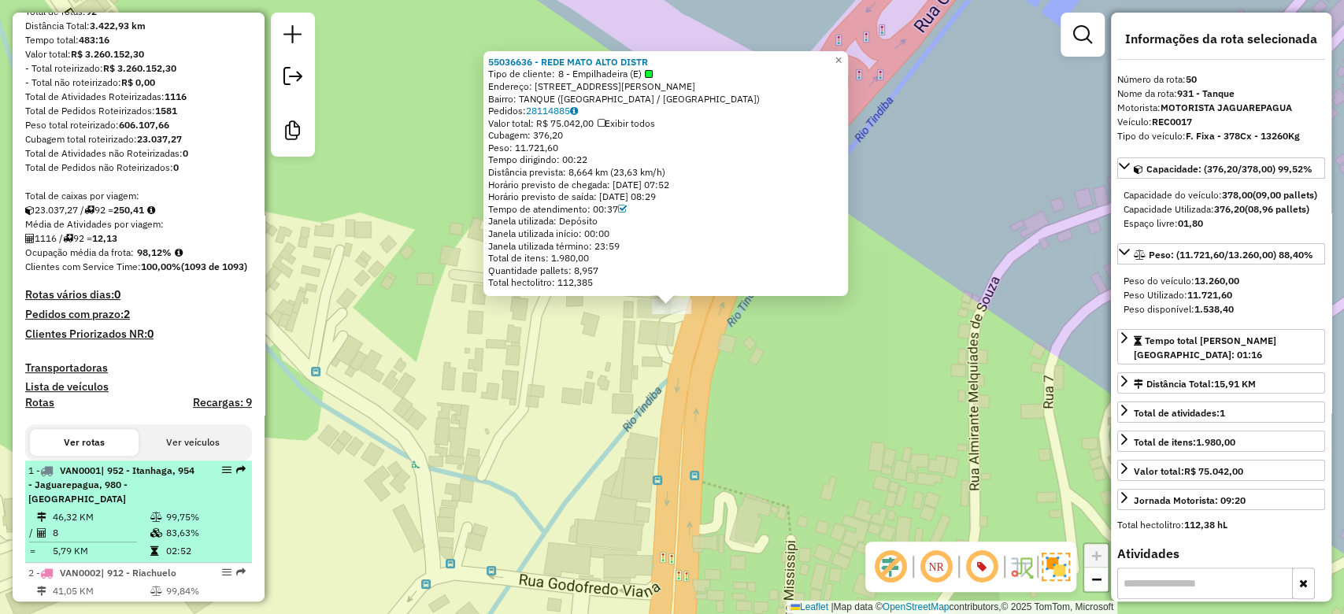
scroll to position [0, 0]
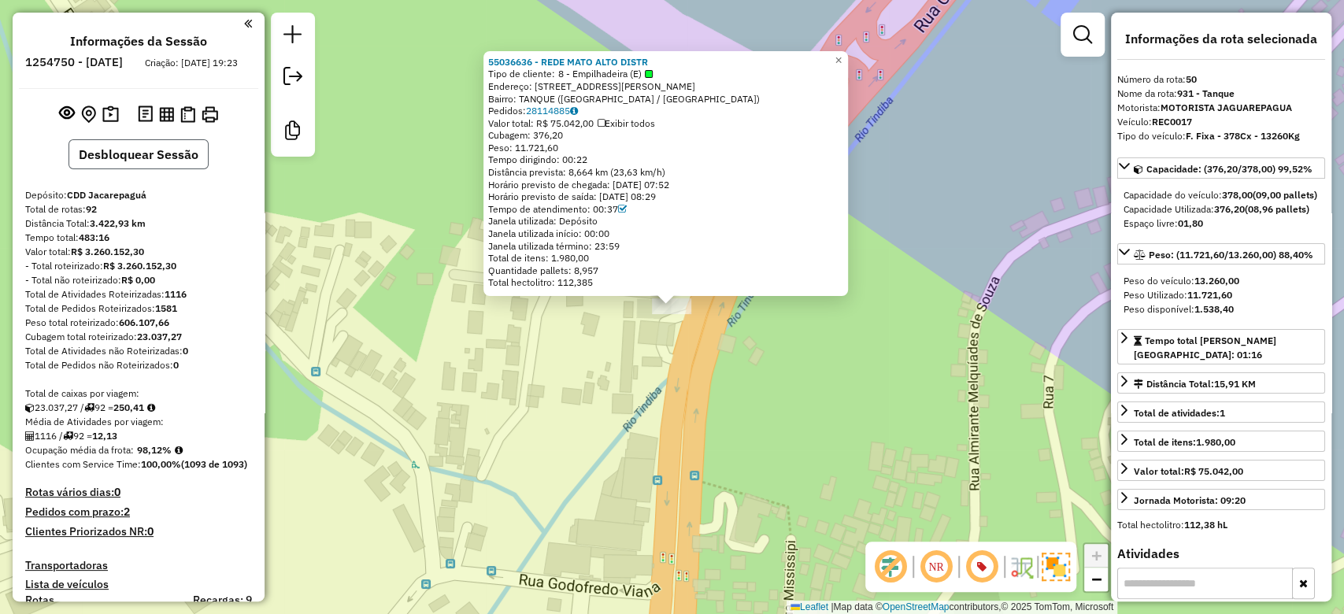
click at [166, 167] on button "Desbloquear Sessão" at bounding box center [138, 154] width 140 height 30
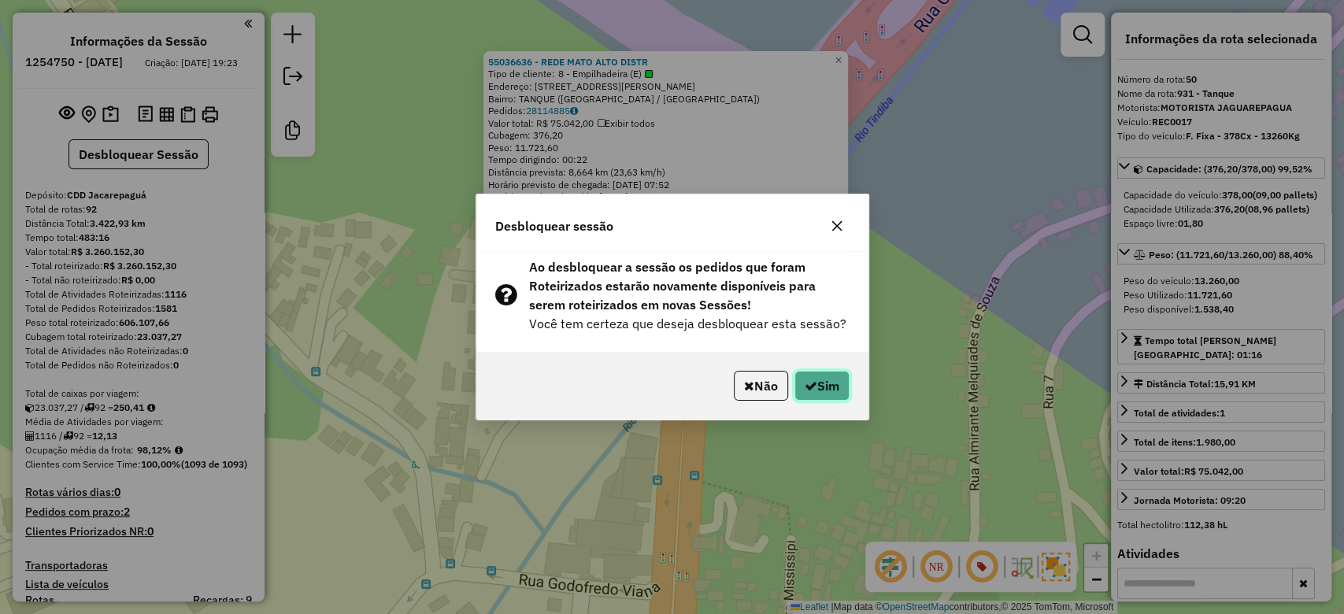
click at [820, 393] on button "Sim" at bounding box center [821, 386] width 55 height 30
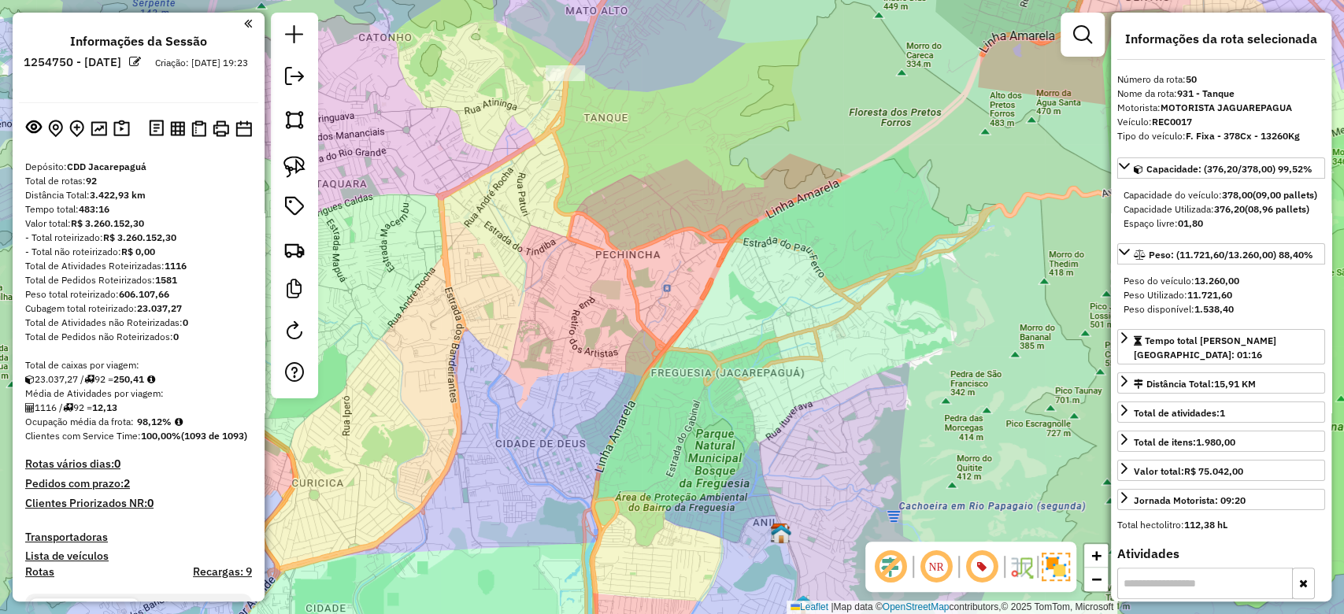
scroll to position [279, 0]
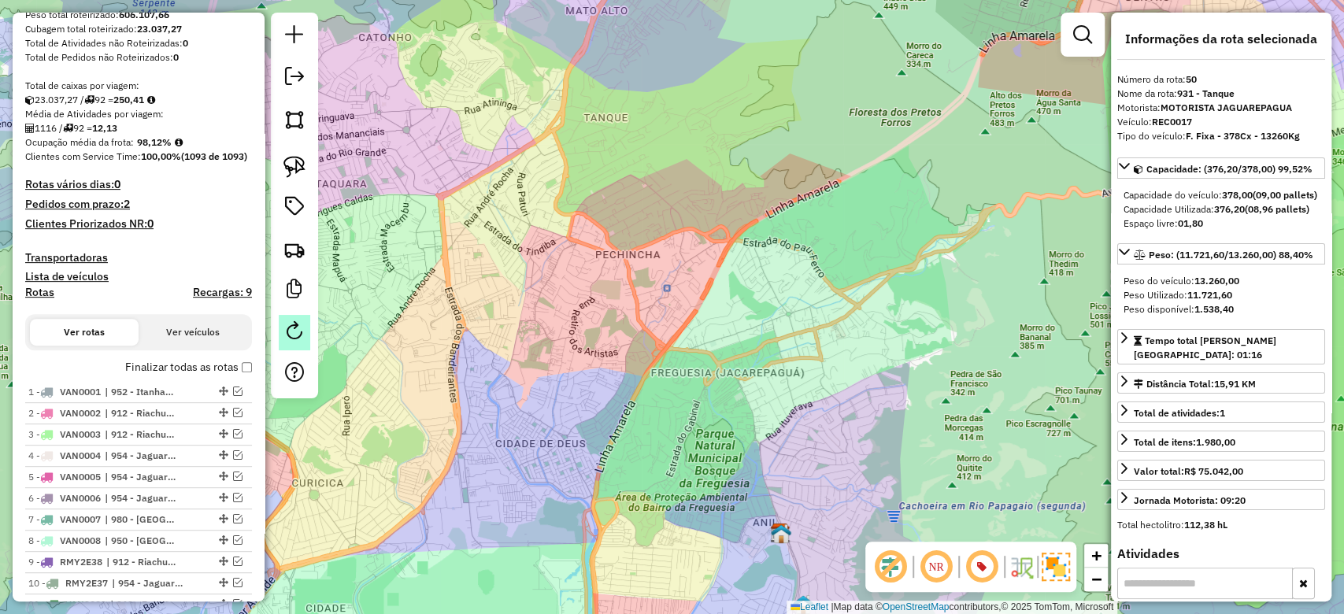
click at [287, 339] on em at bounding box center [294, 330] width 19 height 19
select select "*"
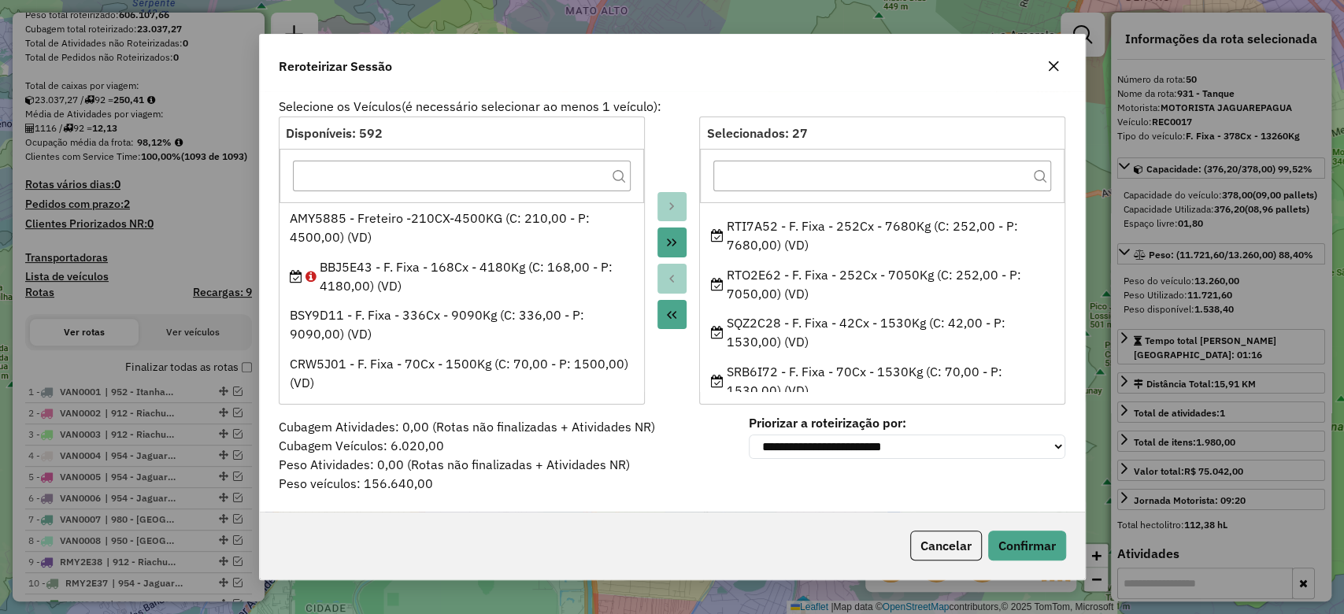
scroll to position [1014, 0]
click at [1055, 60] on icon "button" at bounding box center [1053, 66] width 13 height 13
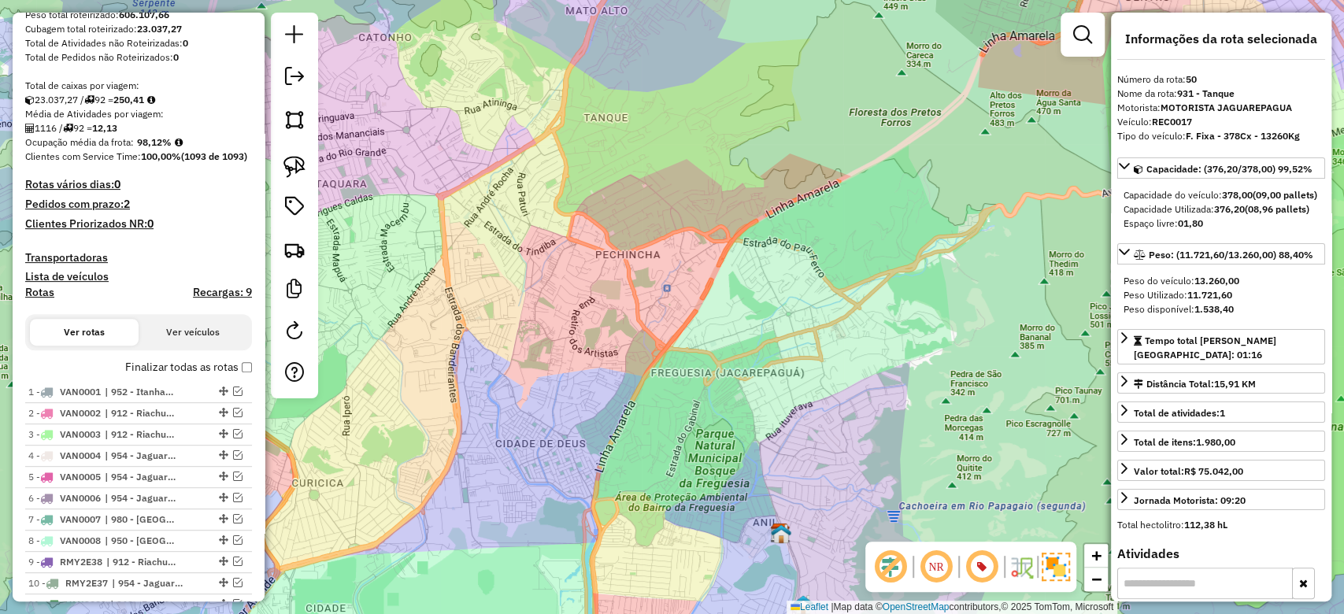
click at [820, 73] on div "Janela de atendimento Grade de atendimento Capacidade Transportadoras Veículos …" at bounding box center [672, 307] width 1344 height 614
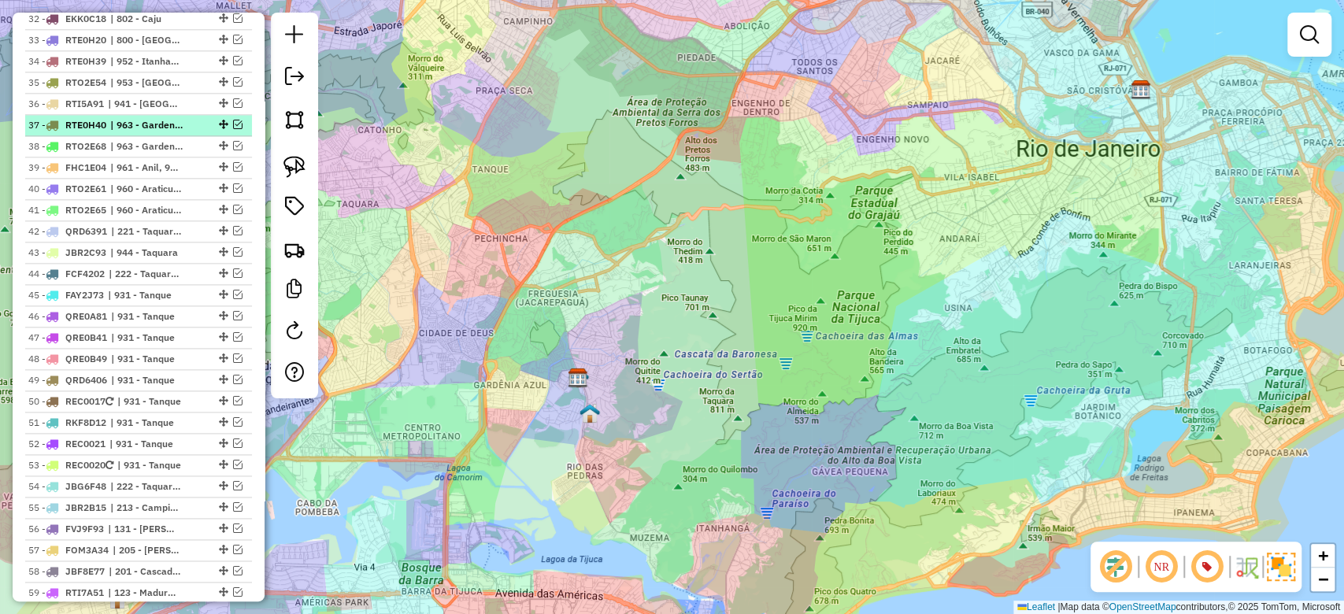
scroll to position [1224, 0]
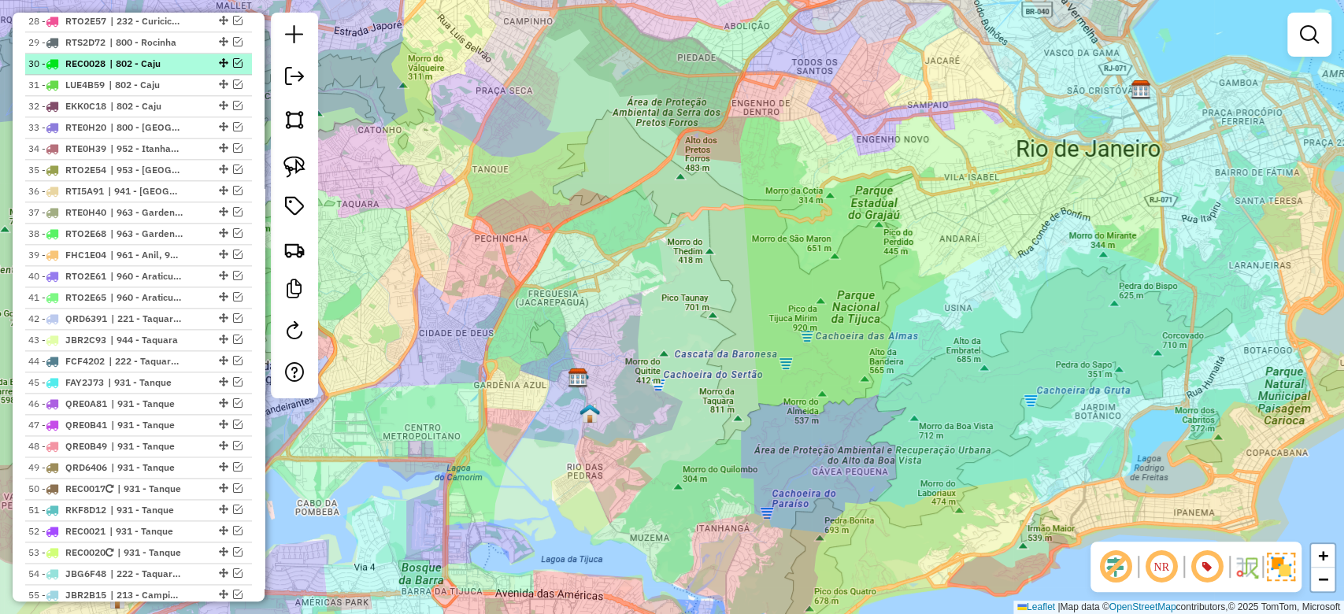
click at [233, 68] on em at bounding box center [237, 62] width 9 height 9
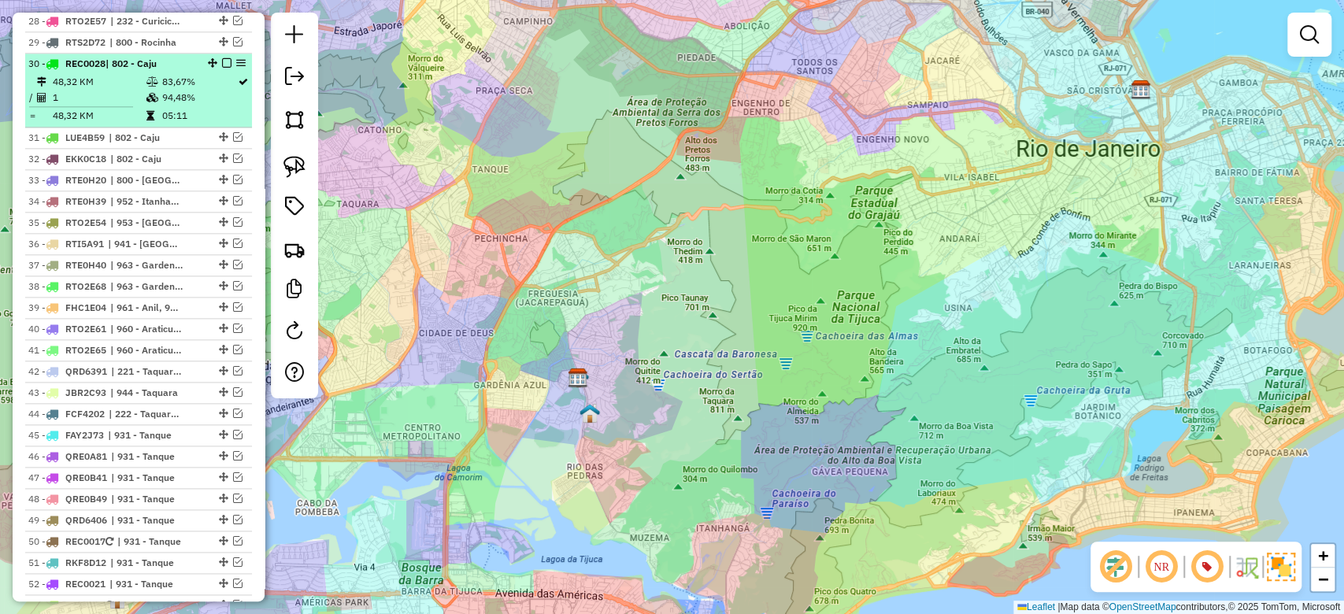
click at [202, 105] on td "94,48%" at bounding box center [199, 98] width 76 height 16
select select "**********"
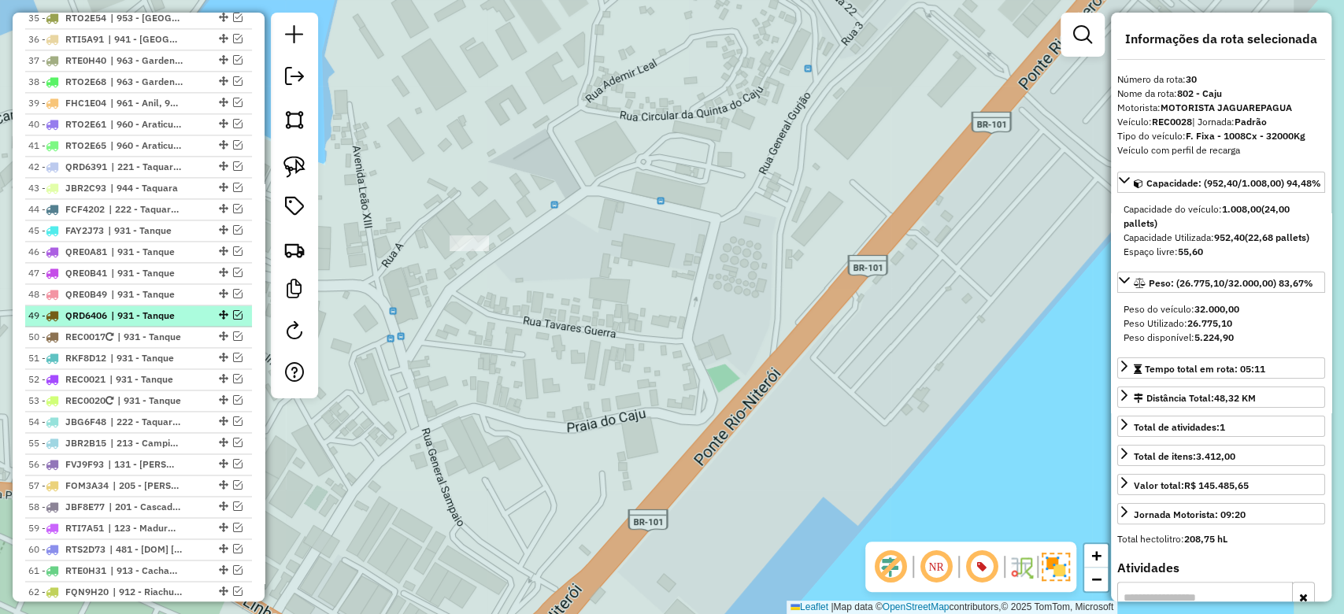
scroll to position [1434, 0]
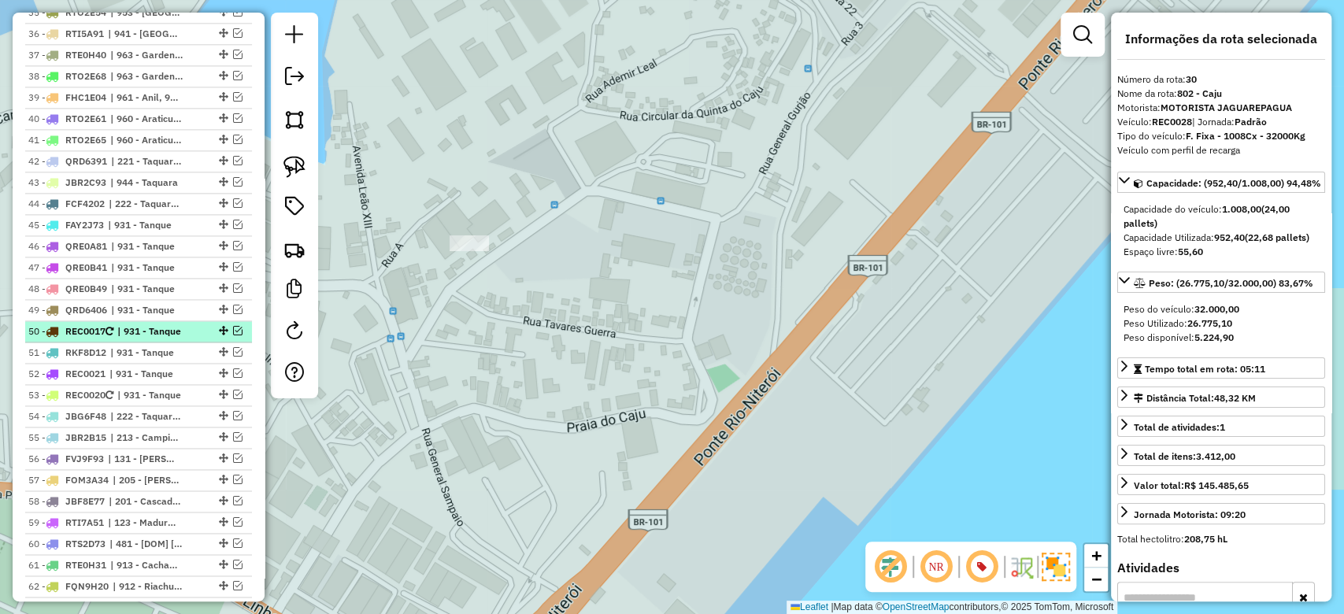
click at [233, 335] on em at bounding box center [237, 330] width 9 height 9
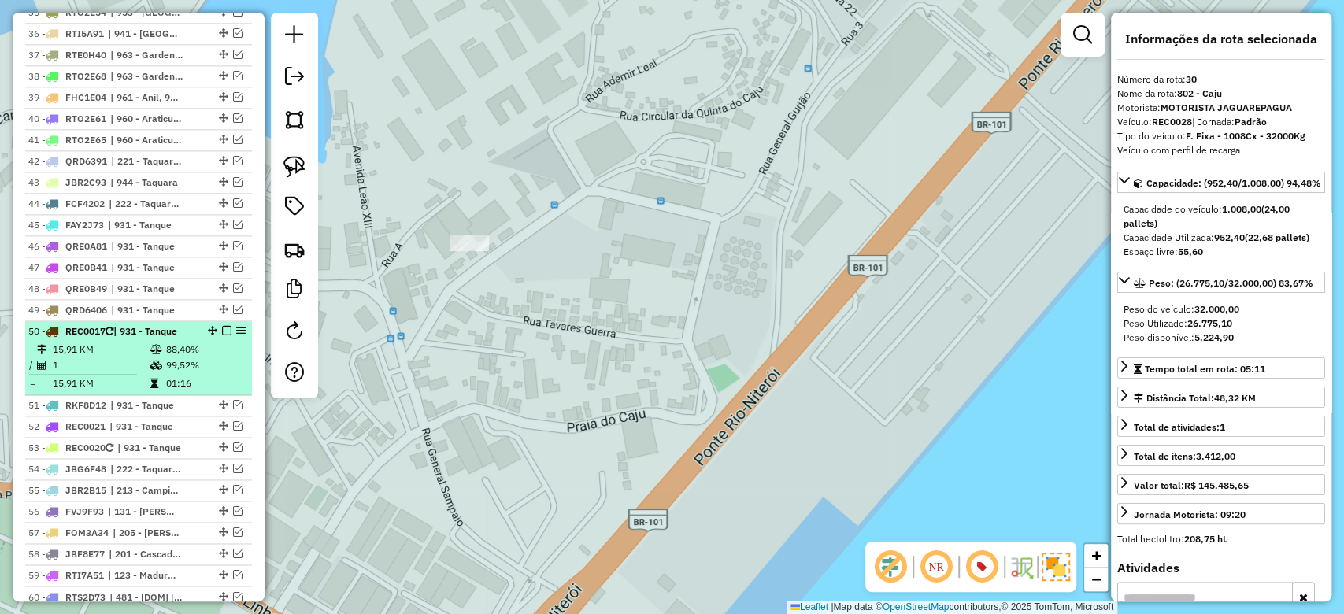
click at [183, 372] on td "99,52%" at bounding box center [205, 365] width 80 height 16
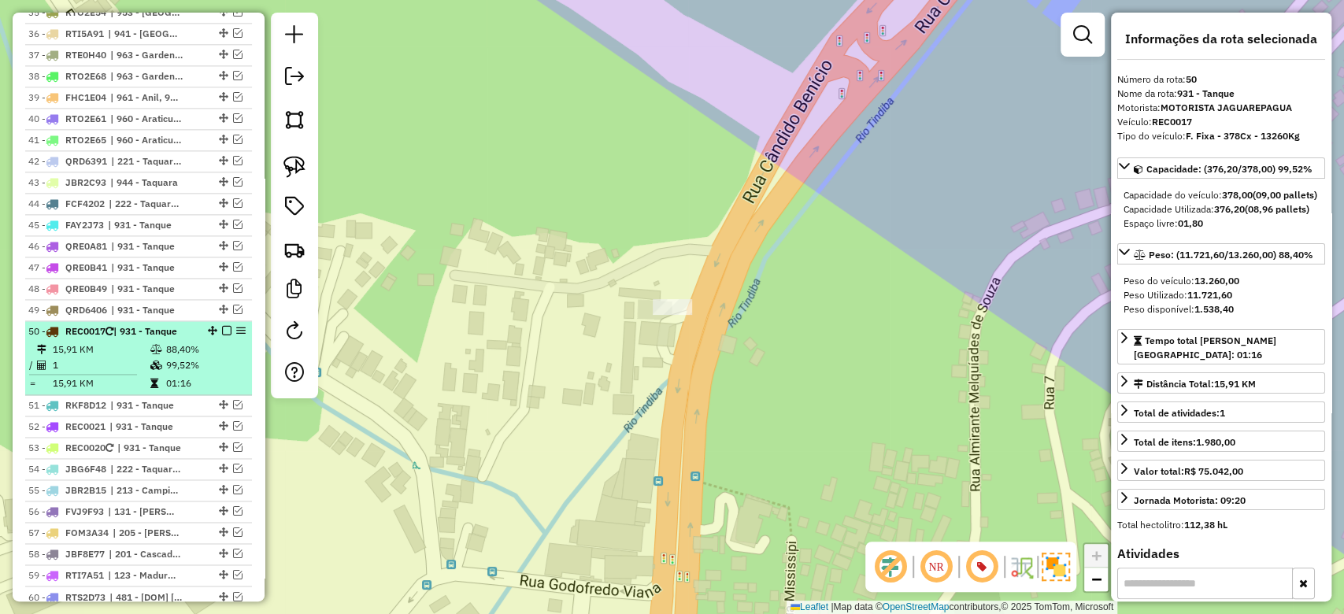
click at [151, 370] on icon at bounding box center [156, 365] width 12 height 9
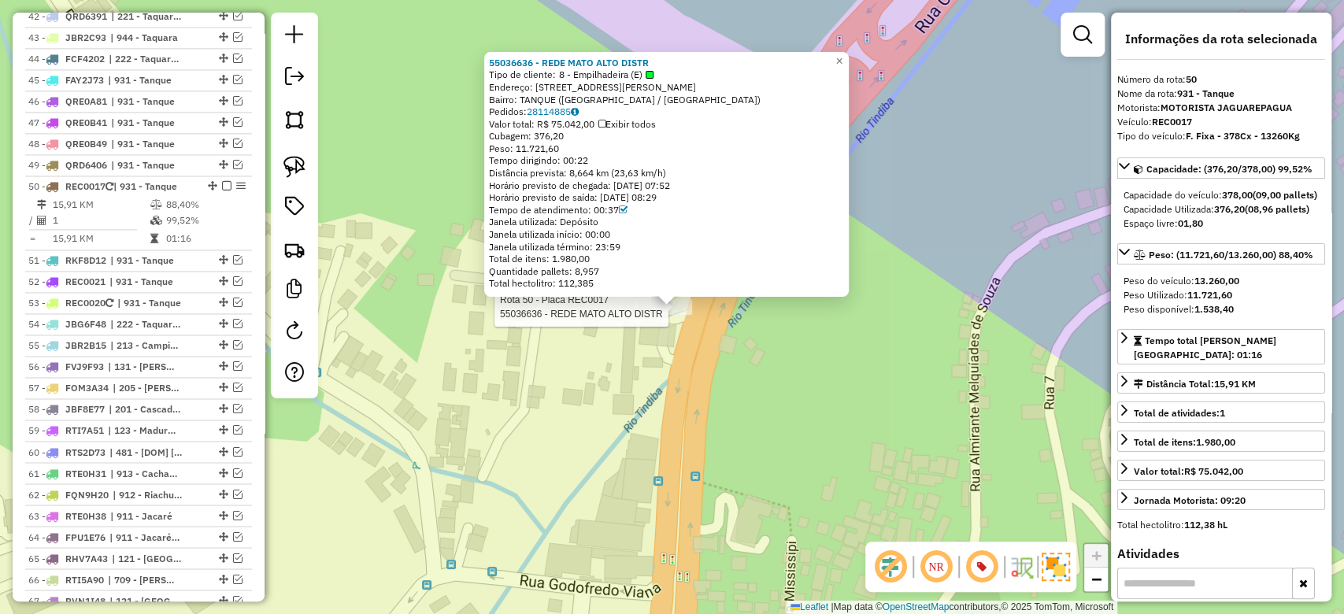
scroll to position [1752, 0]
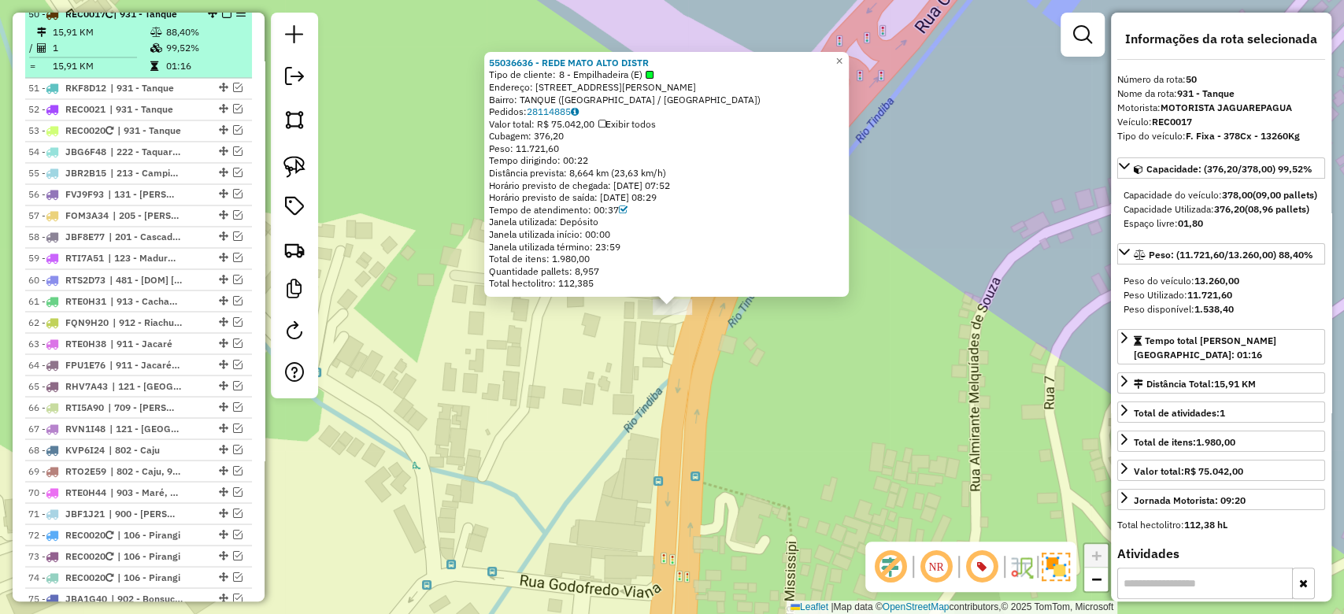
click at [223, 18] on em at bounding box center [226, 13] width 9 height 9
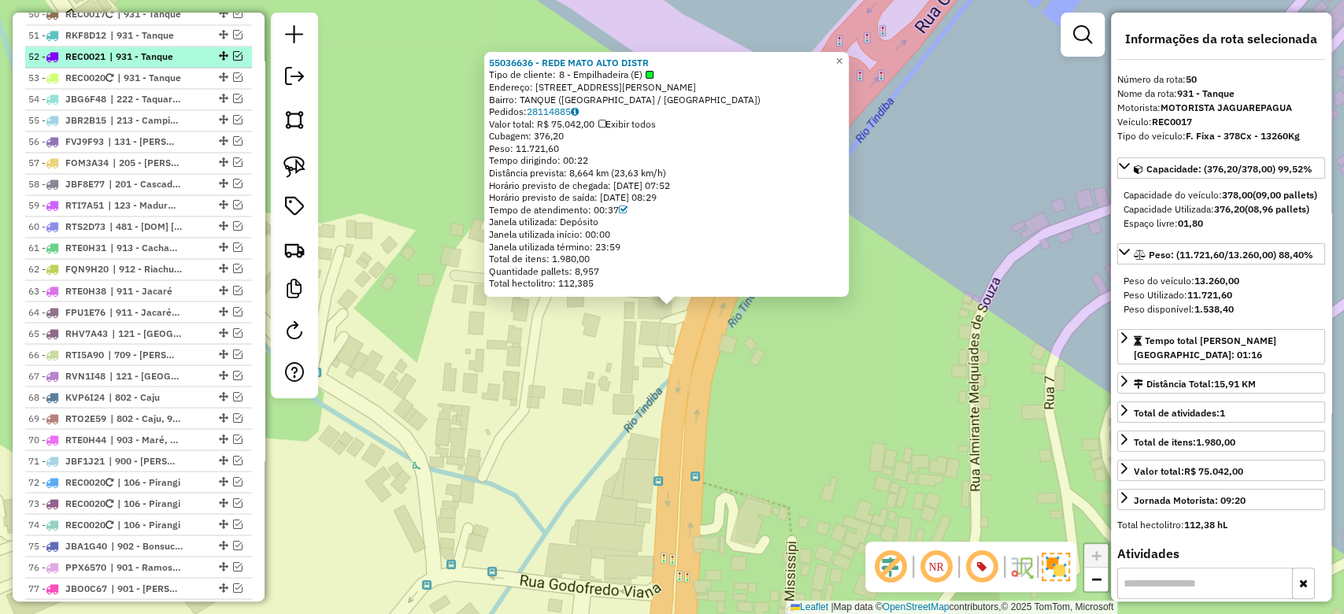
click at [237, 64] on div "52 - REC0021 | 931 - Tanque" at bounding box center [138, 57] width 220 height 14
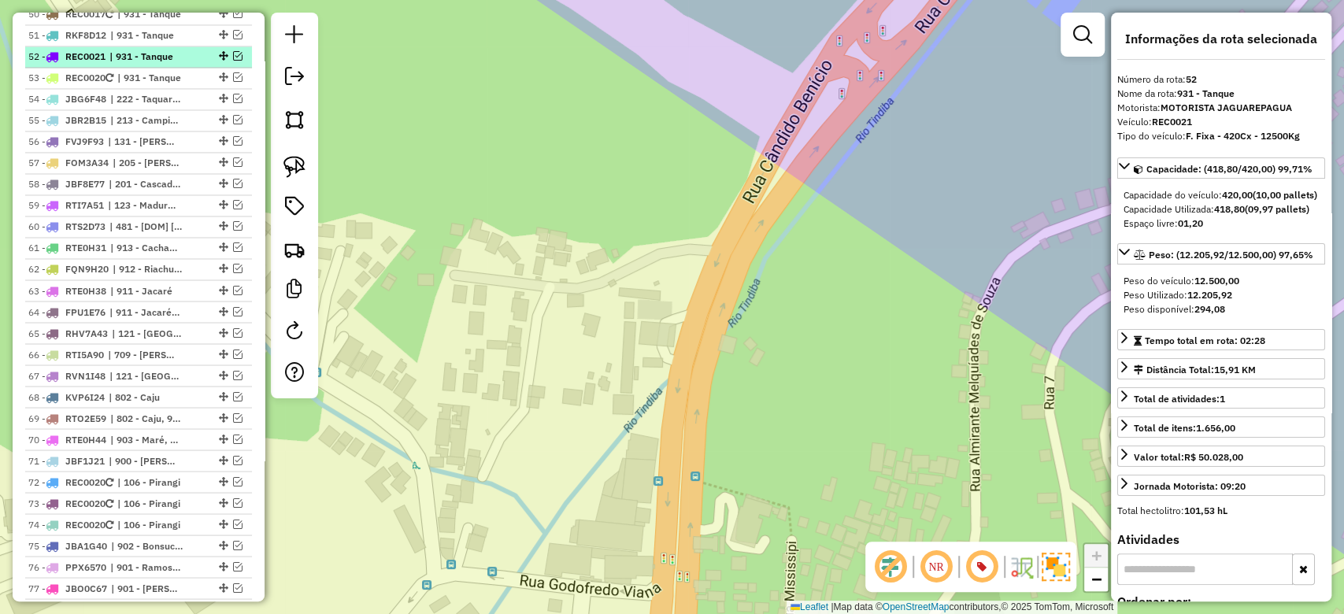
click at [231, 64] on div "52 - REC0021 | 931 - Tanque" at bounding box center [138, 57] width 220 height 14
click at [233, 61] on em at bounding box center [237, 55] width 9 height 9
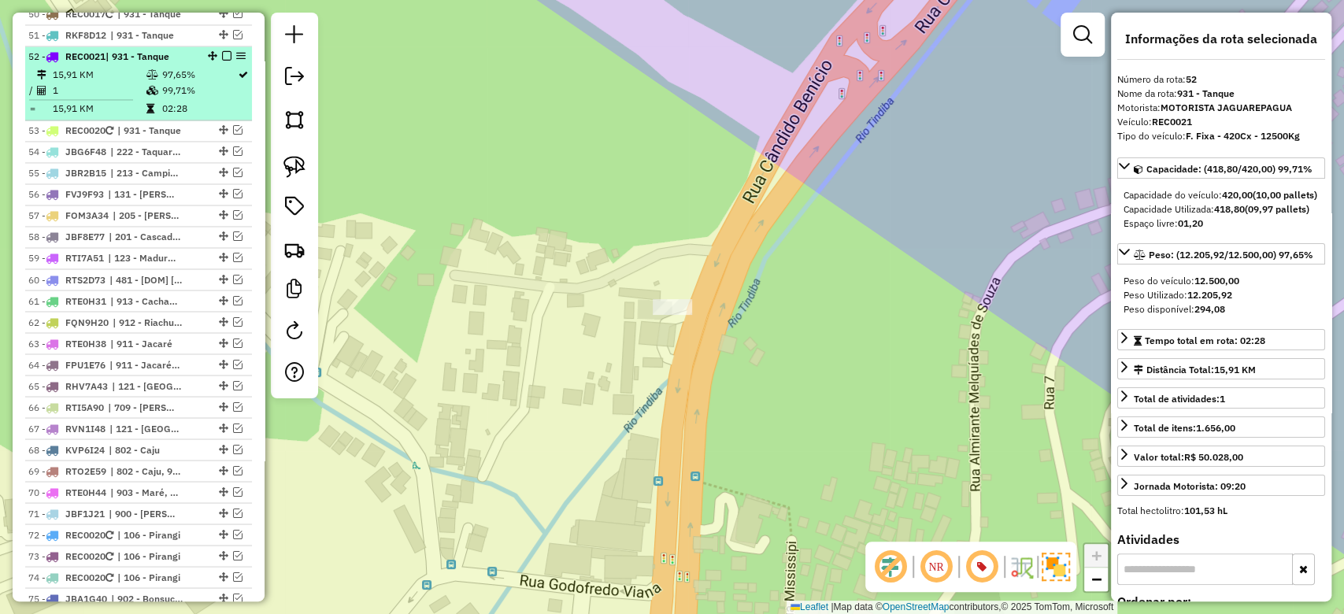
click at [163, 83] on td "97,65%" at bounding box center [199, 75] width 76 height 16
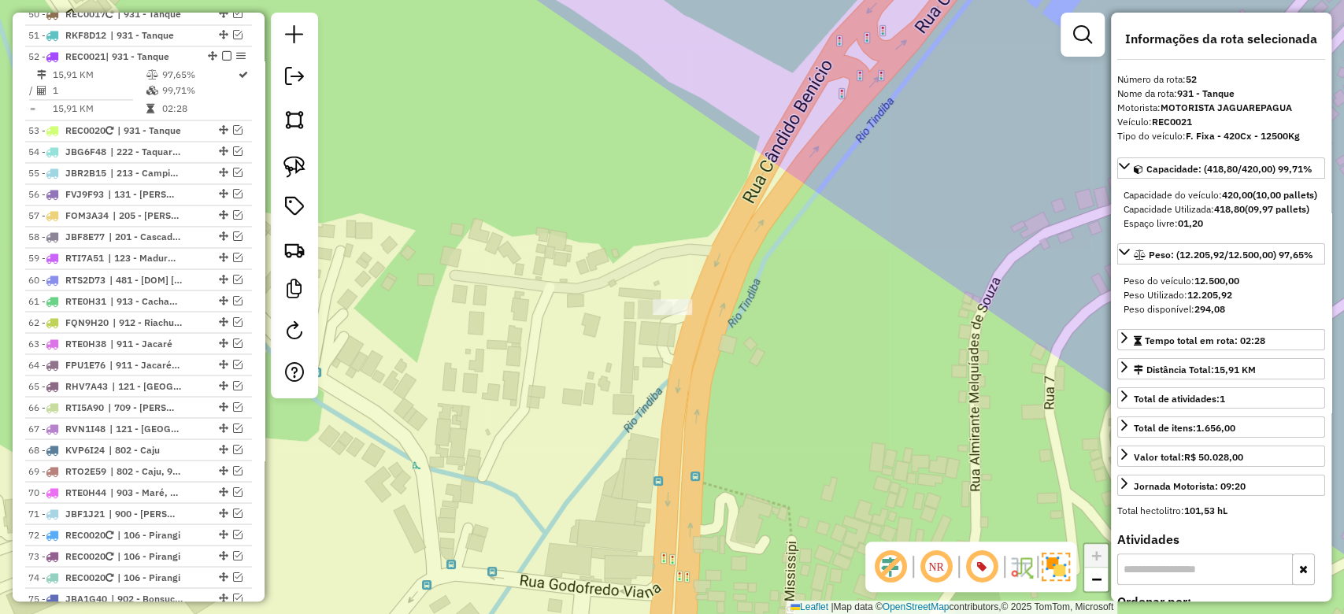
click at [657, 295] on div "Janela de atendimento Grade de atendimento Capacidade Transportadoras Veículos …" at bounding box center [672, 307] width 1344 height 614
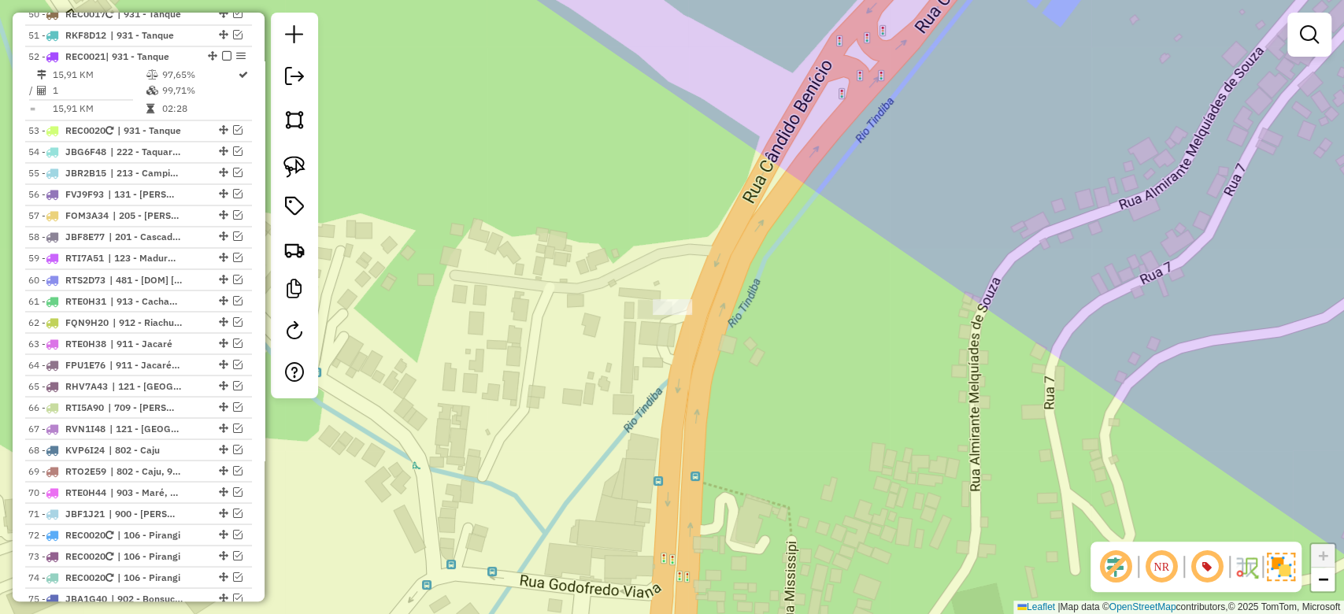
select select "**********"
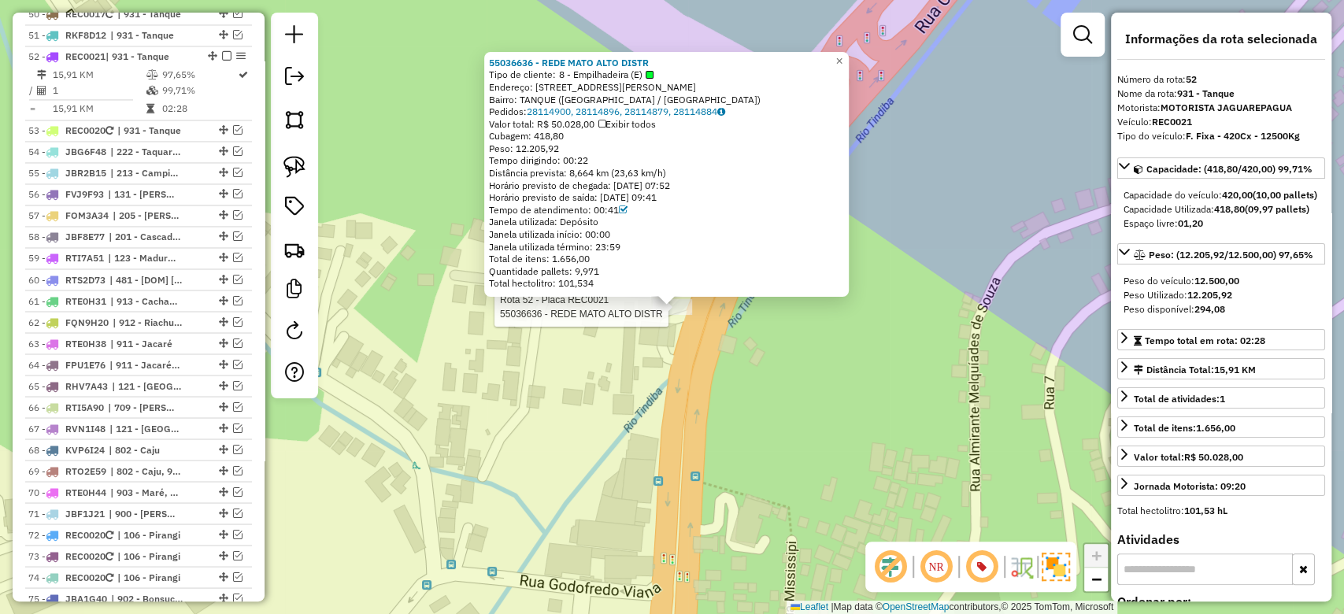
scroll to position [1795, 0]
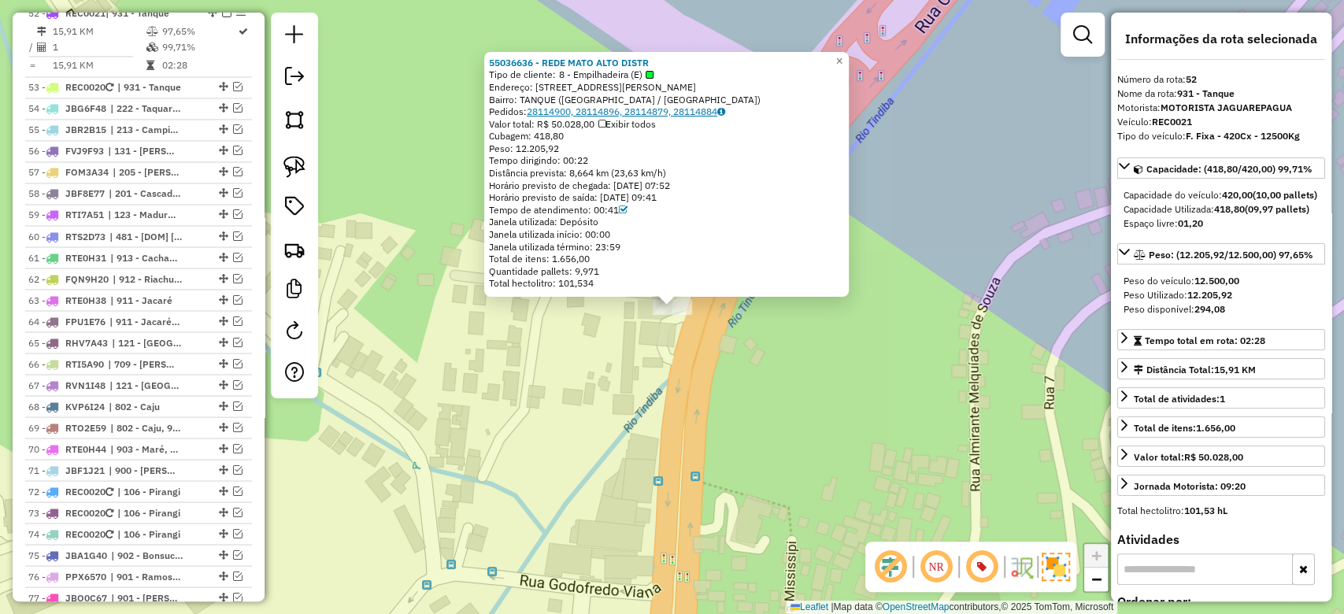
click at [555, 111] on link "28114900, 28114896, 28114879, 28114884" at bounding box center [626, 111] width 198 height 12
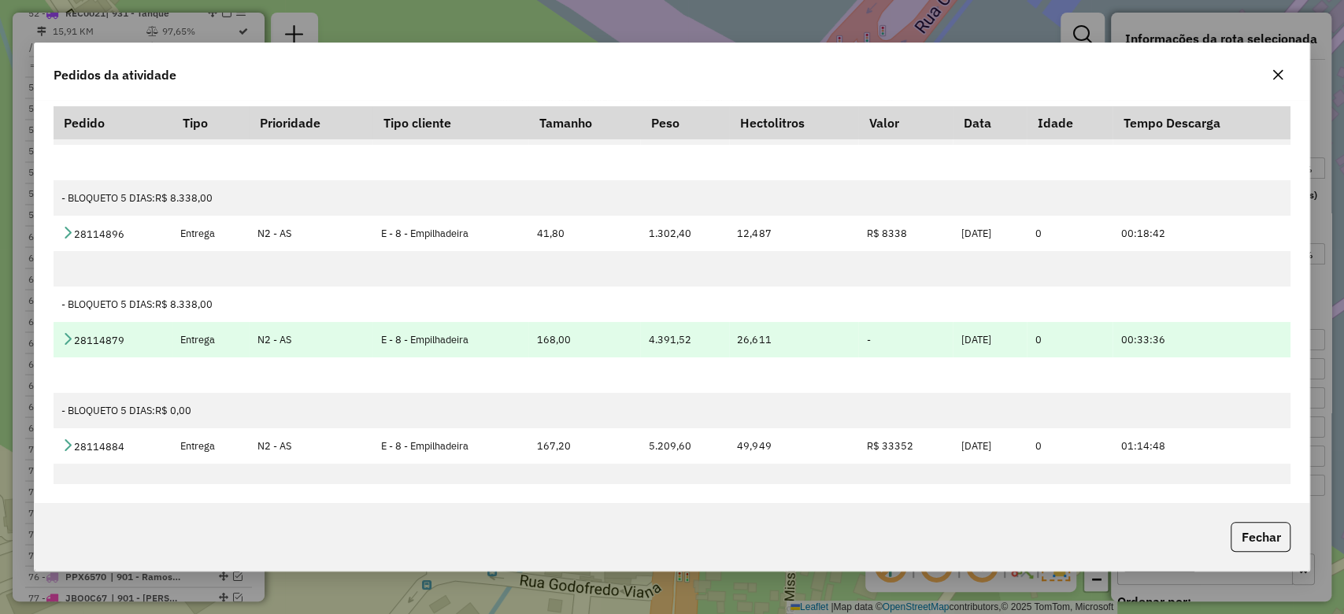
scroll to position [81, 0]
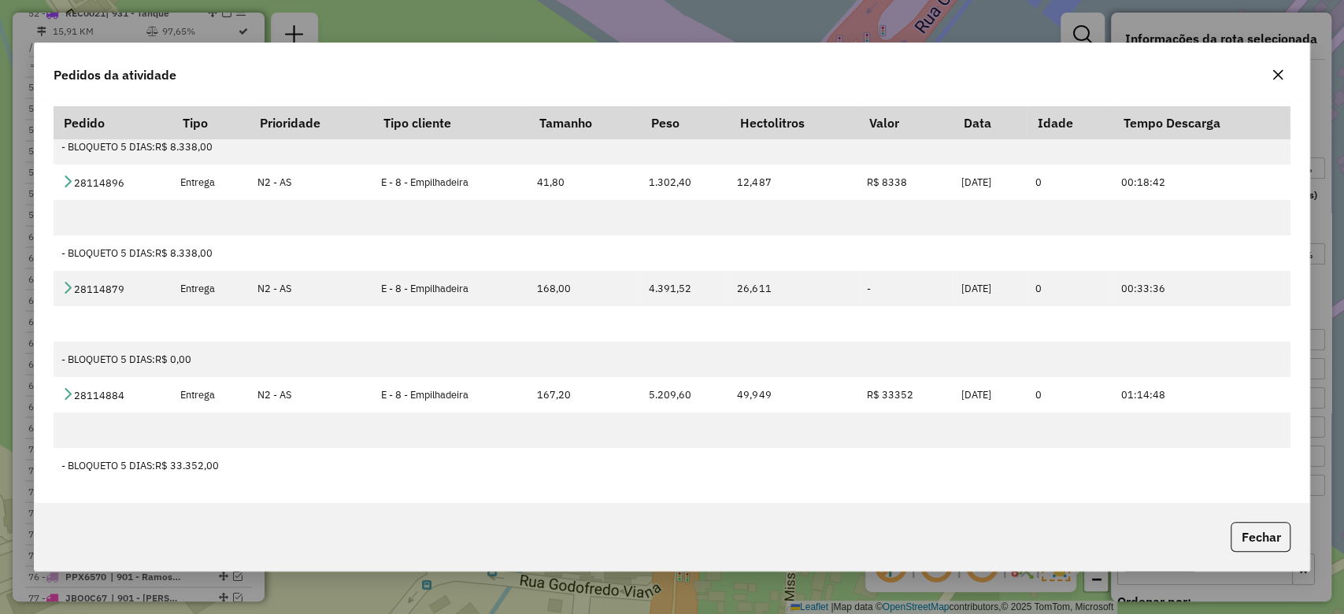
click at [1275, 76] on icon "button" at bounding box center [1277, 74] width 13 height 13
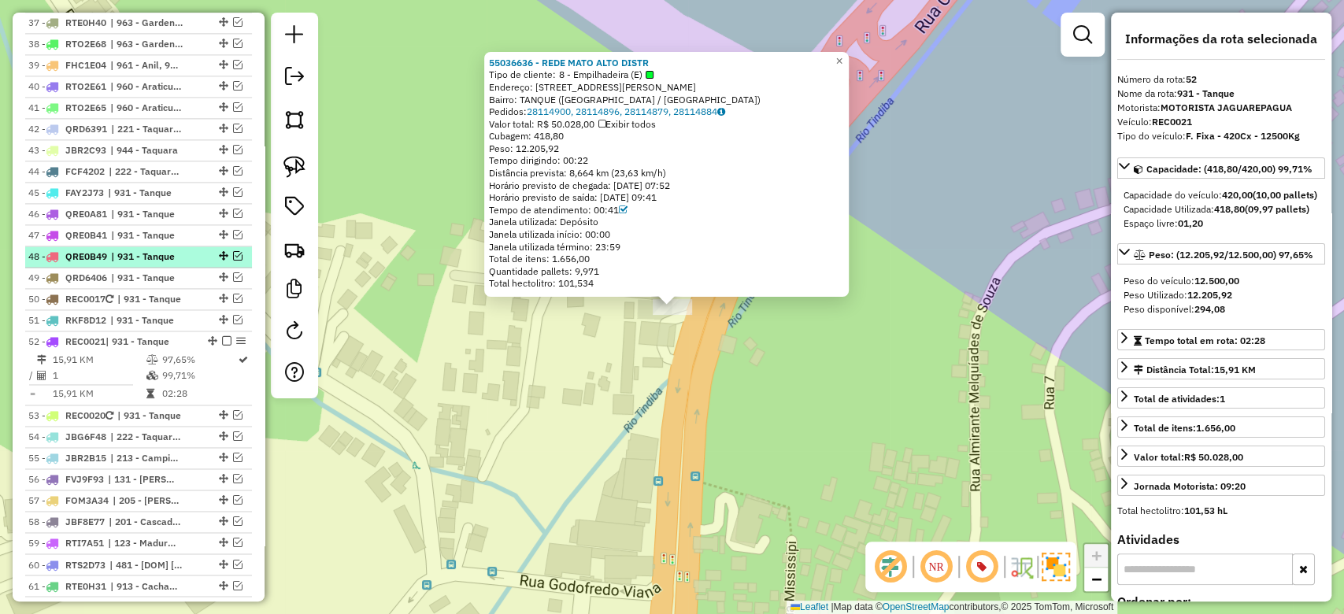
scroll to position [1445, 0]
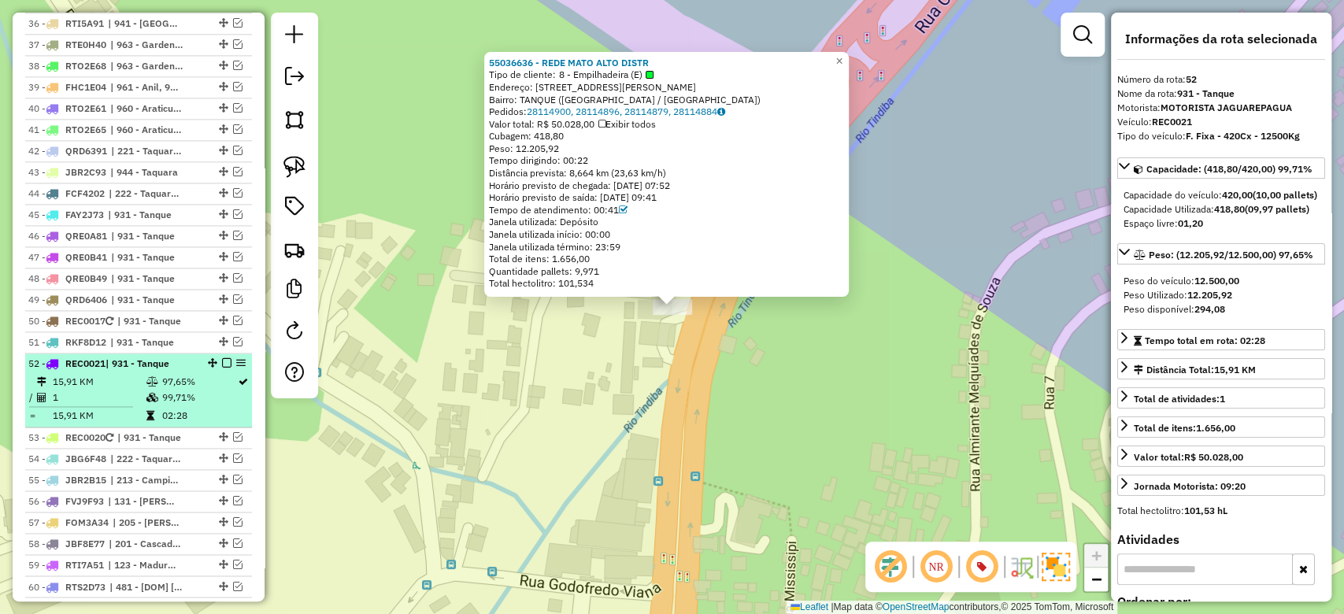
click at [222, 368] on em at bounding box center [226, 362] width 9 height 9
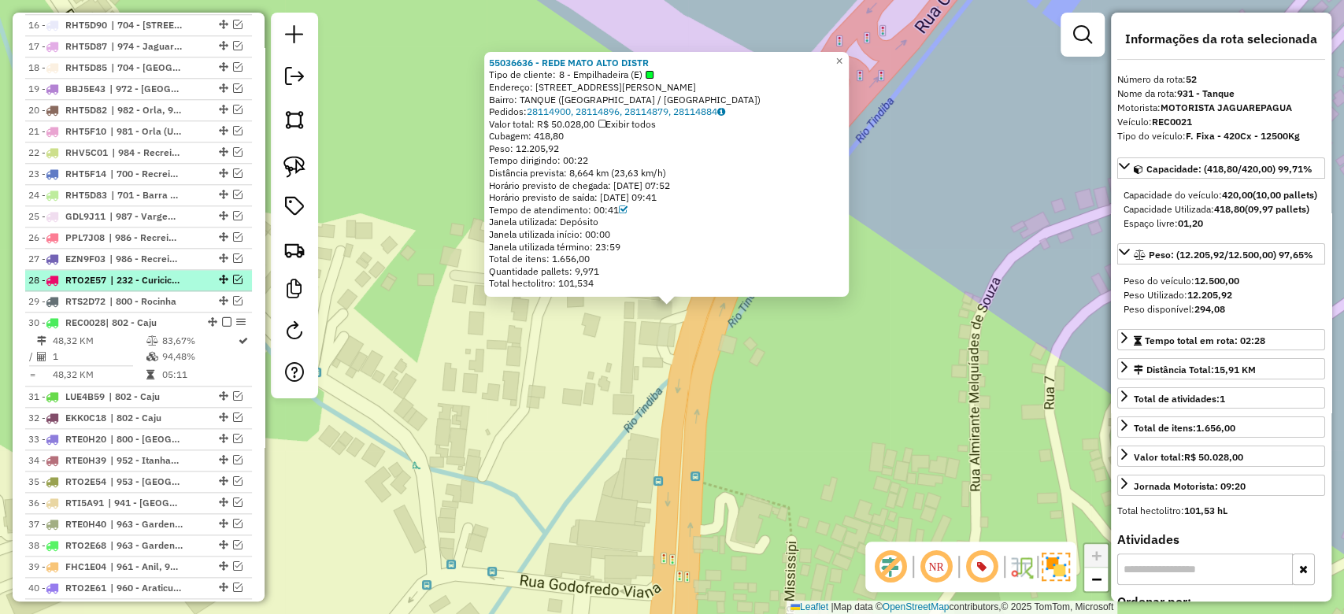
scroll to position [953, 0]
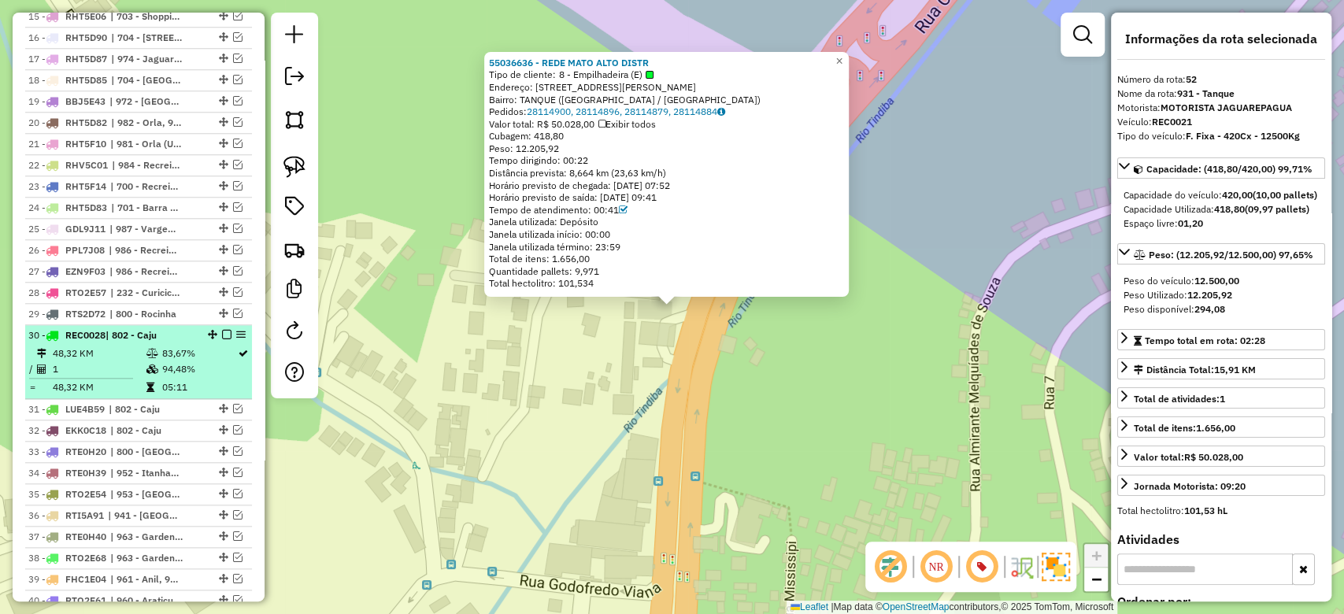
click at [223, 339] on em at bounding box center [226, 334] width 9 height 9
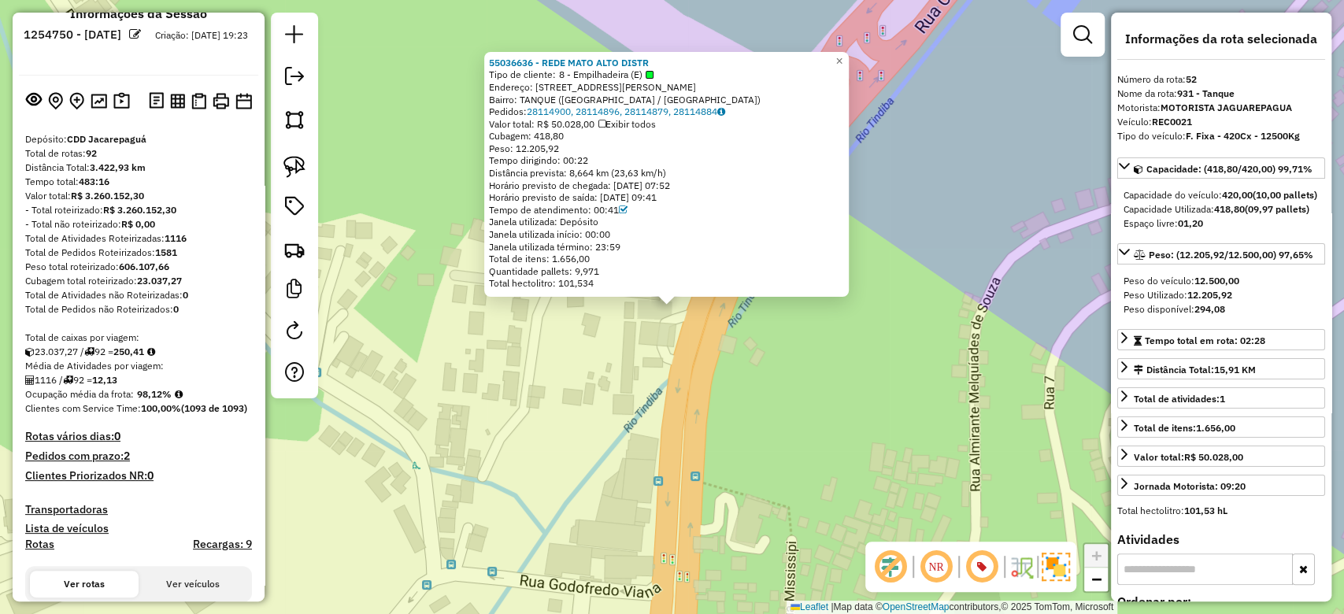
scroll to position [0, 0]
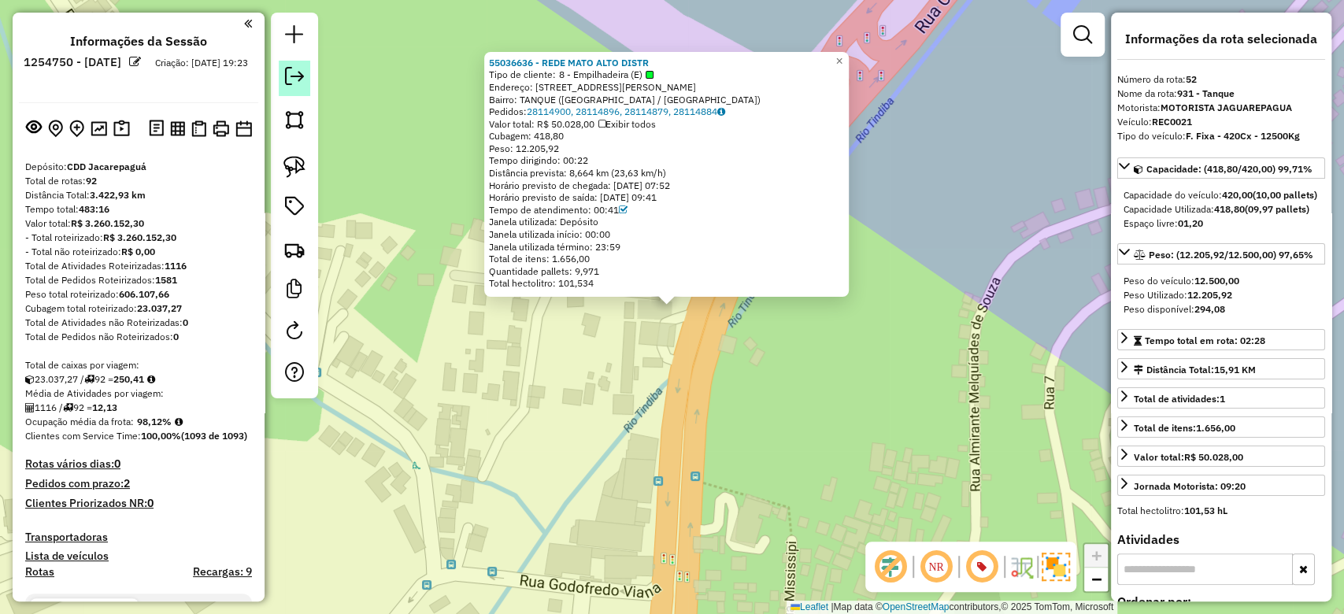
click at [300, 61] on link at bounding box center [294, 78] width 31 height 35
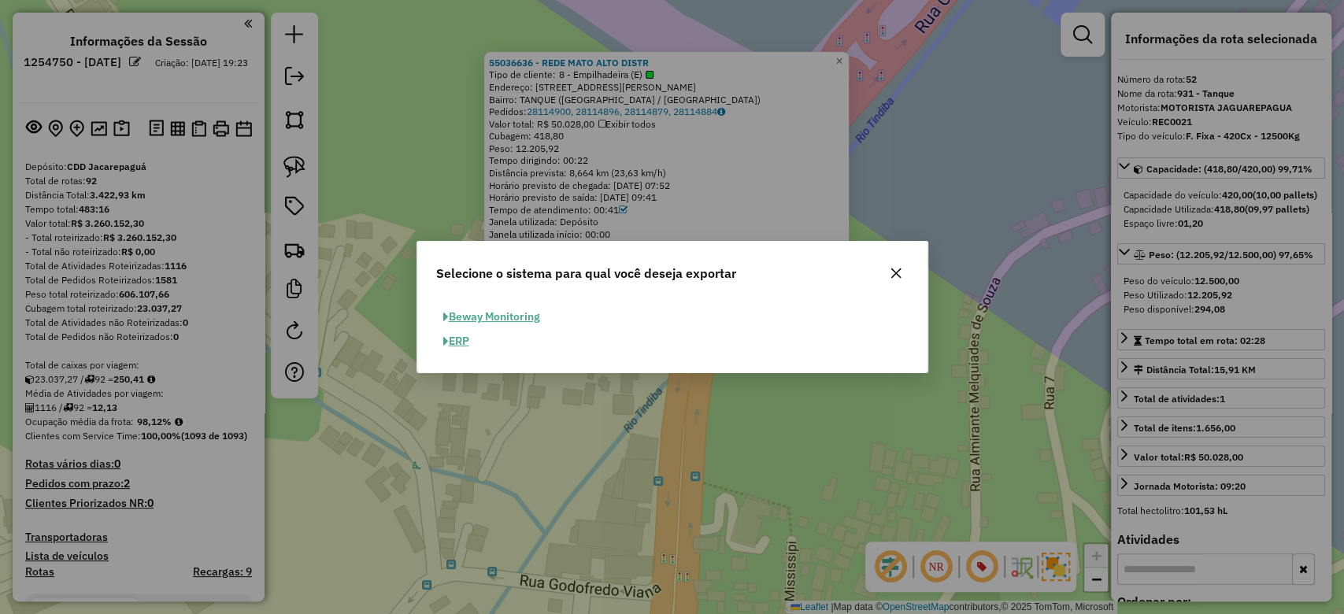
click at [448, 333] on button "ERP" at bounding box center [456, 341] width 40 height 24
select select "**"
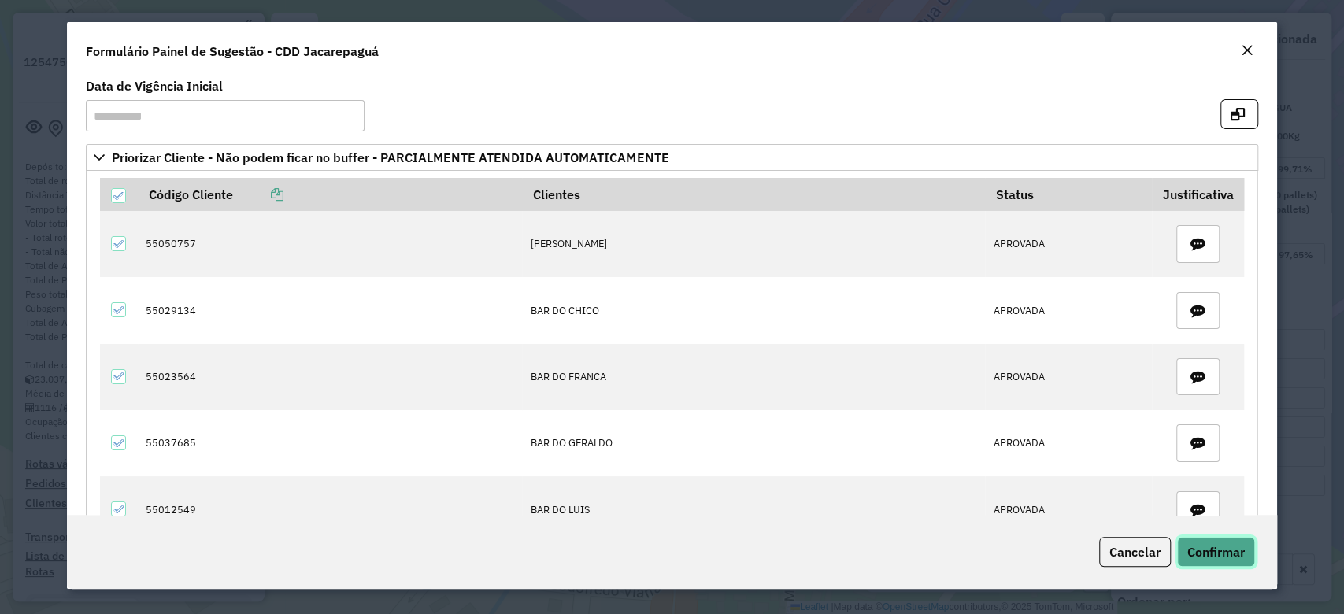
click at [1219, 563] on button "Confirmar" at bounding box center [1216, 552] width 78 height 30
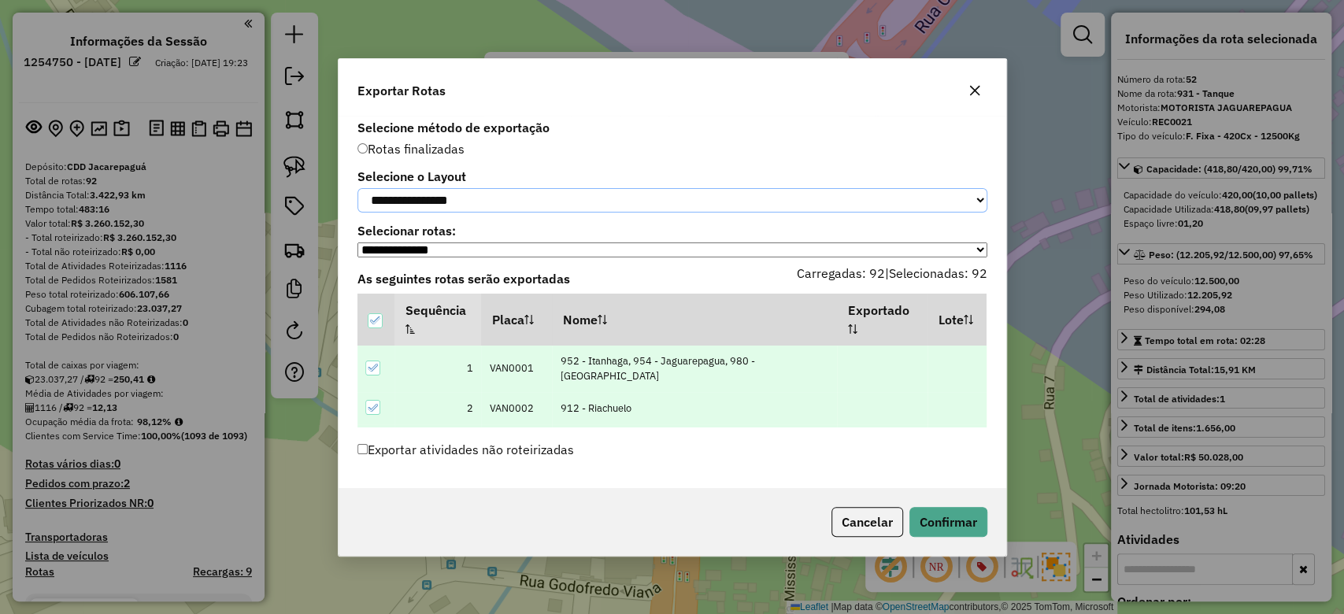
click at [489, 198] on select "**********" at bounding box center [672, 200] width 630 height 24
select select "*********"
click at [357, 188] on select "**********" at bounding box center [672, 200] width 630 height 24
click at [945, 524] on button "Confirmar" at bounding box center [948, 522] width 78 height 30
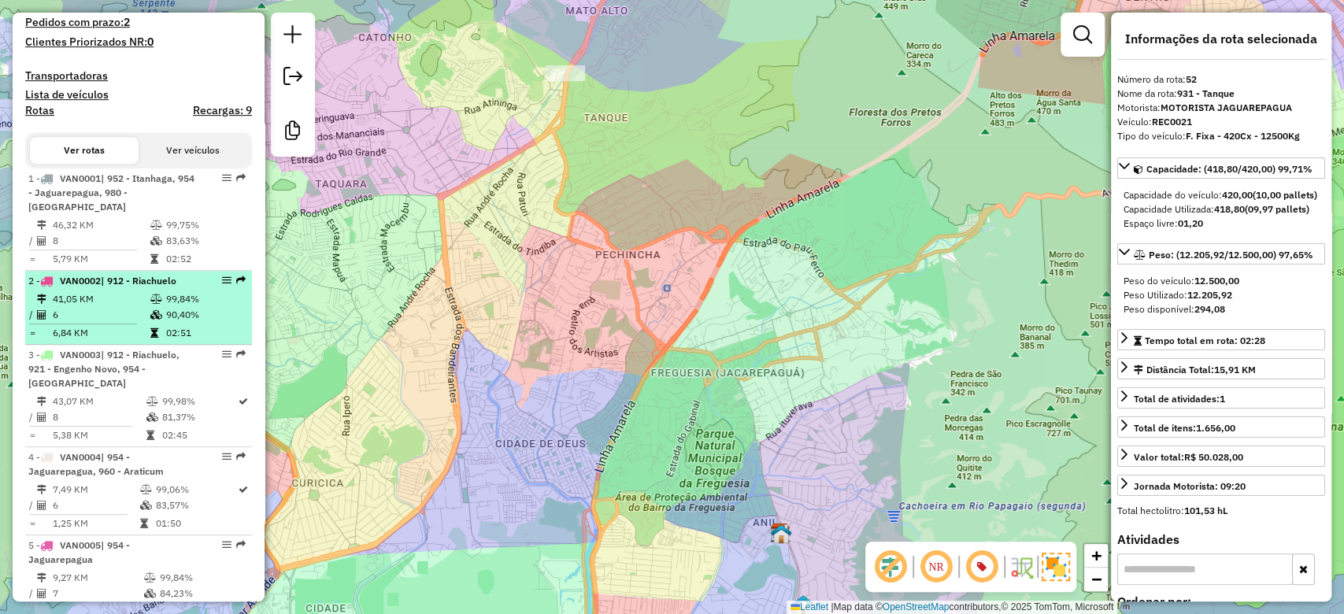
click at [393, 413] on div "Janela de atendimento Grade de atendimento Capacidade Transportadoras Veículos …" at bounding box center [672, 307] width 1344 height 614
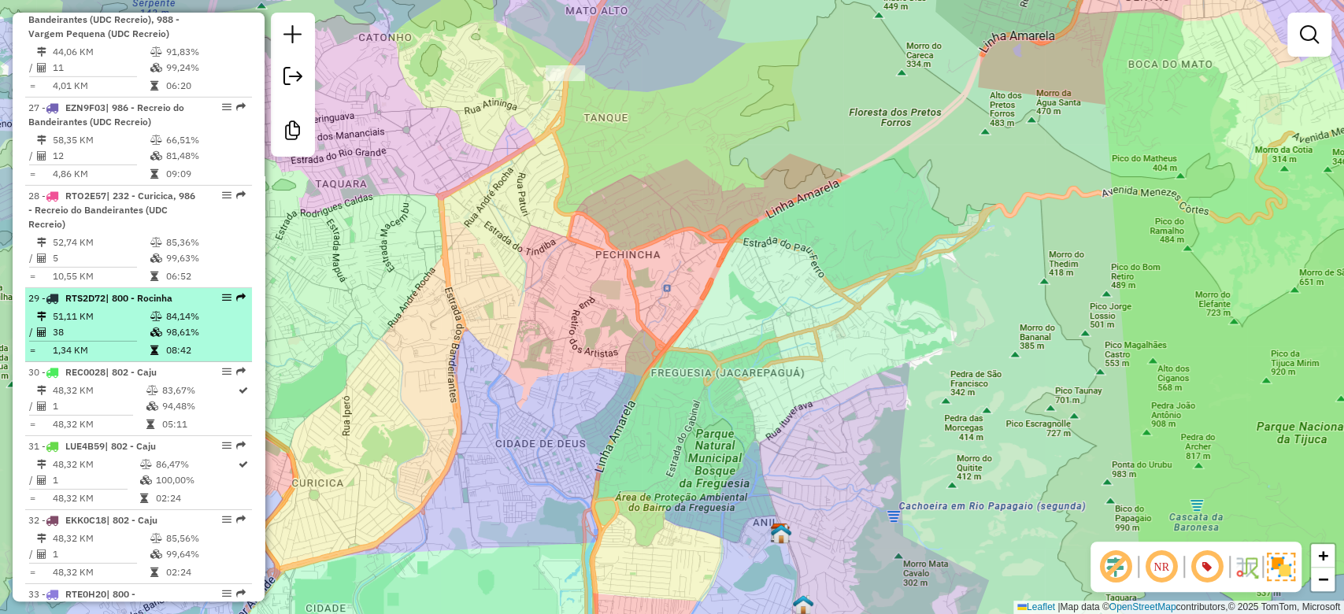
scroll to position [3254, 0]
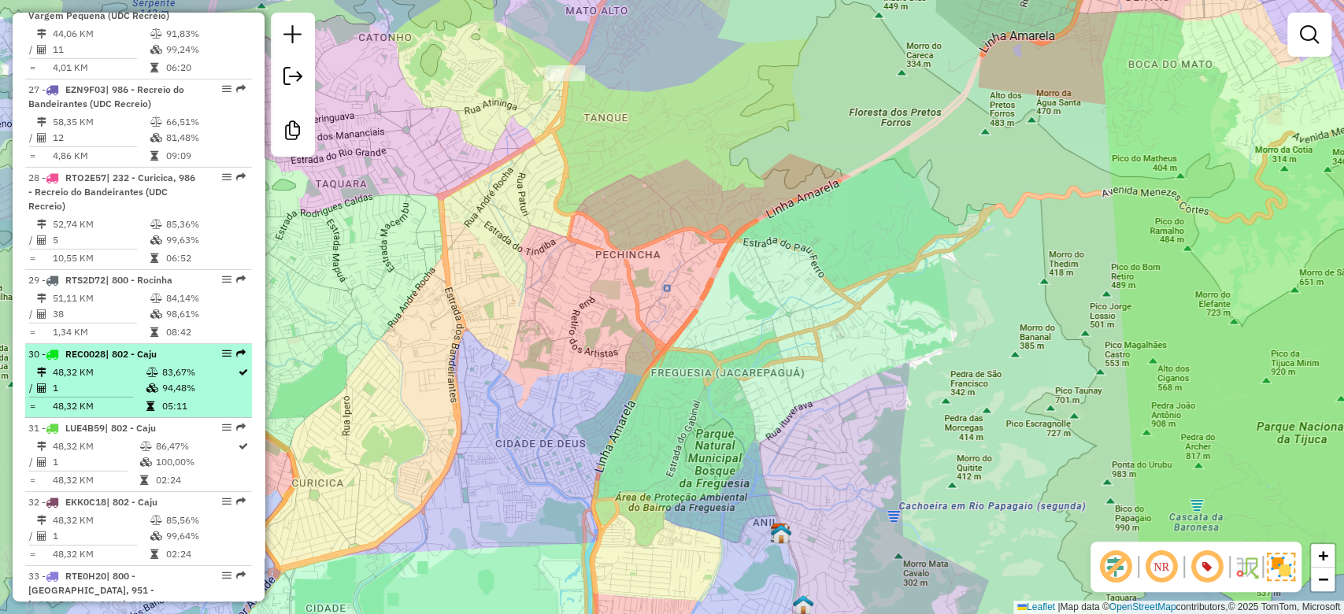
click at [140, 380] on td "1" at bounding box center [98, 388] width 93 height 16
select select "**********"
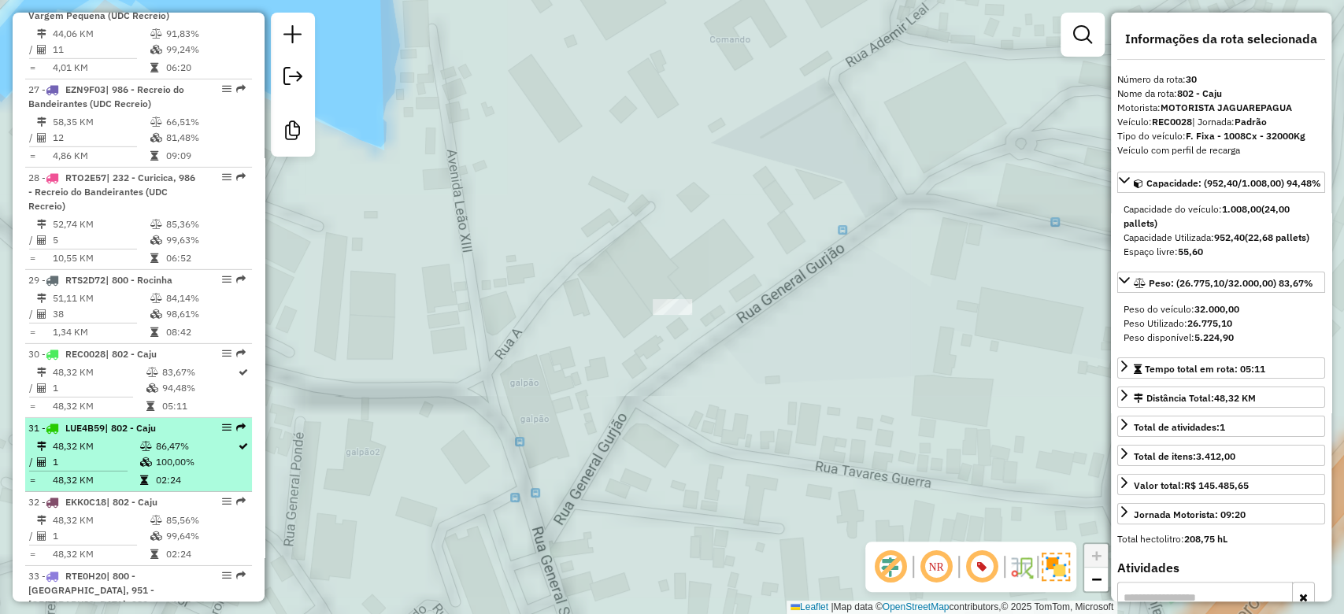
click at [142, 457] on icon at bounding box center [146, 461] width 12 height 9
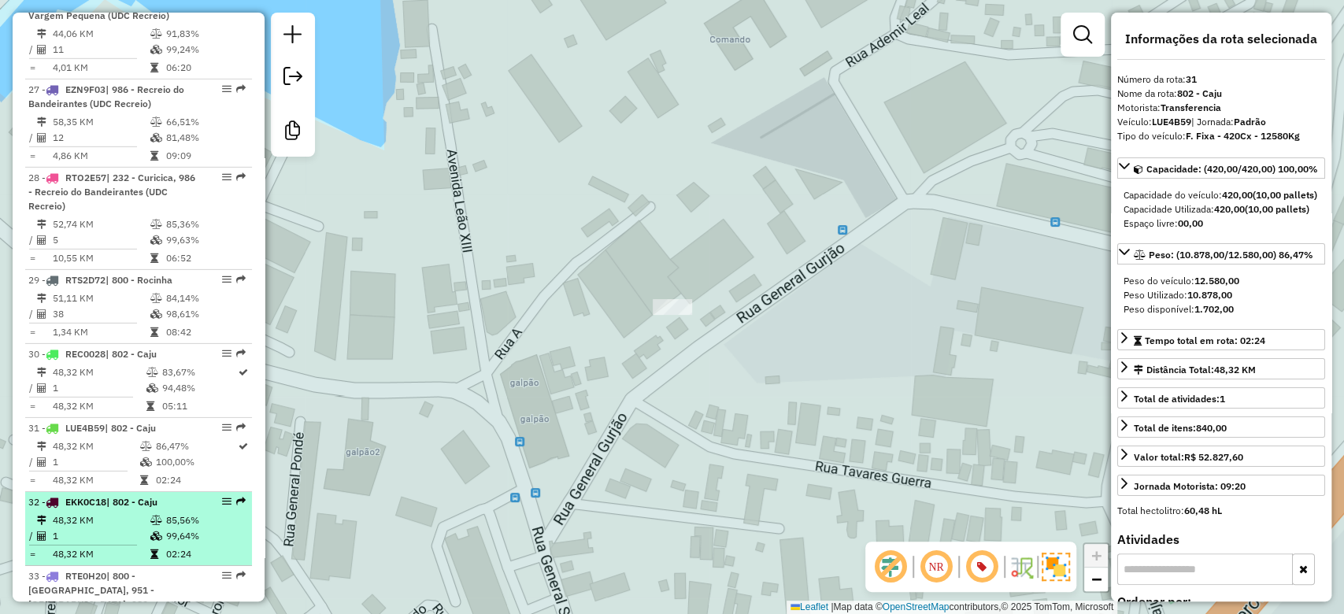
click at [157, 531] on icon at bounding box center [156, 535] width 12 height 9
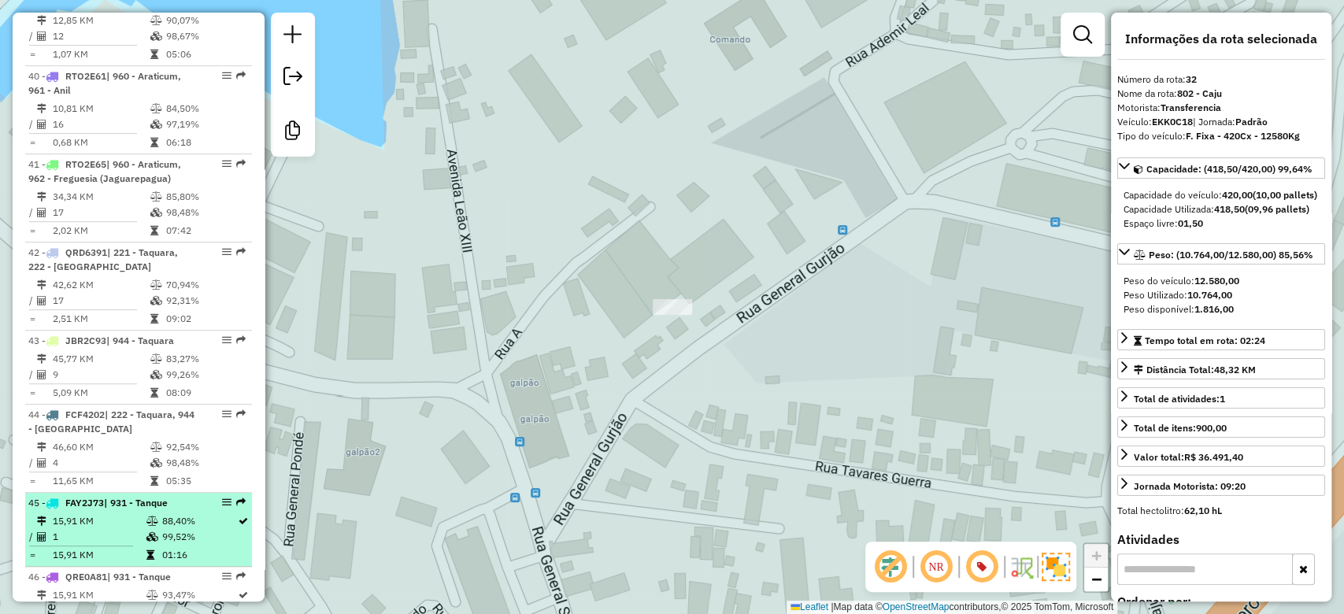
scroll to position [4443, 0]
click at [155, 527] on td at bounding box center [153, 535] width 16 height 16
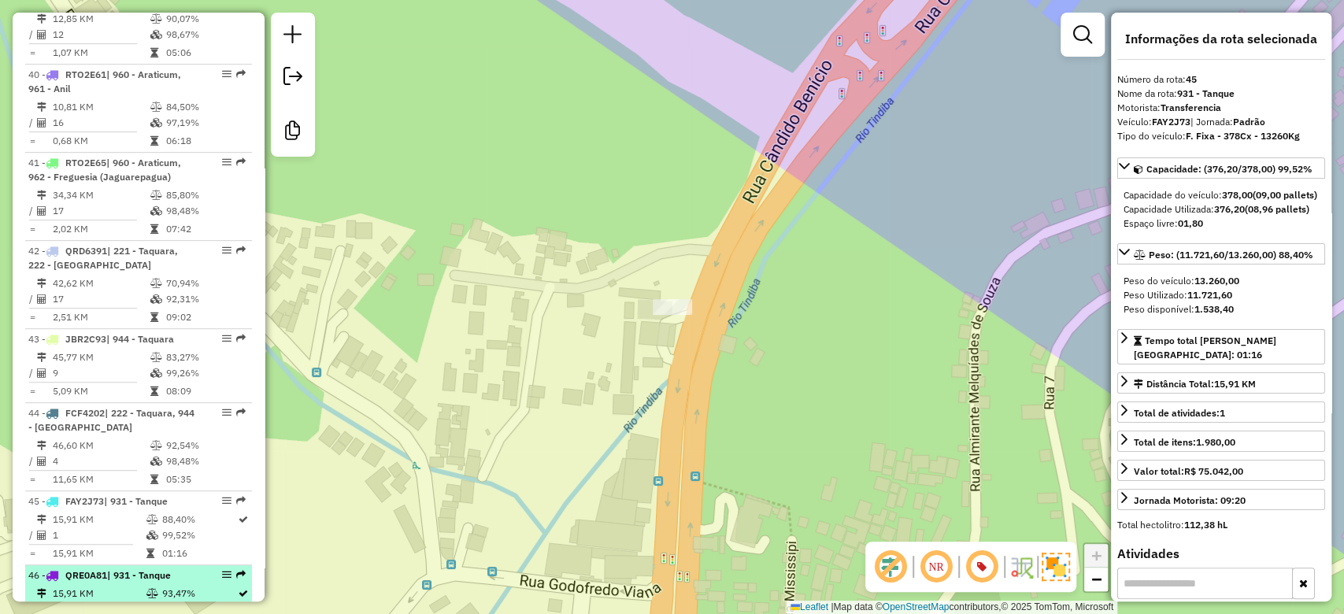
click at [154, 605] on icon at bounding box center [152, 609] width 12 height 9
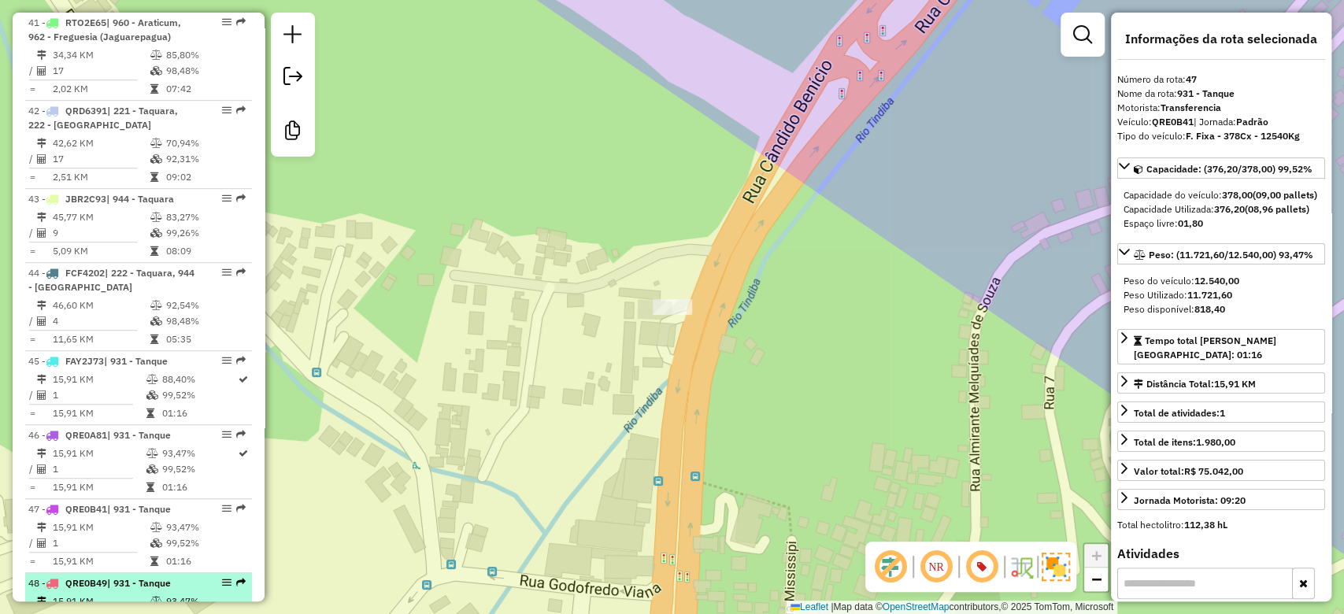
click at [142, 609] on td "1" at bounding box center [101, 617] width 98 height 16
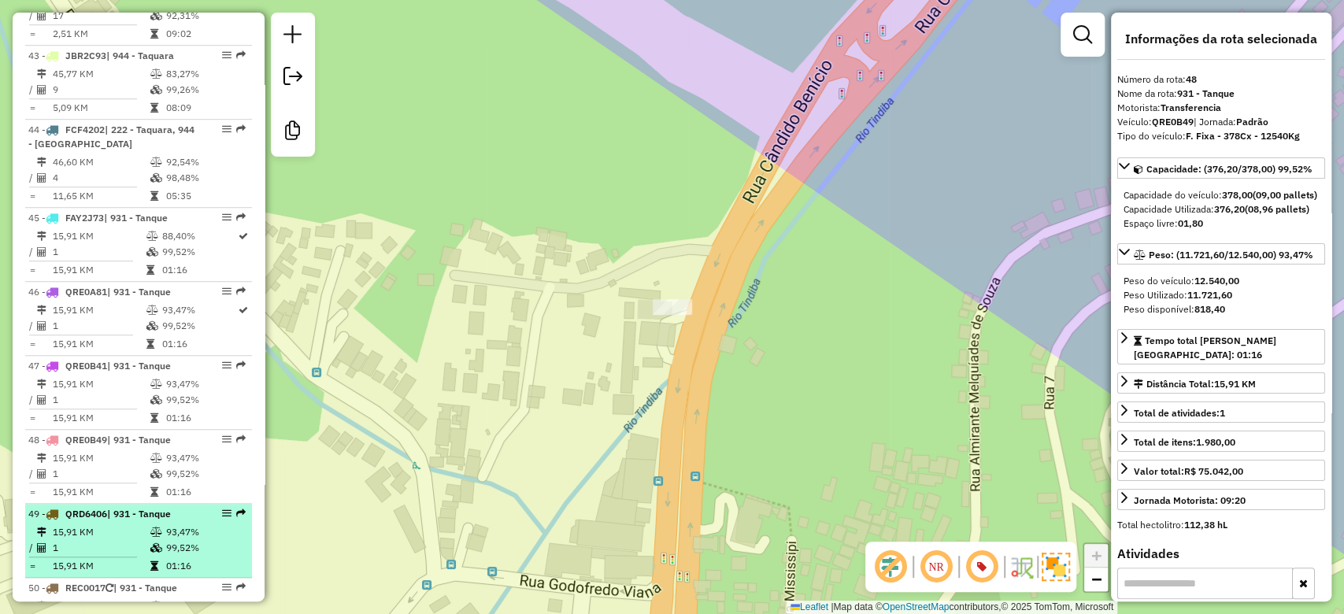
scroll to position [4758, 0]
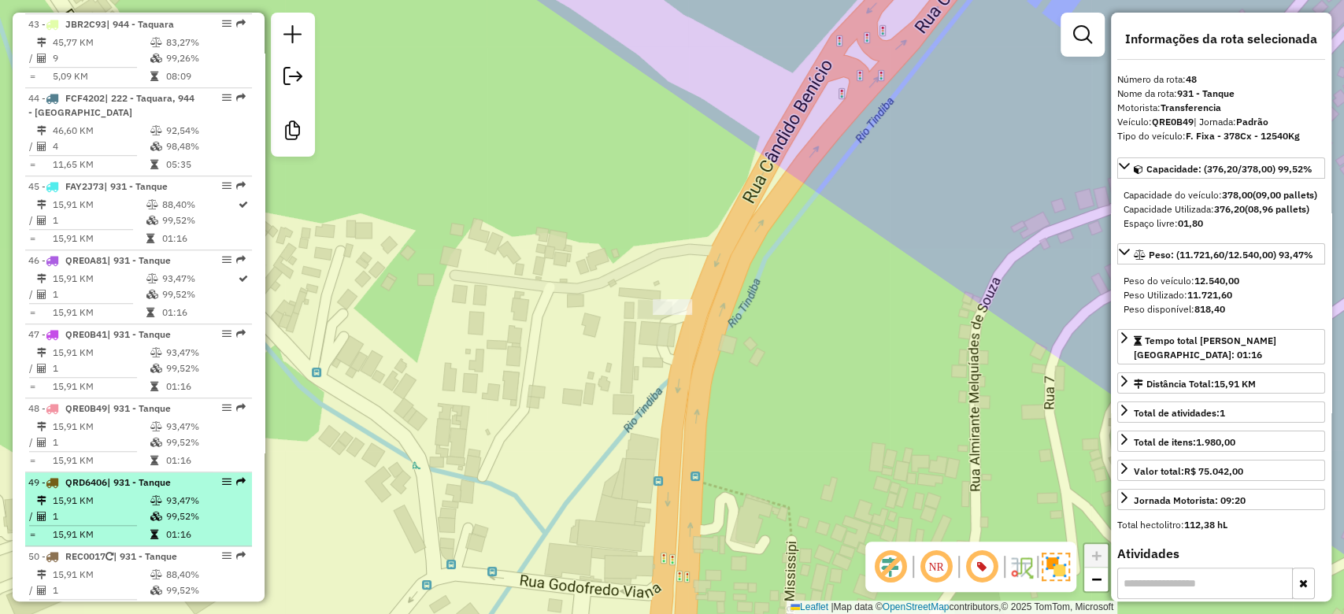
click at [150, 512] on icon at bounding box center [156, 516] width 12 height 9
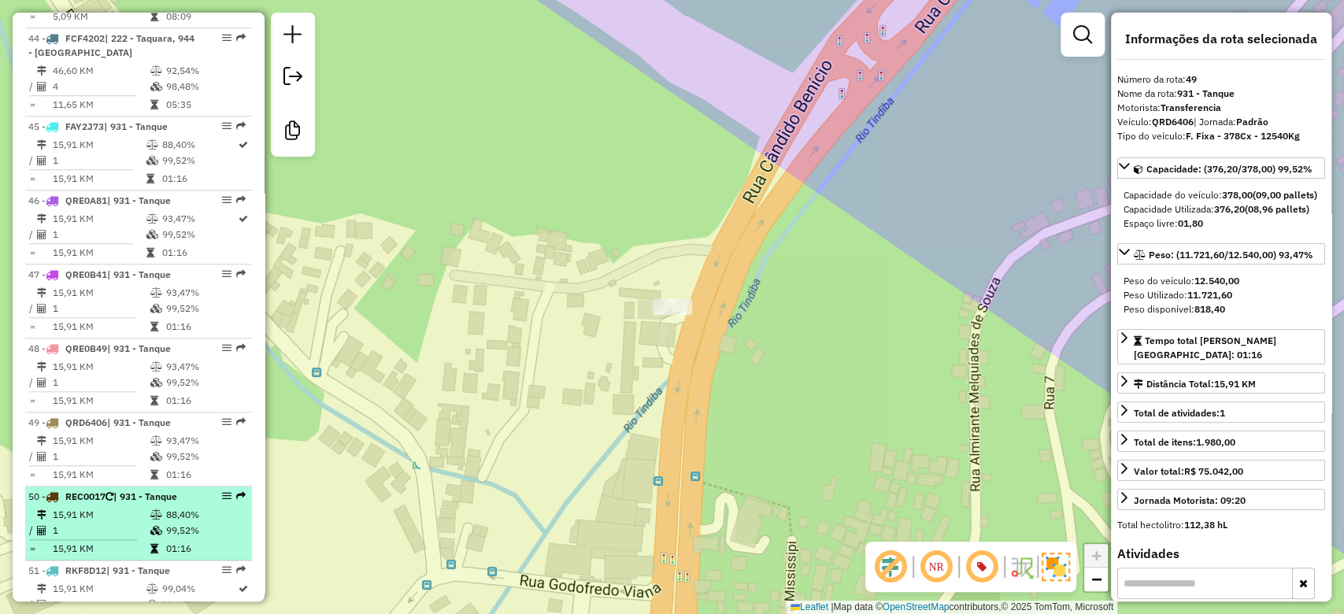
scroll to position [4828, 0]
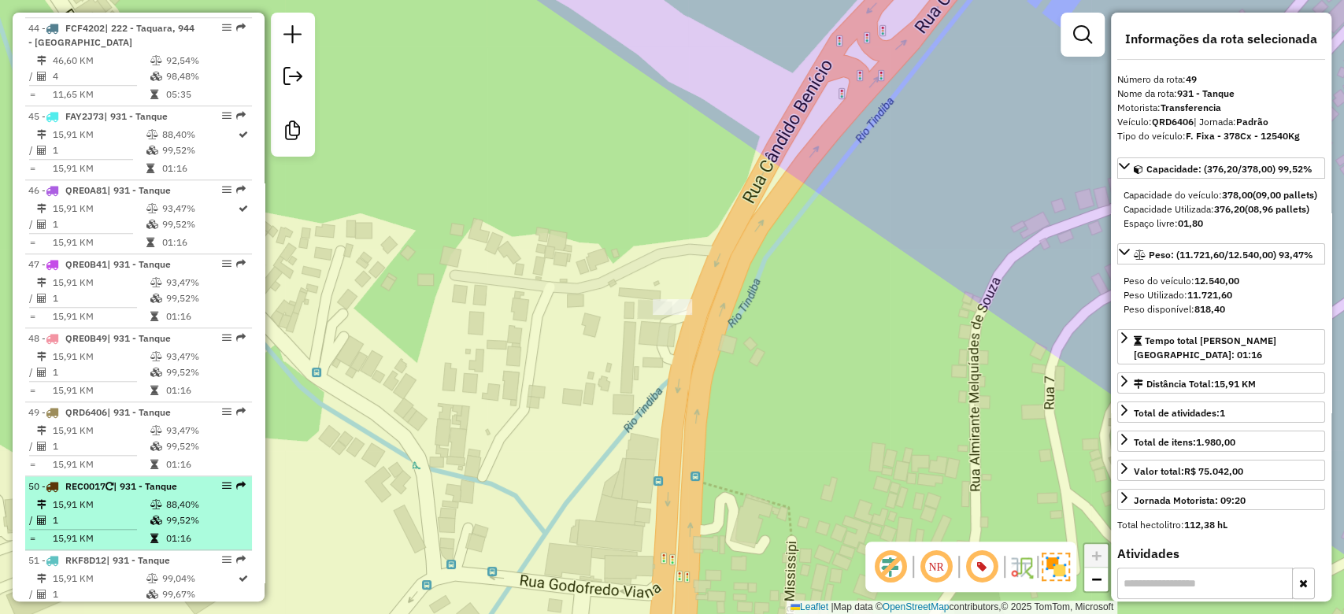
click at [150, 513] on td at bounding box center [158, 521] width 16 height 16
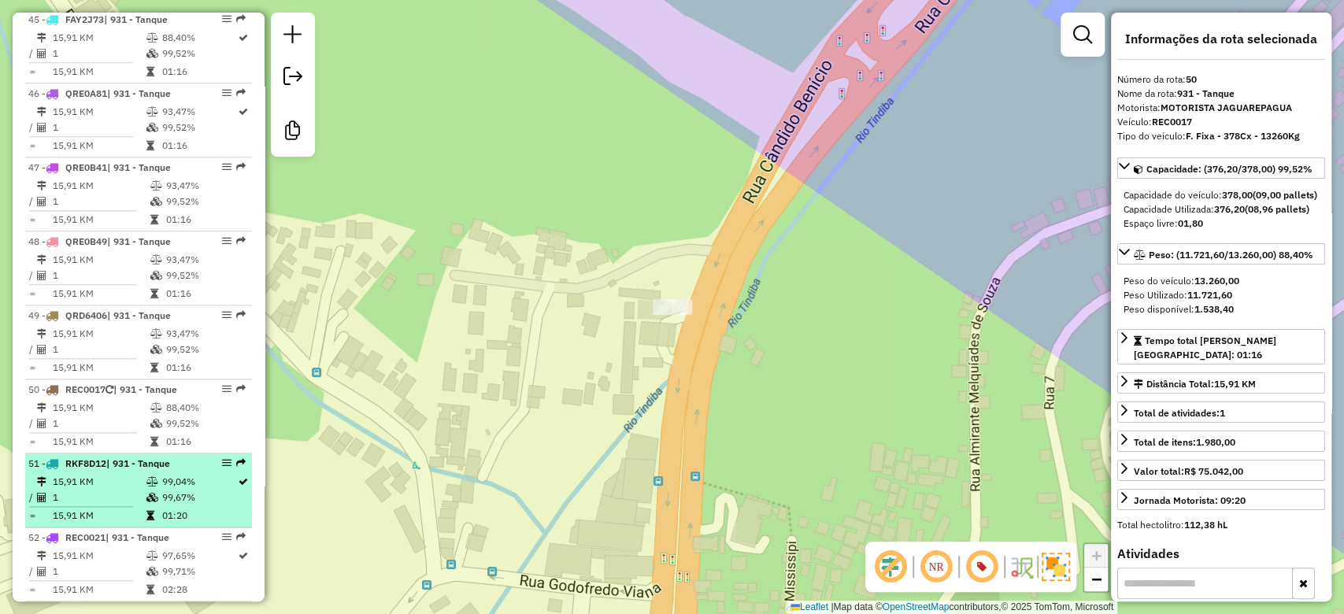
scroll to position [4933, 0]
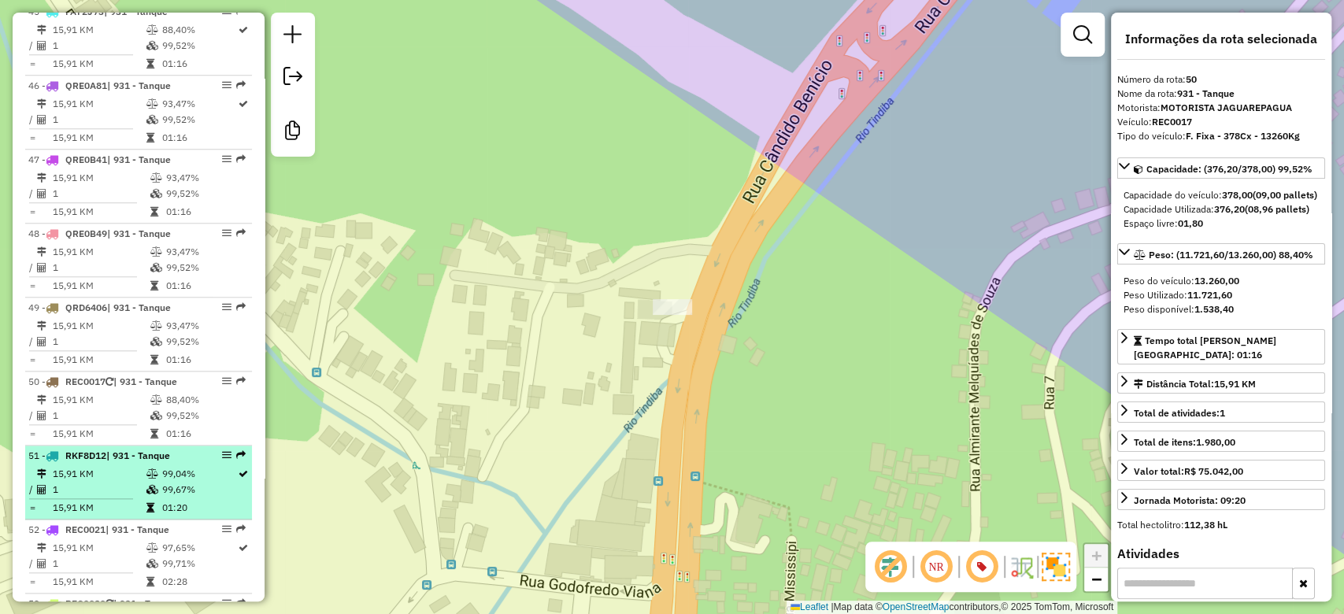
click at [172, 482] on td "99,67%" at bounding box center [199, 490] width 76 height 16
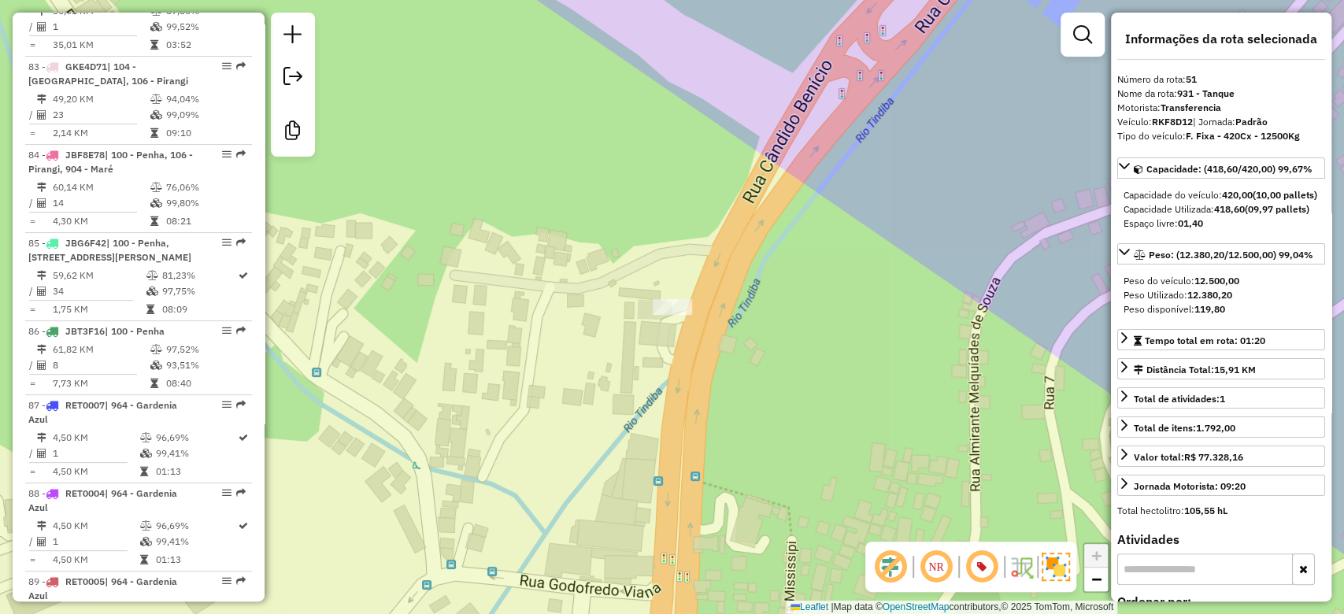
scroll to position [8188, 0]
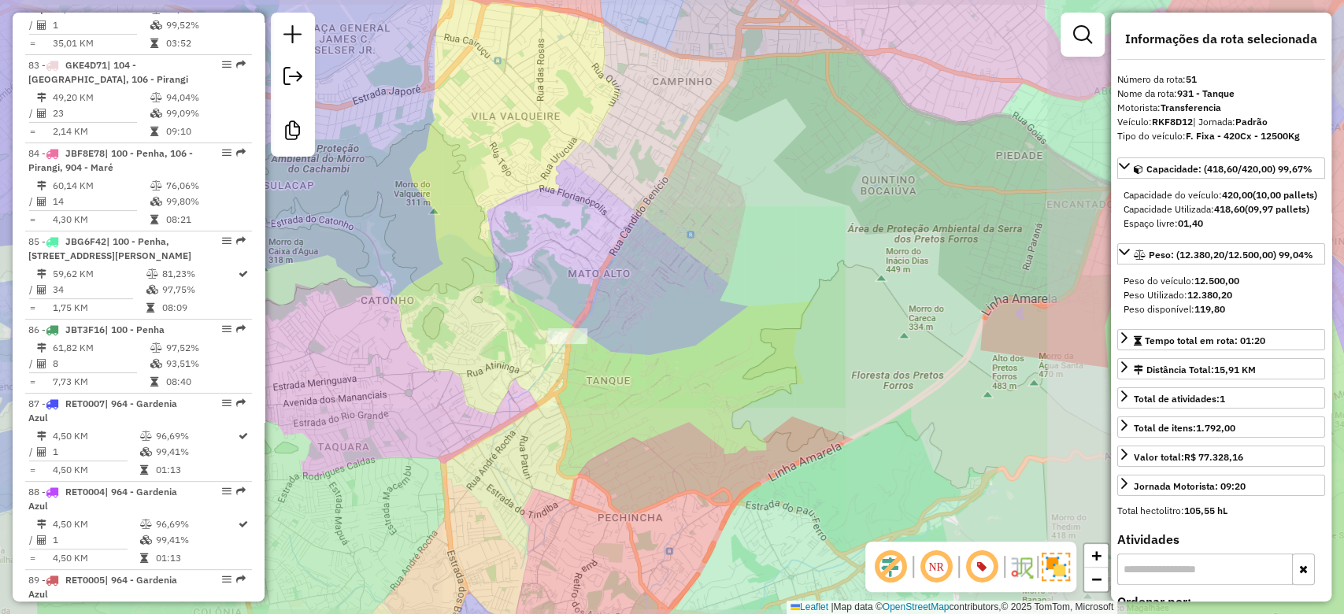
click at [592, 415] on div "Janela de atendimento Grade de atendimento Capacidade Transportadoras Veículos …" at bounding box center [672, 307] width 1344 height 614
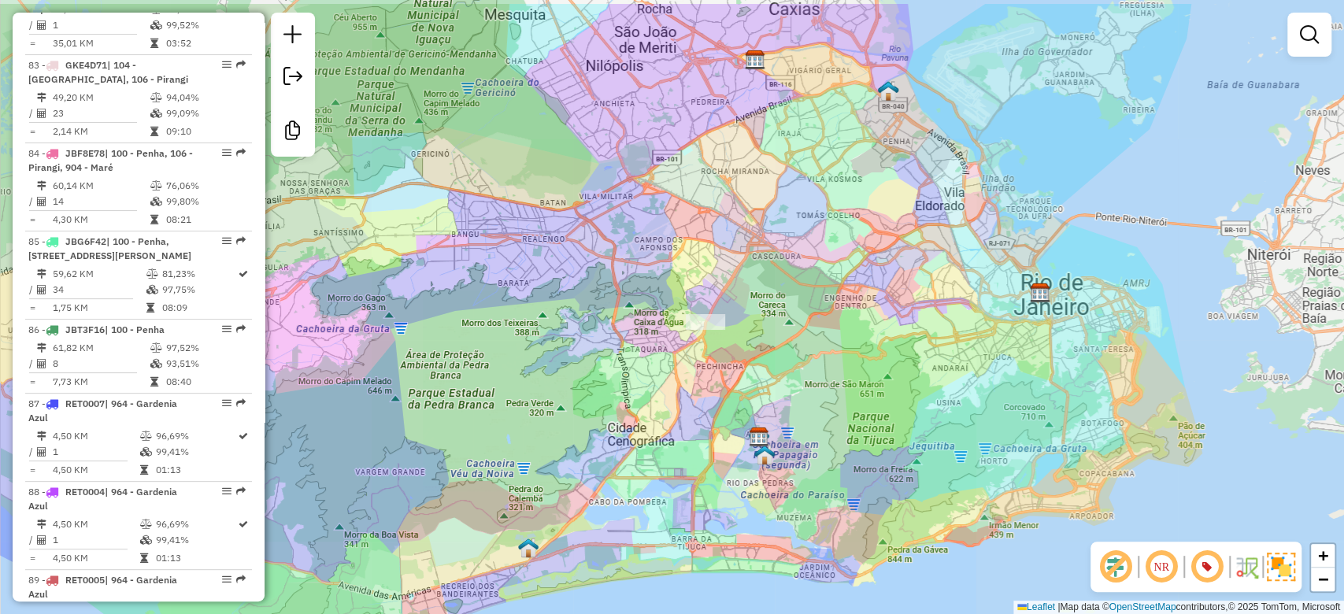
drag, startPoint x: 849, startPoint y: 294, endPoint x: 664, endPoint y: 438, distance: 234.5
click at [664, 438] on div "Janela de atendimento Grade de atendimento Capacidade Transportadoras Veículos …" at bounding box center [672, 307] width 1344 height 614
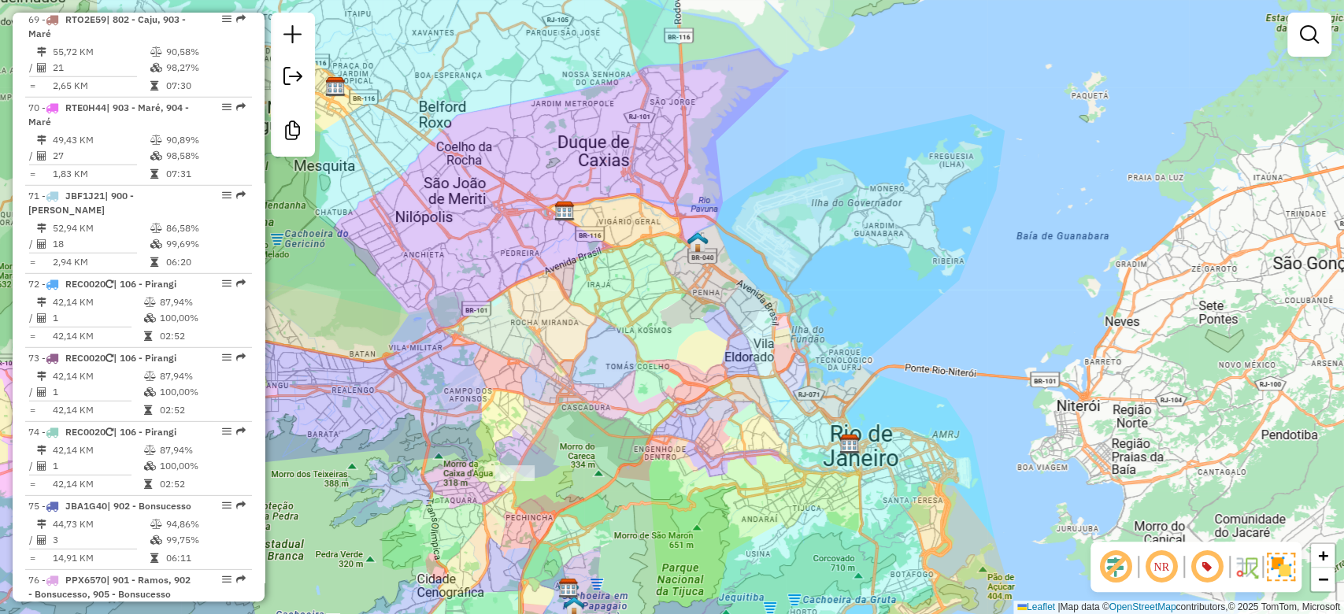
scroll to position [6928, 0]
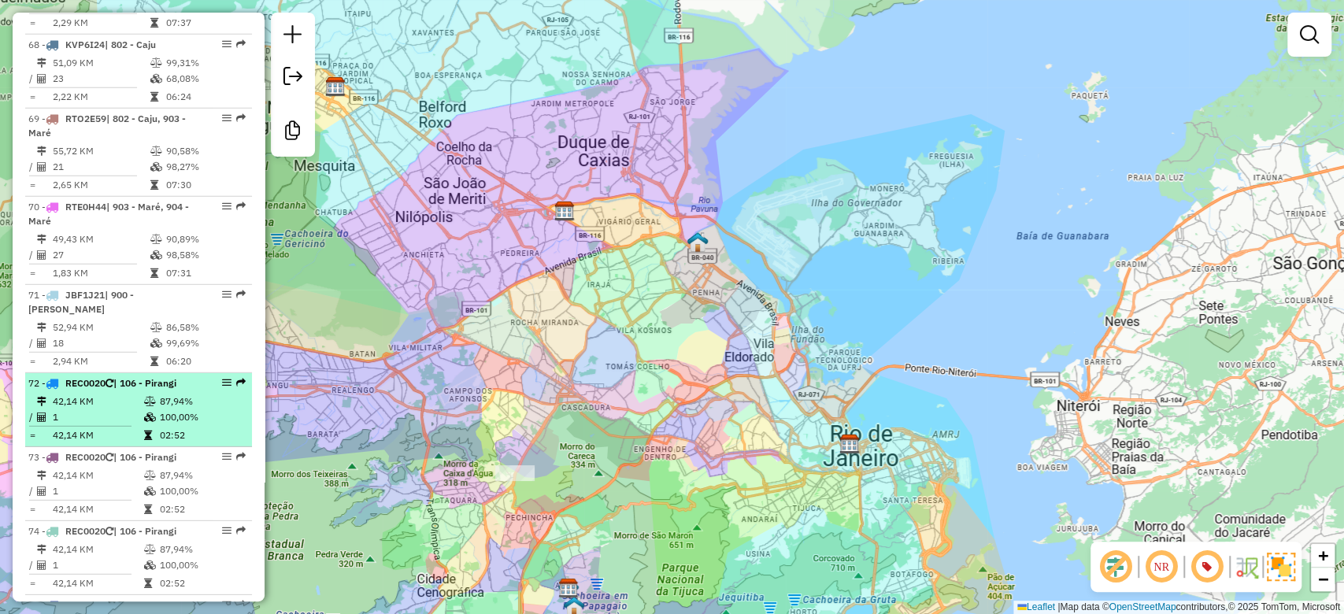
select select "**********"
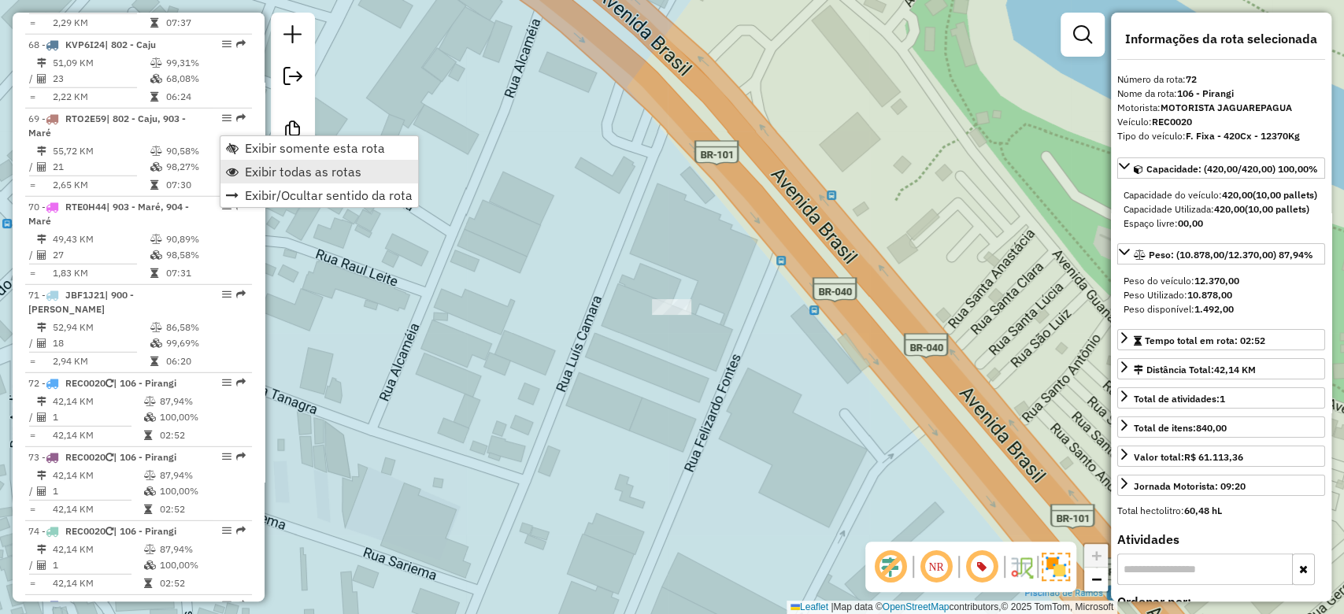
click at [283, 172] on span "Exibir todas as rotas" at bounding box center [303, 171] width 117 height 13
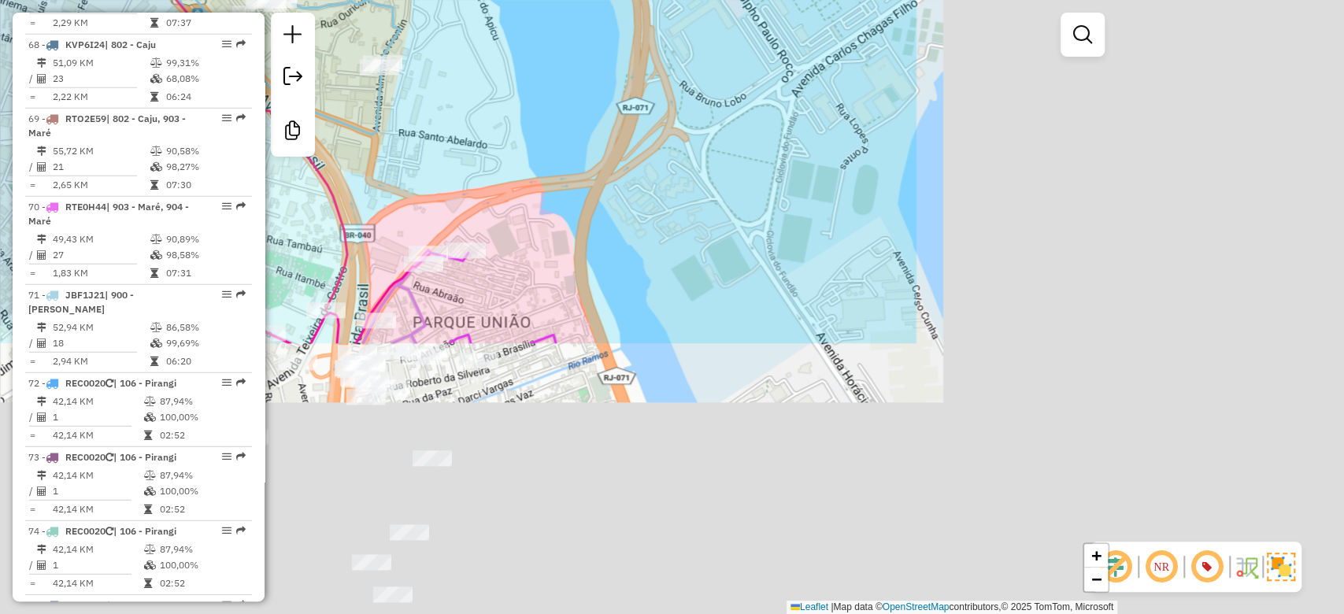
drag, startPoint x: 894, startPoint y: 221, endPoint x: 326, endPoint y: -91, distance: 648.0
click at [326, 0] on html "Aguarde... Pop-up bloqueado! Seu navegador bloqueou automáticamente a abertura …" at bounding box center [672, 307] width 1344 height 614
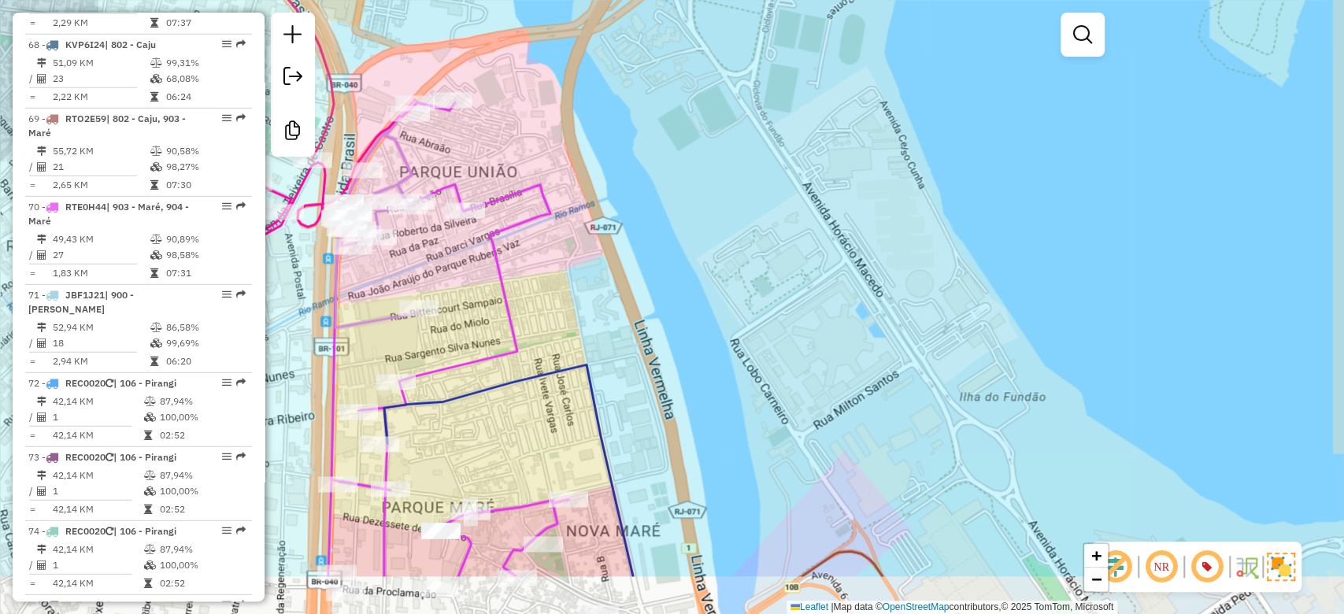
drag, startPoint x: 638, startPoint y: 228, endPoint x: 794, endPoint y: 109, distance: 196.5
click at [773, 13] on div "Janela de atendimento Grade de atendimento Capacidade Transportadoras Veículos …" at bounding box center [672, 307] width 1344 height 614
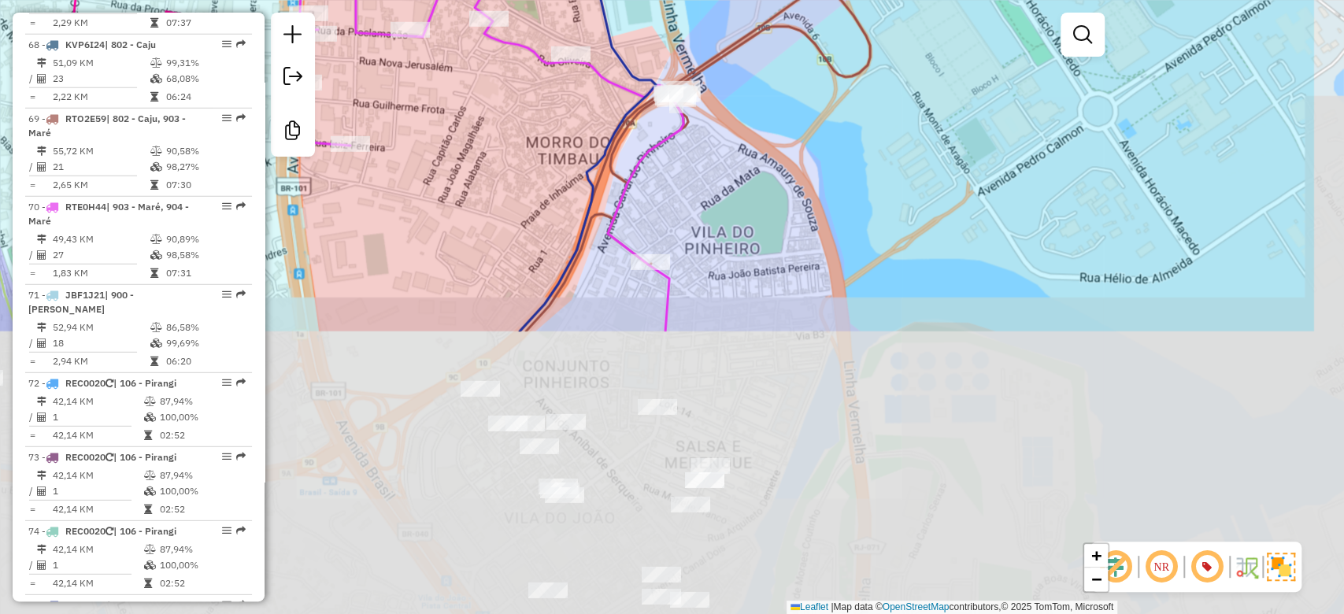
drag, startPoint x: 742, startPoint y: 55, endPoint x: 705, endPoint y: -9, distance: 73.3
click at [705, 0] on html "Aguarde... Pop-up bloqueado! Seu navegador bloqueou automáticamente a abertura …" at bounding box center [672, 307] width 1344 height 614
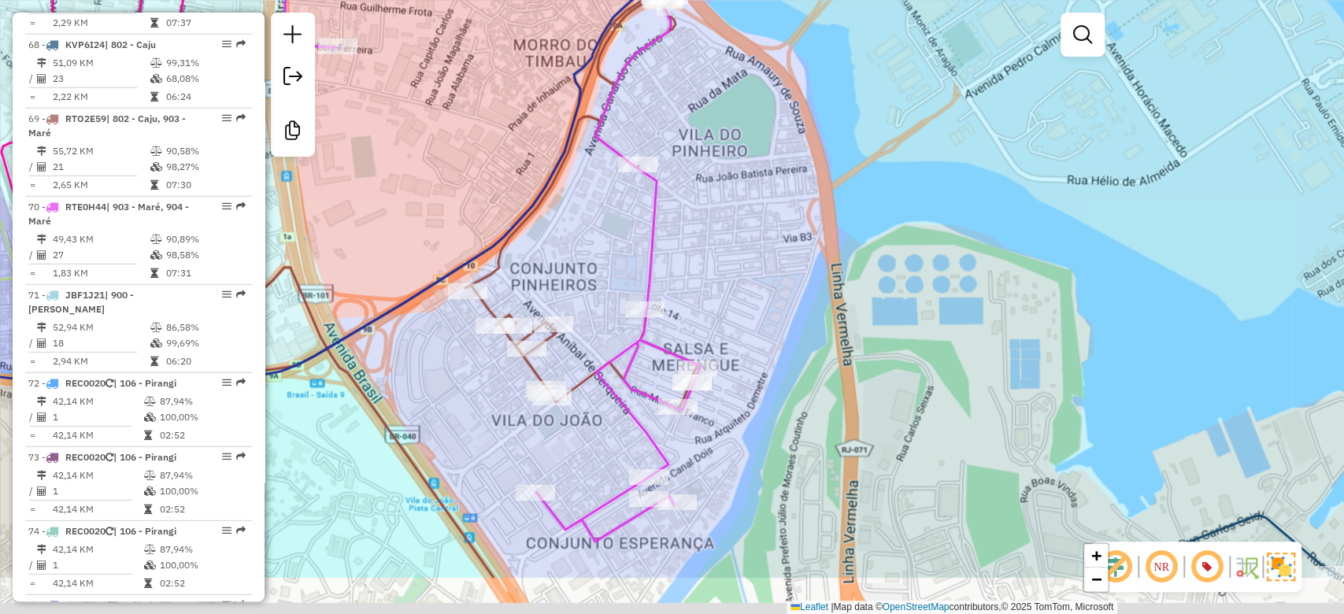
drag, startPoint x: 754, startPoint y: 294, endPoint x: 620, endPoint y: -64, distance: 382.7
click at [620, 0] on html "Aguarde... Pop-up bloqueado! Seu navegador bloqueou automáticamente a abertura …" at bounding box center [672, 307] width 1344 height 614
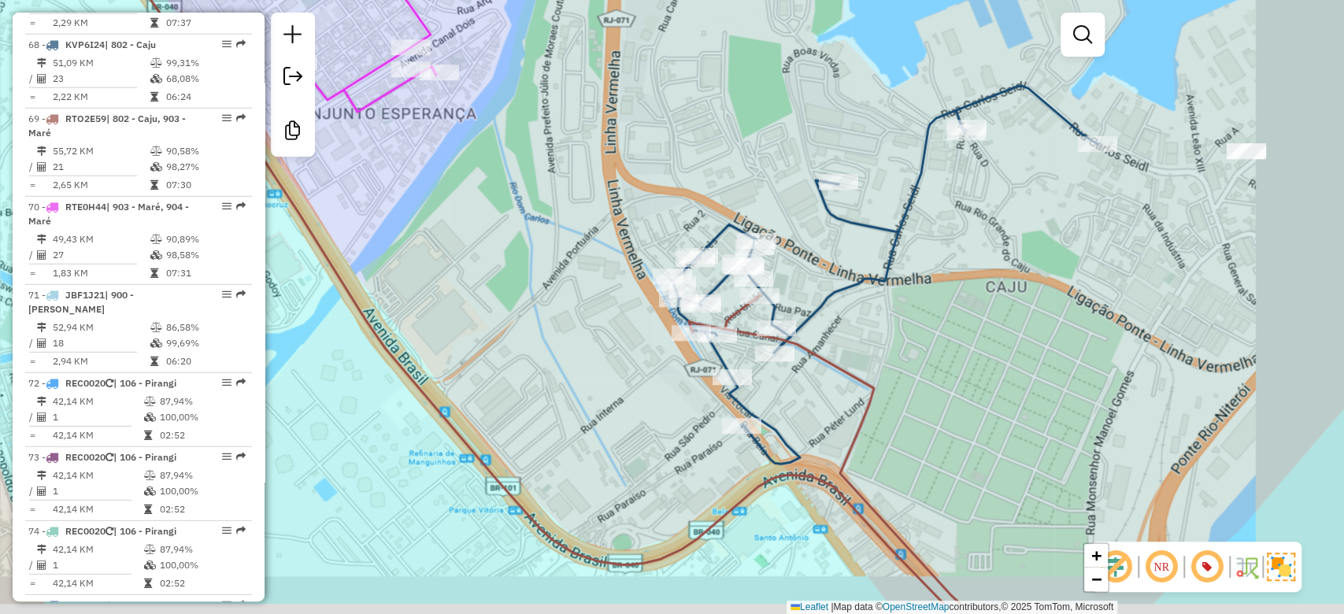
drag, startPoint x: 859, startPoint y: 261, endPoint x: 531, endPoint y: 130, distance: 352.6
click at [442, 105] on div "Janela de atendimento Grade de atendimento Capacidade Transportadoras Veículos …" at bounding box center [672, 307] width 1344 height 614
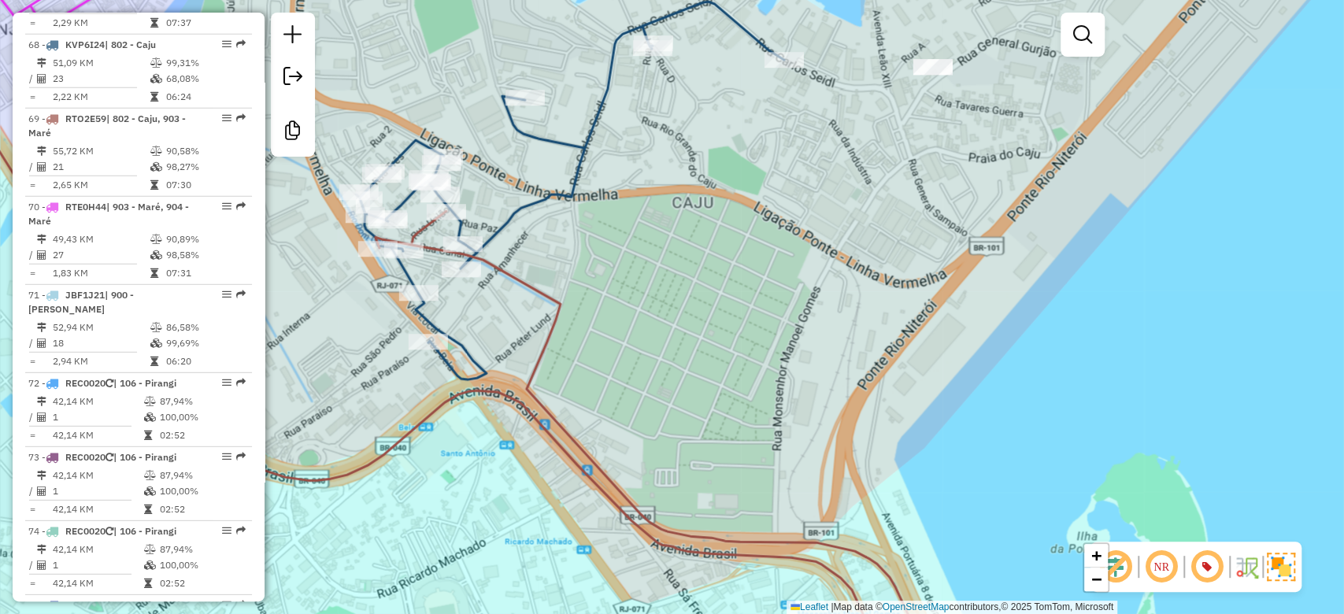
click at [934, 75] on div at bounding box center [932, 67] width 39 height 16
select select "**********"
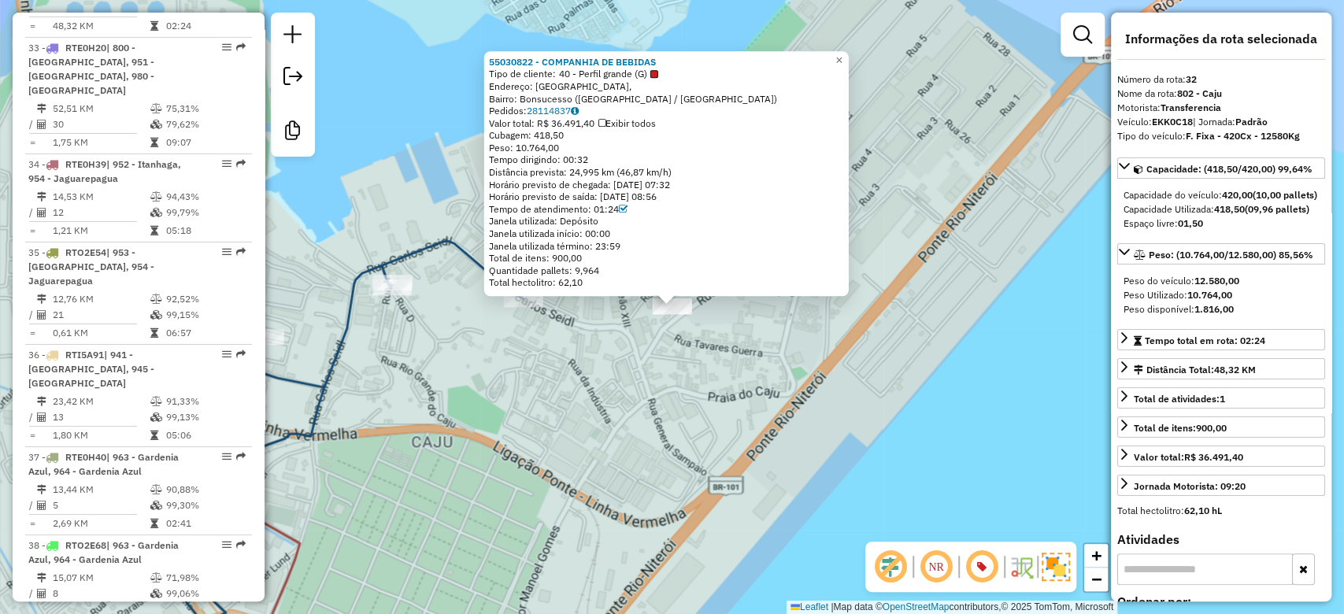
scroll to position [3616, 0]
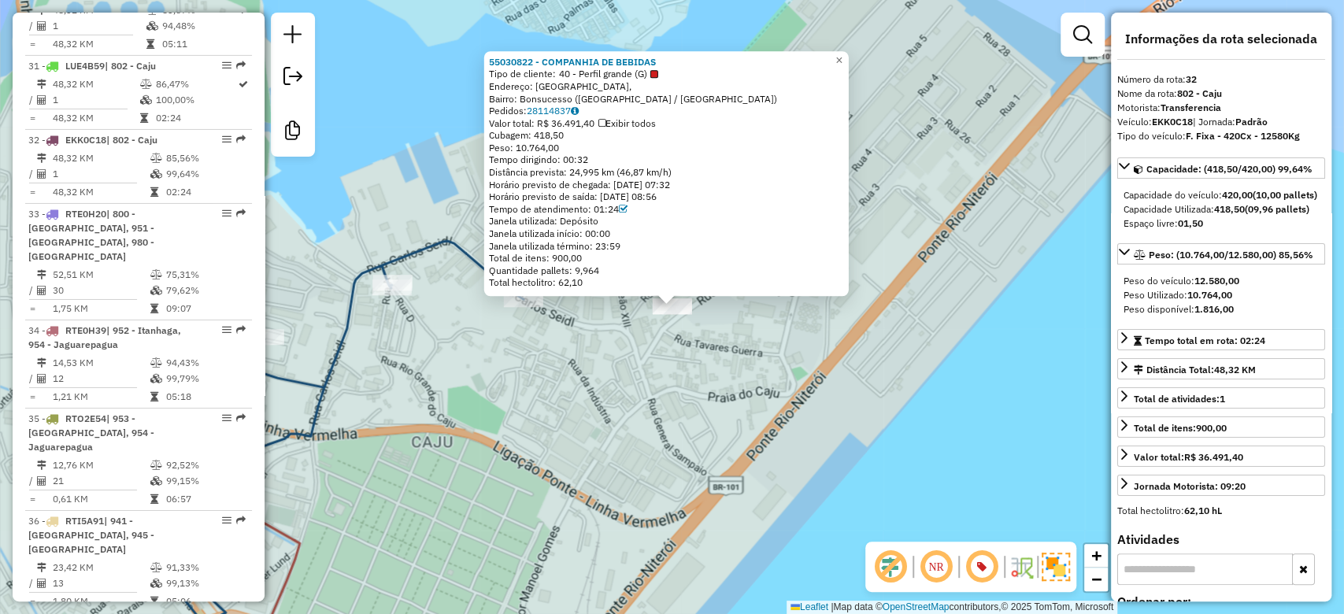
click at [708, 409] on div "55030822 - COMPANHIA DE BEBIDAS Tipo de cliente: 40 - Perfil grande (G) Endereç…" at bounding box center [672, 307] width 1344 height 614
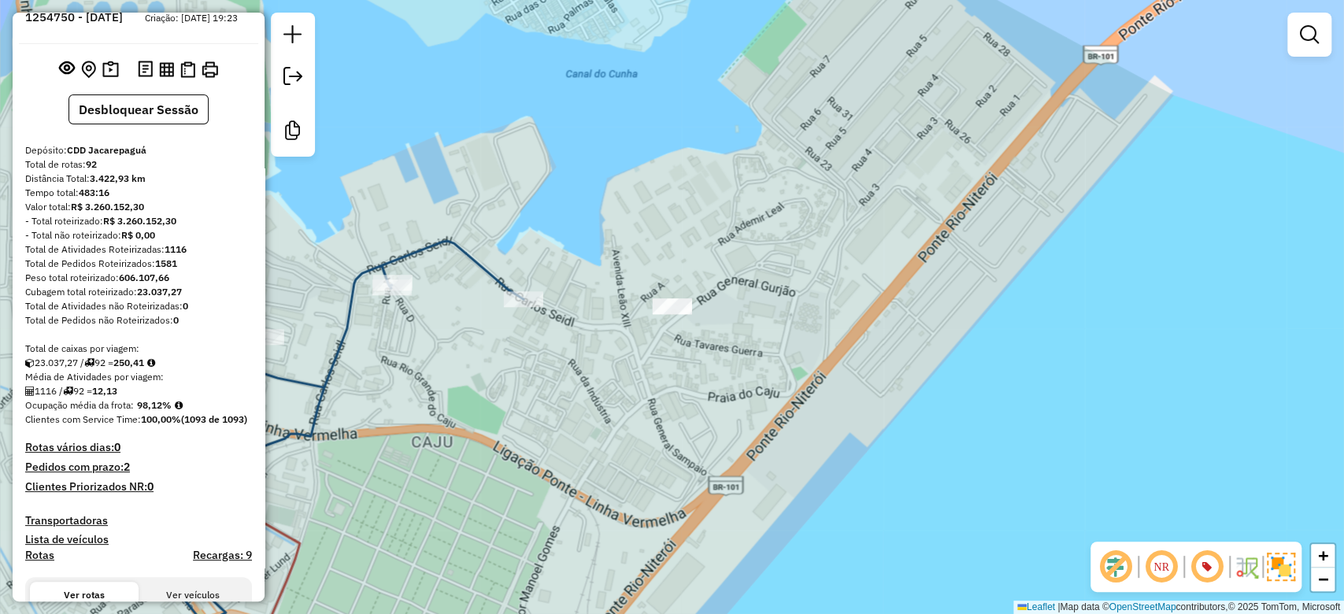
scroll to position [0, 0]
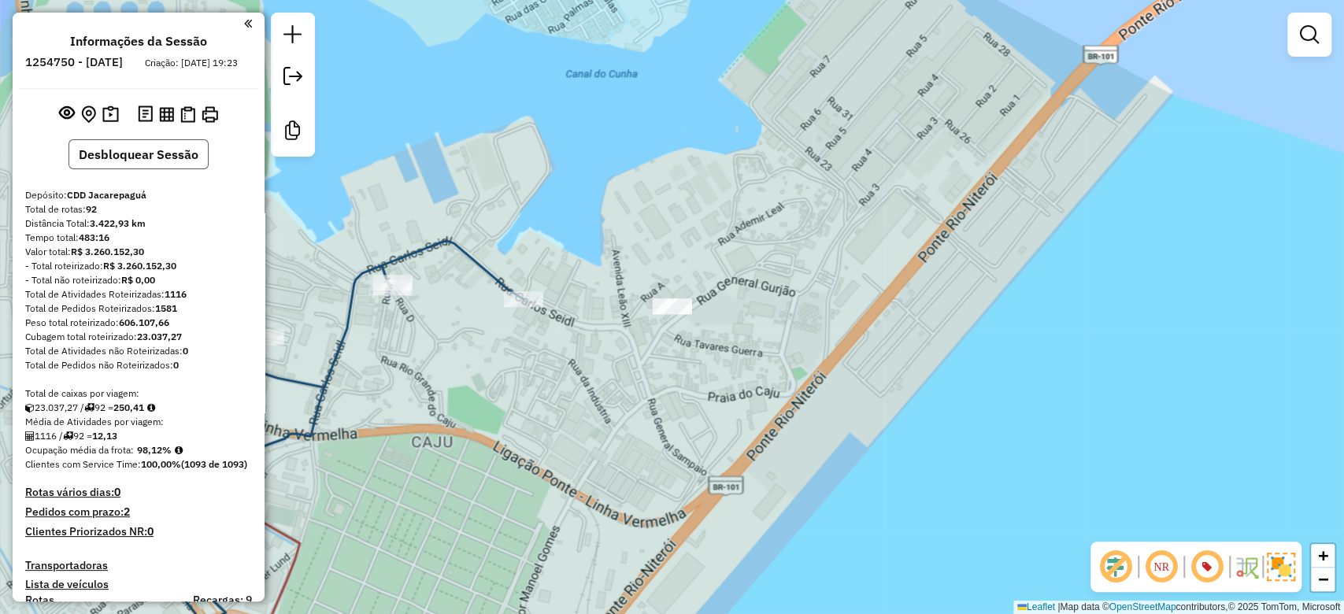
click at [152, 167] on button "Desbloquear Sessão" at bounding box center [138, 154] width 140 height 30
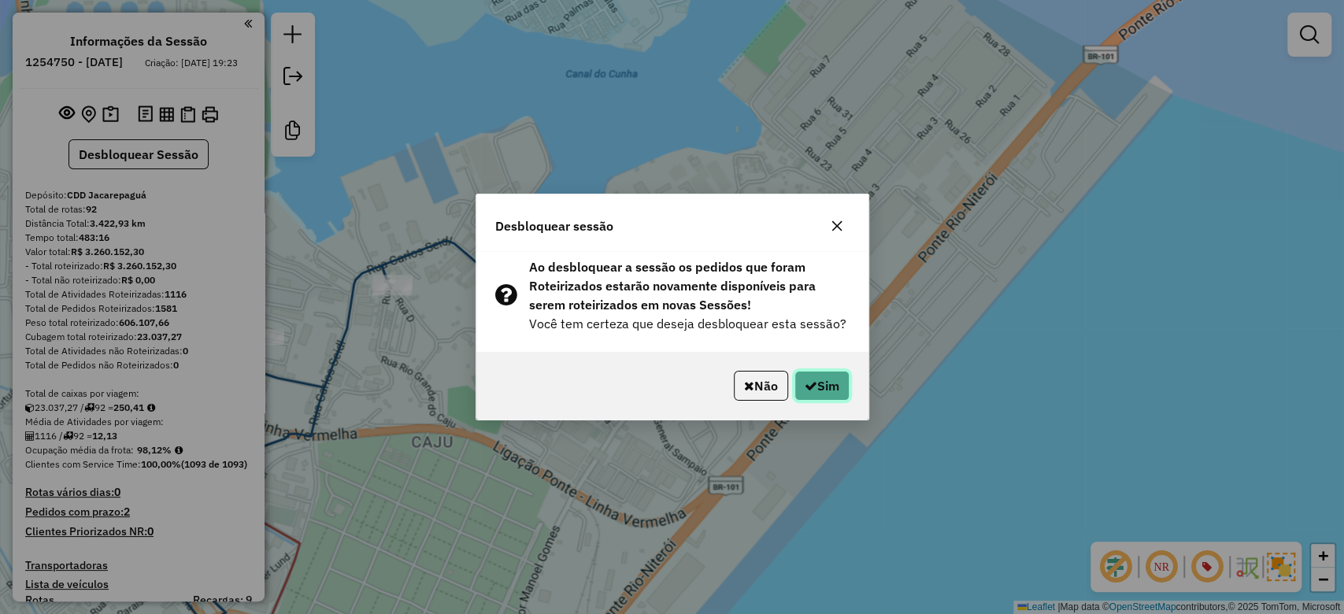
click at [831, 375] on button "Sim" at bounding box center [821, 386] width 55 height 30
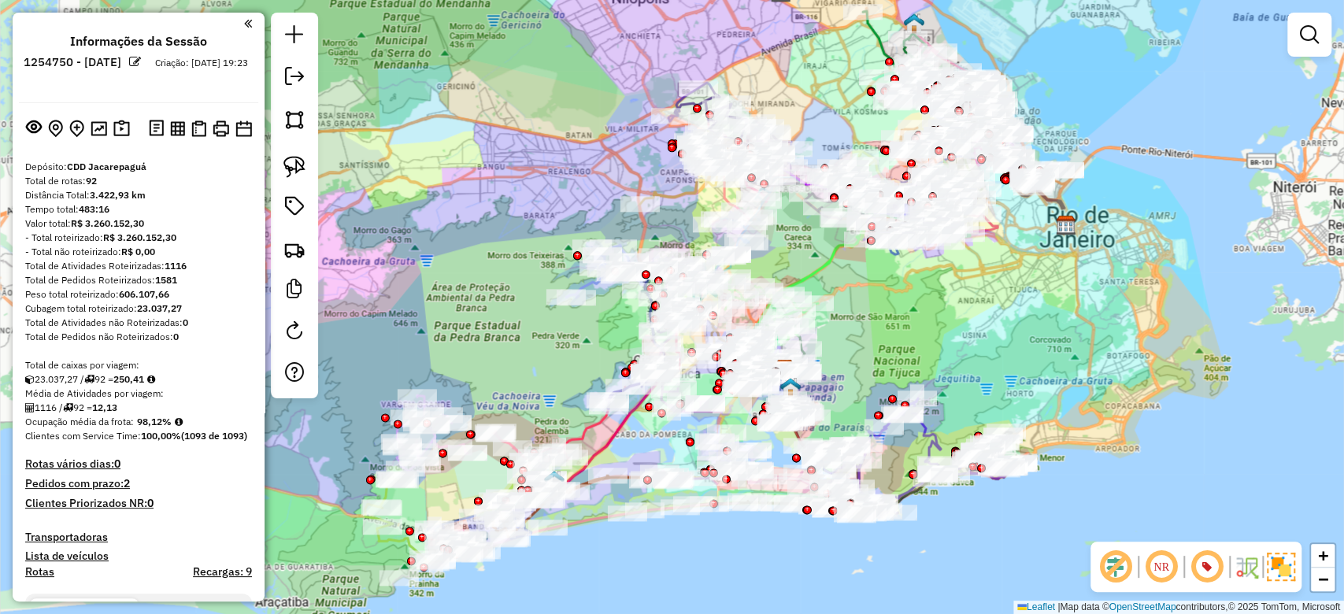
drag, startPoint x: 1003, startPoint y: 331, endPoint x: 1085, endPoint y: 291, distance: 91.2
click at [1085, 291] on div "Janela de atendimento Grade de atendimento Capacidade Transportadoras Veículos …" at bounding box center [672, 307] width 1344 height 614
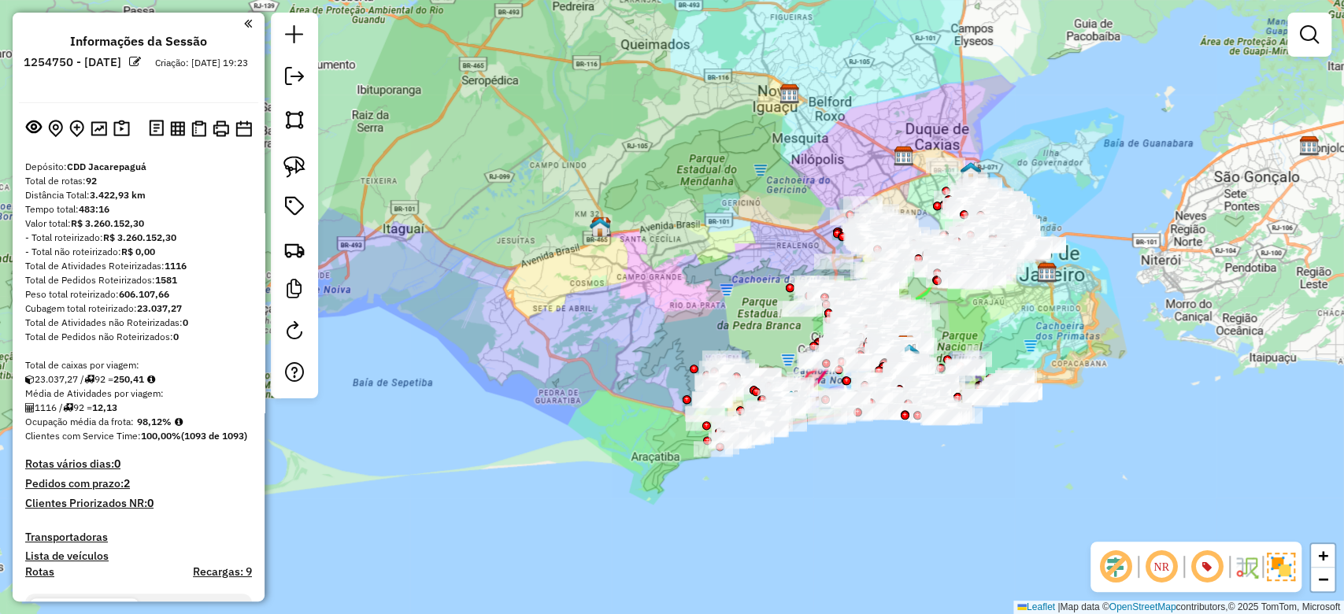
drag, startPoint x: 661, startPoint y: 280, endPoint x: 376, endPoint y: 228, distance: 289.7
click at [634, 279] on div "Janela de atendimento Grade de atendimento Capacidade Transportadoras Veículos …" at bounding box center [672, 307] width 1344 height 614
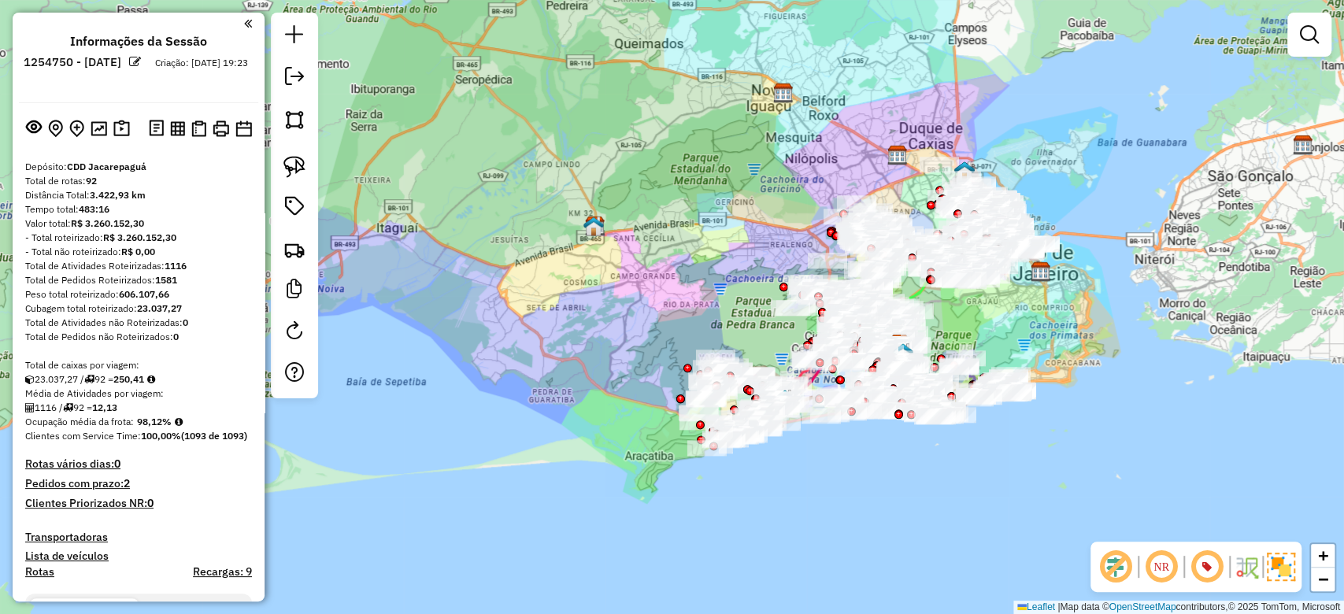
drag, startPoint x: 87, startPoint y: 181, endPoint x: 117, endPoint y: 183, distance: 30.7
click at [117, 183] on div "Total de rotas: 92" at bounding box center [138, 181] width 227 height 14
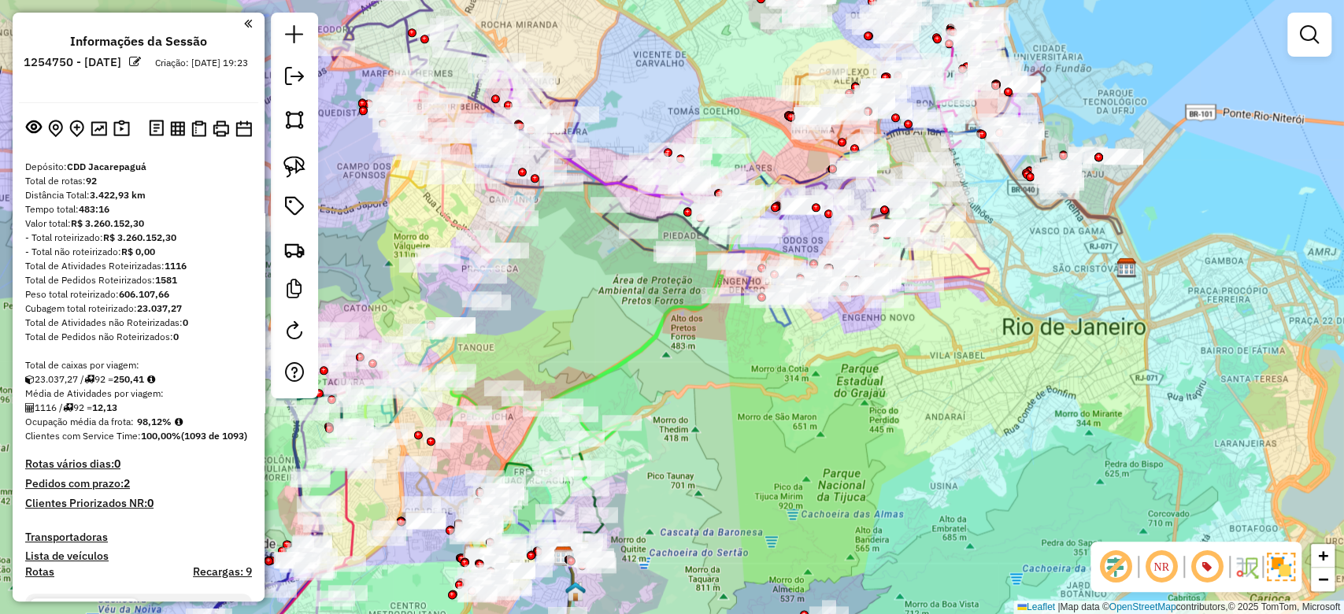
click at [1185, 207] on div "Janela de atendimento Grade de atendimento Capacidade Transportadoras Veículos …" at bounding box center [672, 307] width 1344 height 614
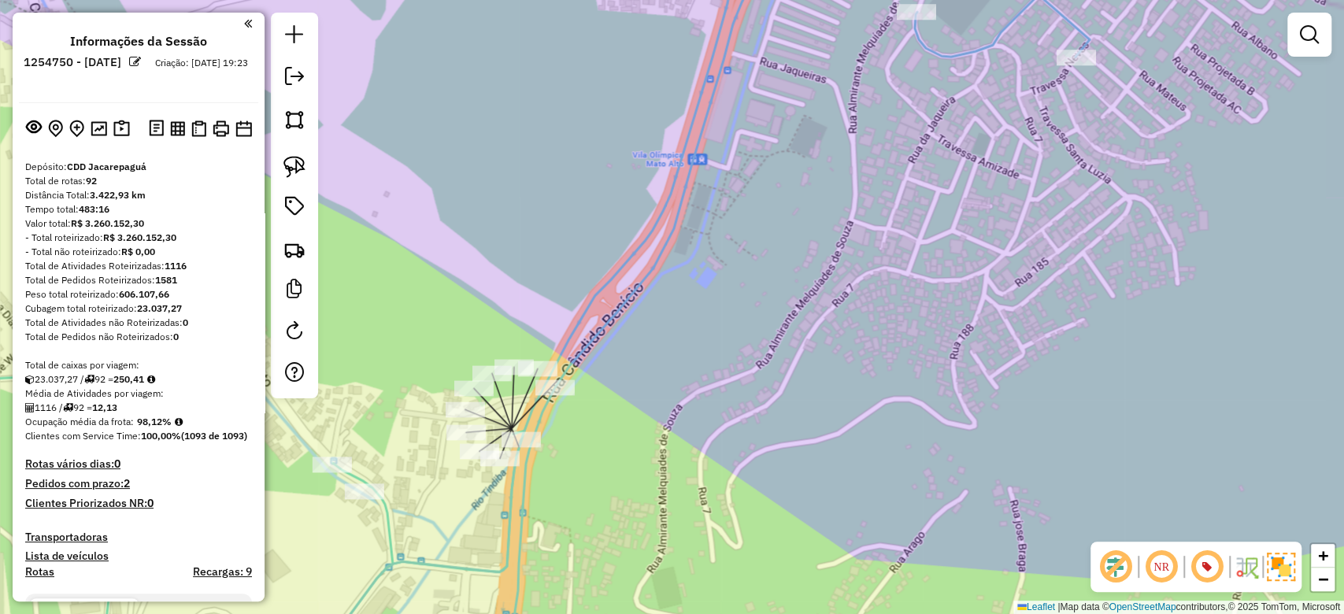
scroll to position [279, 0]
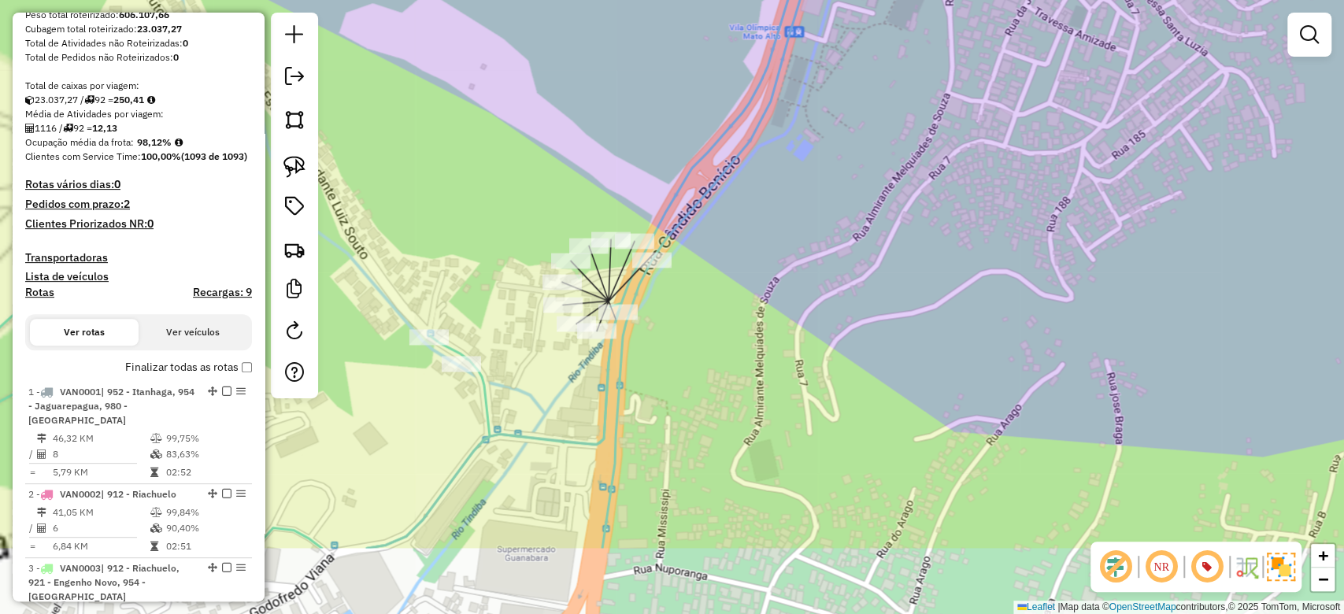
drag, startPoint x: 485, startPoint y: 206, endPoint x: 551, endPoint y: 165, distance: 77.8
click at [551, 165] on div "Janela de atendimento Grade de atendimento Capacidade Transportadoras Veículos …" at bounding box center [672, 307] width 1344 height 614
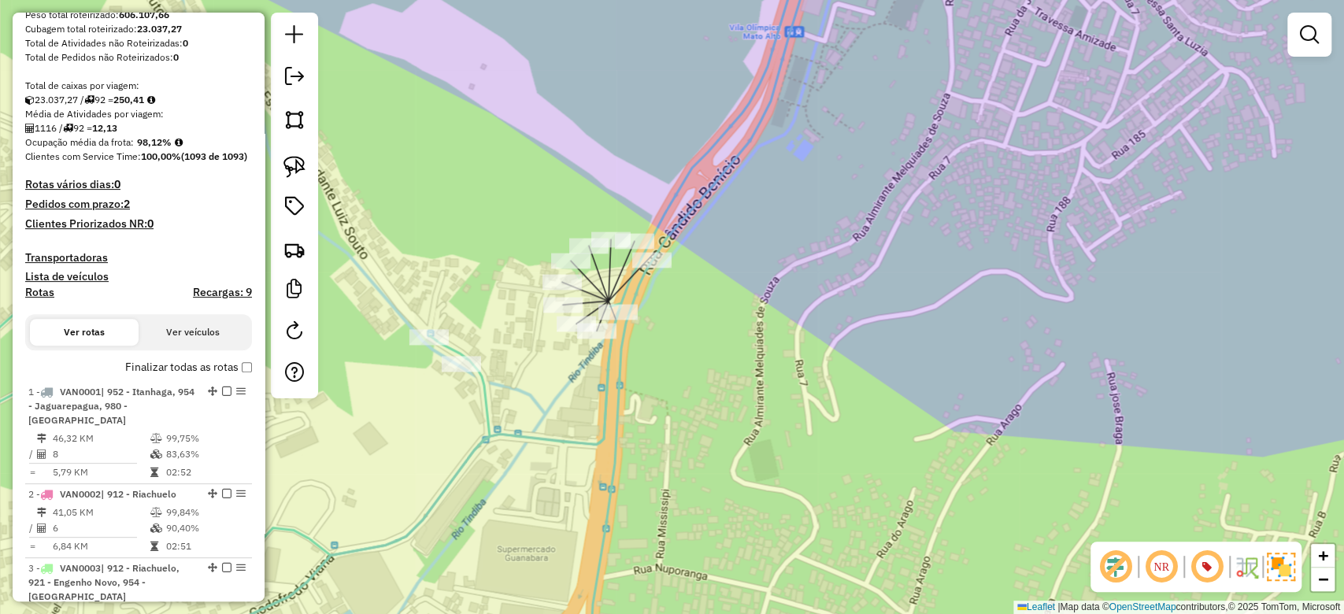
click at [557, 187] on div "Janela de atendimento Grade de atendimento Capacidade Transportadoras Veículos …" at bounding box center [672, 307] width 1344 height 614
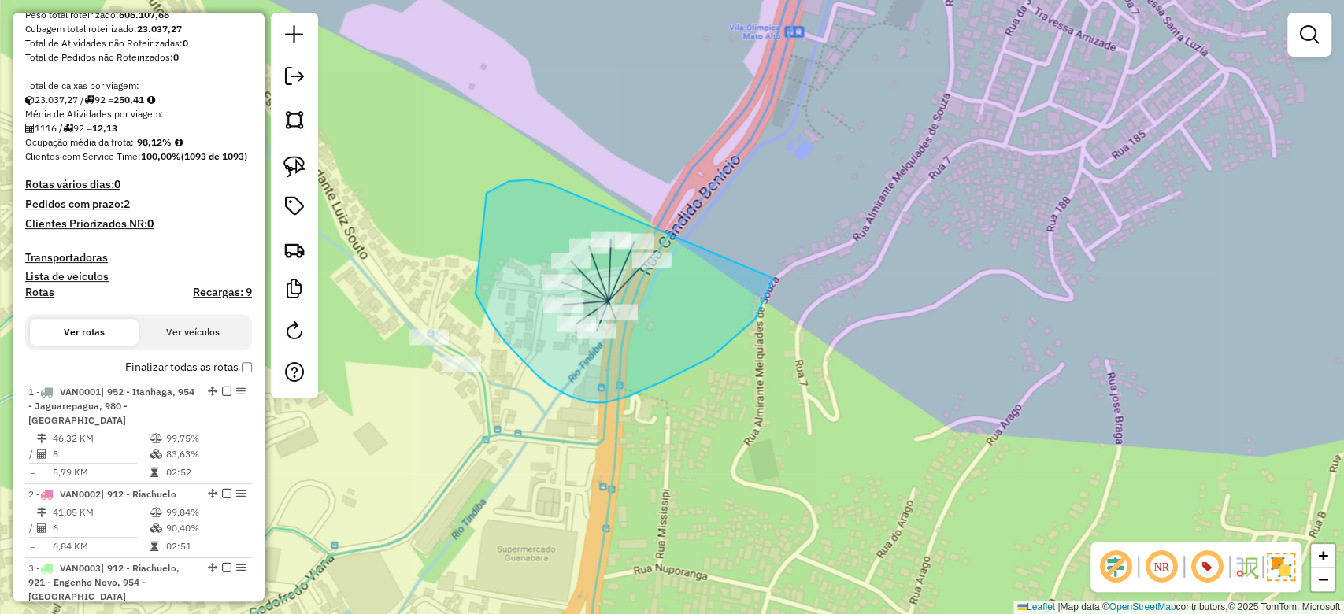
drag, startPoint x: 487, startPoint y: 194, endPoint x: 775, endPoint y: 249, distance: 293.4
click at [775, 249] on div "Janela de atendimento Grade de atendimento Capacidade Transportadoras Veículos …" at bounding box center [672, 307] width 1344 height 614
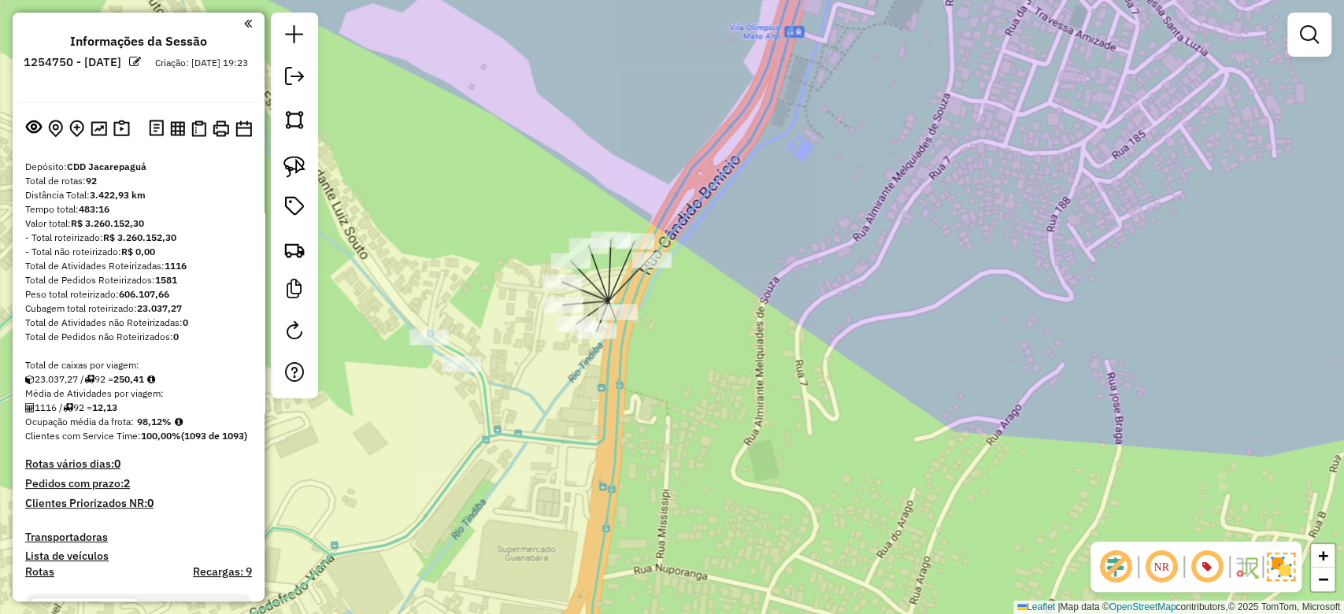
scroll to position [279, 0]
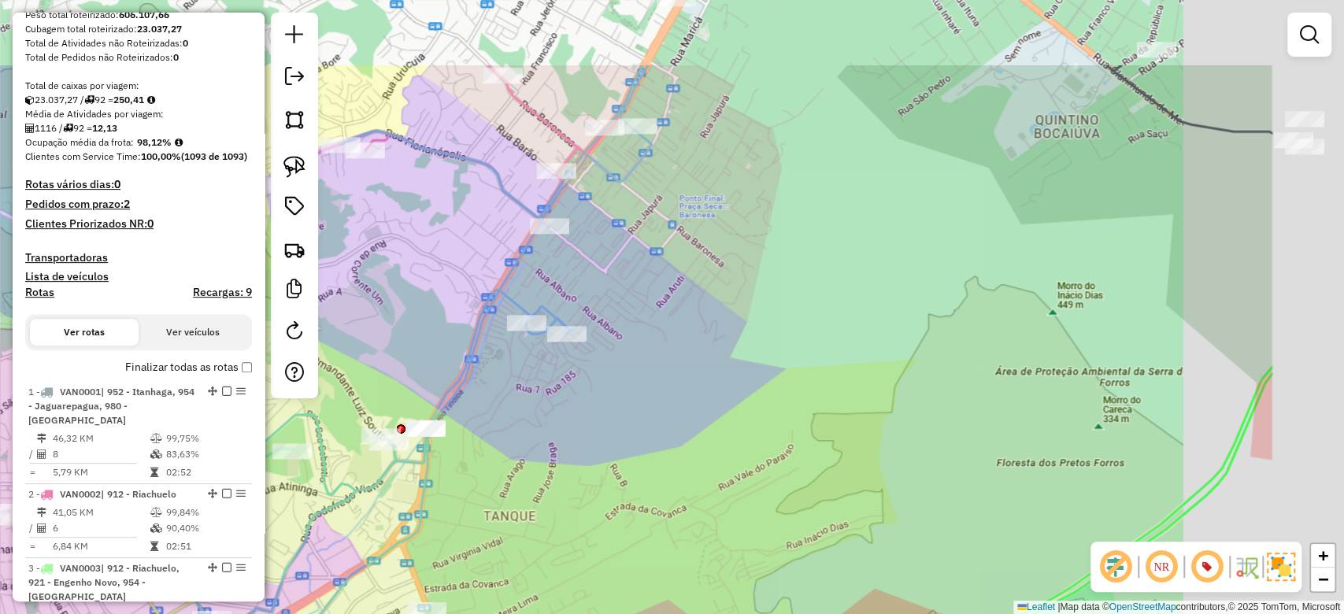
drag, startPoint x: 888, startPoint y: 418, endPoint x: 385, endPoint y: 652, distance: 554.8
click at [385, 613] on html "Aguarde... Pop-up bloqueado! Seu navegador bloqueou automáticamente a abertura …" at bounding box center [672, 307] width 1344 height 614
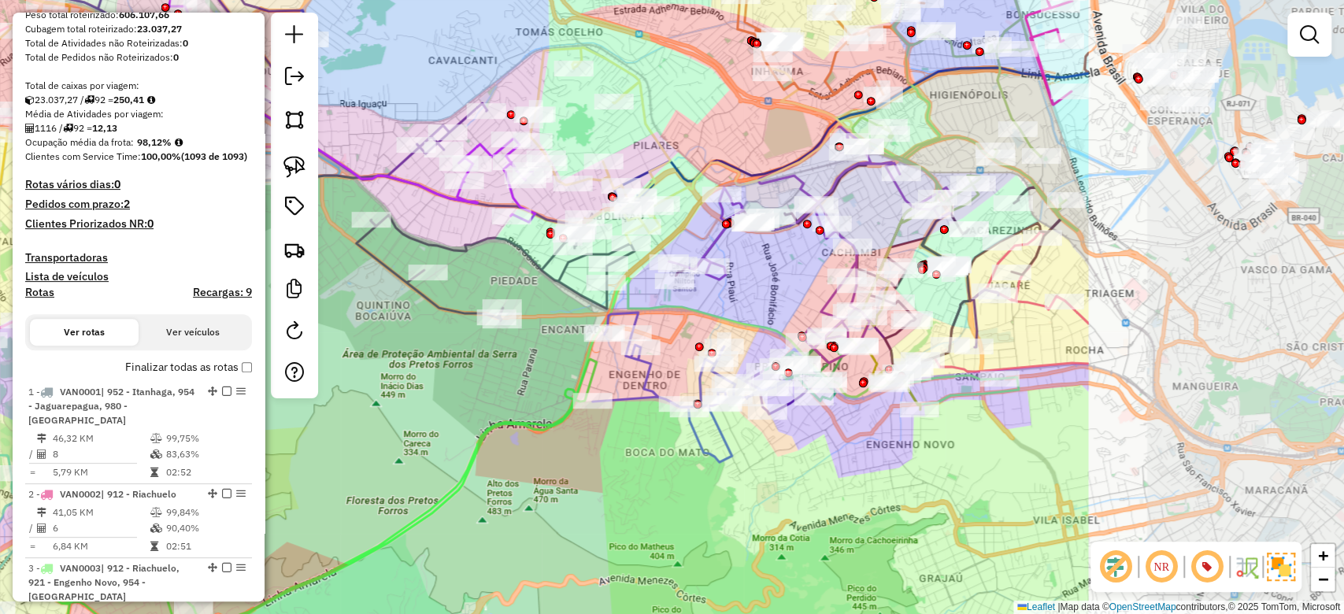
drag, startPoint x: 1088, startPoint y: 159, endPoint x: 698, endPoint y: 114, distance: 392.3
click at [698, 114] on div "Janela de atendimento Grade de atendimento Capacidade Transportadoras Veículos …" at bounding box center [672, 307] width 1344 height 614
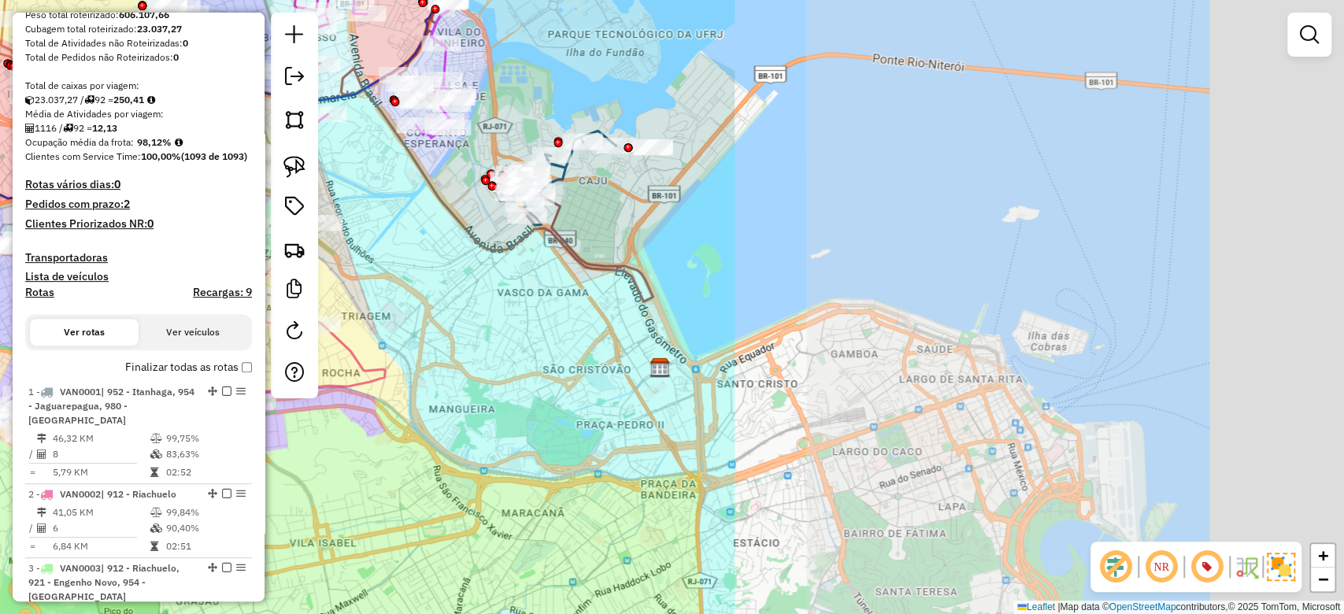
drag, startPoint x: 844, startPoint y: 368, endPoint x: 372, endPoint y: 320, distance: 474.0
click at [372, 320] on div "Janela de atendimento Grade de atendimento Capacidade Transportadoras Veículos …" at bounding box center [672, 307] width 1344 height 614
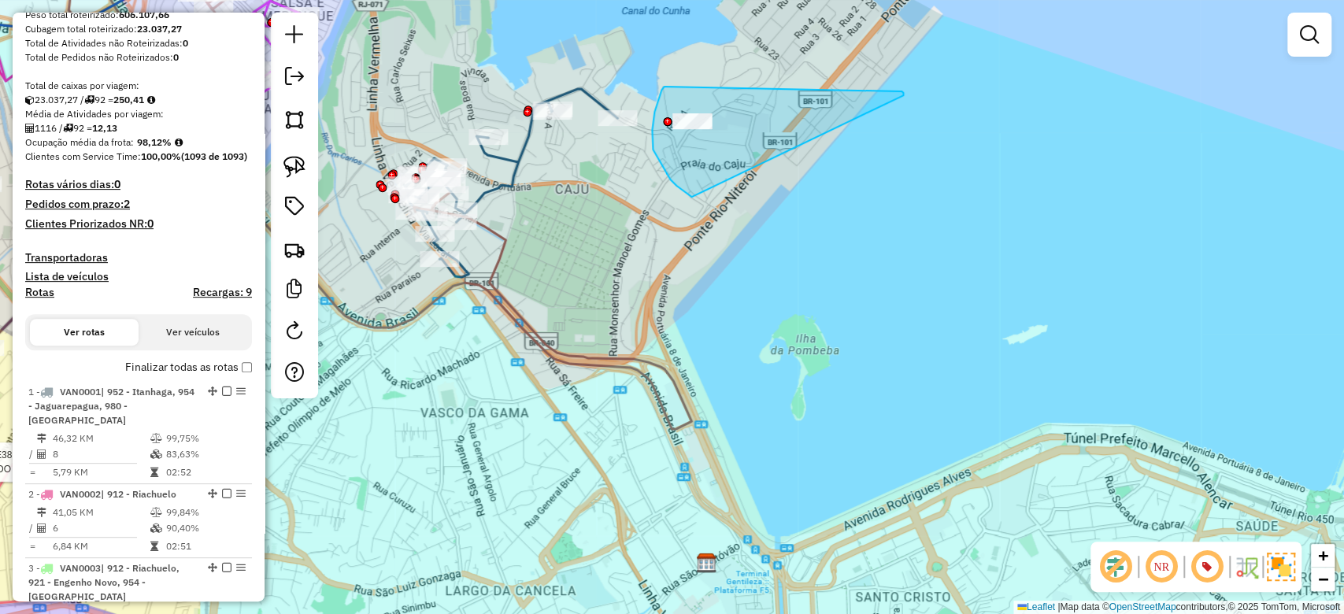
drag, startPoint x: 664, startPoint y: 87, endPoint x: 901, endPoint y: 91, distance: 237.8
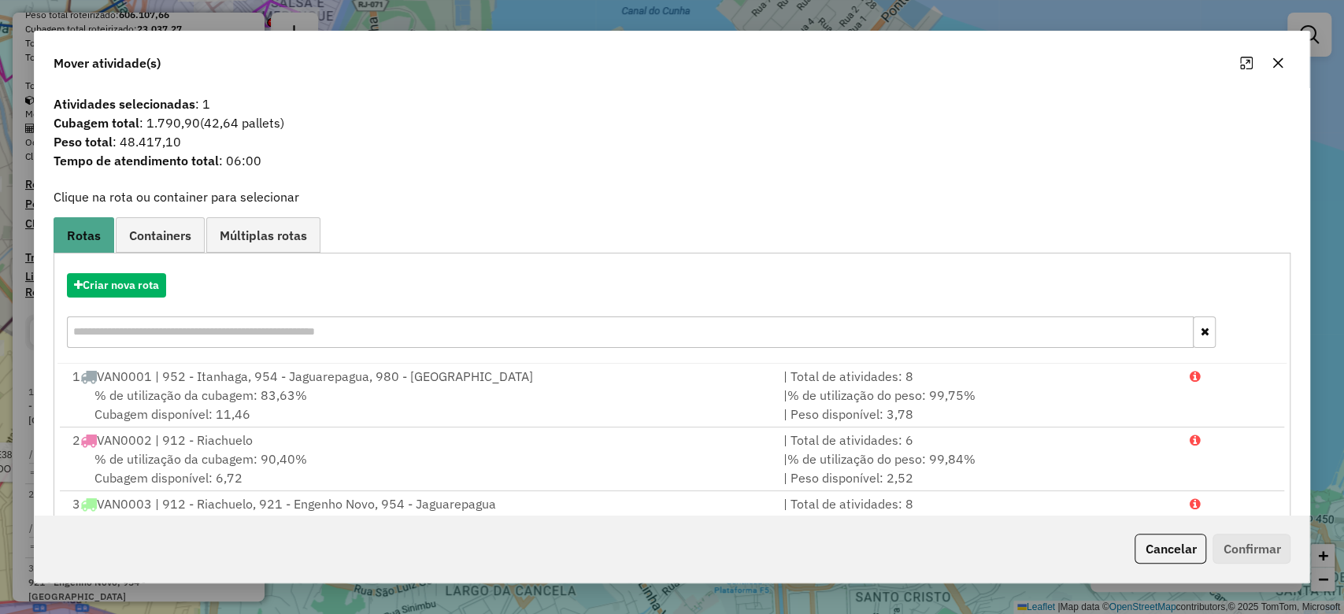
click at [1286, 70] on button "button" at bounding box center [1277, 62] width 25 height 25
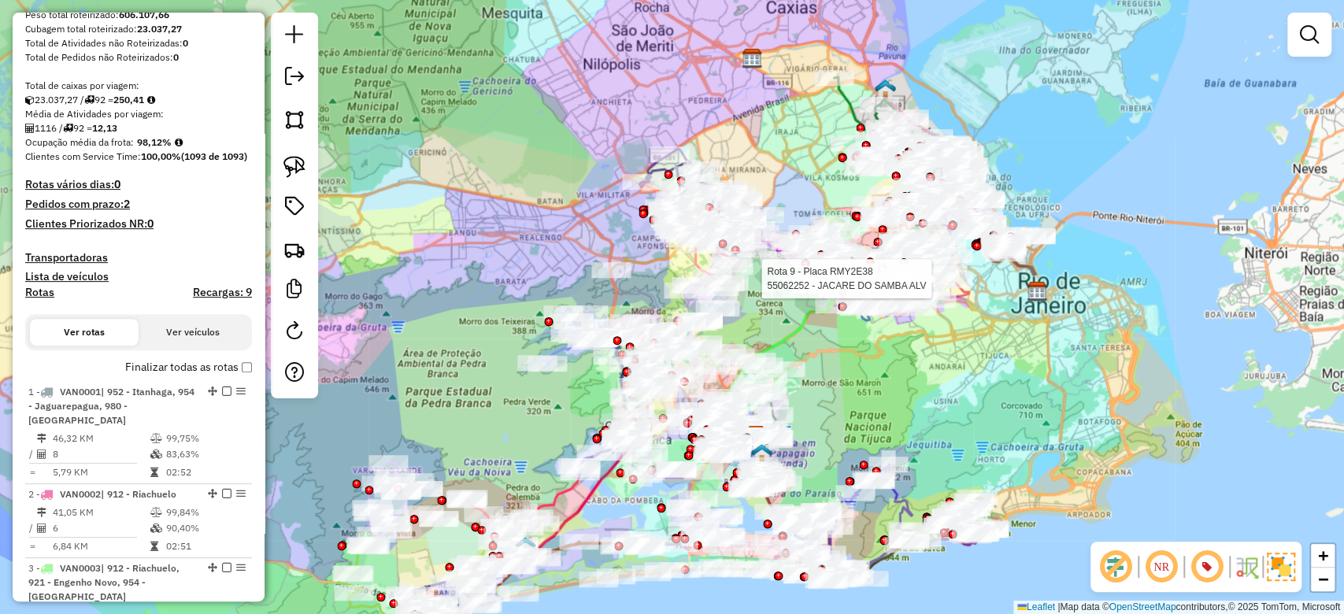
drag, startPoint x: 861, startPoint y: 394, endPoint x: 945, endPoint y: 364, distance: 89.4
click at [928, 368] on div "Rota 9 - Placa RMY2E38 55062252 - JACARE DO SAMBA ALV Janela de atendimento Gra…" at bounding box center [672, 307] width 1344 height 614
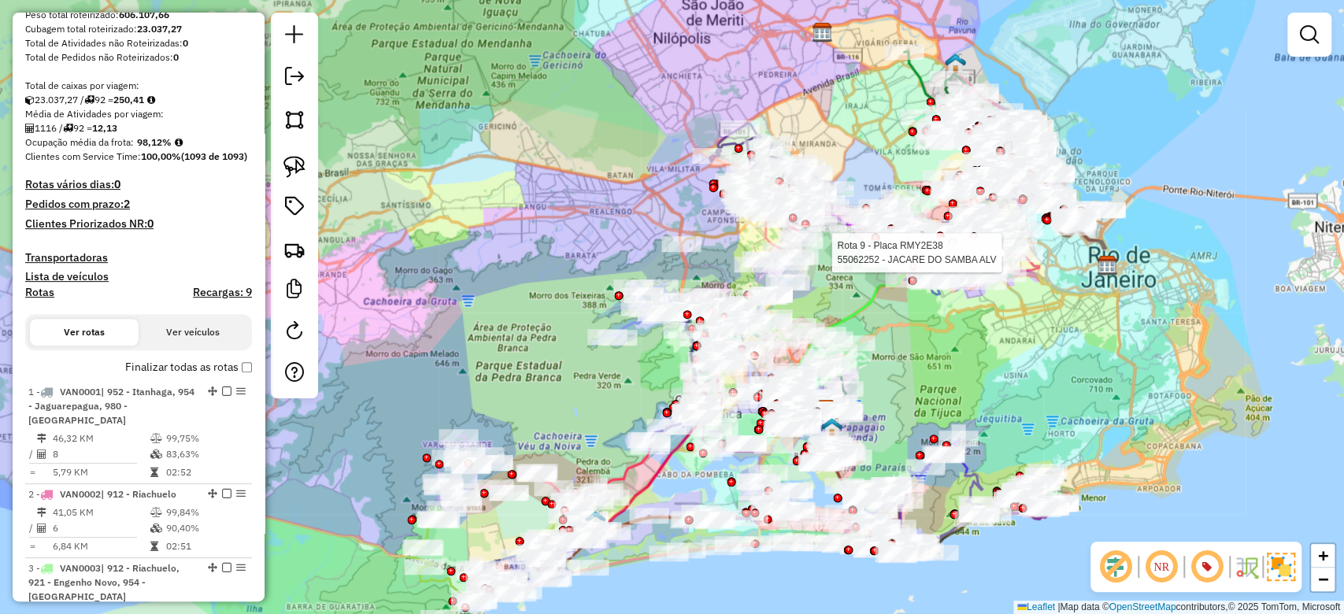
drag, startPoint x: 964, startPoint y: 371, endPoint x: 978, endPoint y: 369, distance: 14.3
click at [972, 369] on div "Rota 9 - Placa RMY2E38 55062252 - JACARE DO SAMBA ALV Janela de atendimento Gra…" at bounding box center [672, 307] width 1344 height 614
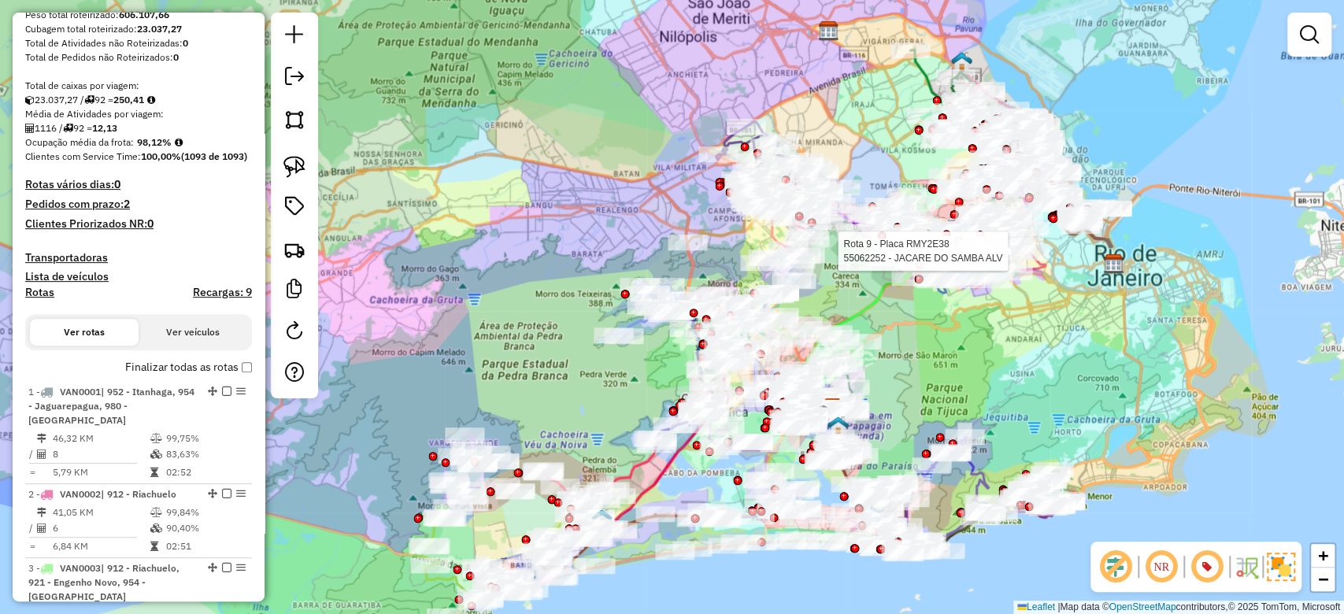
click at [978, 369] on div "Rota 9 - Placa RMY2E38 55062252 - JACARE DO SAMBA ALV Janela de atendimento Gra…" at bounding box center [672, 307] width 1344 height 614
click at [586, 252] on div "Janela de atendimento Grade de atendimento Capacidade Transportadoras Veículos …" at bounding box center [672, 307] width 1344 height 614
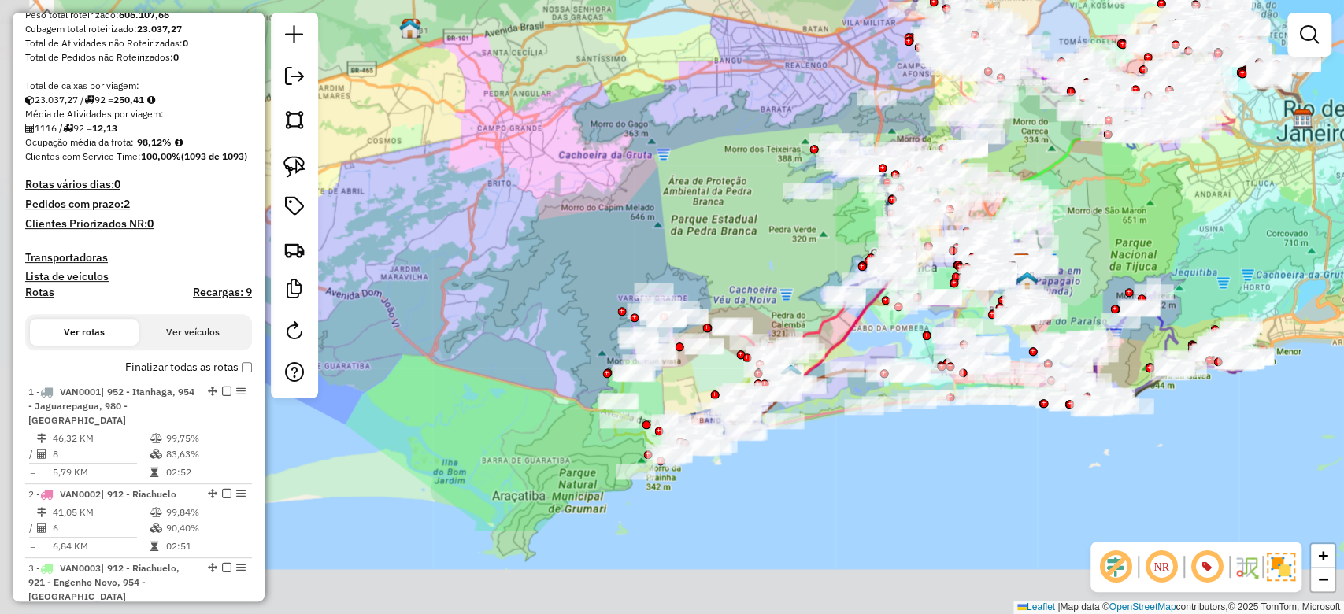
drag, startPoint x: 513, startPoint y: 372, endPoint x: 697, endPoint y: 230, distance: 232.4
click at [697, 230] on div "Janela de atendimento Grade de atendimento Capacidade Transportadoras Veículos …" at bounding box center [672, 307] width 1344 height 614
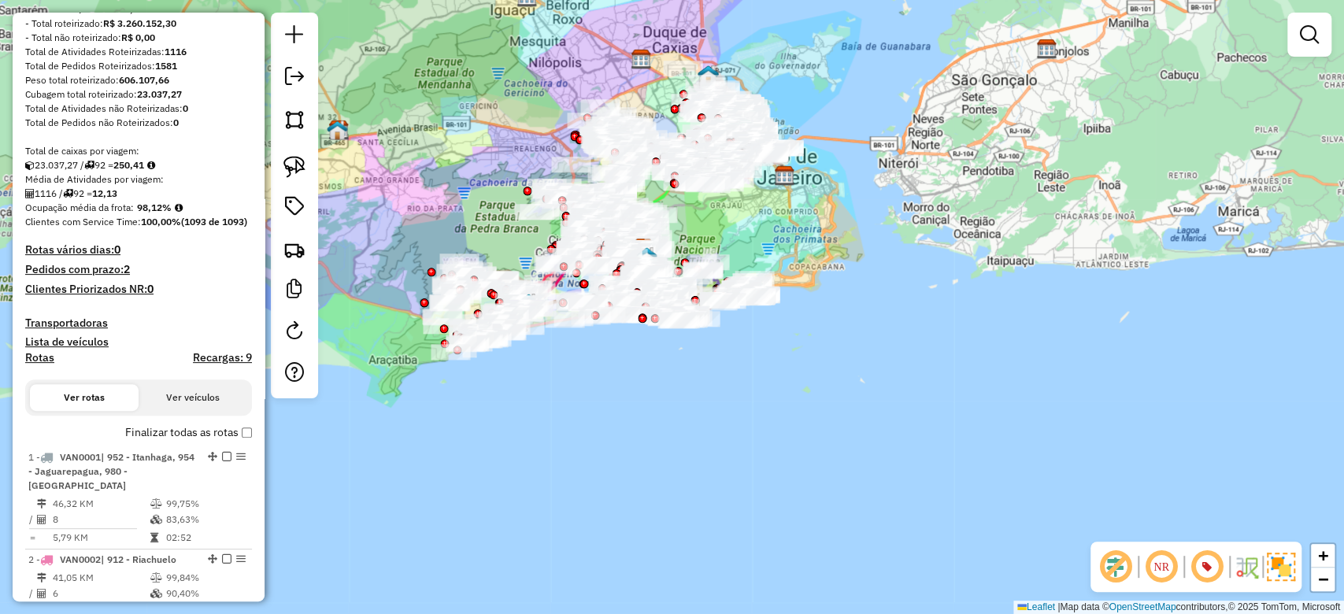
scroll to position [0, 0]
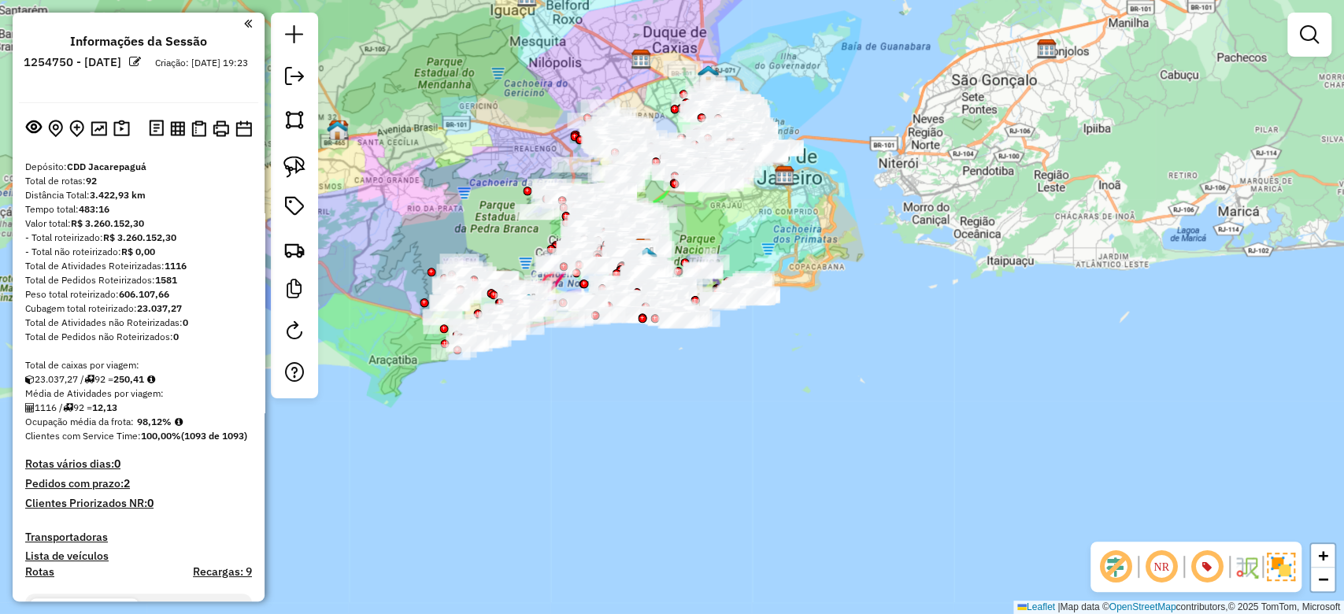
click at [273, 75] on div at bounding box center [294, 206] width 47 height 386
click at [282, 78] on link at bounding box center [294, 78] width 31 height 35
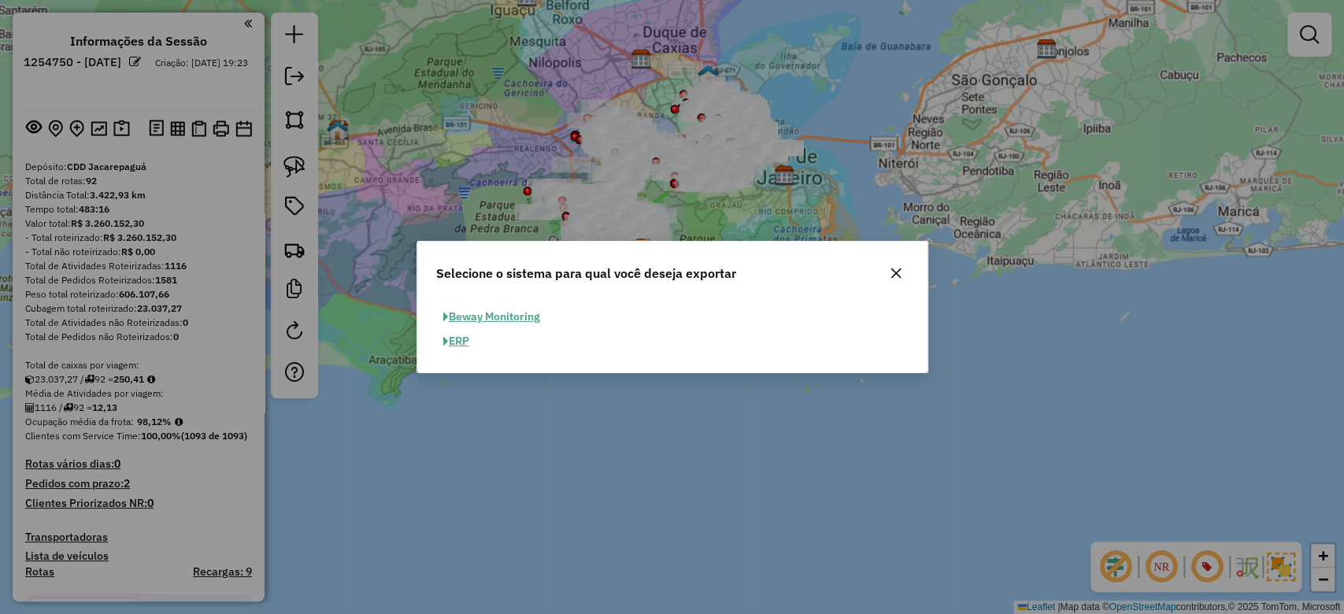
click at [464, 346] on button "ERP" at bounding box center [456, 341] width 40 height 24
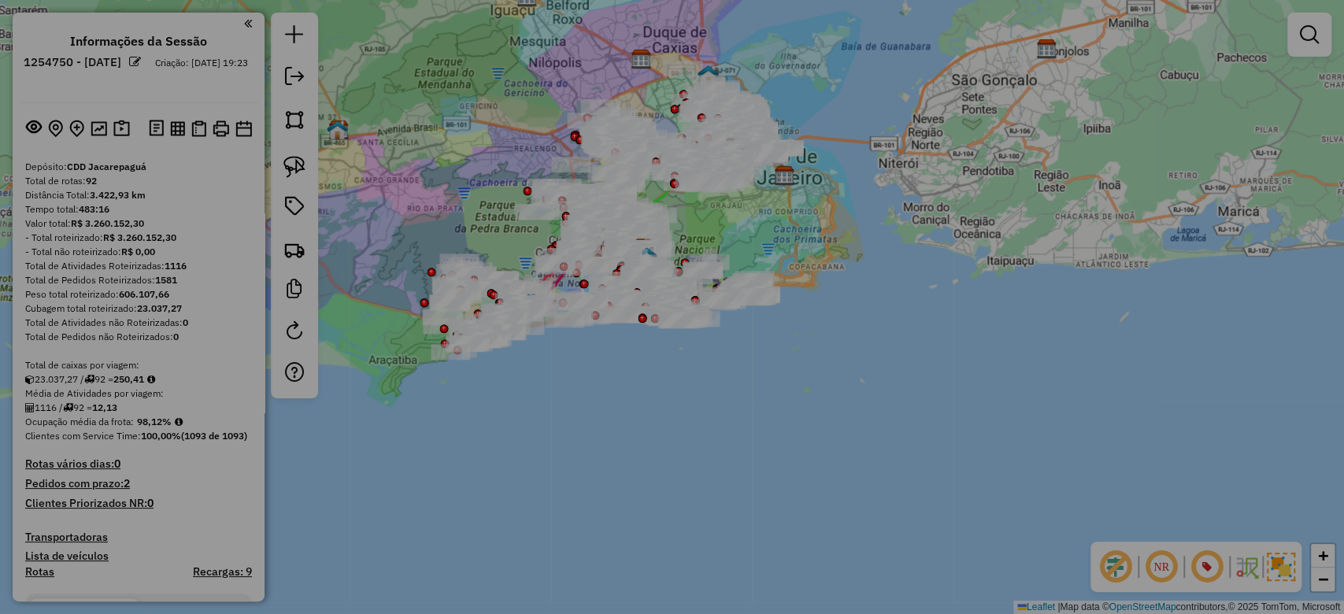
select select "*********"
select select "**"
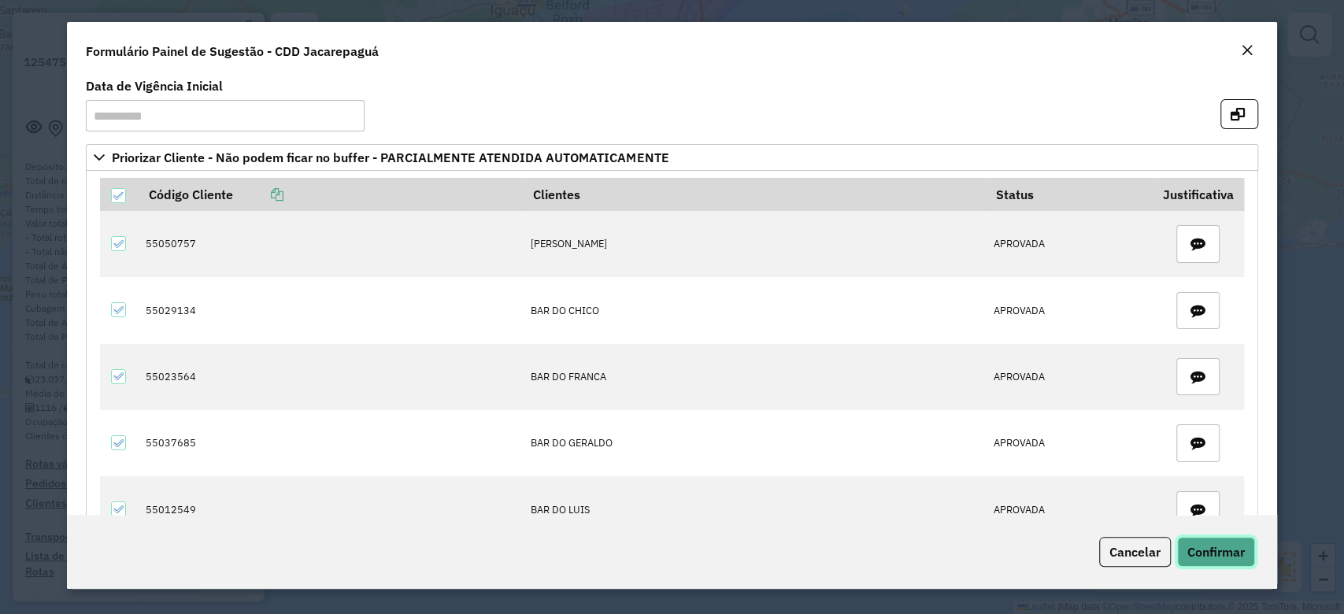
click at [1214, 552] on span "Confirmar" at bounding box center [1215, 552] width 57 height 16
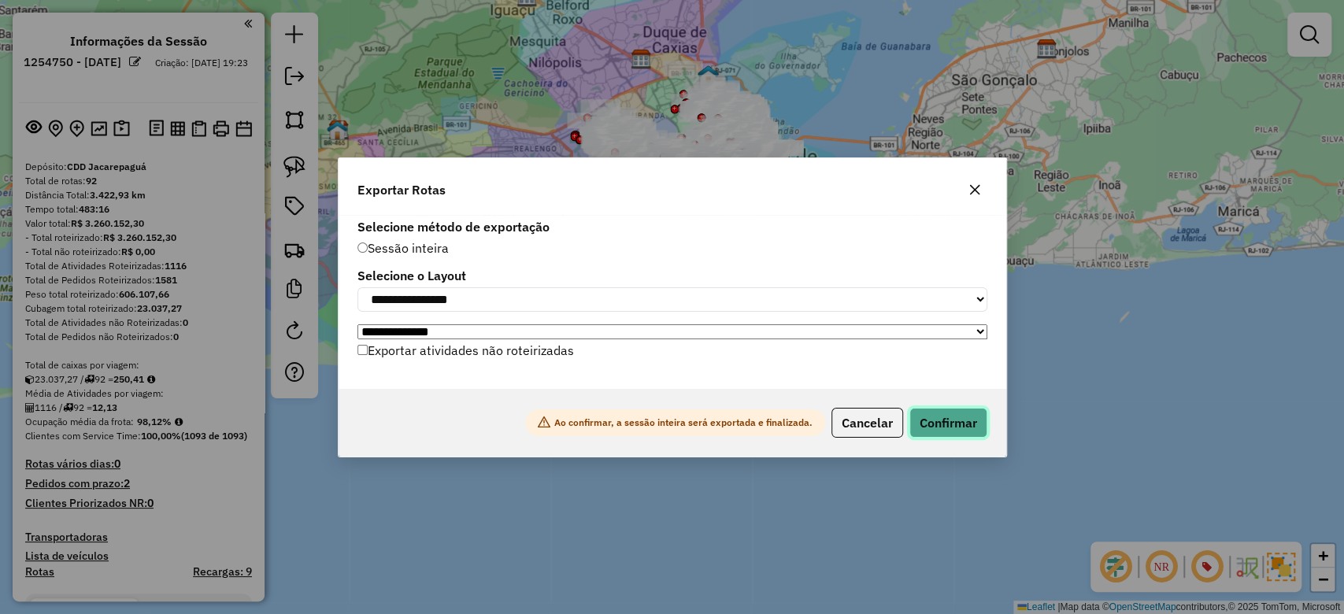
click at [982, 430] on button "Confirmar" at bounding box center [948, 423] width 78 height 30
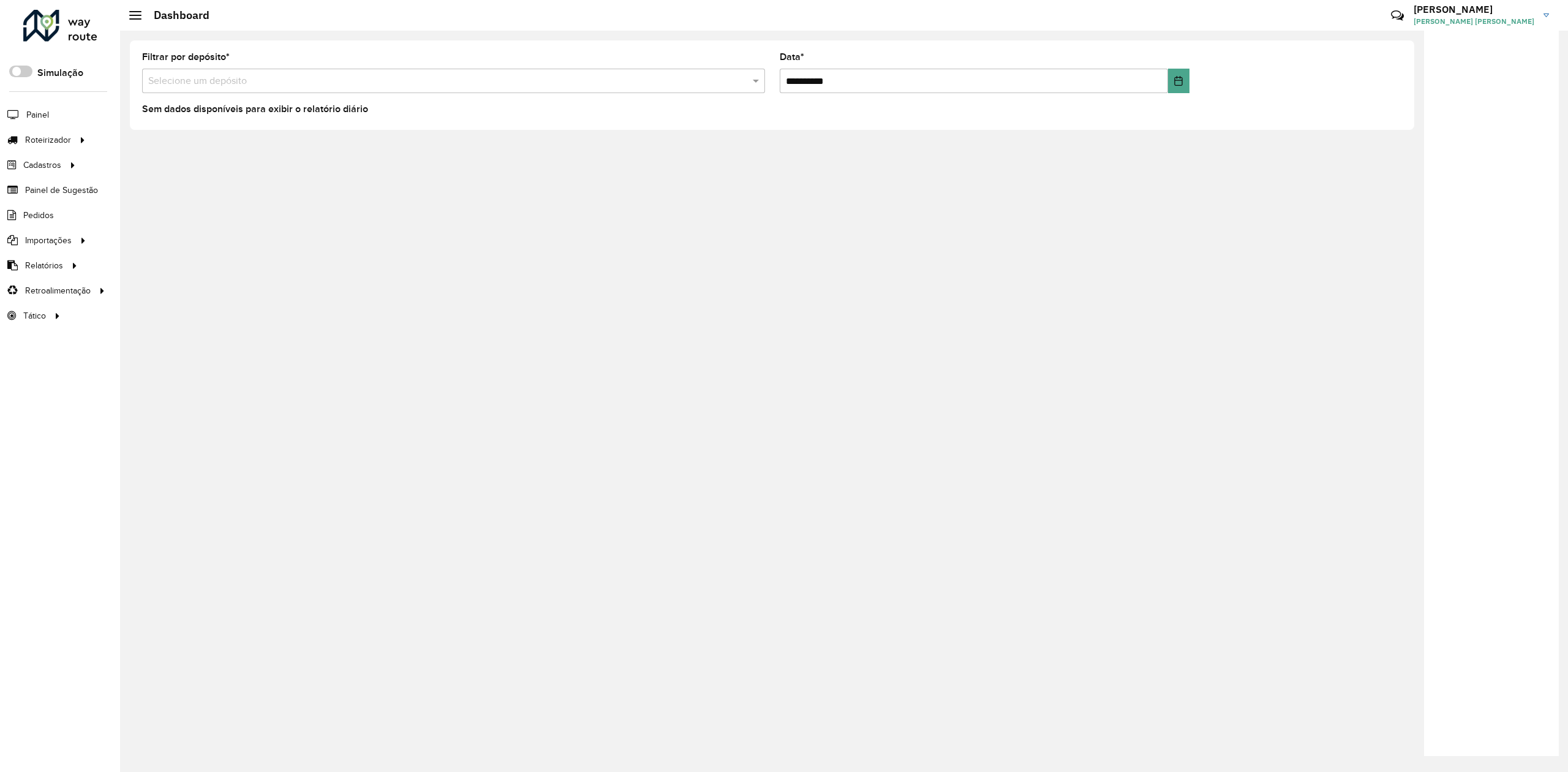
click at [1041, 358] on div "**********" at bounding box center [844, 401] width 1448 height 742
click at [1041, 229] on div "**********" at bounding box center [844, 401] width 1448 height 742
click at [1041, 349] on div "**********" at bounding box center [844, 401] width 1448 height 742
click at [1041, 216] on div "**********" at bounding box center [844, 401] width 1448 height 742
click at [1041, 226] on div "**********" at bounding box center [844, 401] width 1448 height 742
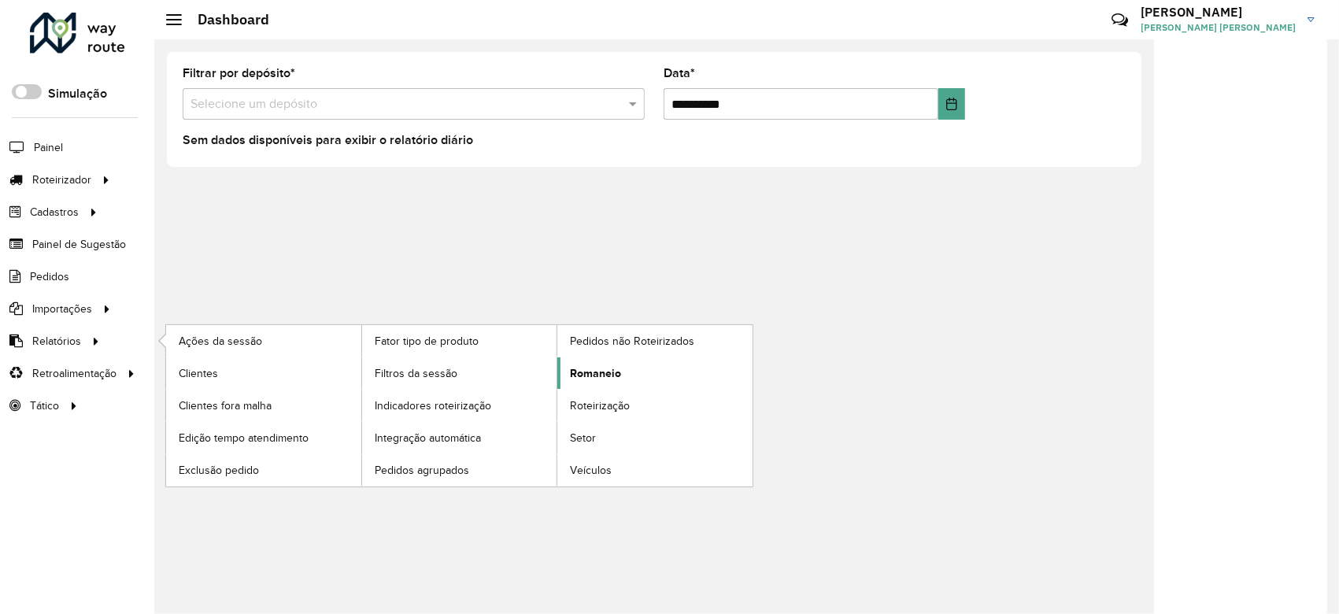
click at [630, 368] on link "Romaneio" at bounding box center [654, 372] width 195 height 31
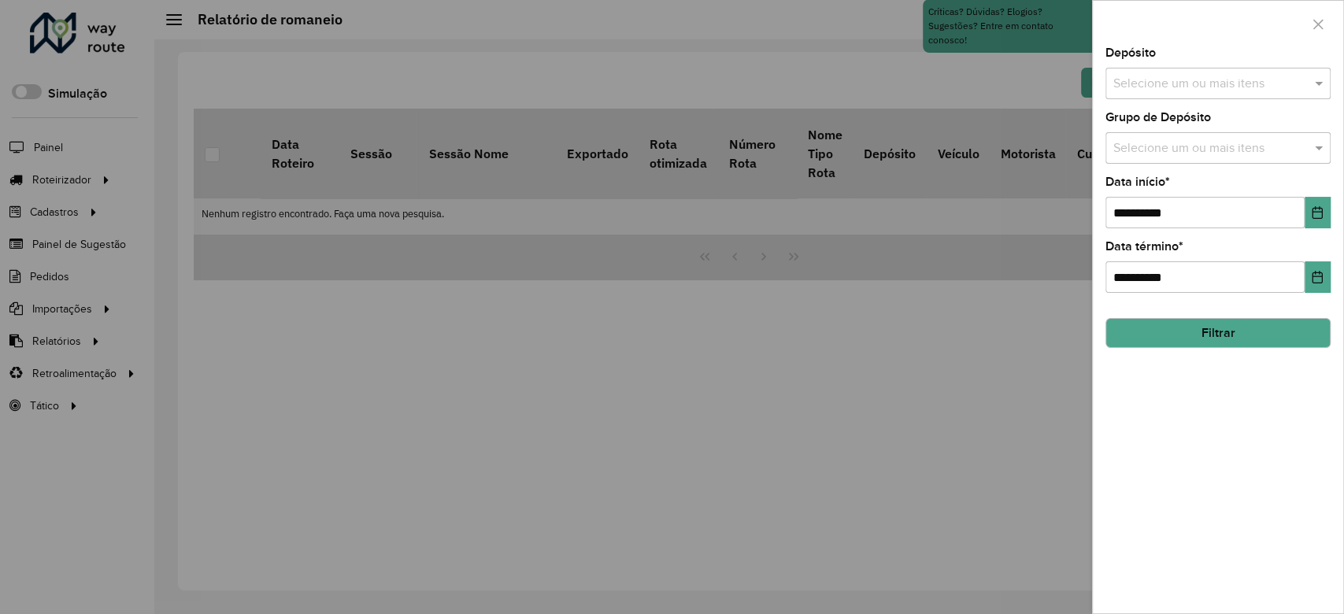
click at [1190, 85] on input "text" at bounding box center [1210, 84] width 202 height 19
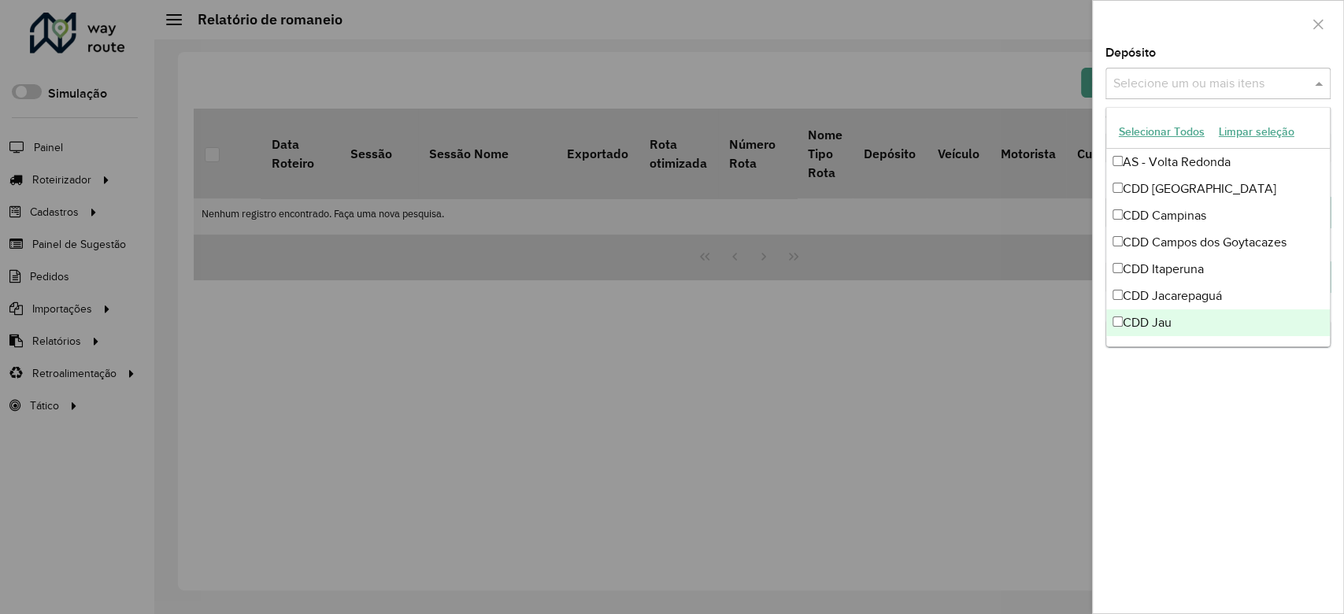
click at [1184, 331] on div "CDD Jau" at bounding box center [1218, 322] width 224 height 27
drag, startPoint x: 1206, startPoint y: 448, endPoint x: 1206, endPoint y: 295, distance: 152.7
click at [1206, 447] on div "**********" at bounding box center [1218, 330] width 250 height 566
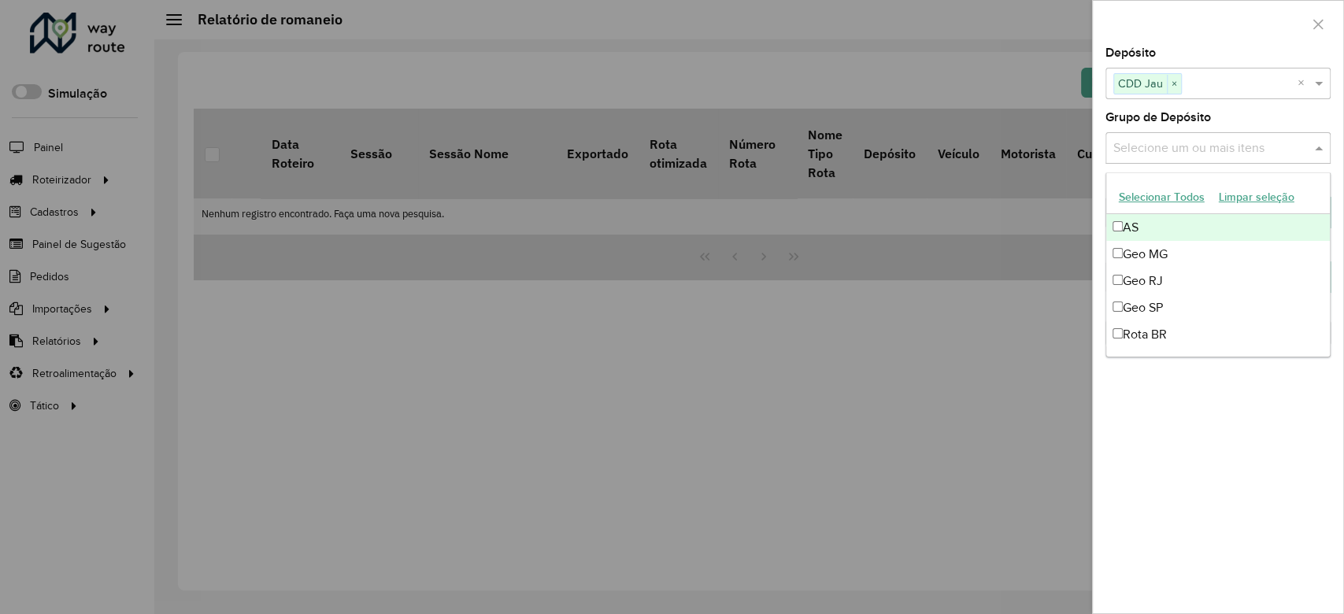
click at [1208, 149] on input "text" at bounding box center [1210, 148] width 202 height 19
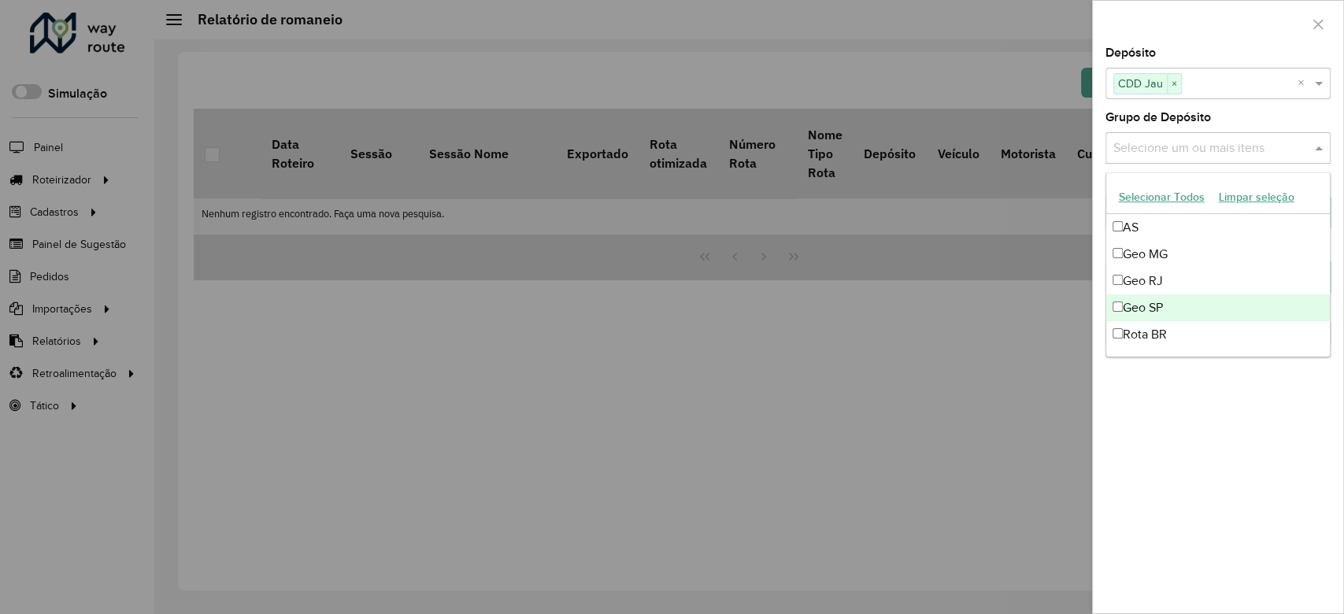
click at [1190, 483] on div "**********" at bounding box center [1218, 330] width 250 height 566
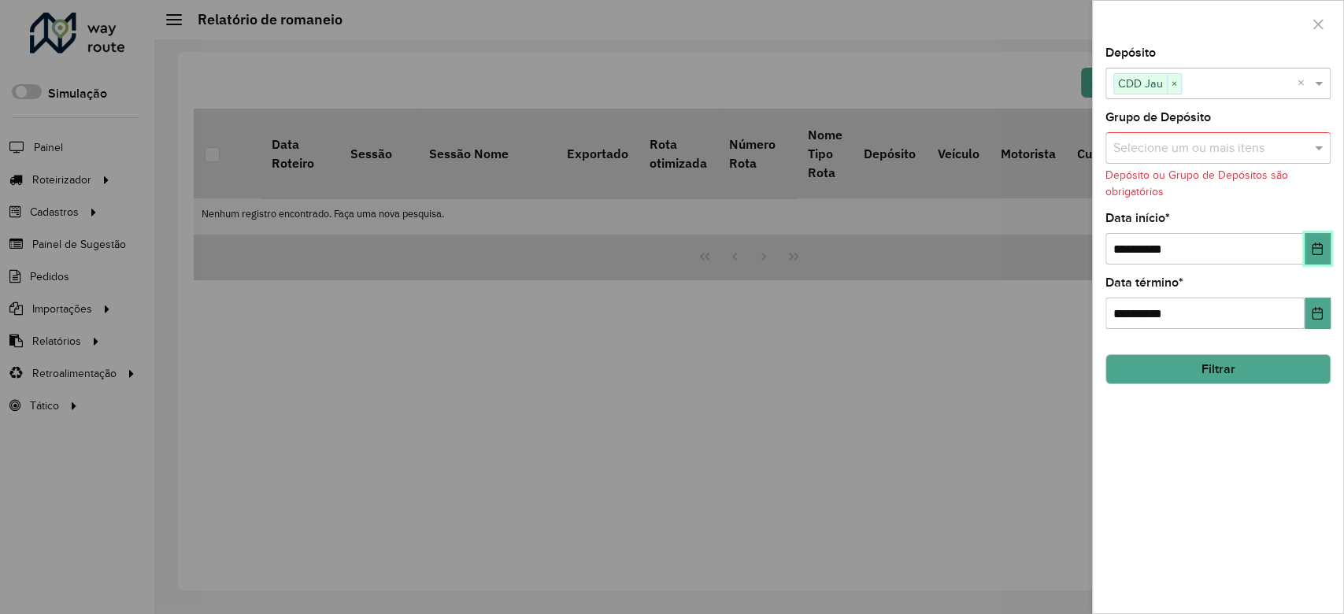
click at [1318, 255] on button "Choose Date" at bounding box center [1318, 248] width 26 height 31
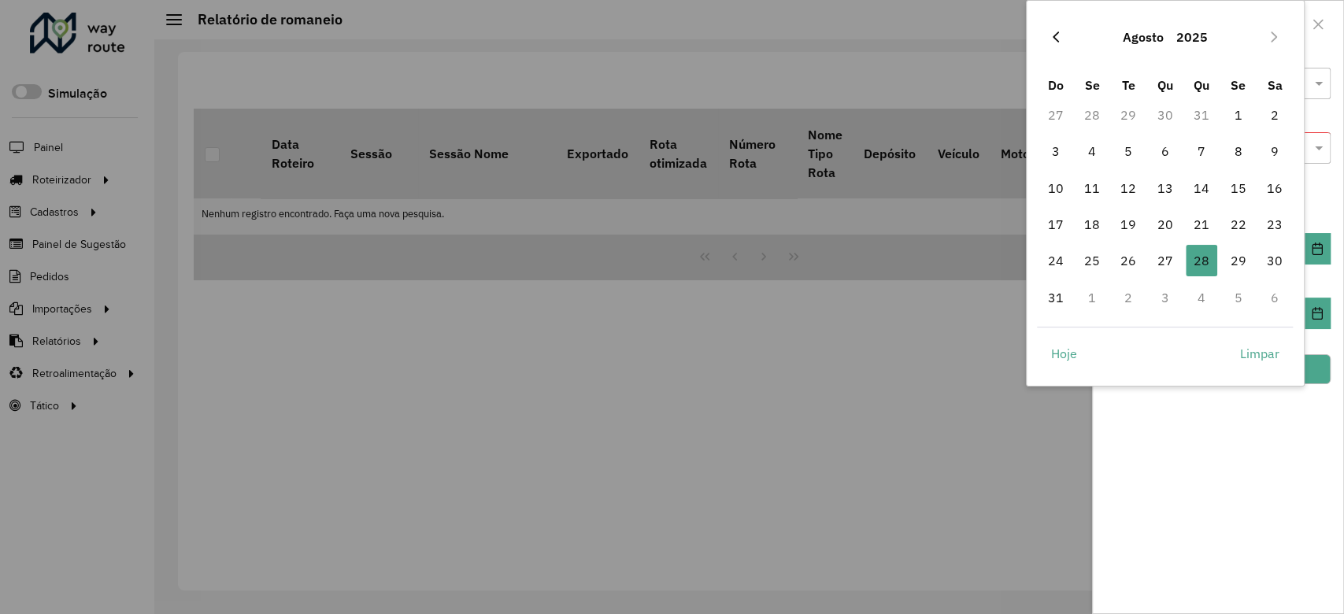
click at [1050, 41] on icon "Previous Month" at bounding box center [1055, 37] width 13 height 13
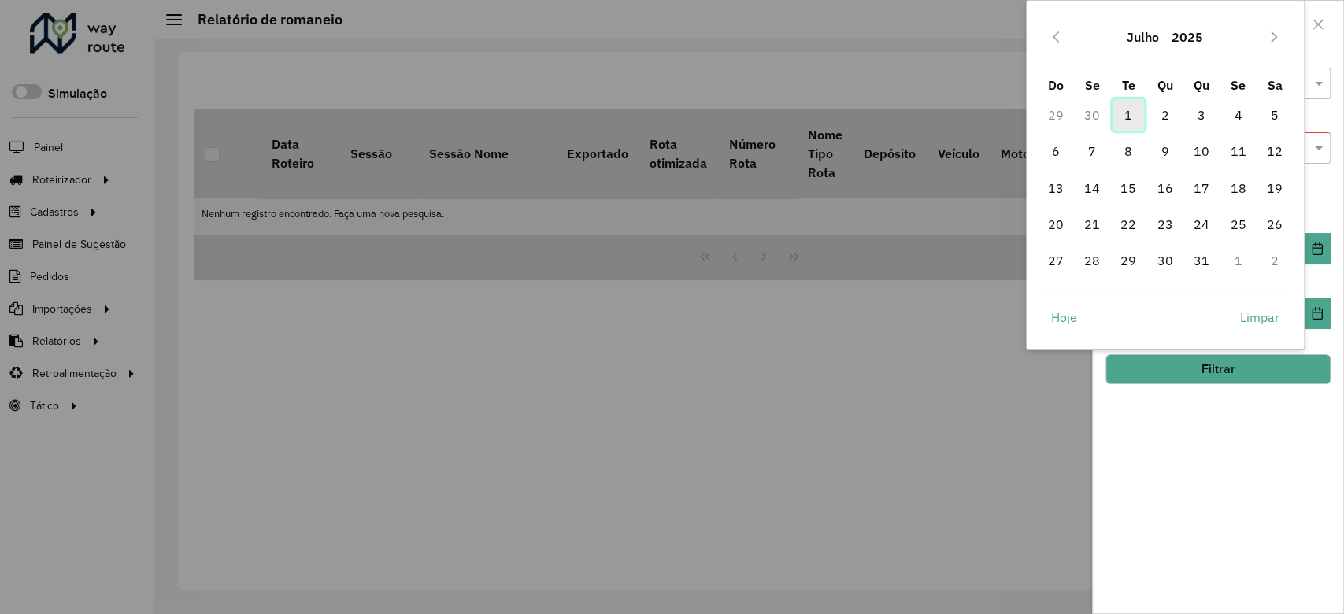
click at [1119, 120] on span "1" at bounding box center [1127, 114] width 31 height 31
type input "**********"
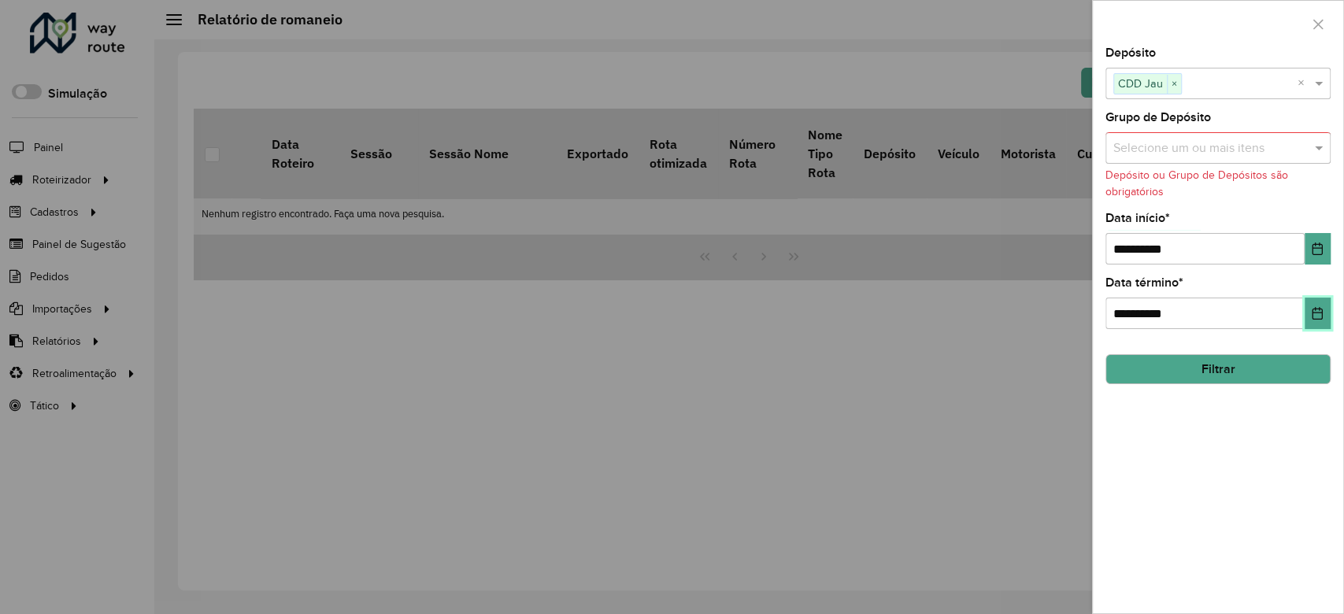
click at [1315, 316] on icon "Choose Date" at bounding box center [1317, 313] width 13 height 13
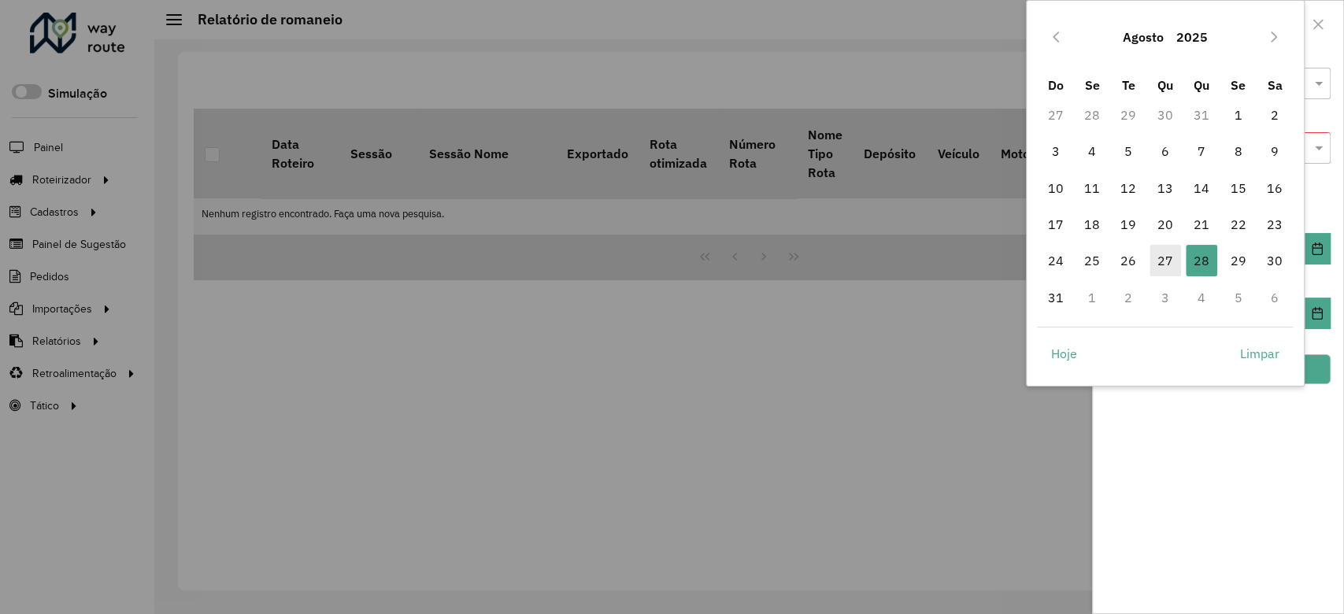
click at [1160, 253] on span "27" at bounding box center [1164, 260] width 31 height 31
type input "**********"
click at [1246, 496] on div "**********" at bounding box center [1218, 330] width 250 height 566
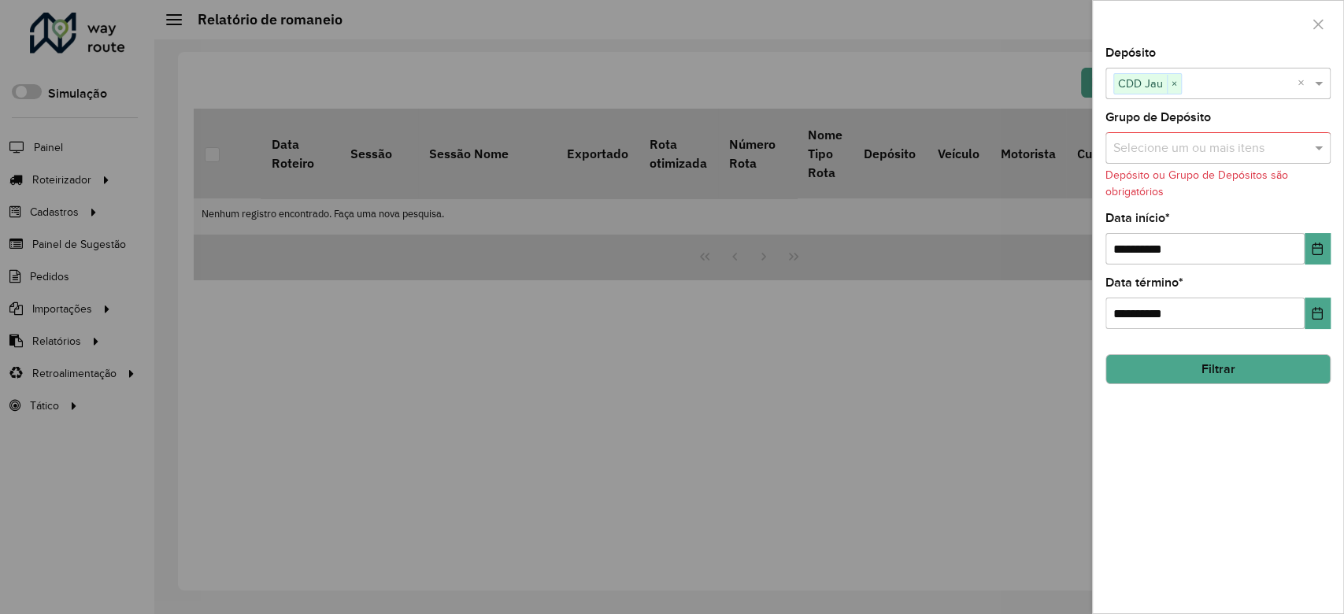
click at [1238, 142] on input "text" at bounding box center [1210, 148] width 202 height 19
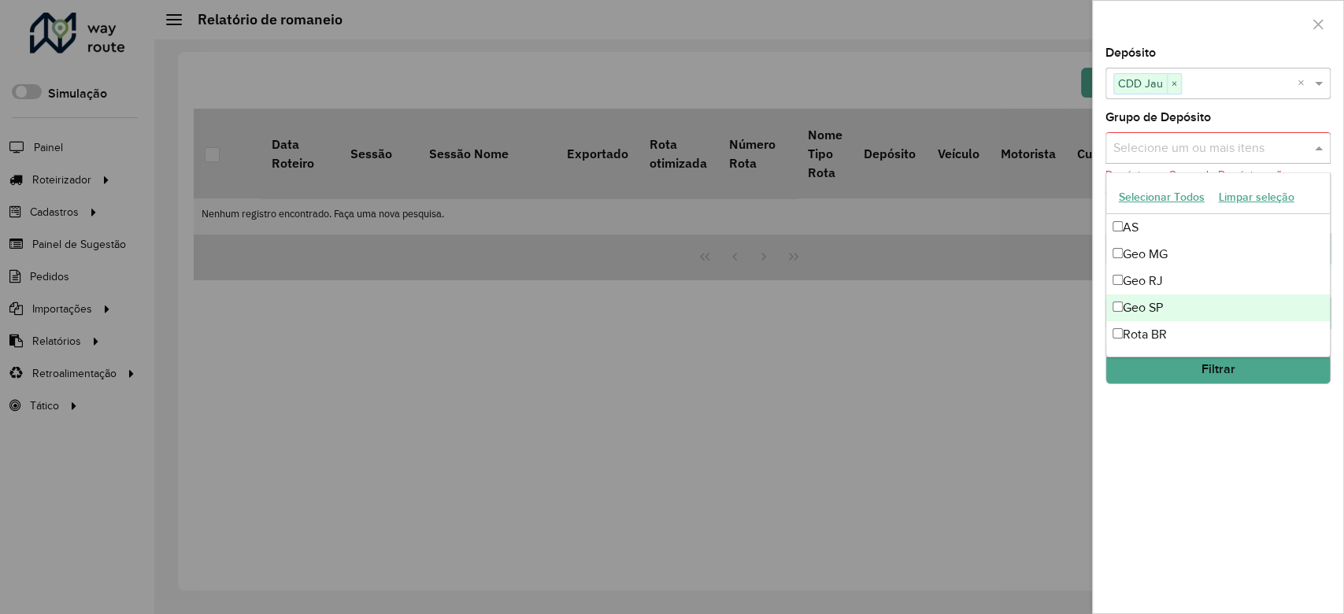
click at [1188, 313] on div "Geo SP" at bounding box center [1218, 307] width 224 height 27
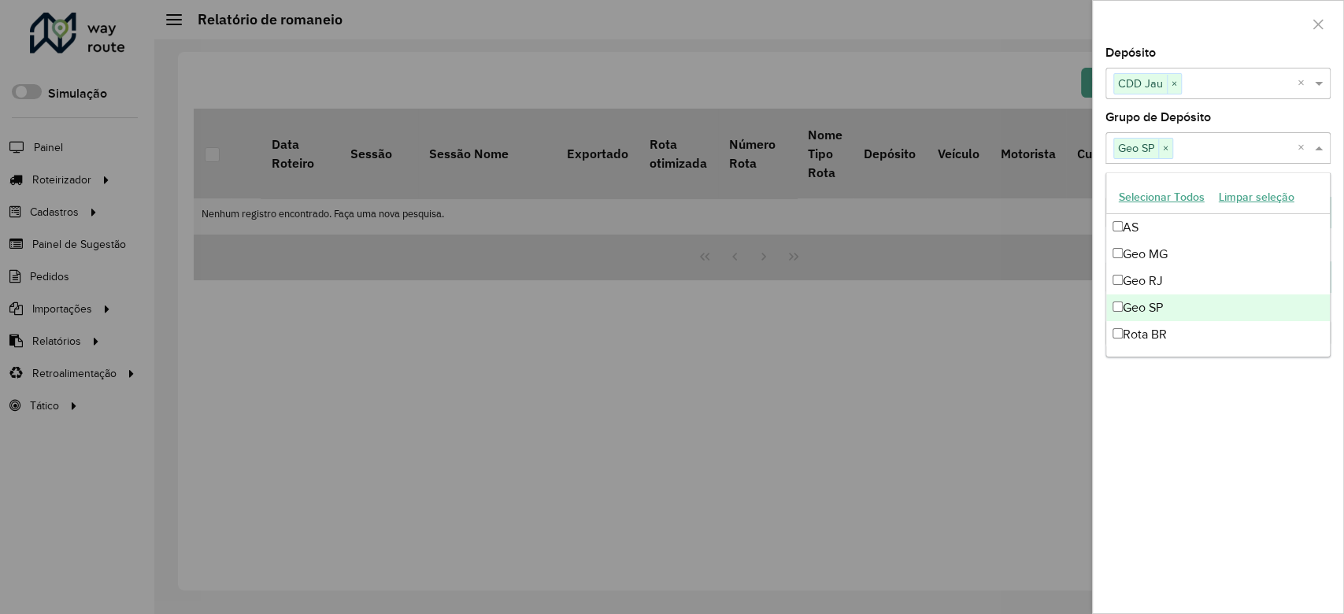
click at [1201, 472] on div "**********" at bounding box center [1218, 330] width 250 height 566
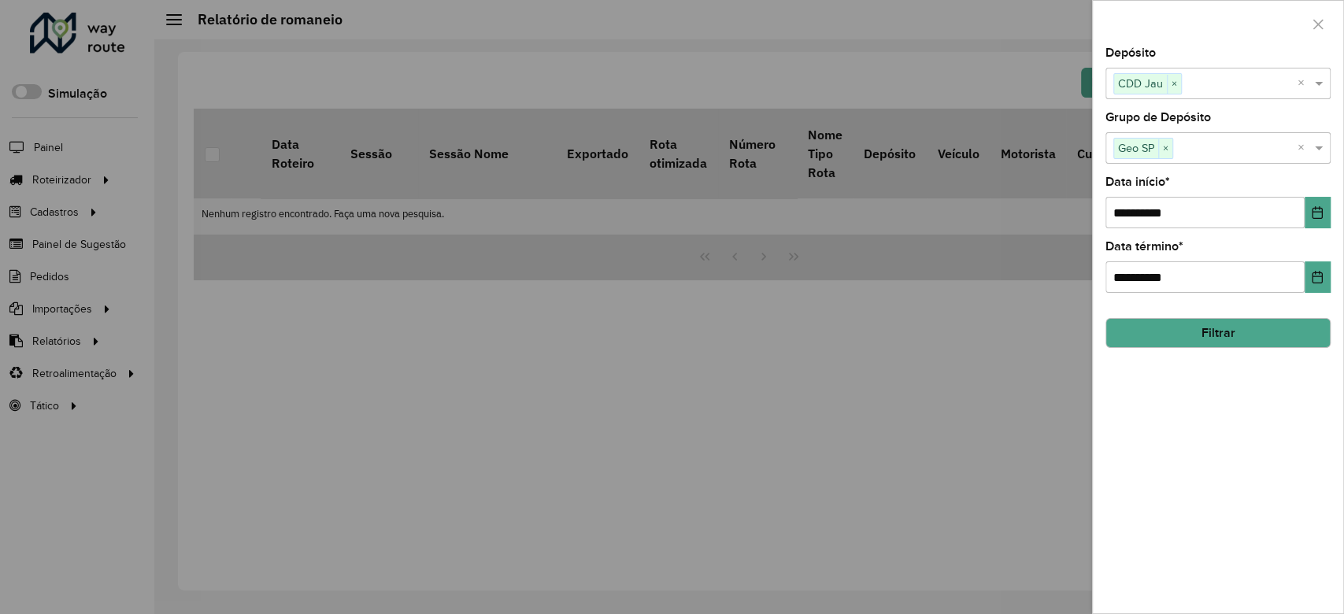
click at [1209, 322] on button "Filtrar" at bounding box center [1217, 333] width 225 height 30
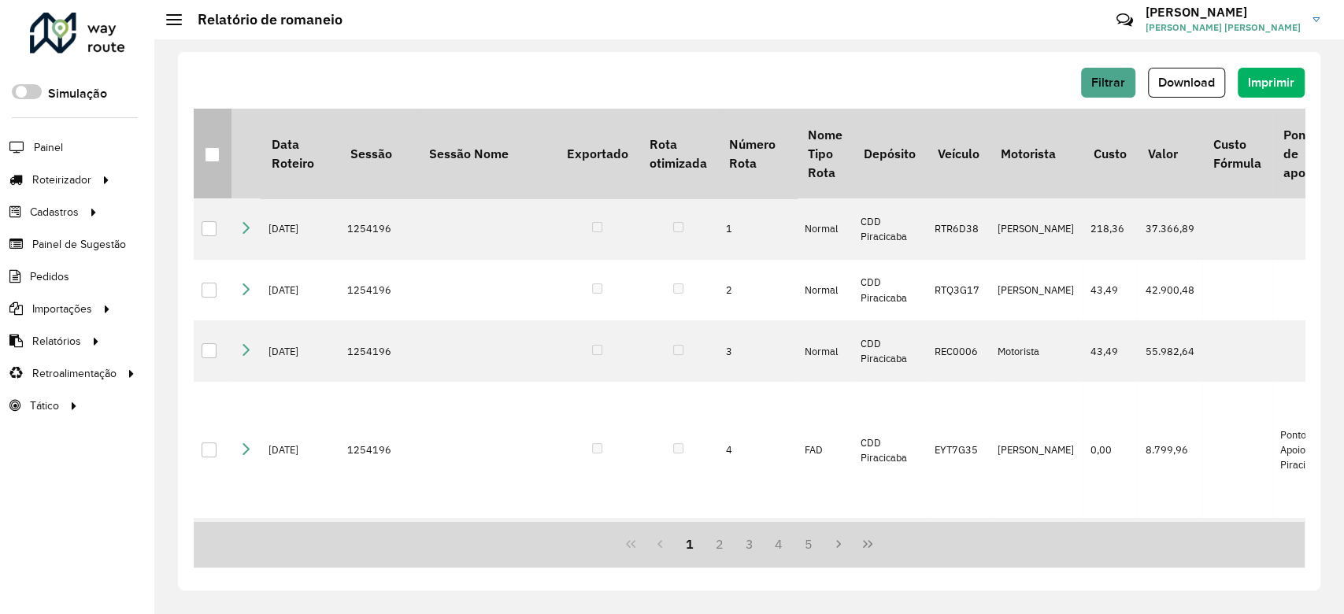
click at [208, 160] on div at bounding box center [212, 154] width 15 height 15
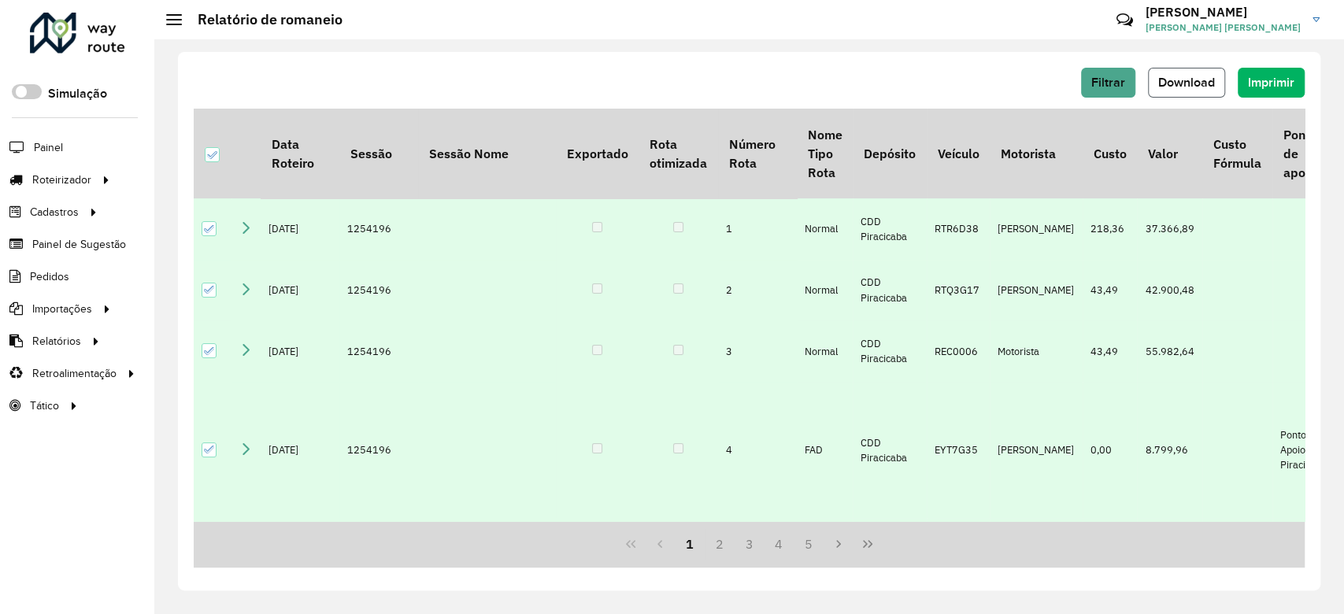
click at [1189, 85] on span "Download" at bounding box center [1186, 82] width 57 height 13
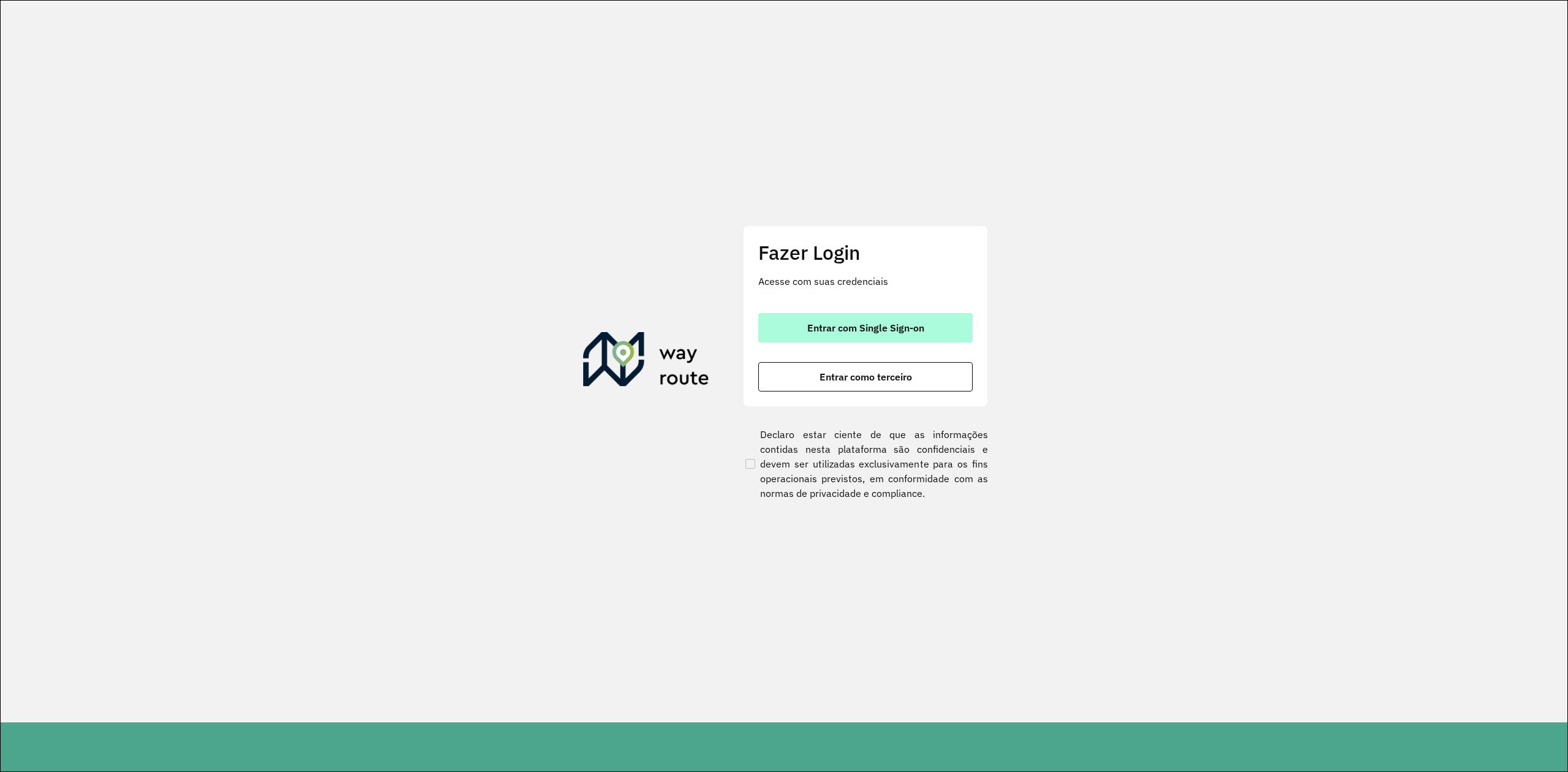
click at [861, 331] on span "Entrar com Single Sign-on" at bounding box center [866, 328] width 117 height 10
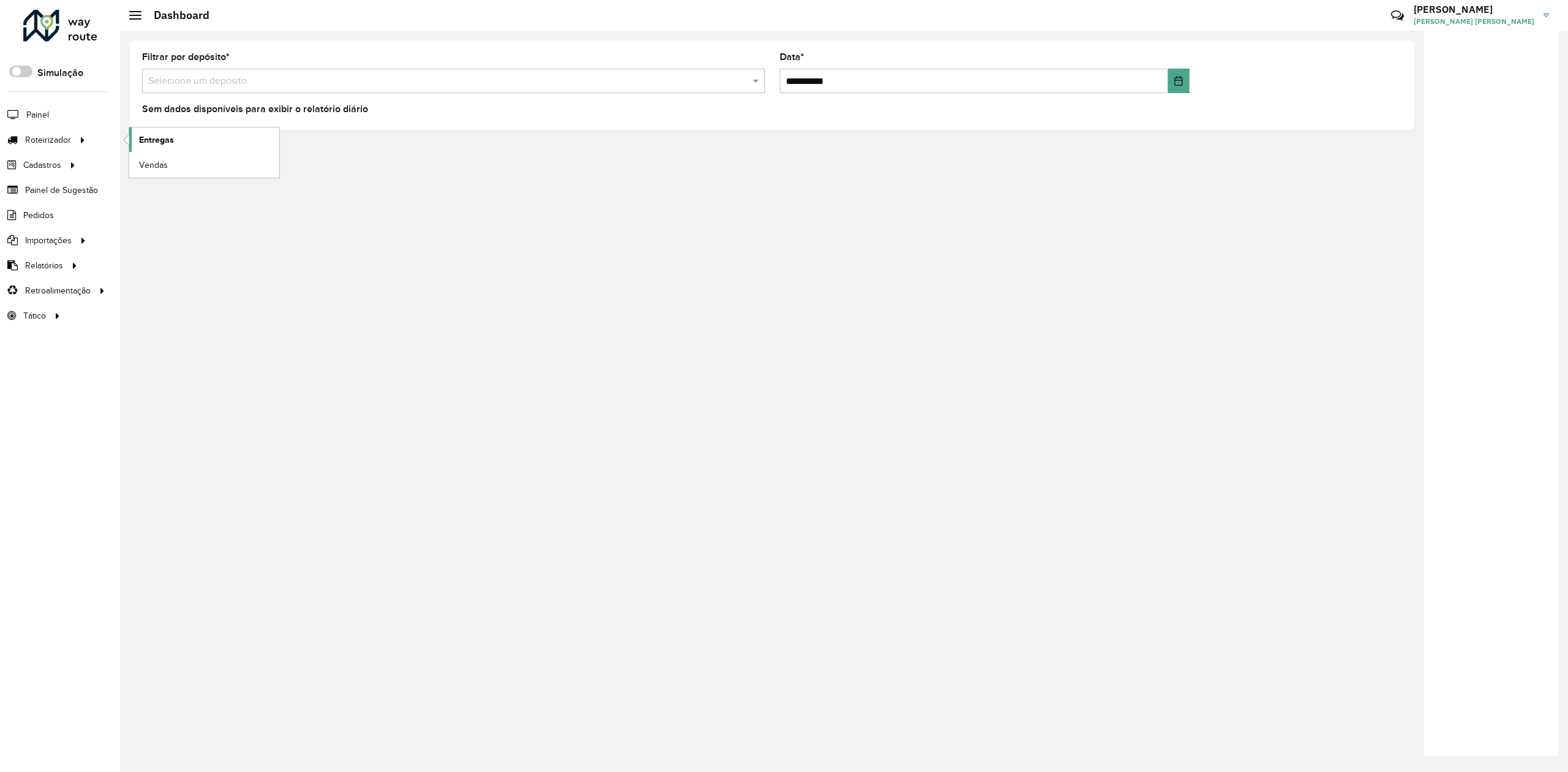
click at [160, 142] on span "Entregas" at bounding box center [156, 140] width 35 height 13
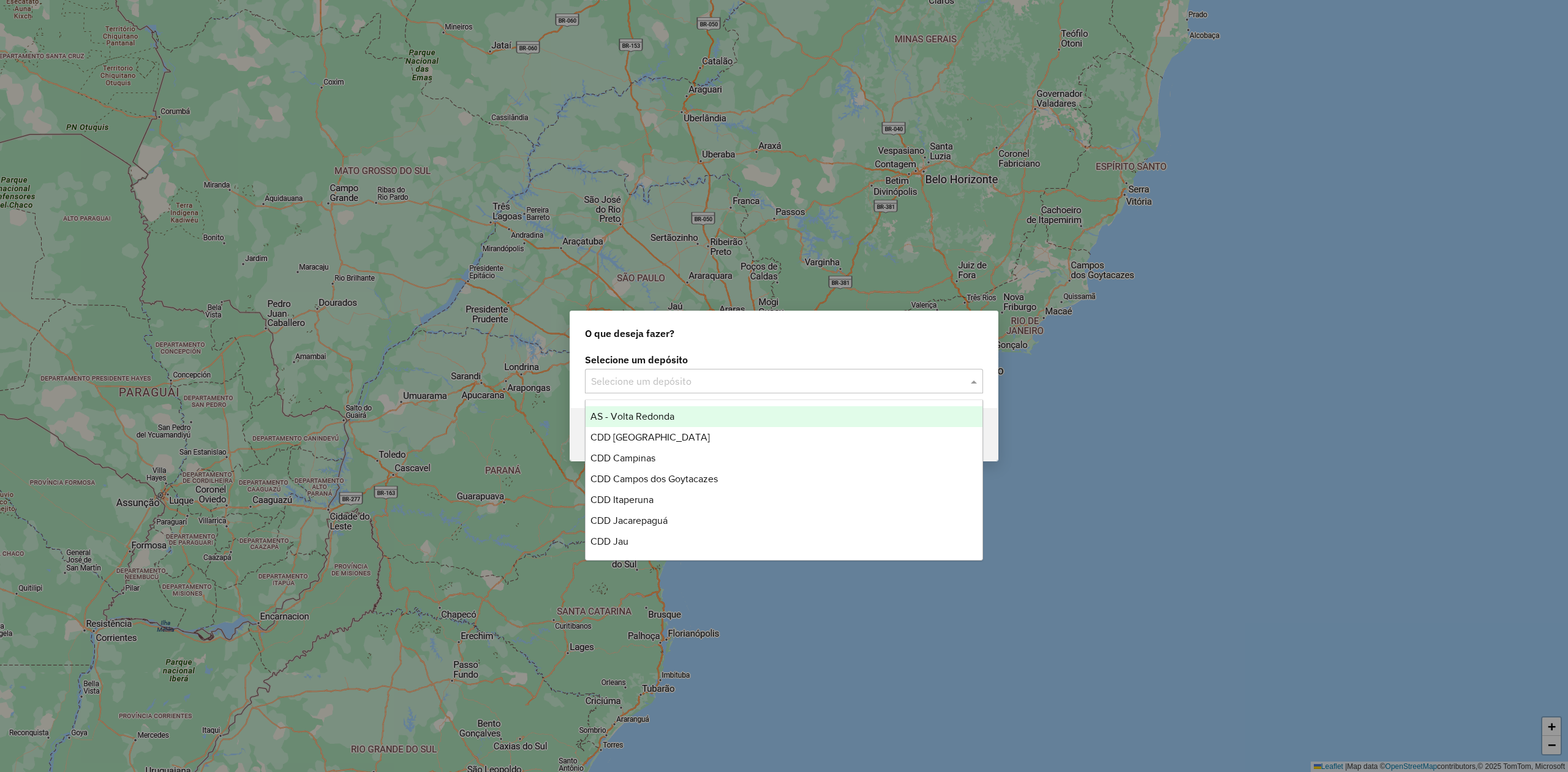
click at [733, 381] on input "text" at bounding box center [772, 381] width 362 height 15
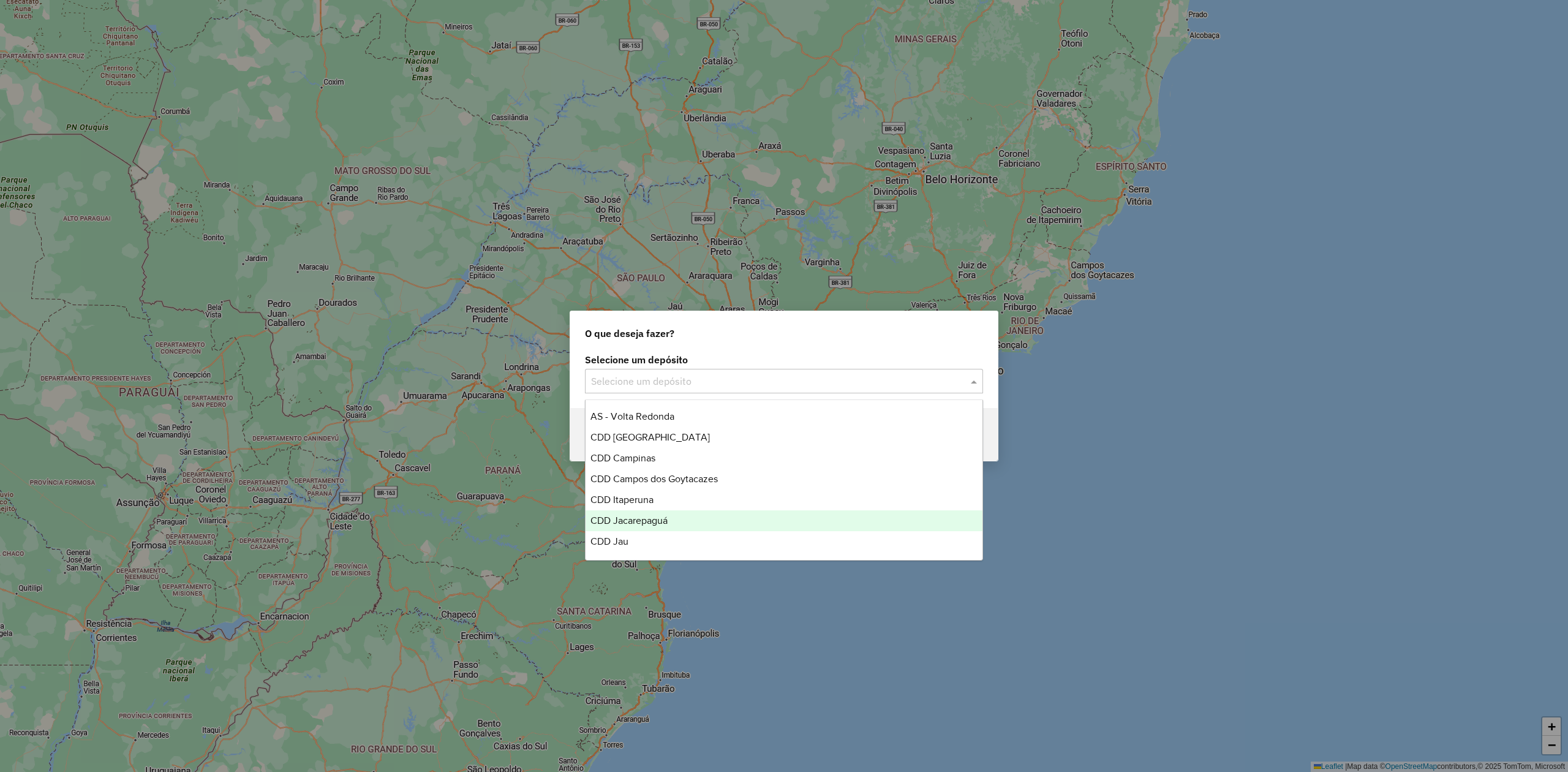
click at [660, 514] on div "CDD Jacarepaguá" at bounding box center [784, 521] width 396 height 21
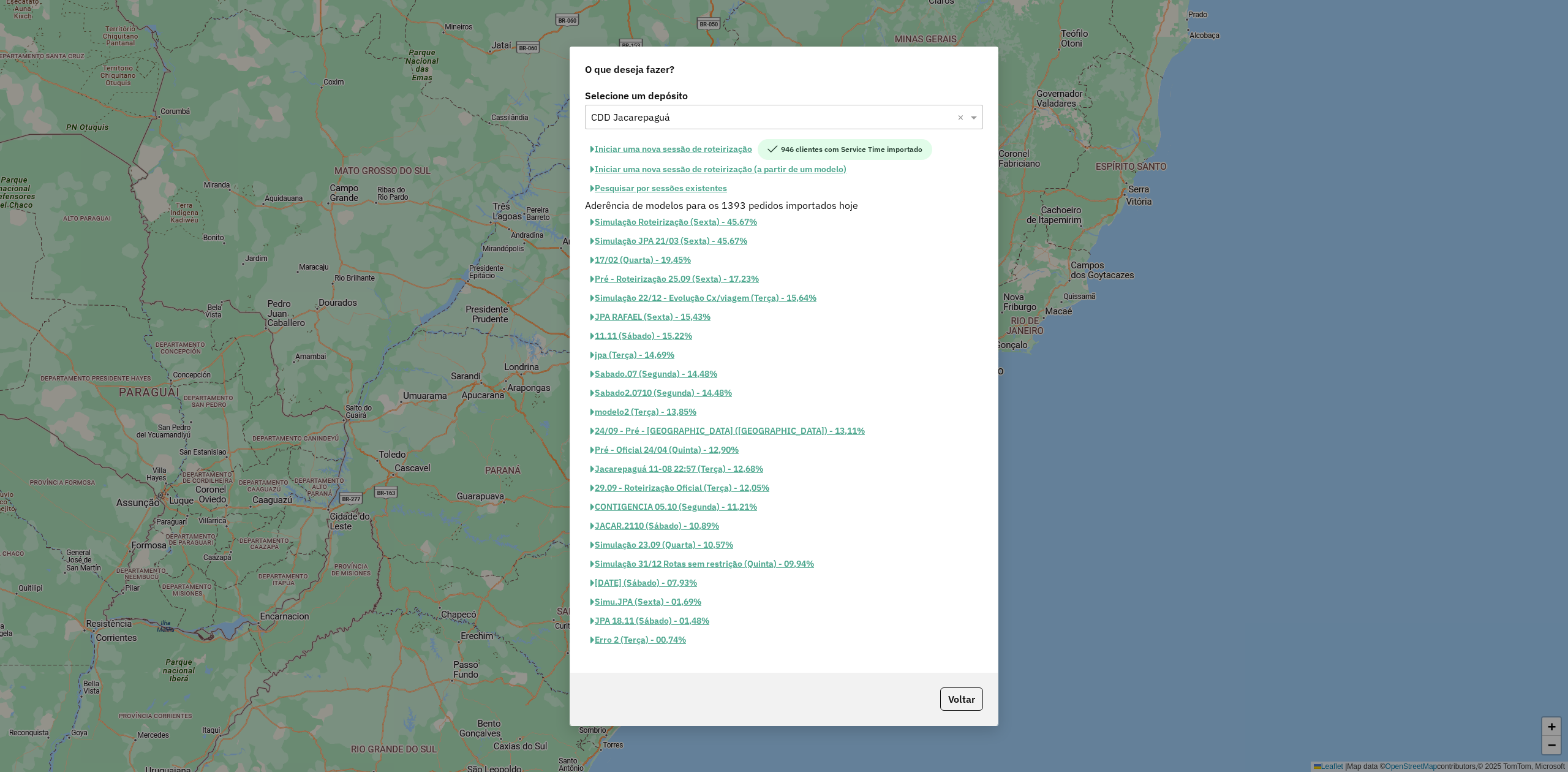
click at [693, 186] on button "Pesquisar por sessões existentes" at bounding box center [659, 188] width 148 height 19
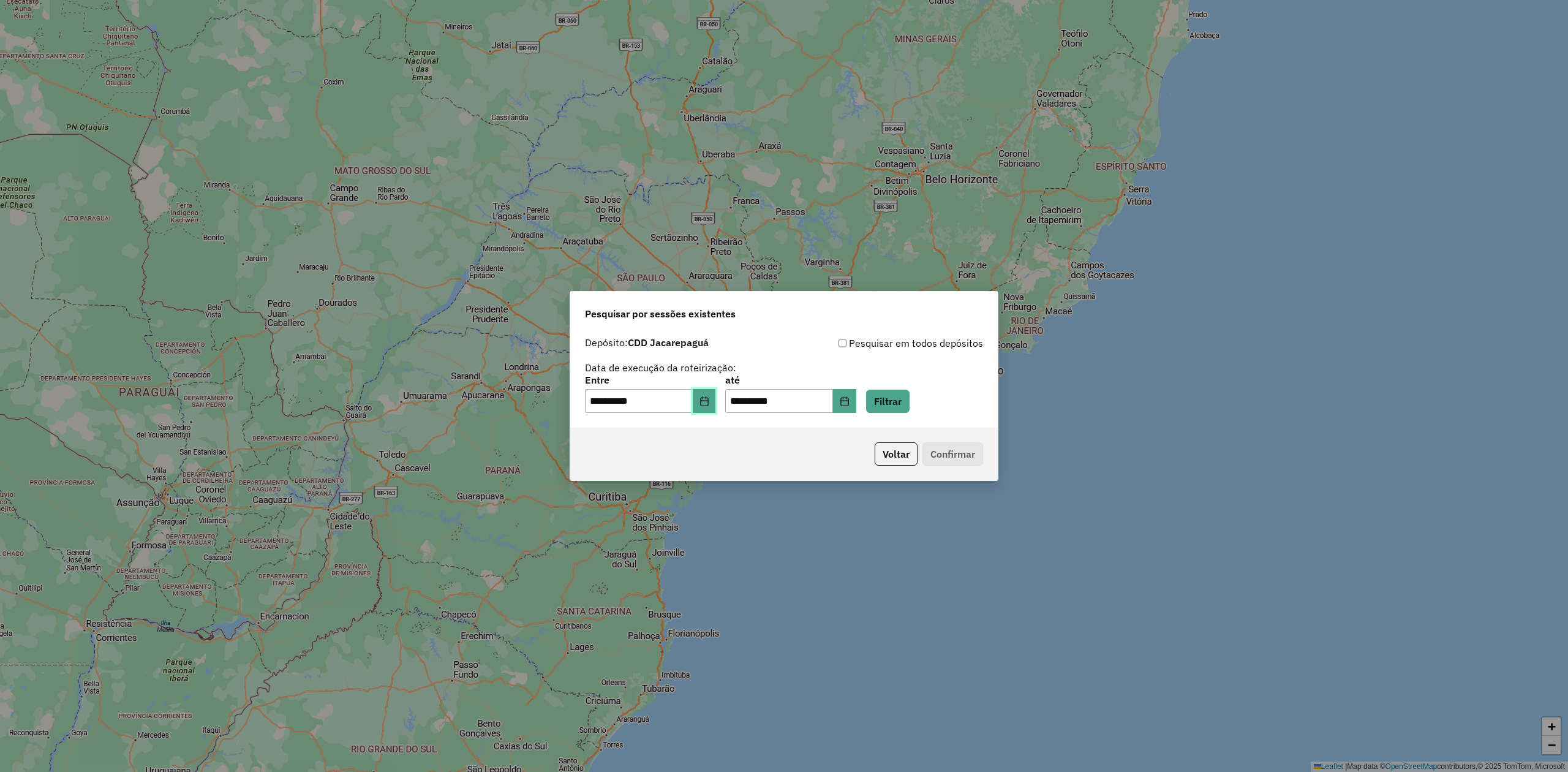
click at [716, 403] on button "Choose Date" at bounding box center [704, 401] width 23 height 24
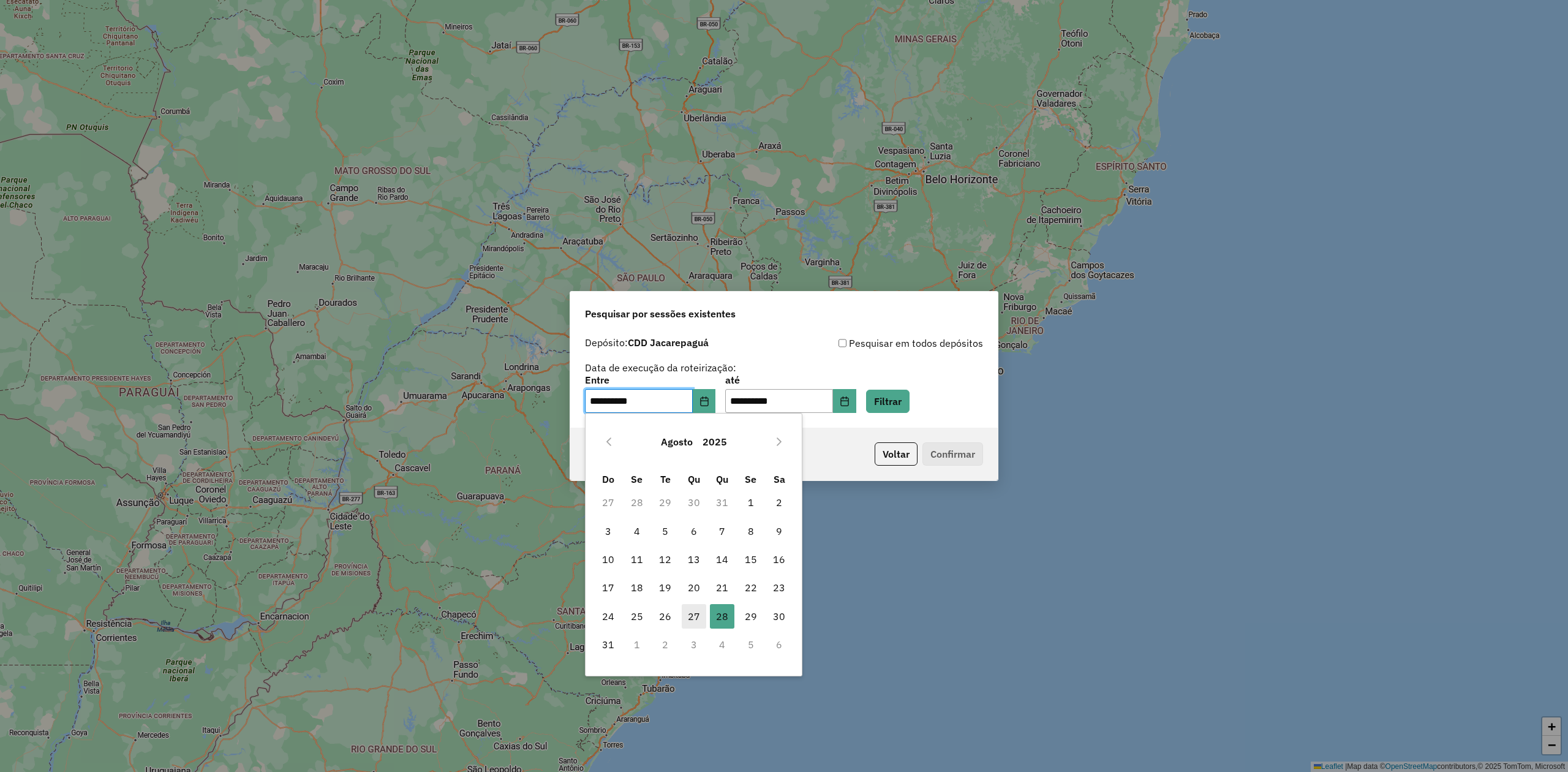
click at [689, 612] on span "27" at bounding box center [693, 616] width 24 height 24
type input "**********"
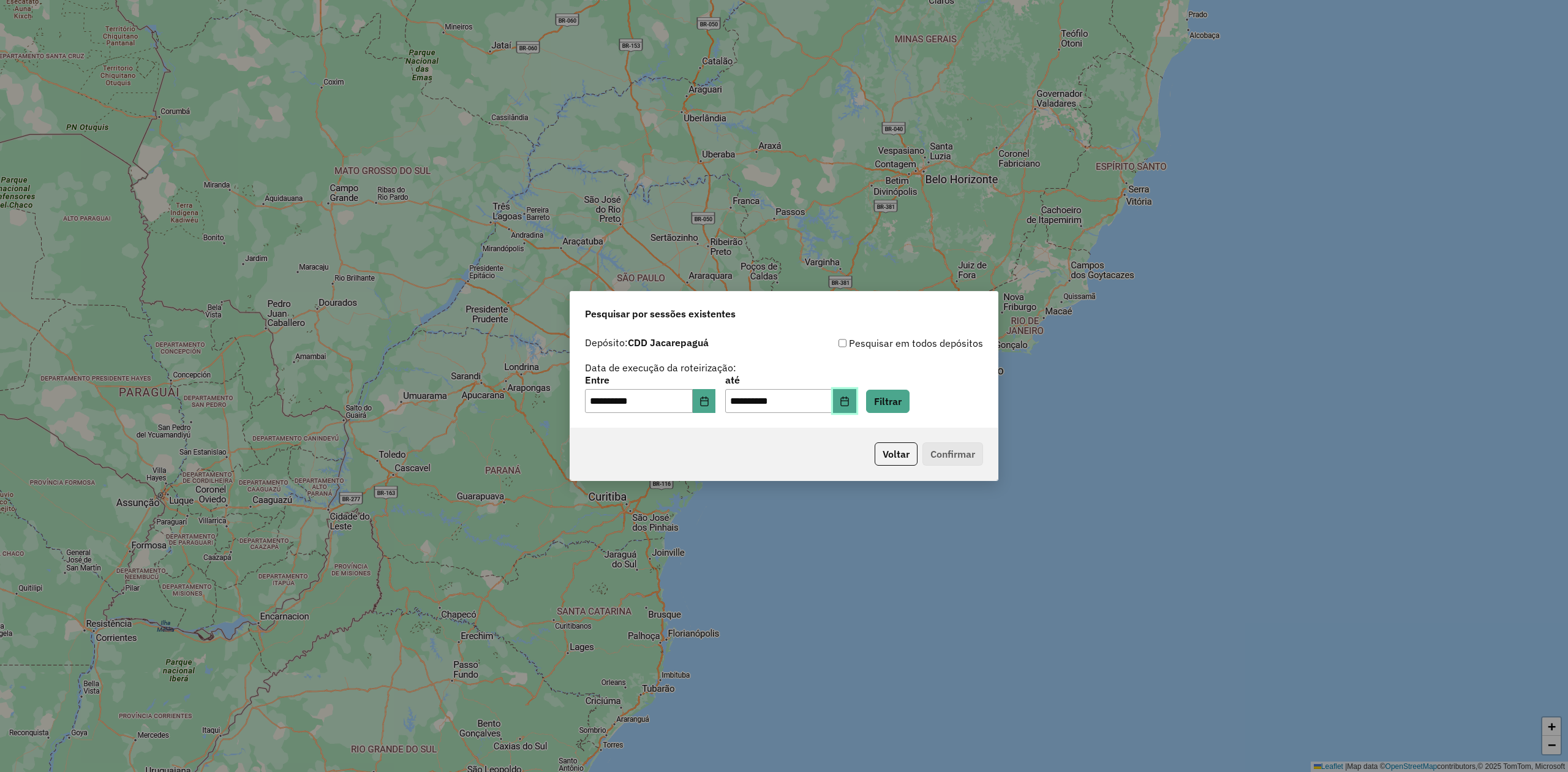
click at [850, 398] on icon "Choose Date" at bounding box center [844, 401] width 10 height 10
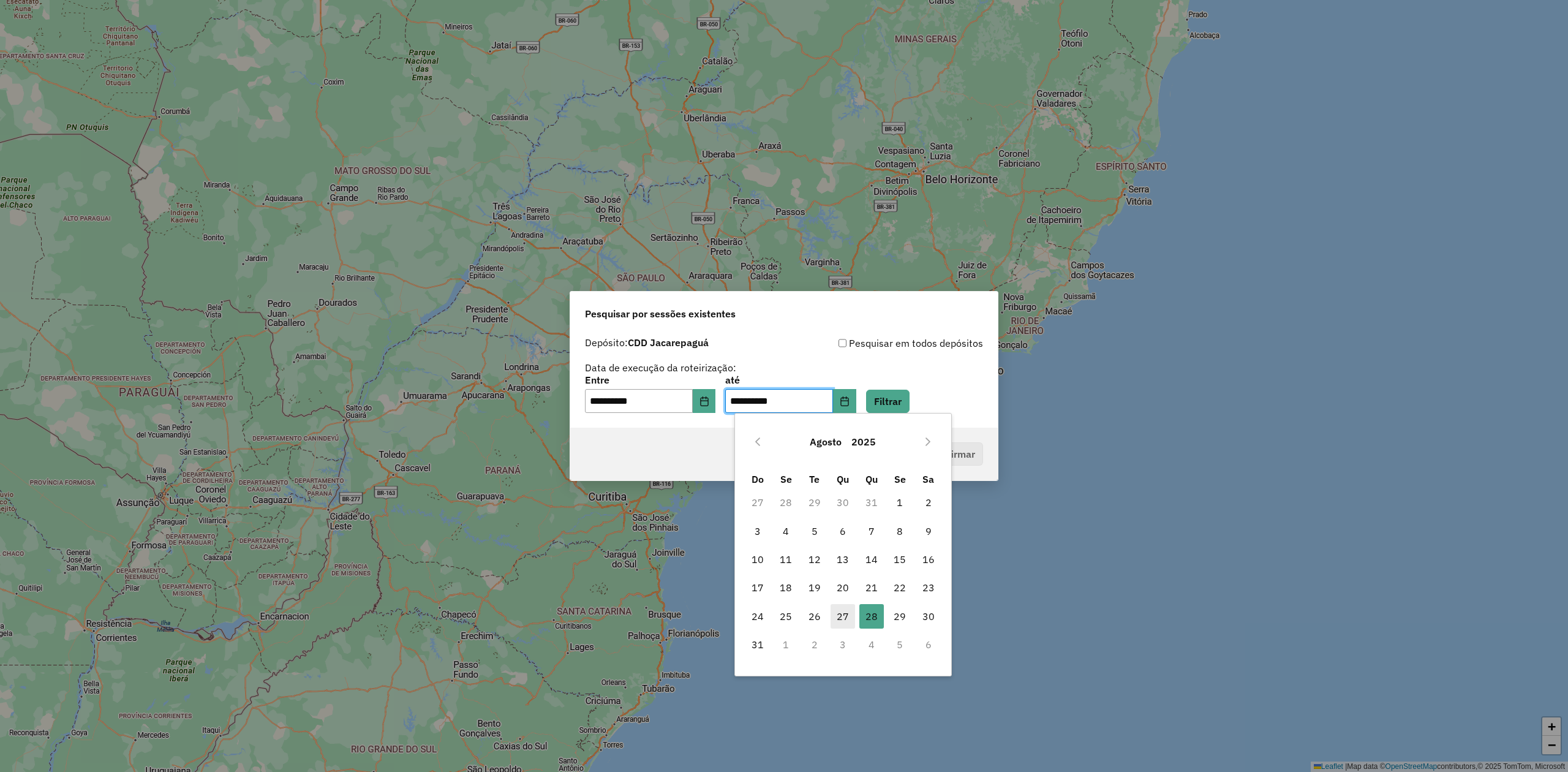
click at [846, 618] on span "27" at bounding box center [843, 616] width 24 height 24
type input "**********"
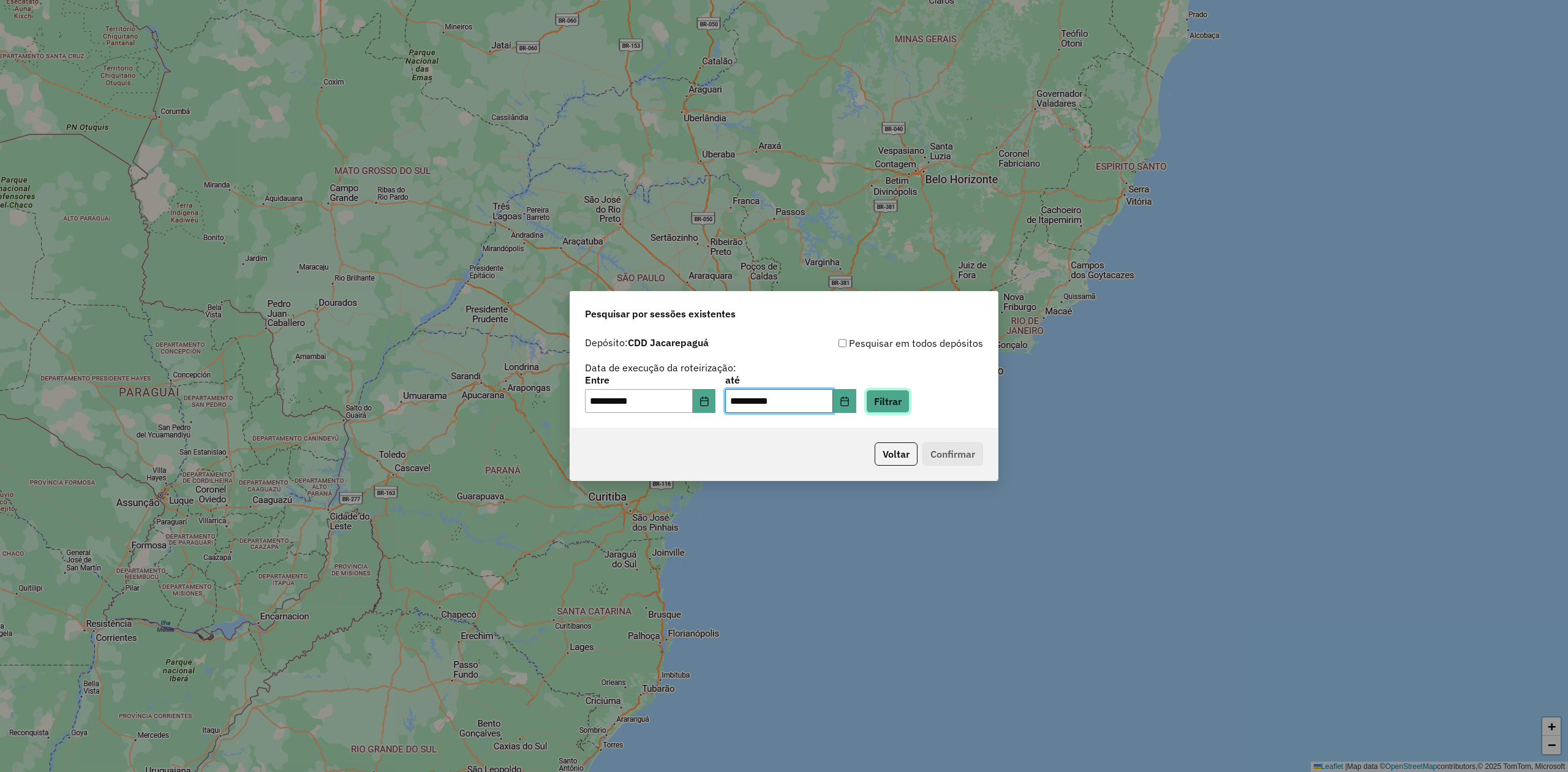
click at [910, 405] on button "Filtrar" at bounding box center [888, 402] width 44 height 23
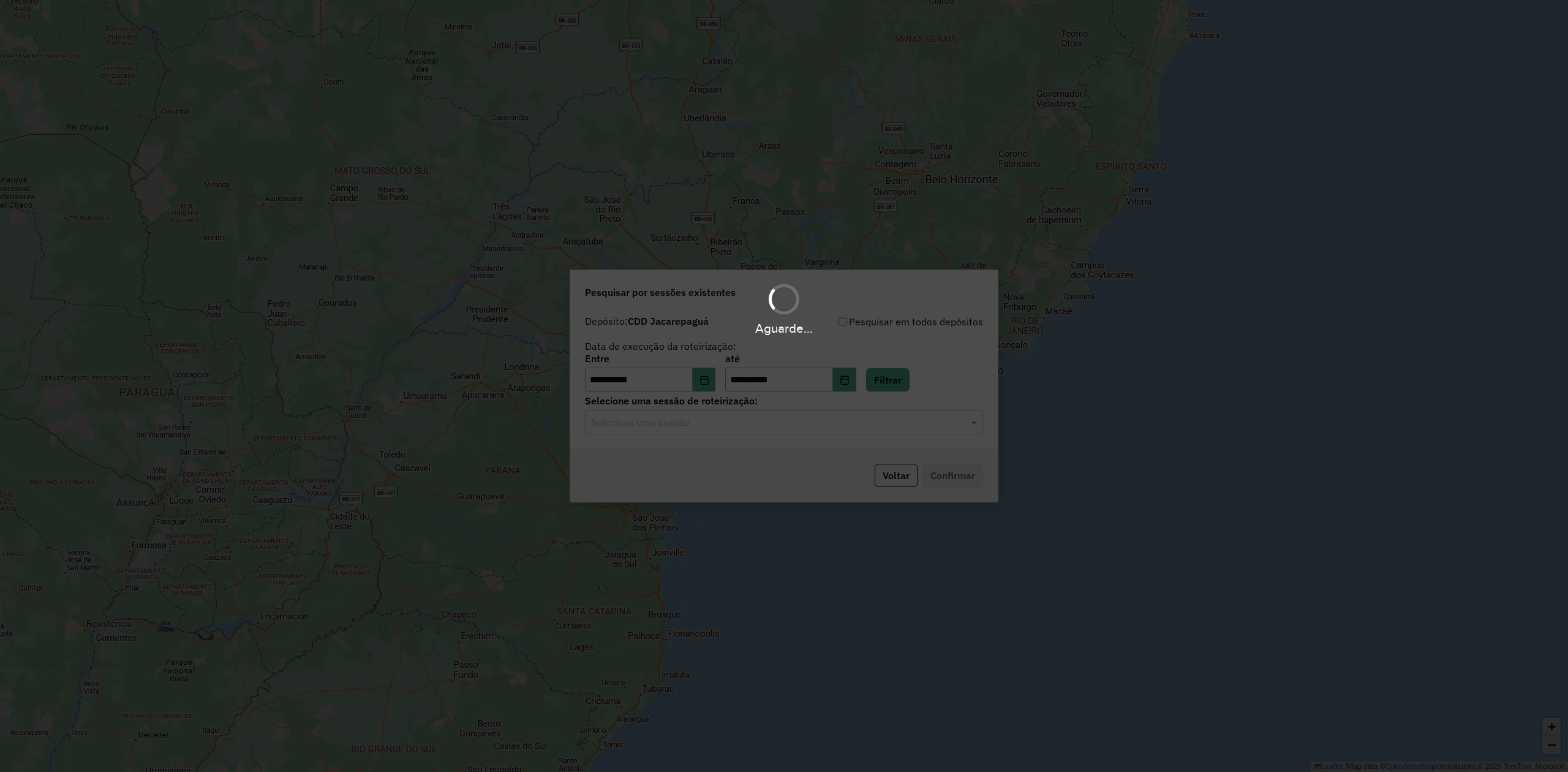
click at [702, 427] on input "text" at bounding box center [772, 423] width 362 height 15
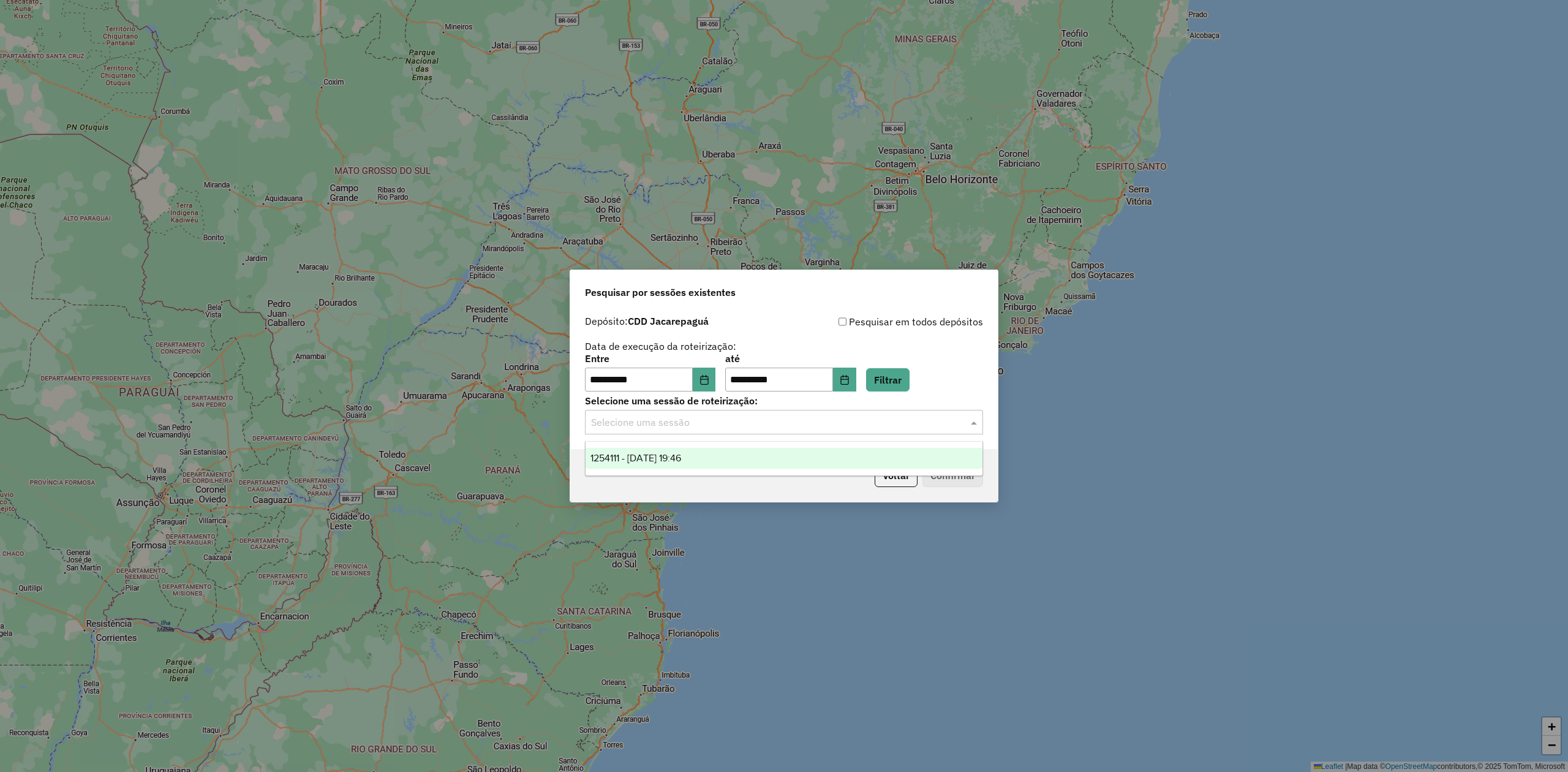
click at [681, 457] on span "1254111 - 27/08/2025 19:46" at bounding box center [636, 458] width 91 height 10
click at [936, 463] on div "Voltar Confirmar" at bounding box center [784, 475] width 428 height 53
click at [938, 474] on button "Confirmar" at bounding box center [953, 475] width 61 height 23
click at [708, 379] on icon "Choose Date" at bounding box center [704, 380] width 8 height 10
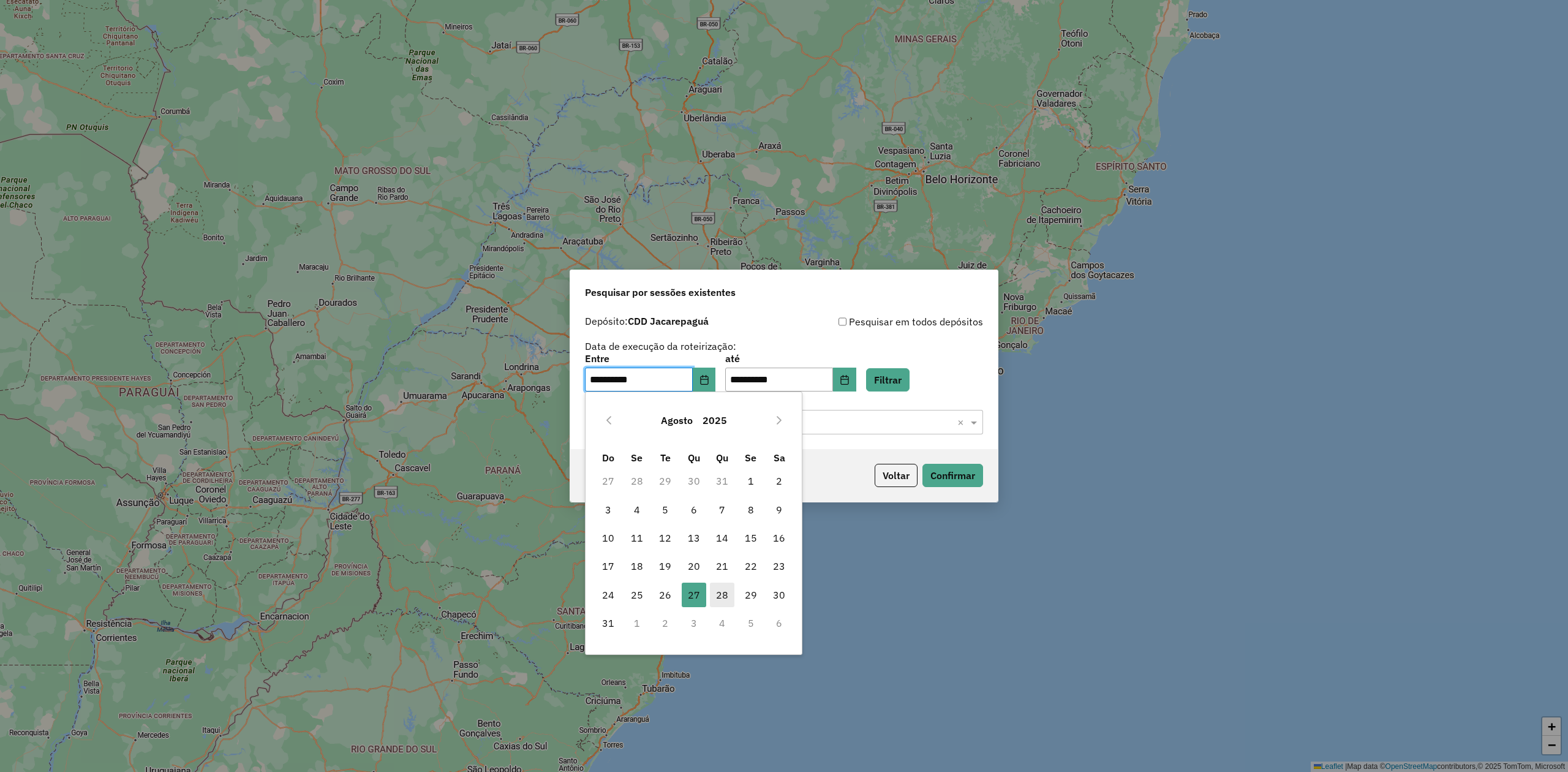
click at [716, 596] on span "28" at bounding box center [721, 595] width 24 height 24
type input "**********"
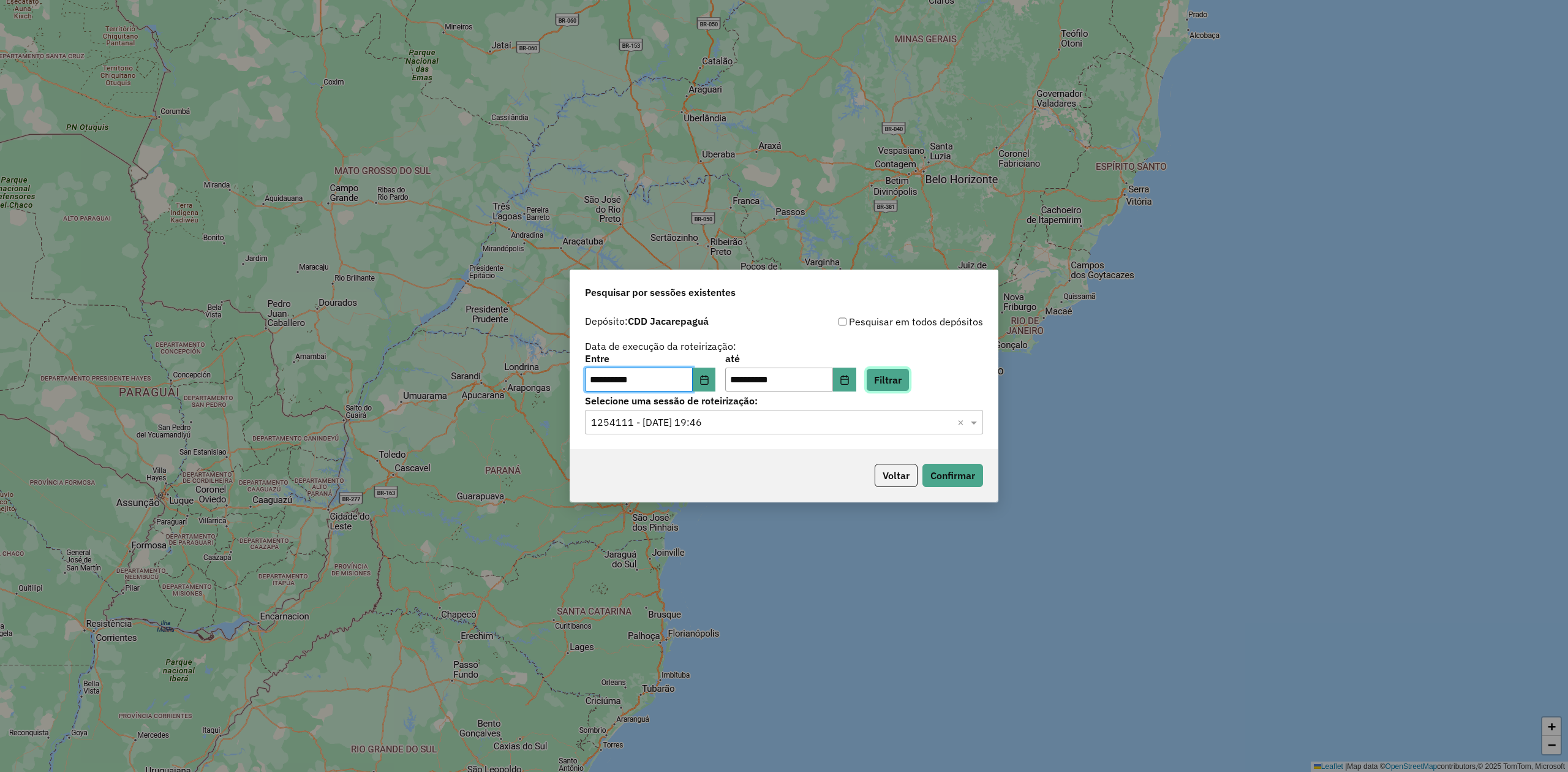
click at [900, 386] on button "Filtrar" at bounding box center [888, 380] width 44 height 23
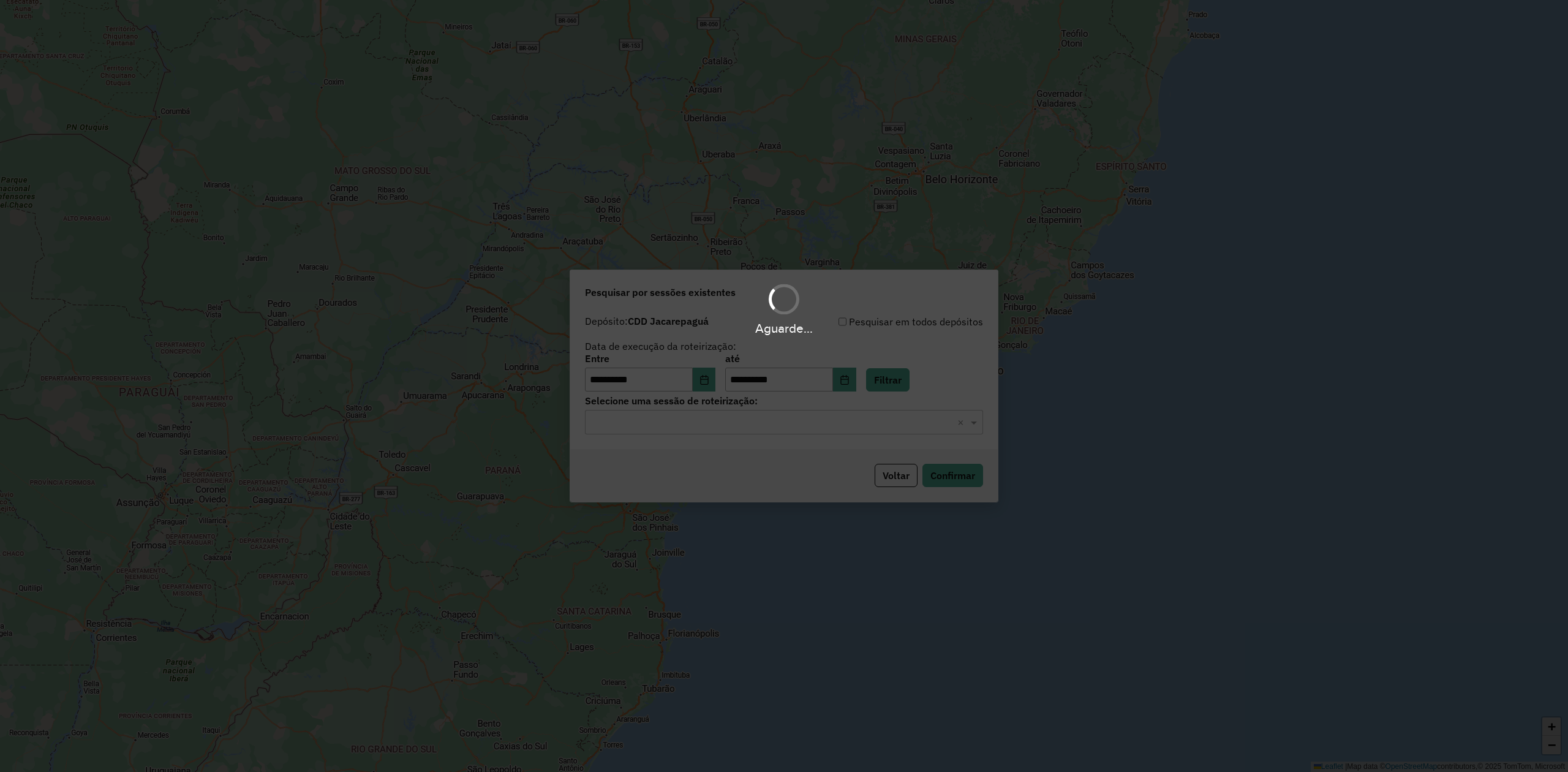
click at [750, 419] on div "Aguarde..." at bounding box center [784, 386] width 1568 height 772
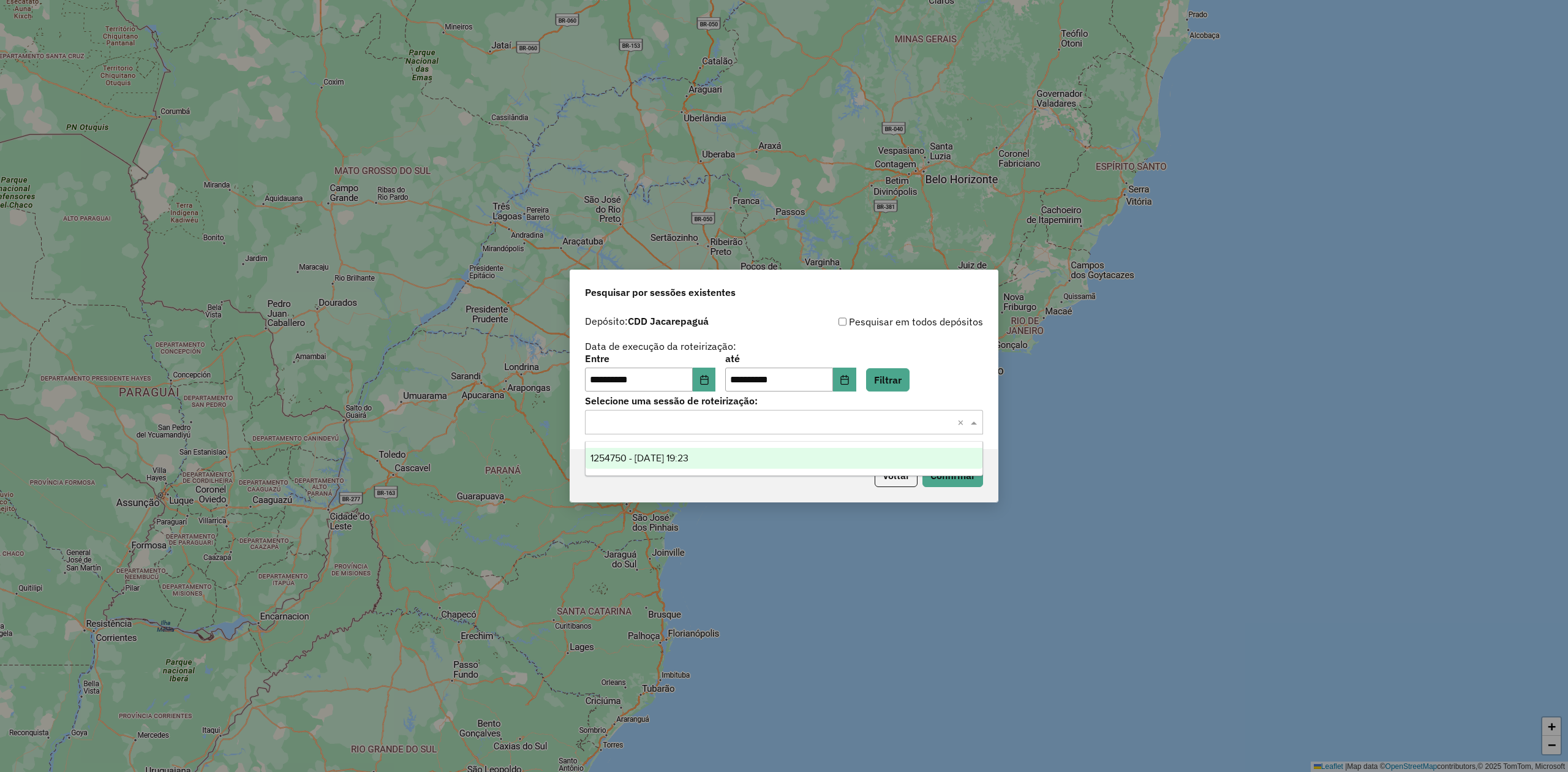
click at [752, 422] on input "text" at bounding box center [772, 423] width 362 height 15
click at [755, 454] on div "1254750 - 28/08/2025 19:23" at bounding box center [784, 458] width 396 height 21
click at [941, 465] on button "Confirmar" at bounding box center [953, 475] width 61 height 23
click at [716, 370] on button "Choose Date" at bounding box center [704, 379] width 23 height 24
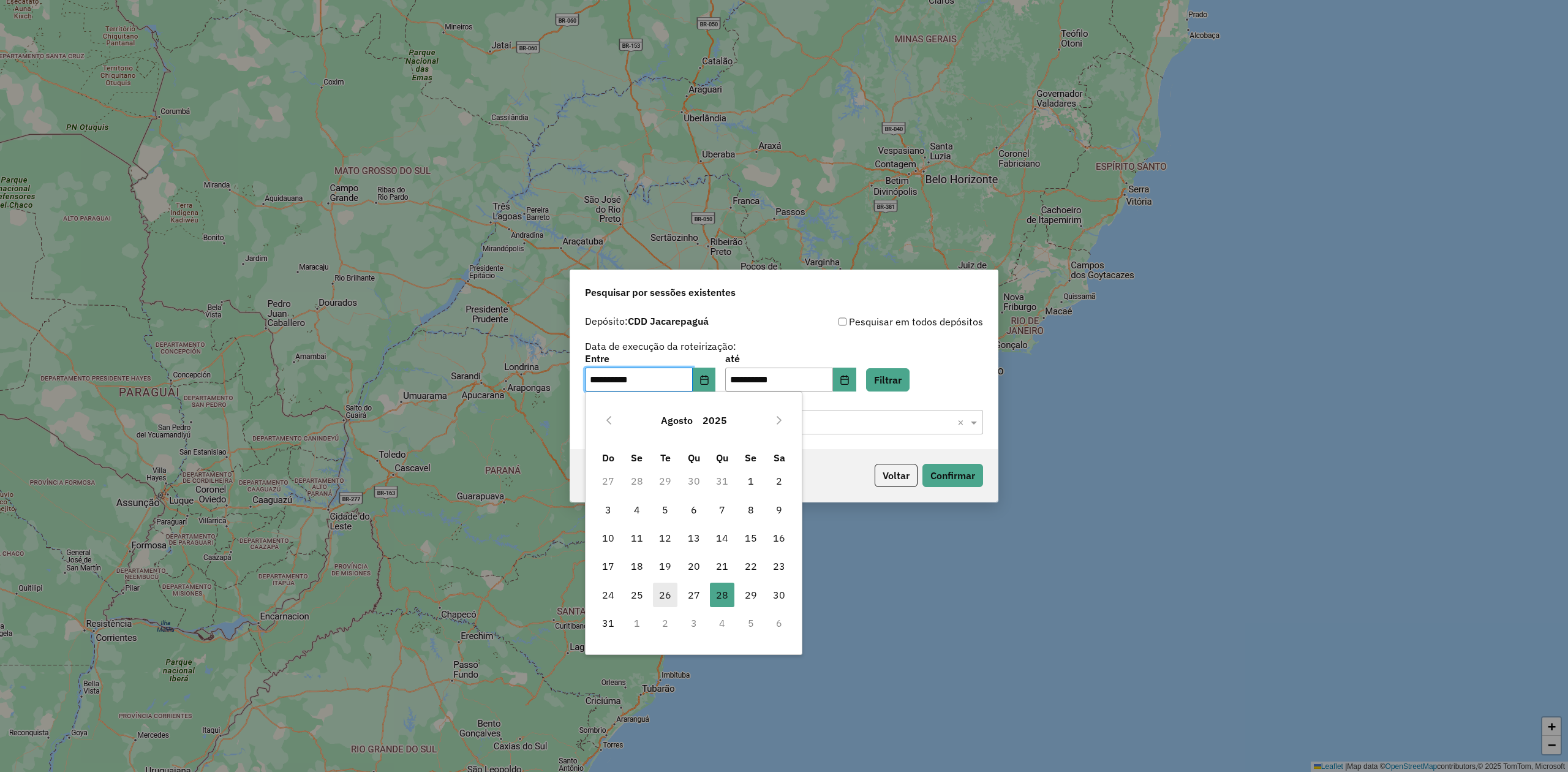
click at [674, 595] on span "26" at bounding box center [665, 595] width 24 height 24
type input "**********"
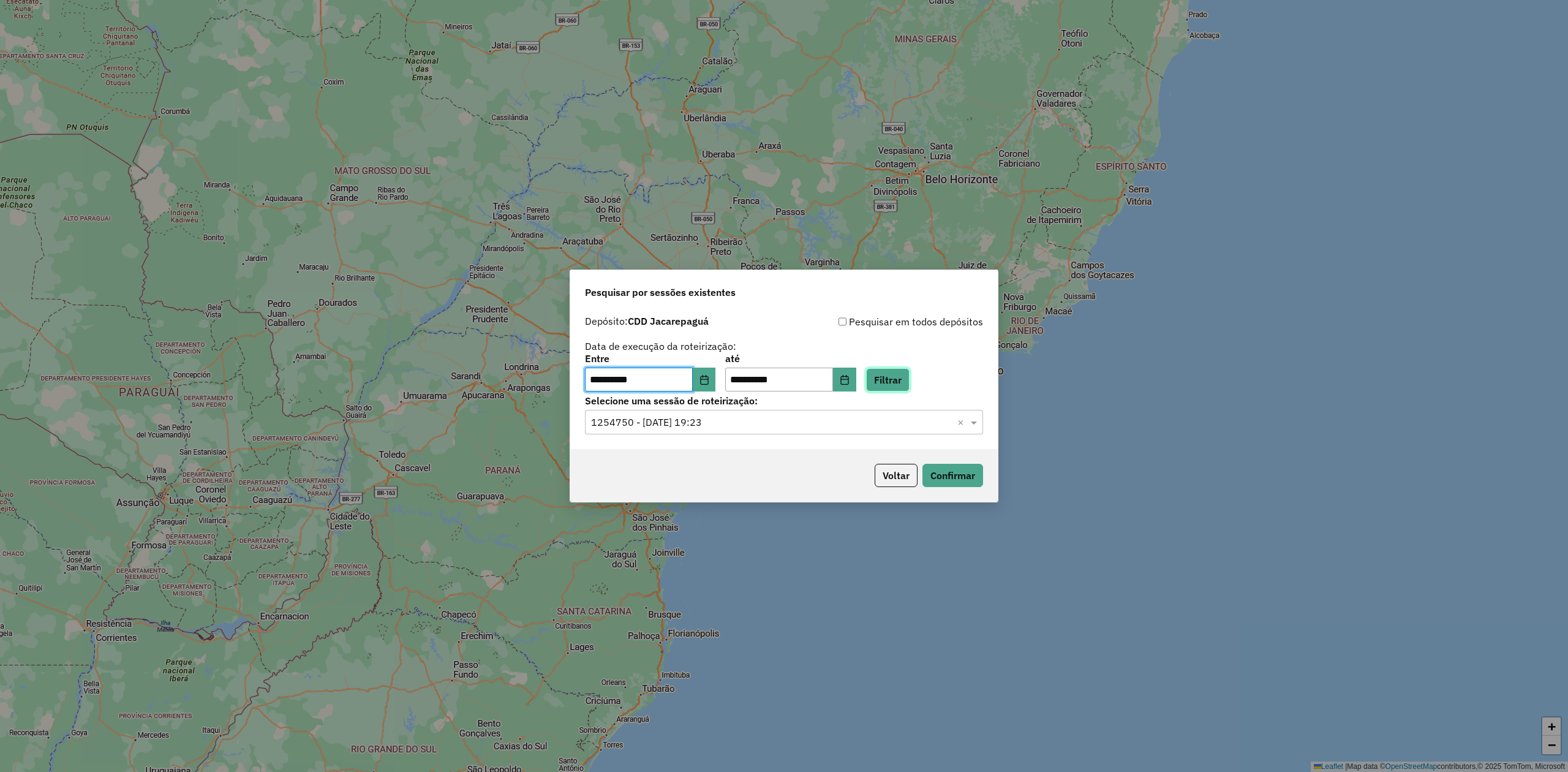
click at [898, 379] on button "Filtrar" at bounding box center [888, 380] width 44 height 23
click at [857, 386] on button "Choose Date" at bounding box center [845, 379] width 23 height 24
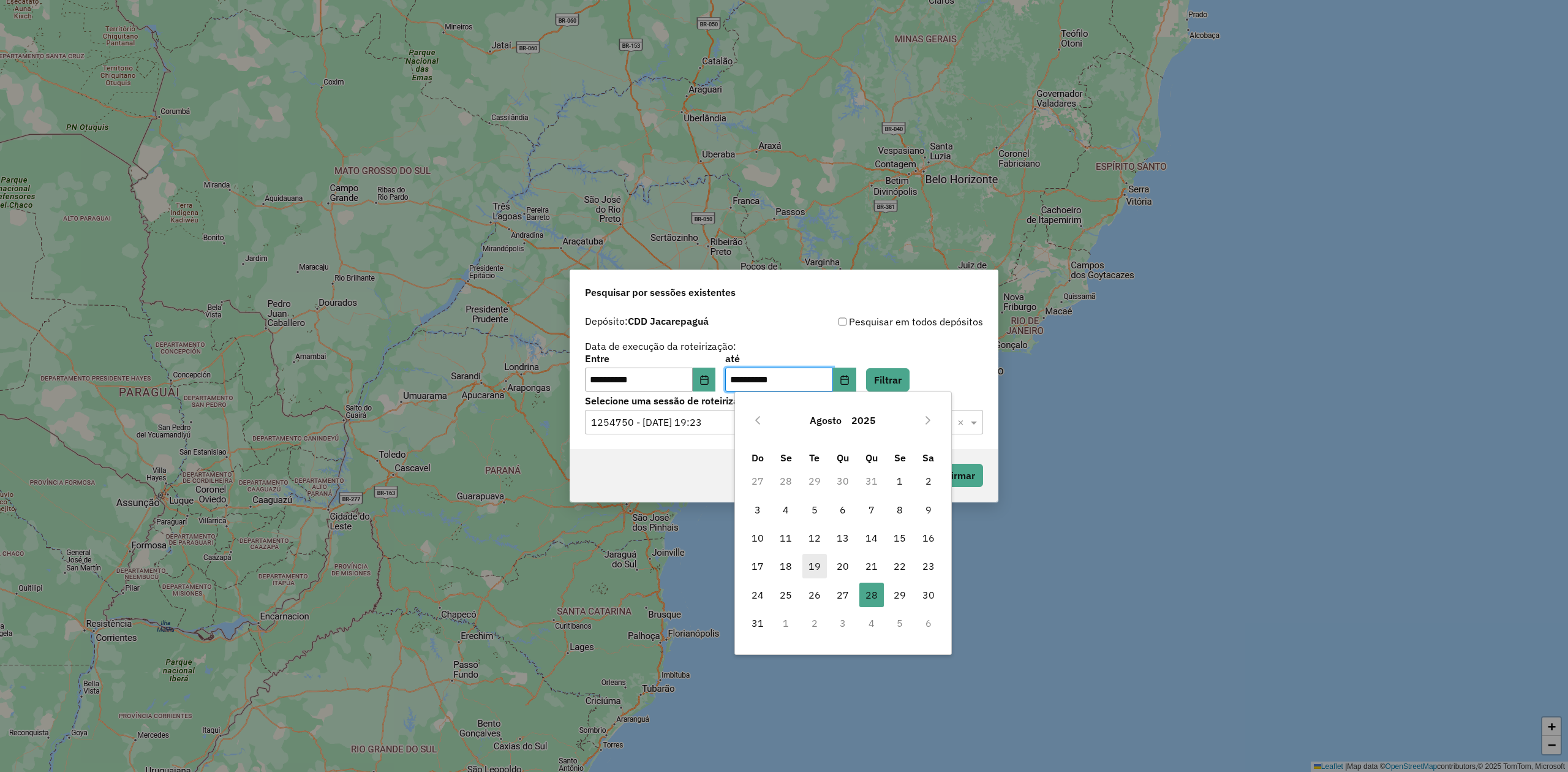
click at [815, 588] on span "26" at bounding box center [814, 595] width 24 height 24
type input "**********"
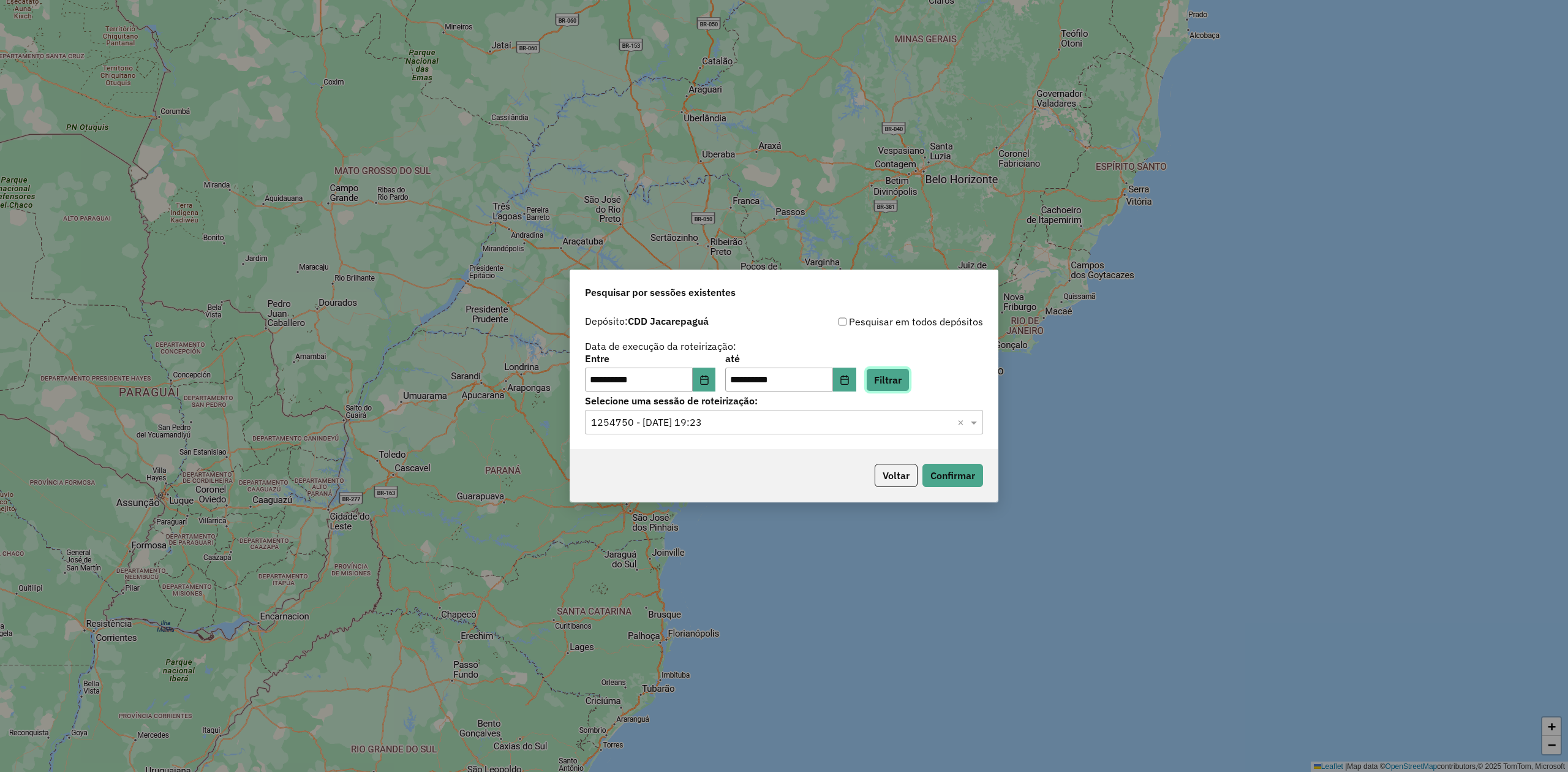
click at [910, 375] on button "Filtrar" at bounding box center [888, 380] width 44 height 23
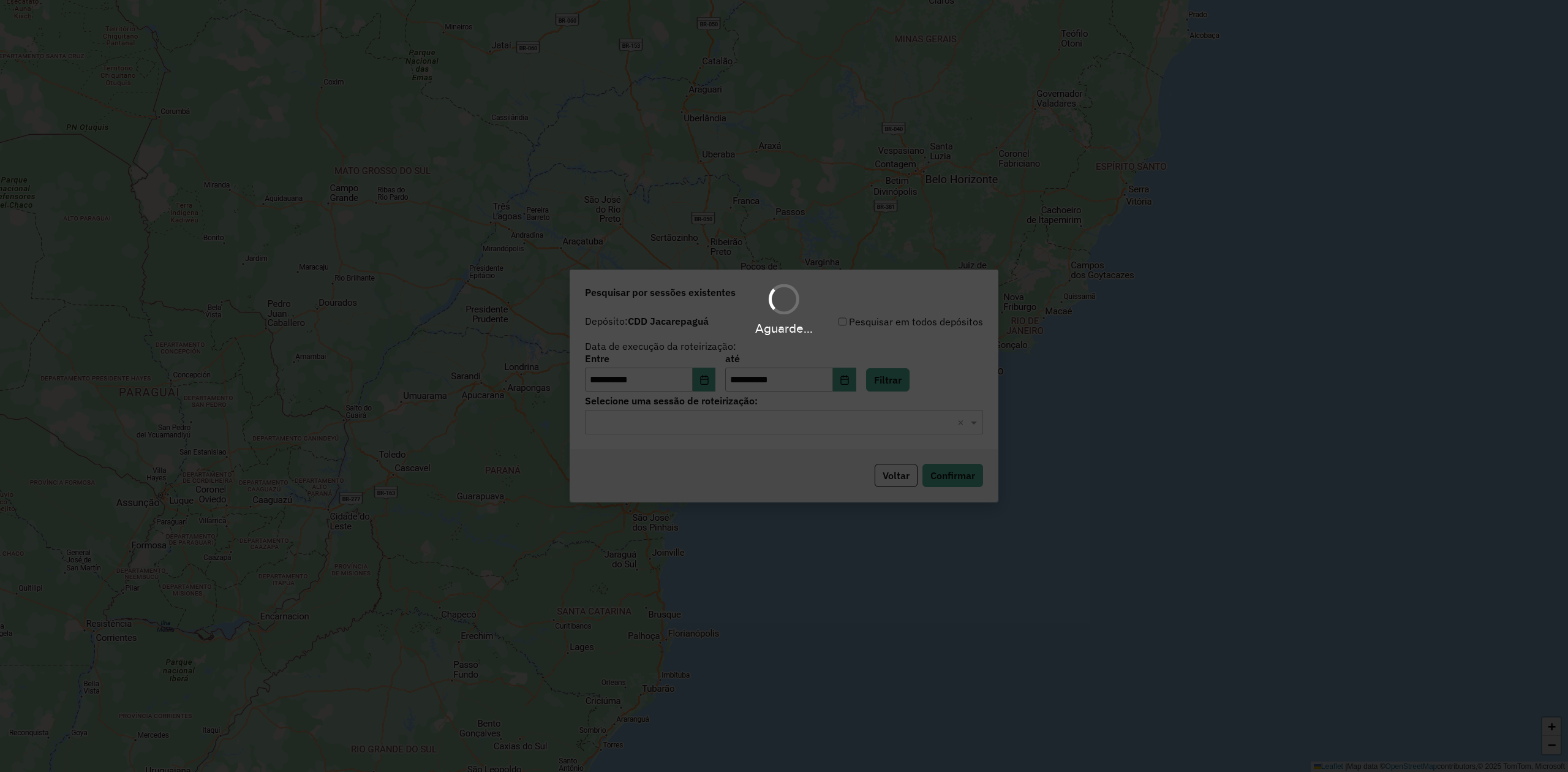
click at [740, 422] on input "text" at bounding box center [772, 423] width 362 height 15
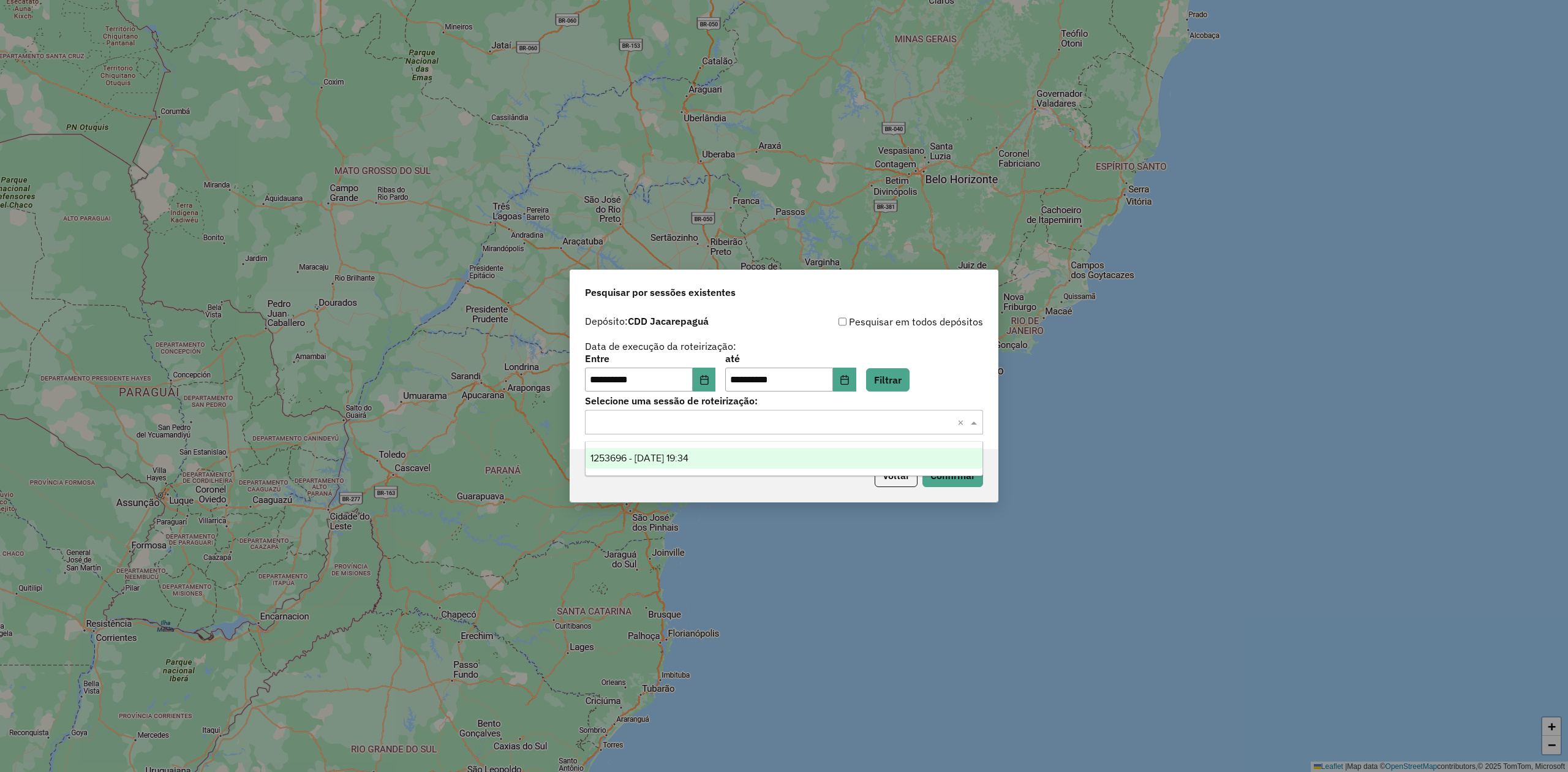
click at [750, 463] on div "1253696 - 26/08/2025 19:34" at bounding box center [784, 458] width 396 height 21
click at [958, 477] on button "Confirmar" at bounding box center [953, 475] width 61 height 23
drag, startPoint x: 984, startPoint y: 165, endPoint x: 572, endPoint y: 0, distance: 443.8
click at [986, 164] on div "**********" at bounding box center [784, 386] width 1568 height 772
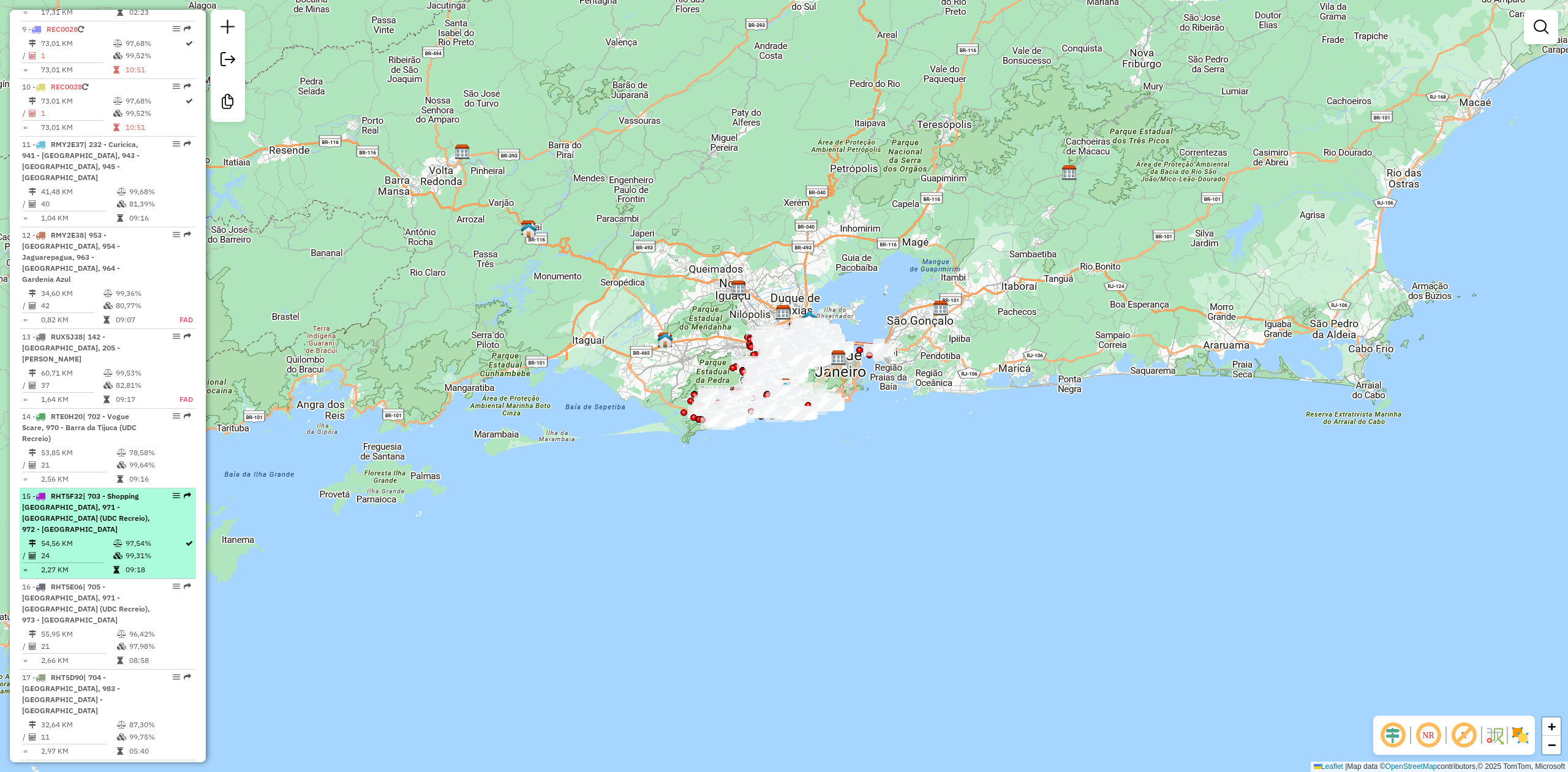
scroll to position [981, 0]
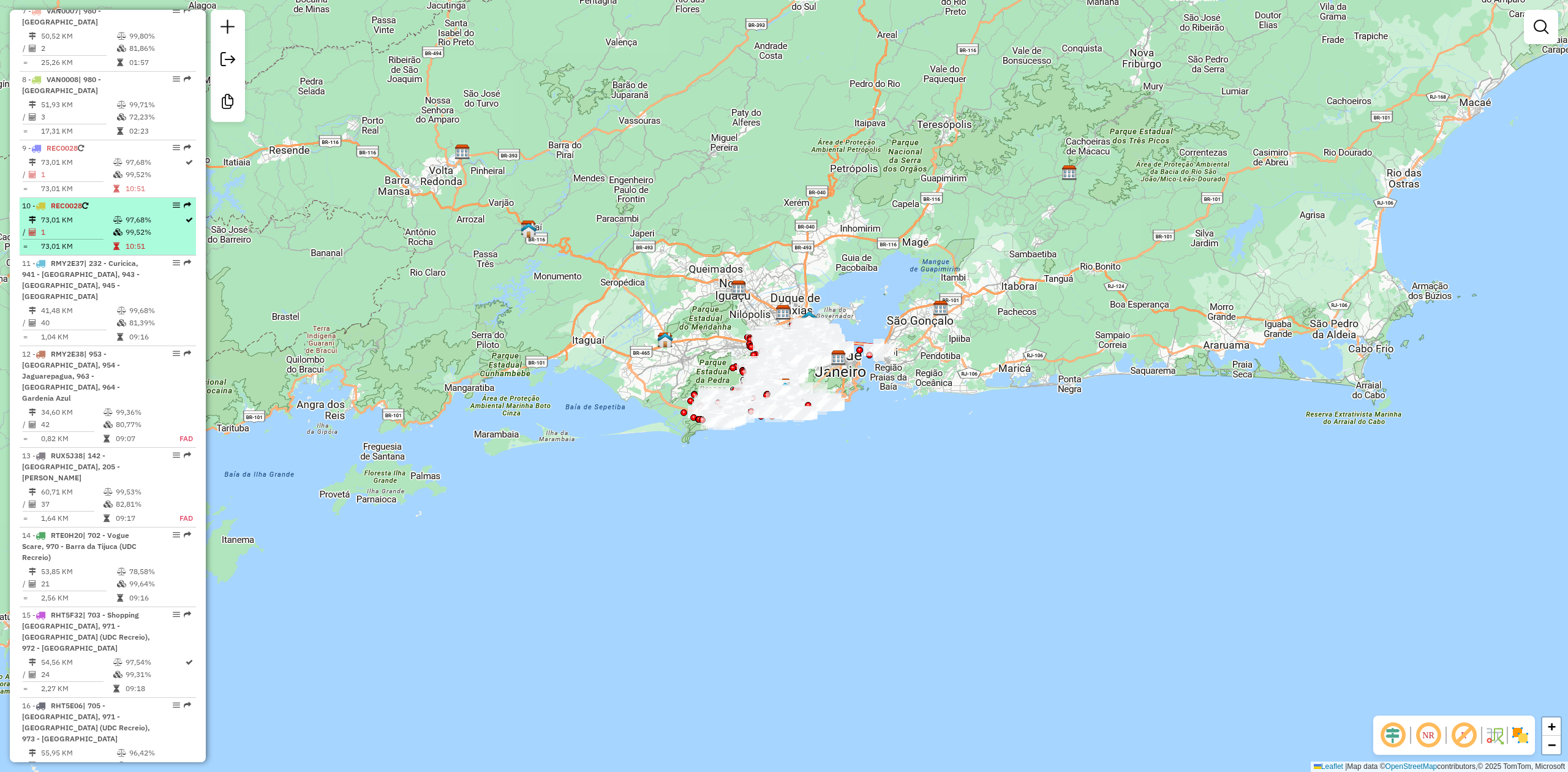
click at [100, 214] on td "73,01 KM" at bounding box center [76, 220] width 72 height 12
select select "**********"
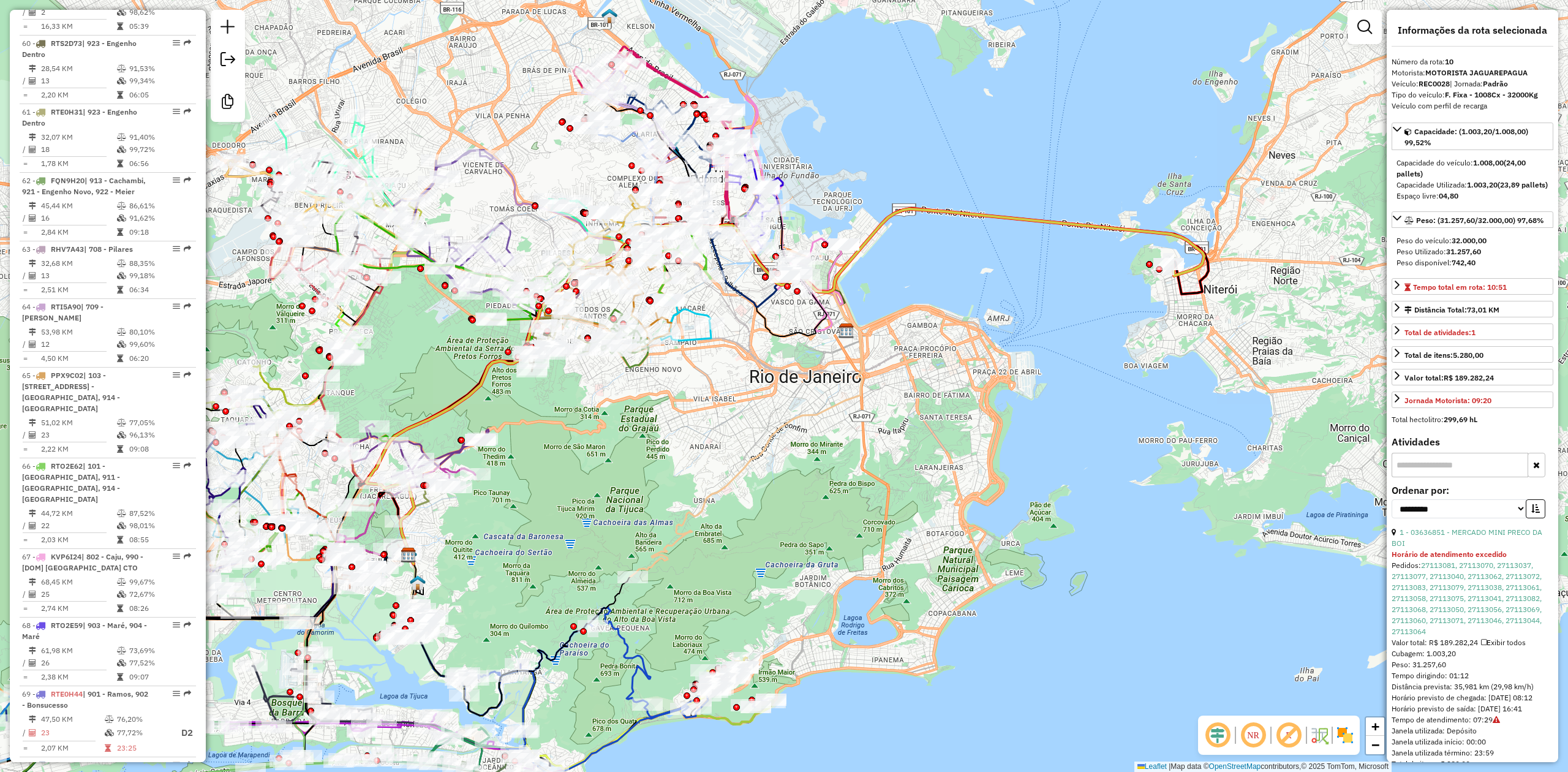
scroll to position [4929, 0]
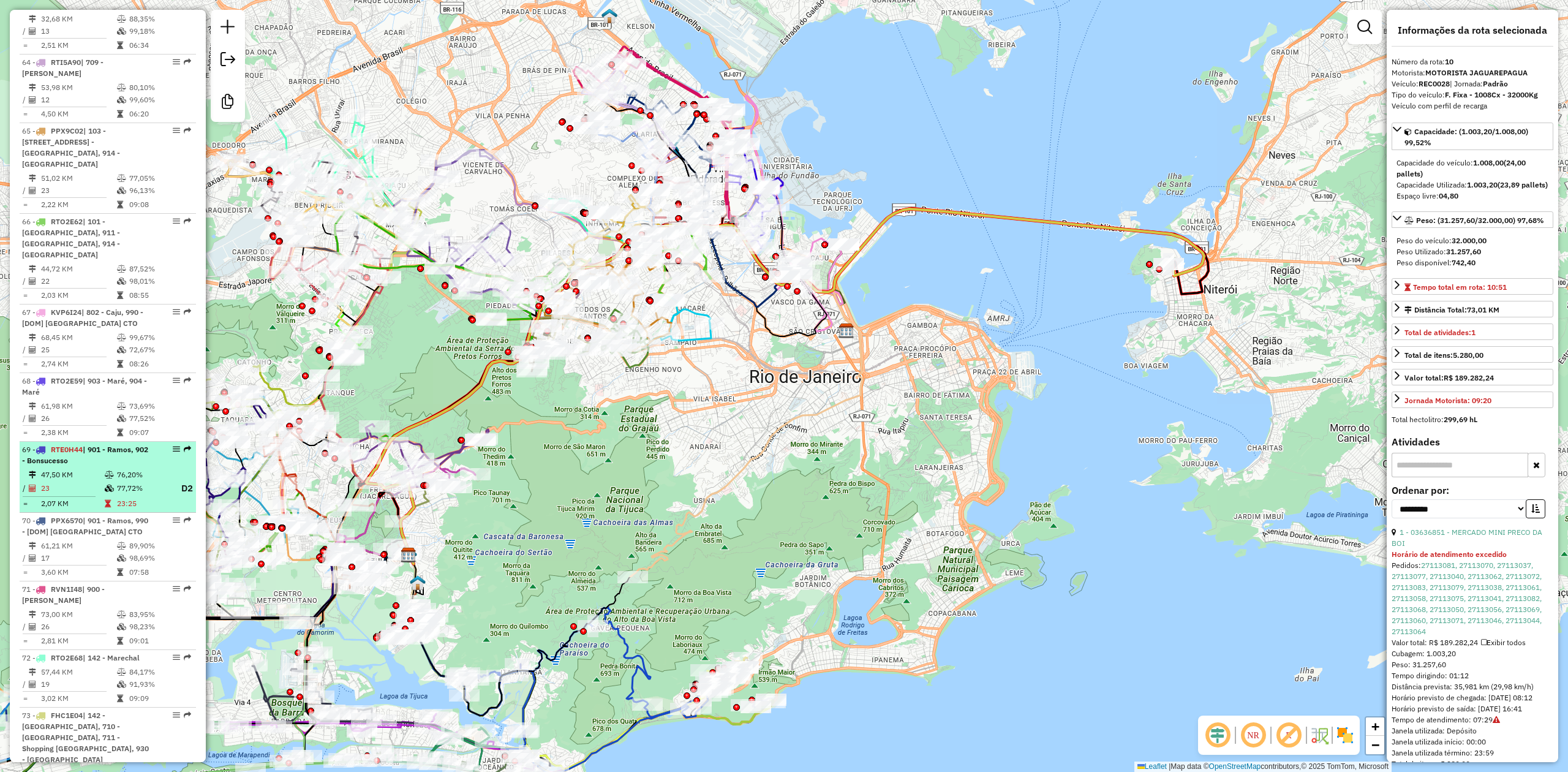
click at [117, 497] on td "23:25" at bounding box center [142, 504] width 52 height 12
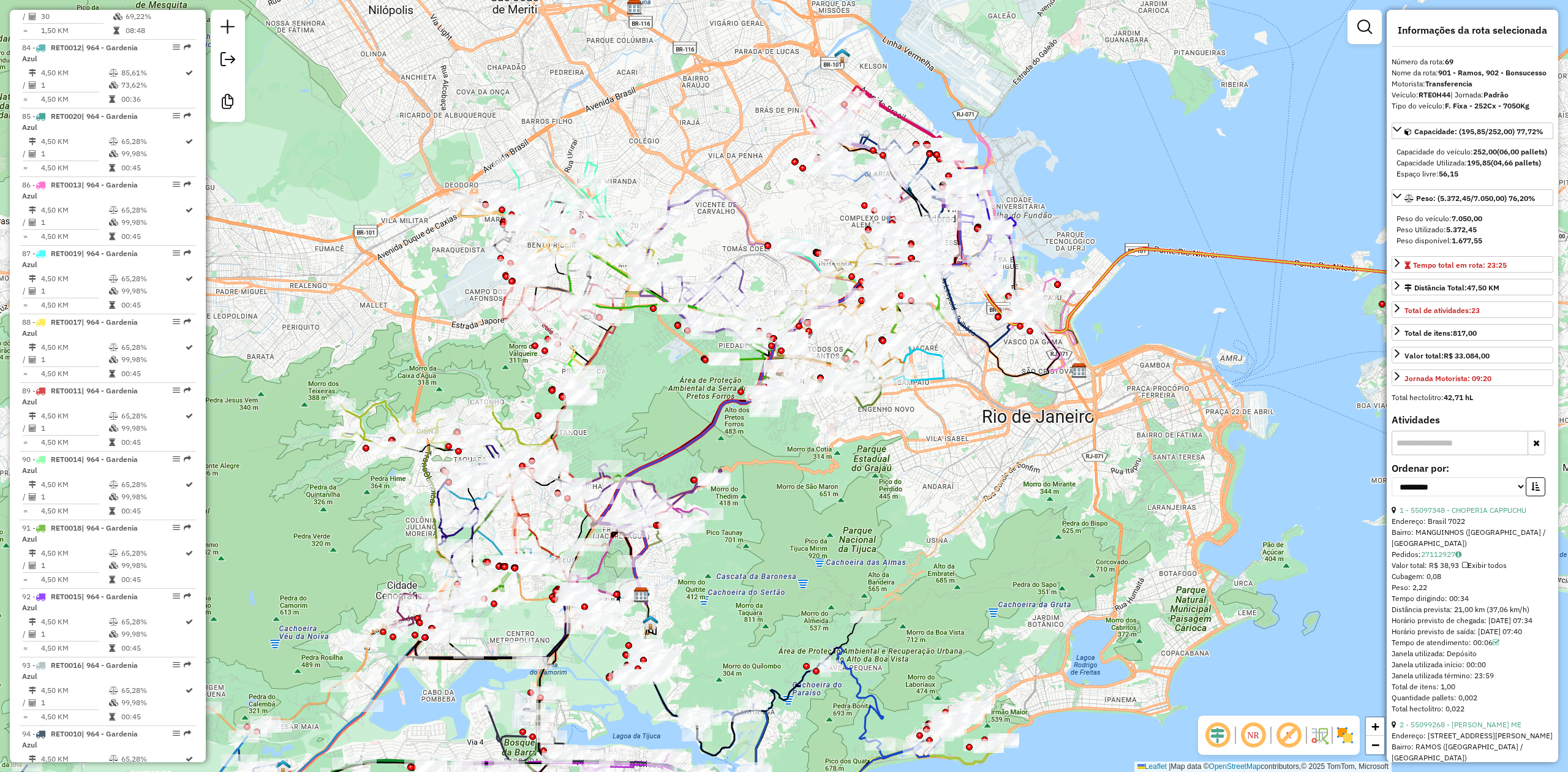
scroll to position [6508, 0]
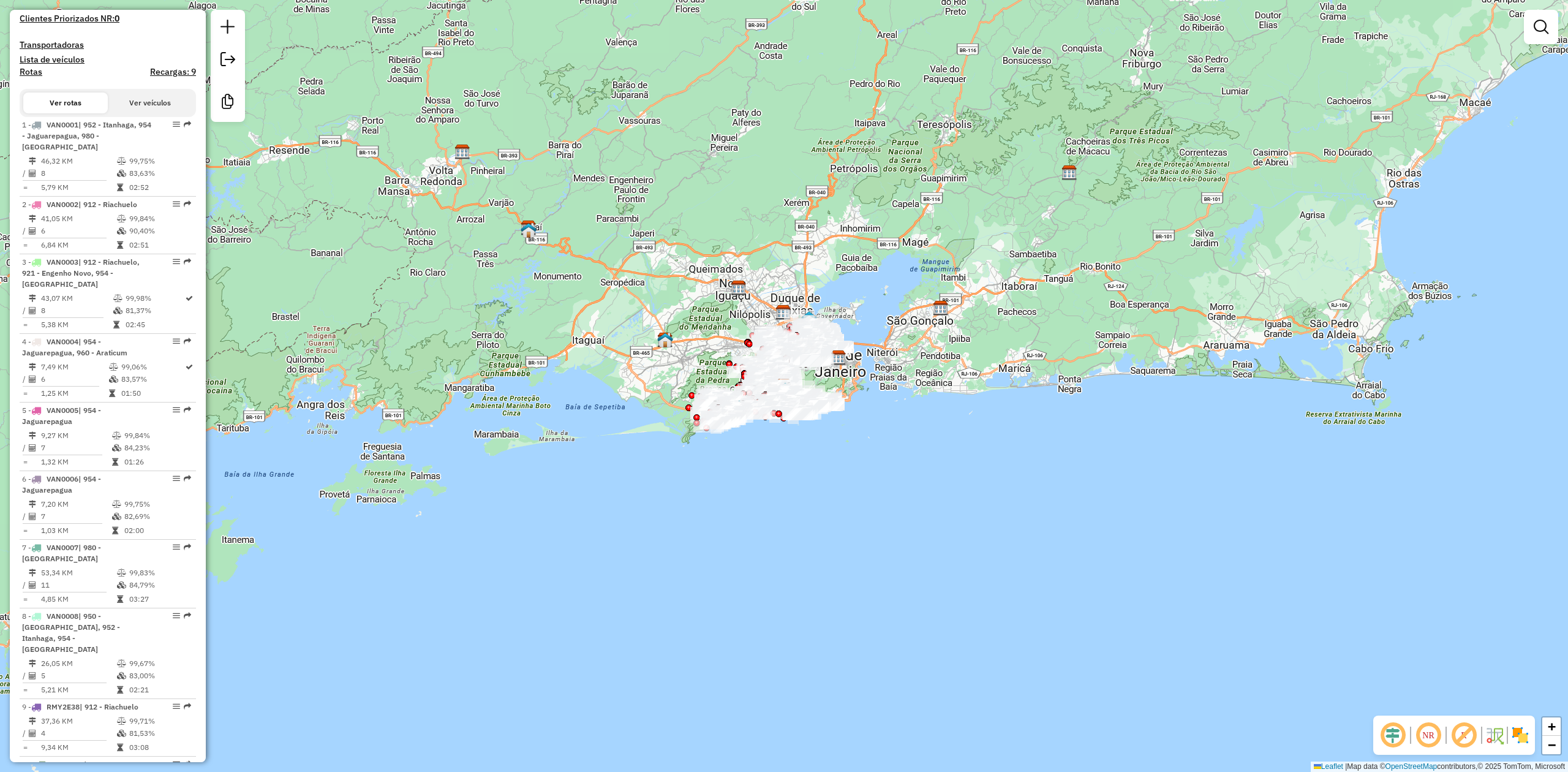
scroll to position [233, 0]
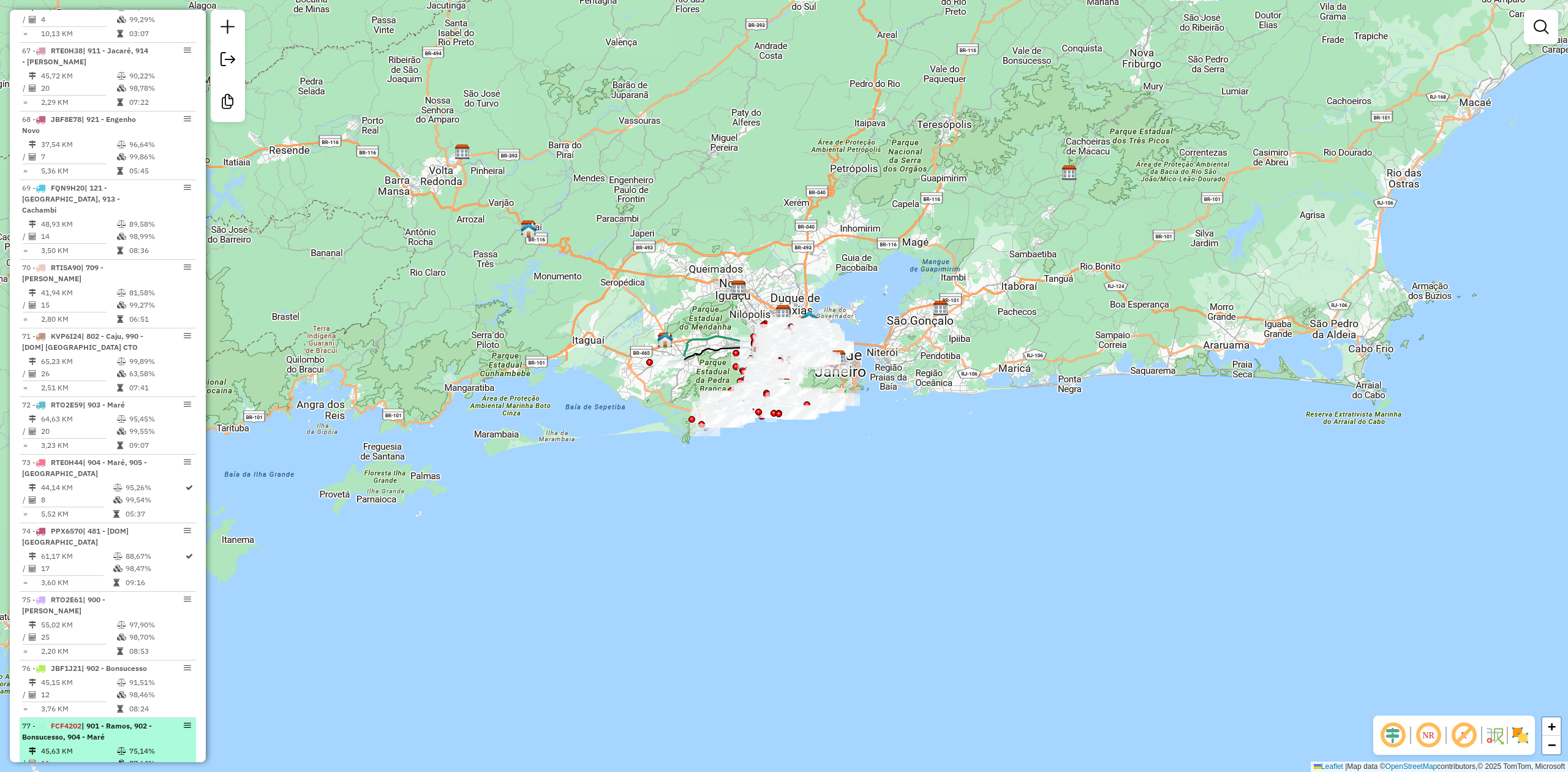
scroll to position [5473, 0]
click at [130, 756] on td "87,64%" at bounding box center [160, 763] width 62 height 12
select select "**********"
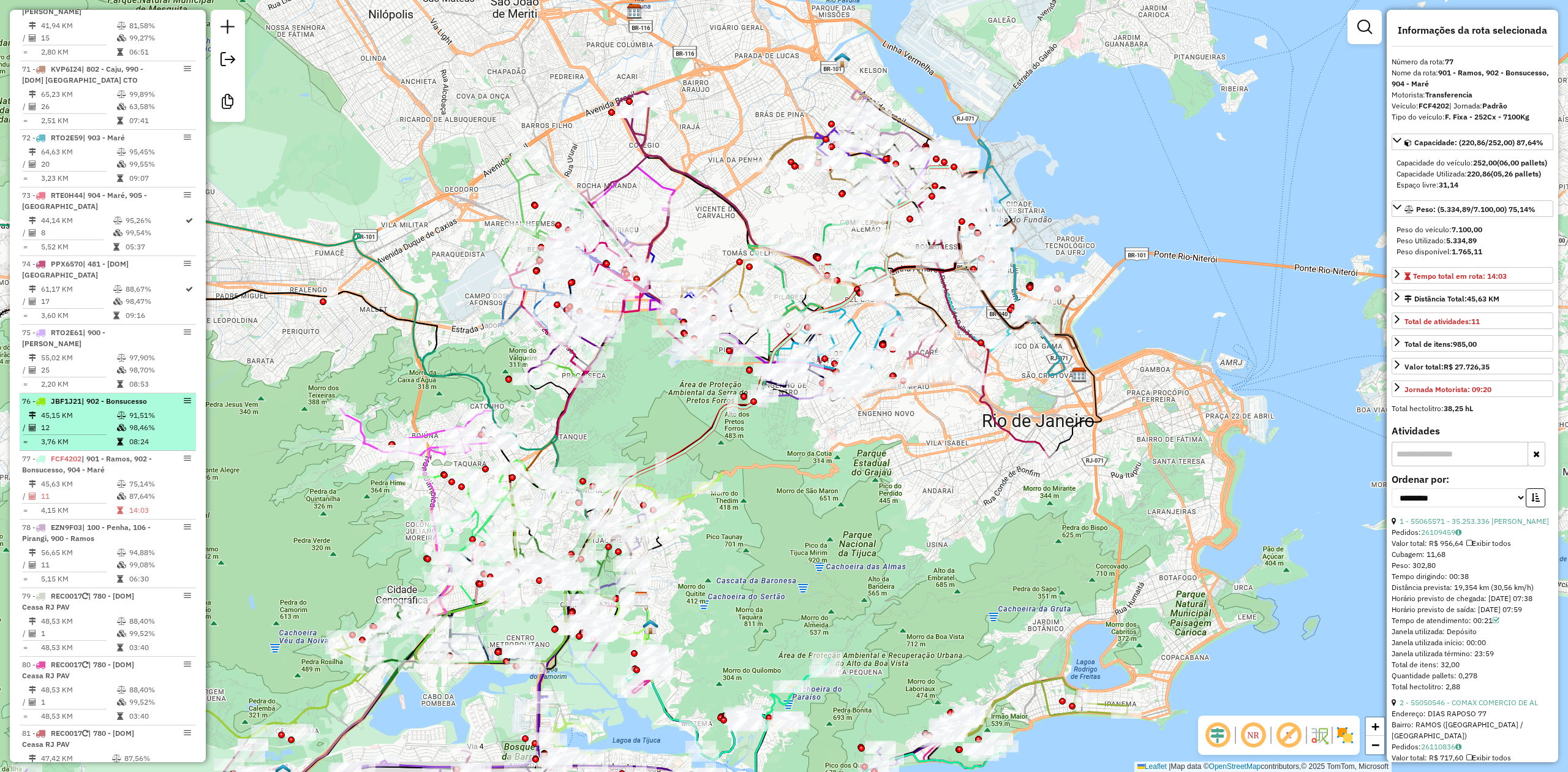
scroll to position [5549, 0]
